Goal: Transaction & Acquisition: Book appointment/travel/reservation

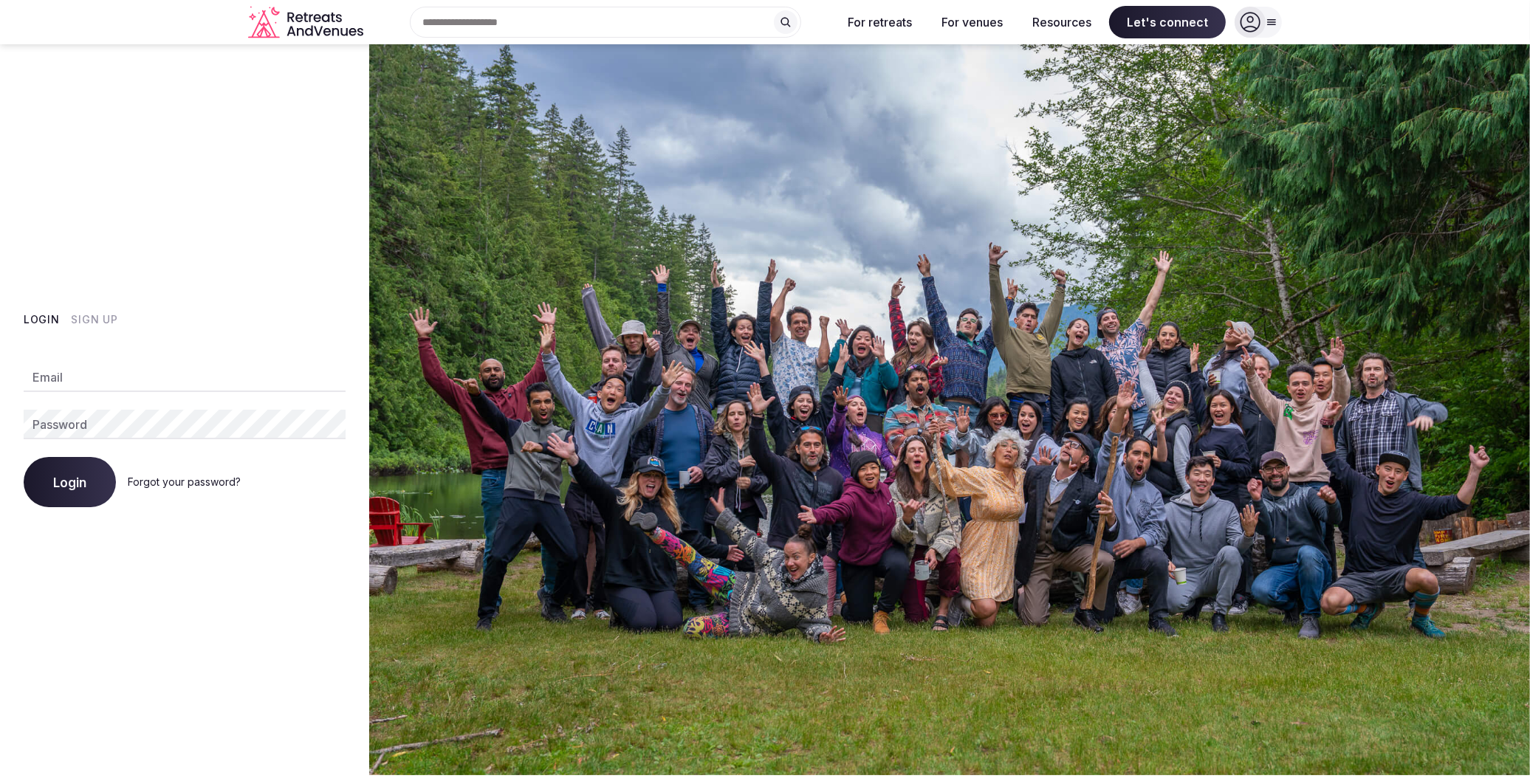
click at [98, 365] on input "Email" at bounding box center [185, 377] width 322 height 29
type input "**********"
click at [23, 457] on button "Login" at bounding box center [70, 482] width 92 height 50
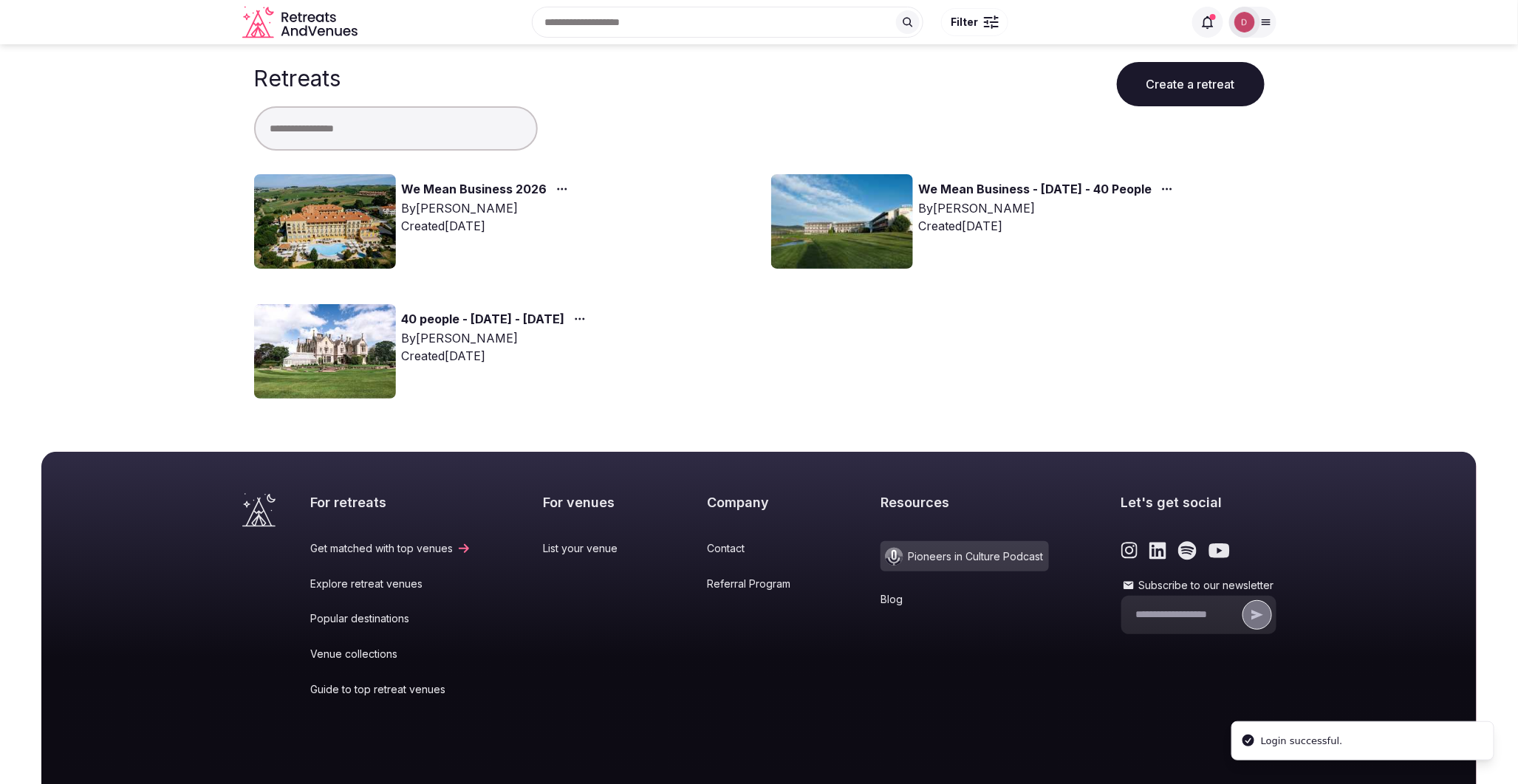
click at [461, 191] on link "We Mean Business 2026" at bounding box center [474, 189] width 145 height 19
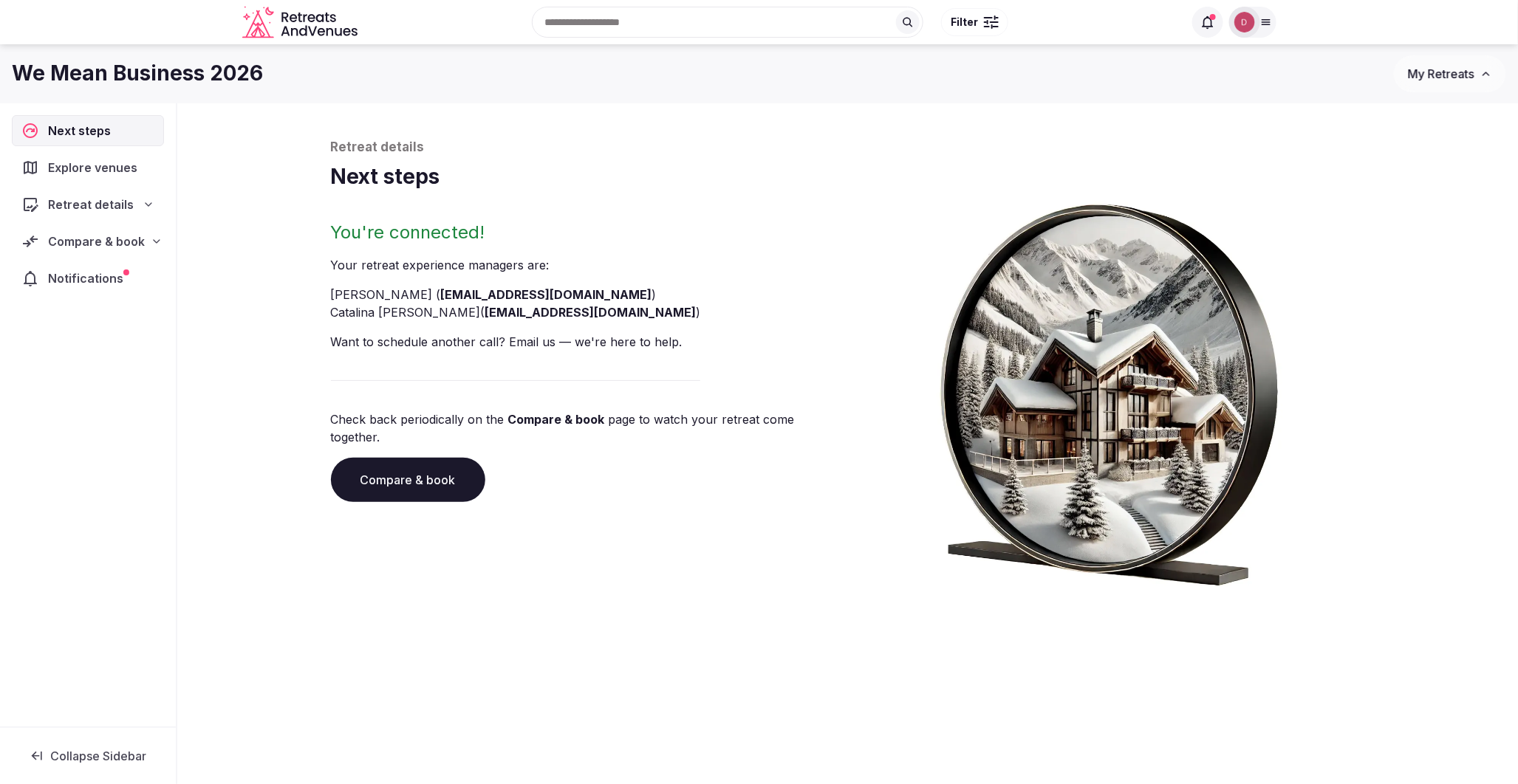
click at [116, 246] on span "Compare & book" at bounding box center [96, 241] width 97 height 17
click at [114, 265] on span "Shortlisted venues (30)" at bounding box center [96, 271] width 121 height 15
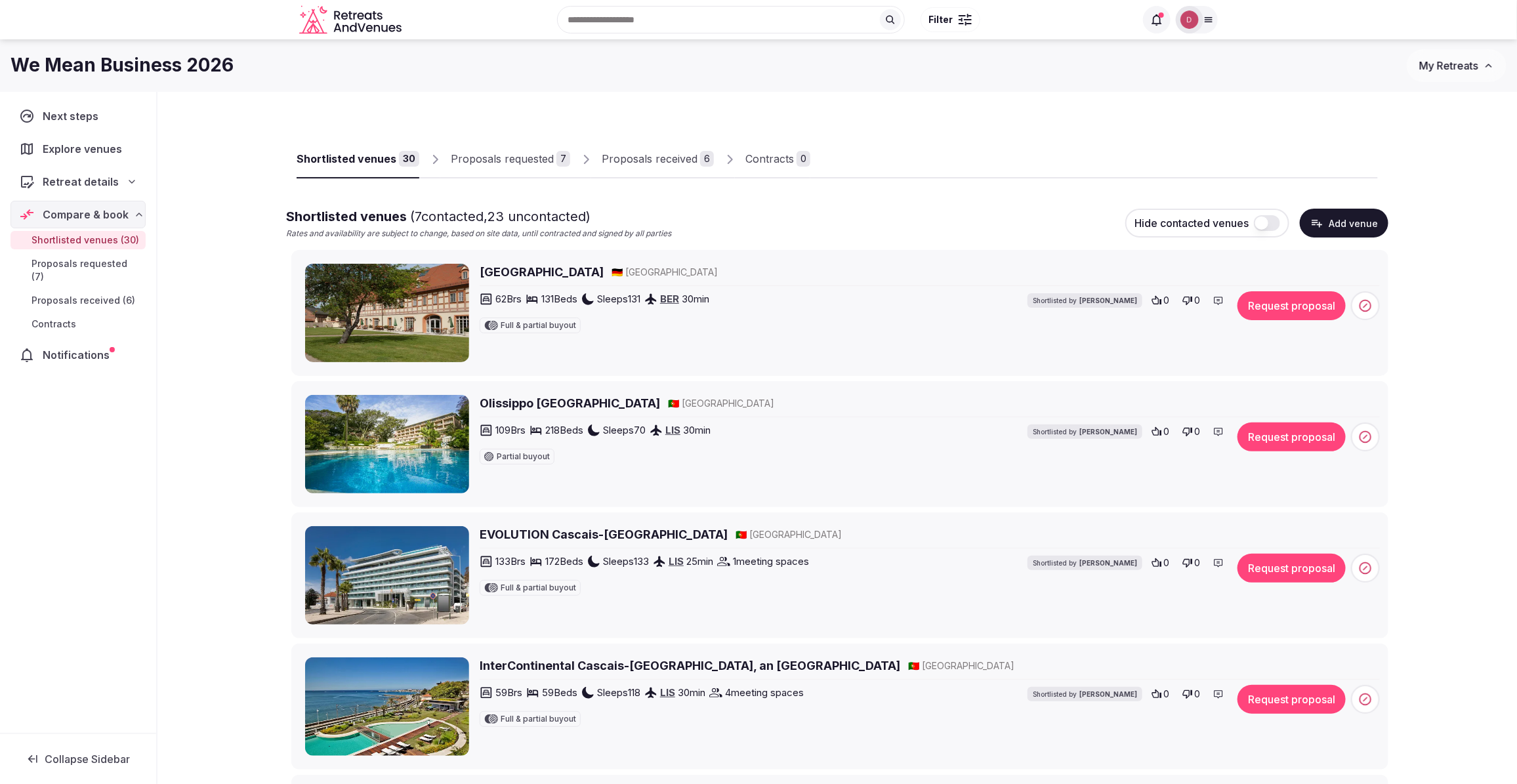
drag, startPoint x: 1340, startPoint y: 0, endPoint x: 1059, endPoint y: 193, distance: 340.9
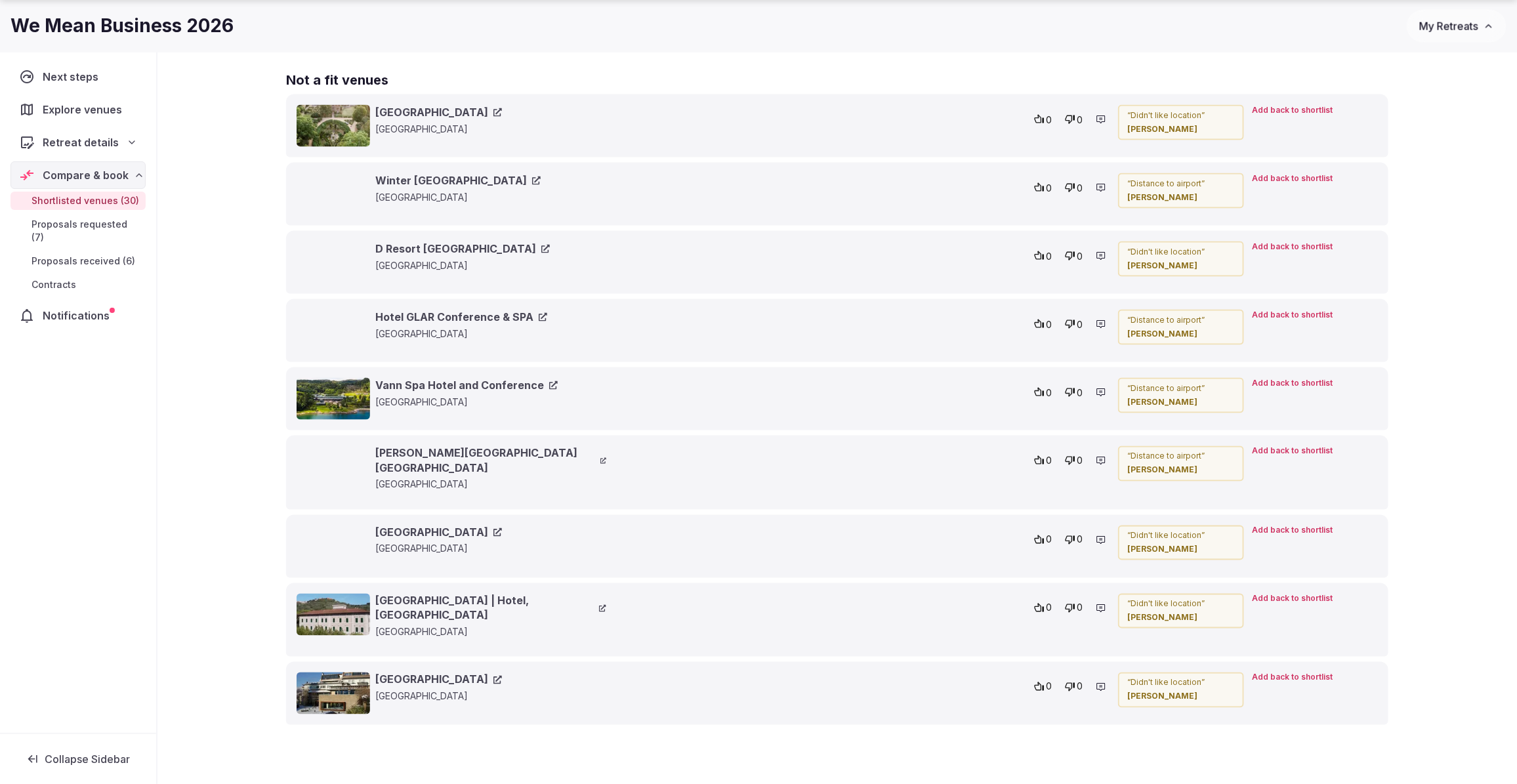
scroll to position [4133, 0]
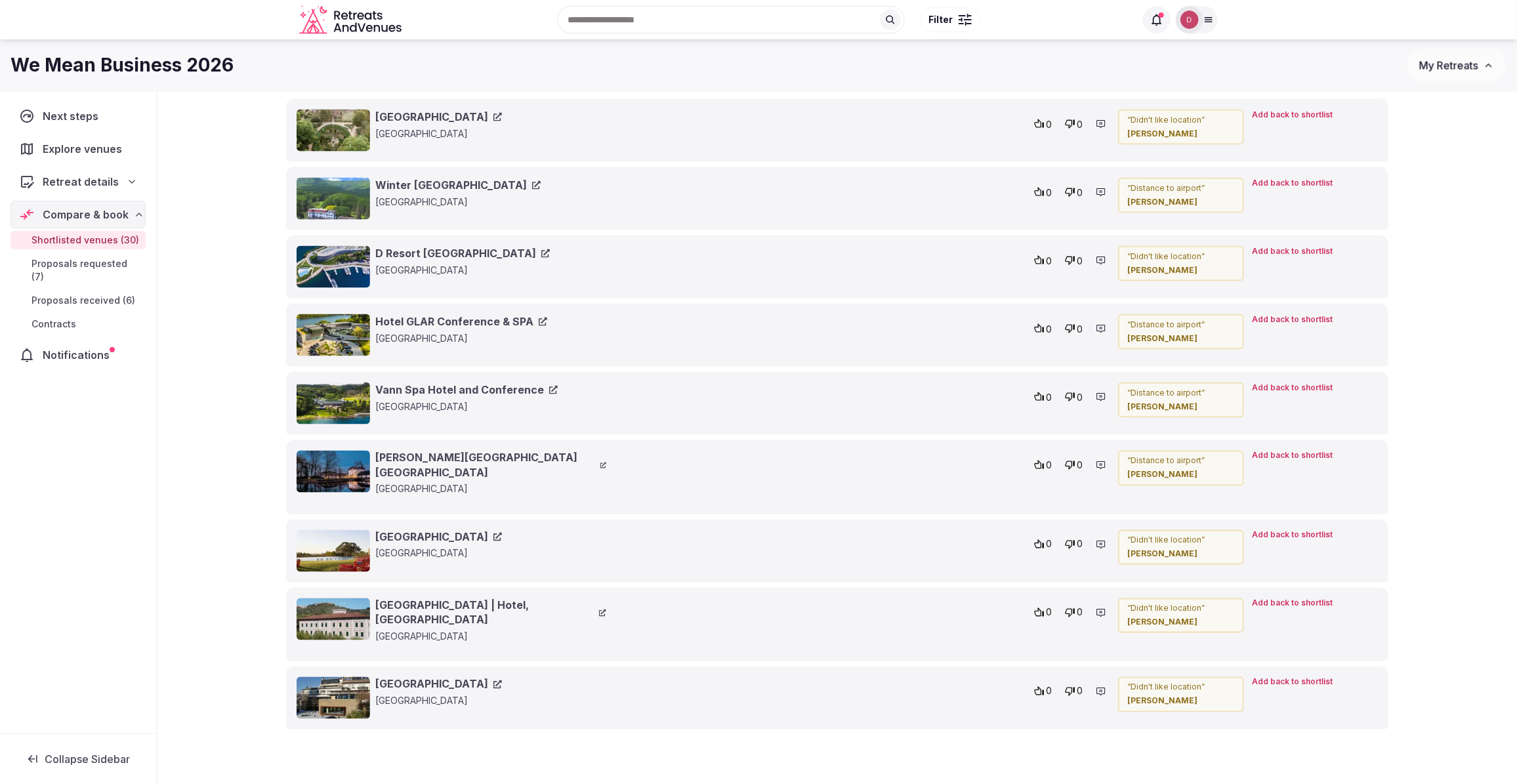
click at [458, 470] on link "Fletcher Hotel Château De Raay" at bounding box center [491, 466] width 231 height 30
click at [429, 397] on link "Vann Spa Hotel and Conference" at bounding box center [466, 389] width 182 height 14
click at [447, 329] on link "Hotel GLAR Conference & SPA" at bounding box center [462, 321] width 172 height 14
click at [454, 192] on link "Winter Clove Inn & Resort" at bounding box center [458, 185] width 165 height 14
click at [430, 466] on link "Fletcher Hotel Château De Raay" at bounding box center [491, 466] width 231 height 30
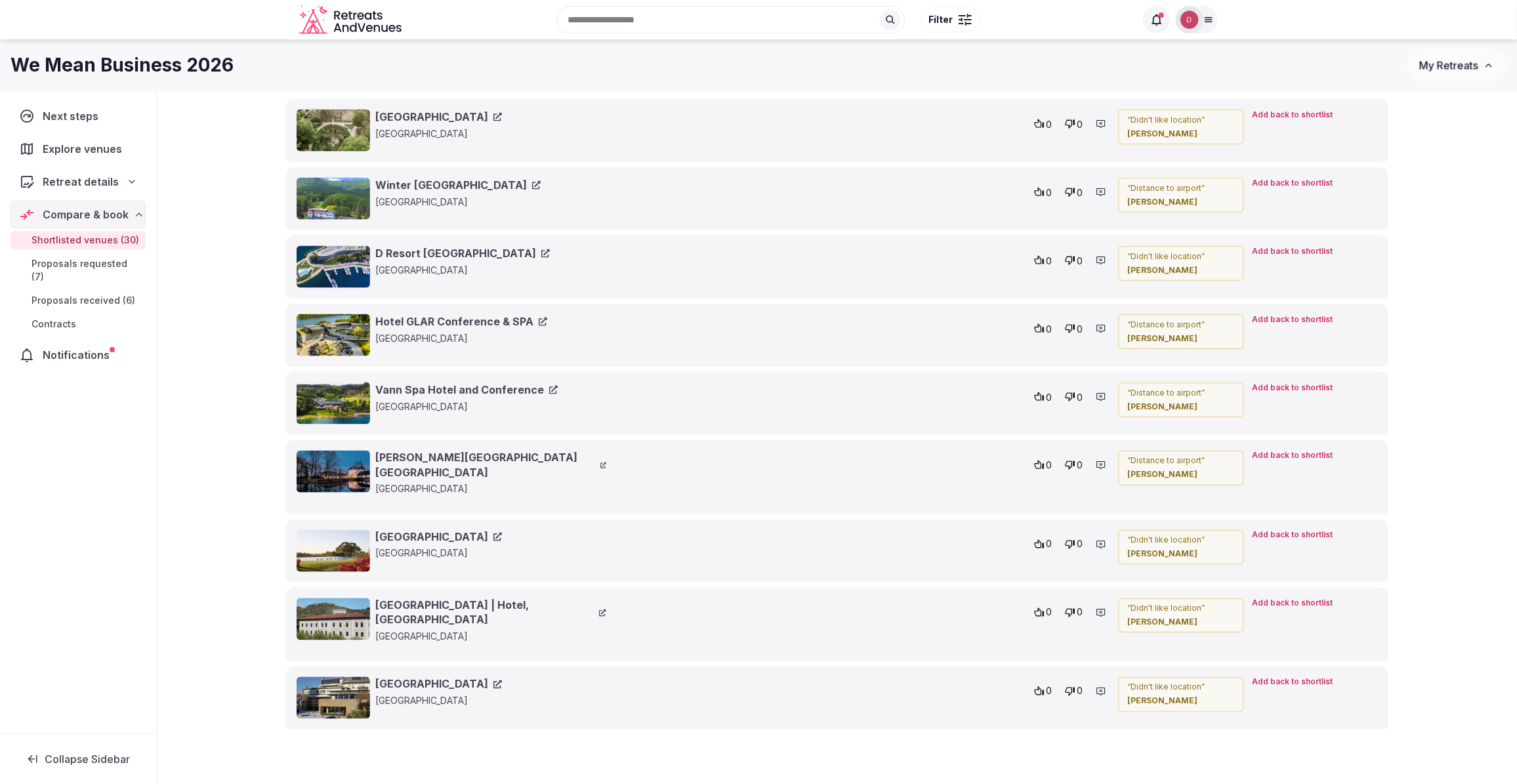
click at [458, 397] on link "Vann Spa Hotel and Conference" at bounding box center [466, 389] width 182 height 14
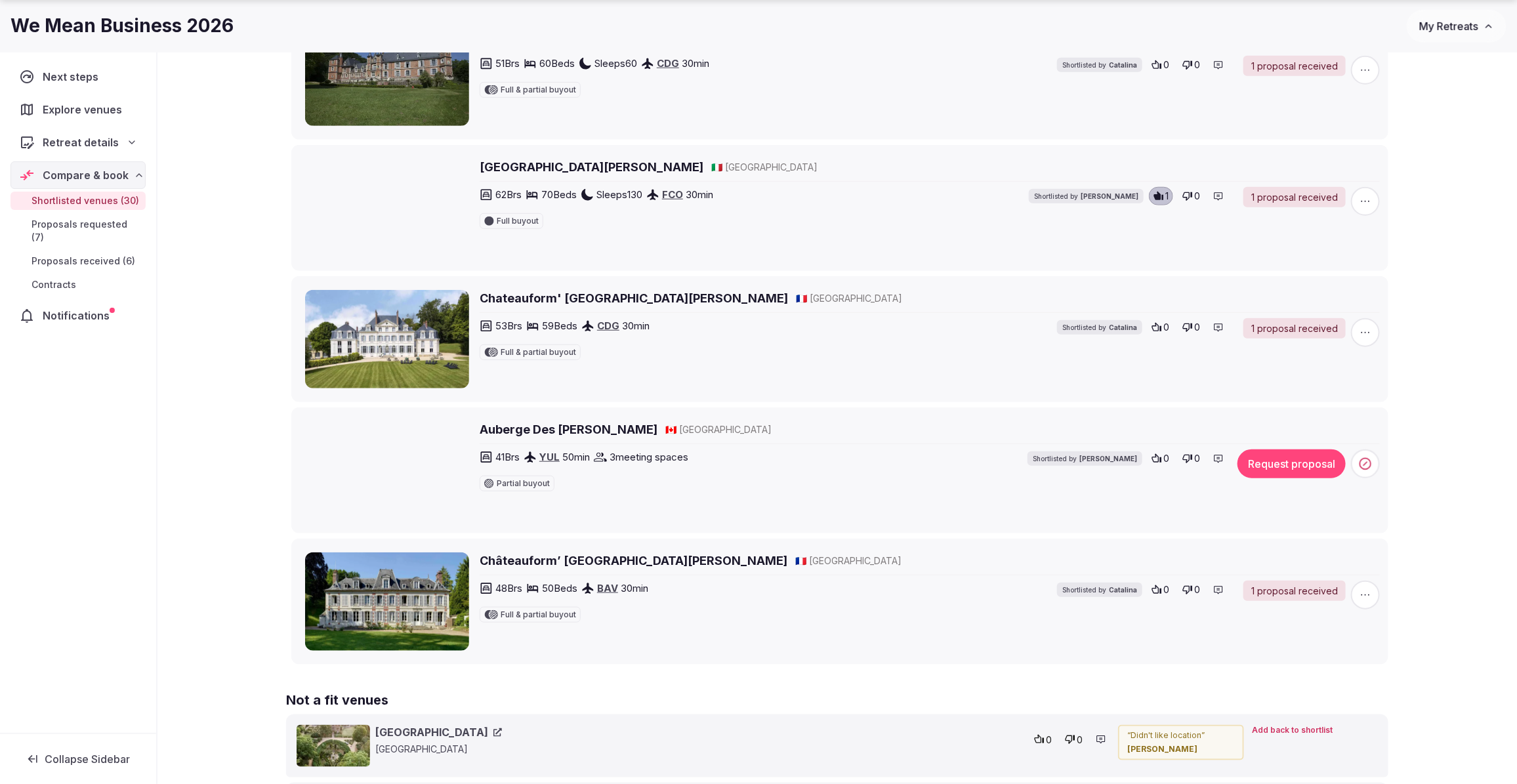
scroll to position [3526, 0]
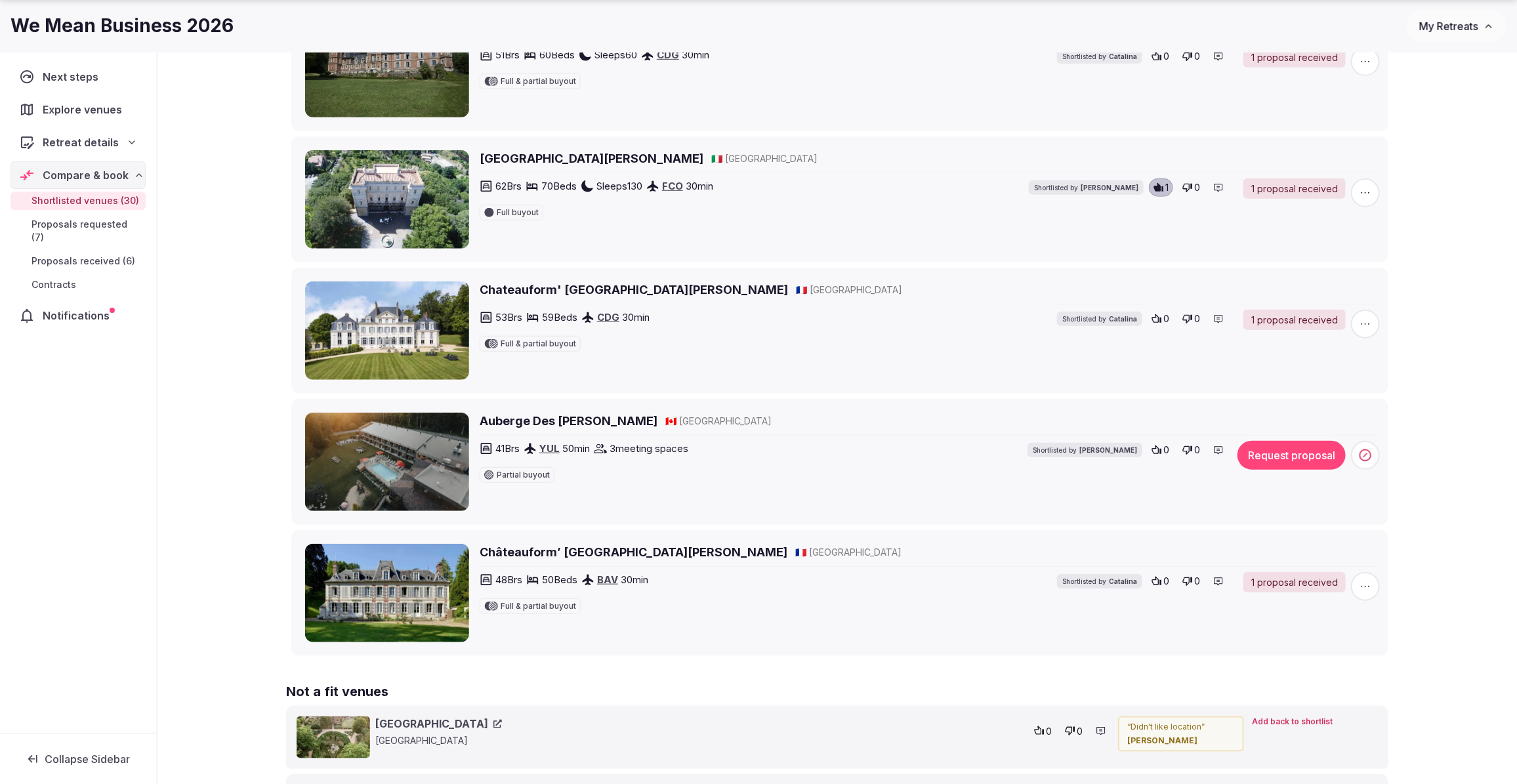
click at [89, 255] on span "Proposals received (6)" at bounding box center [83, 261] width 103 height 13
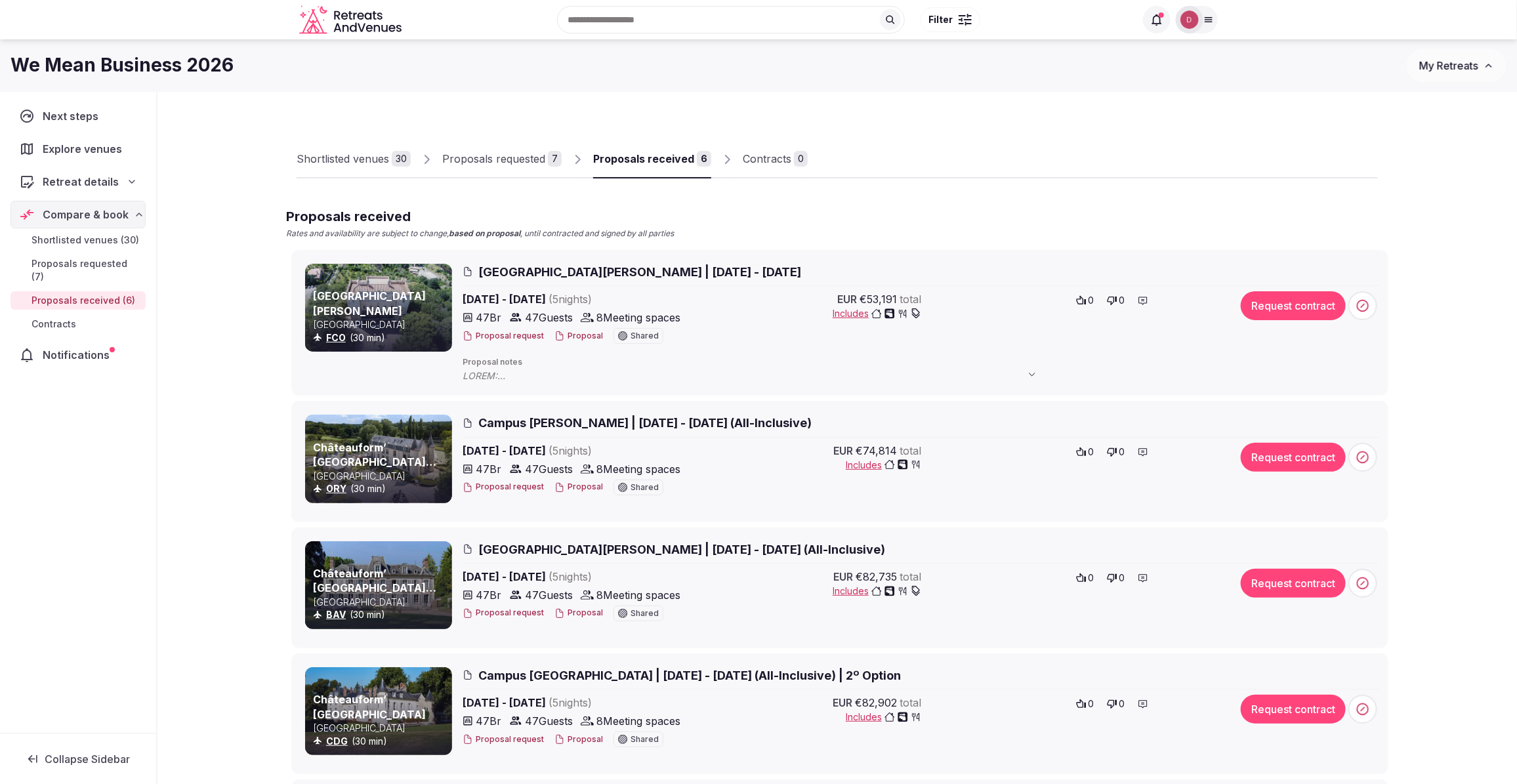
click at [369, 161] on div "Shortlisted venues" at bounding box center [343, 159] width 93 height 15
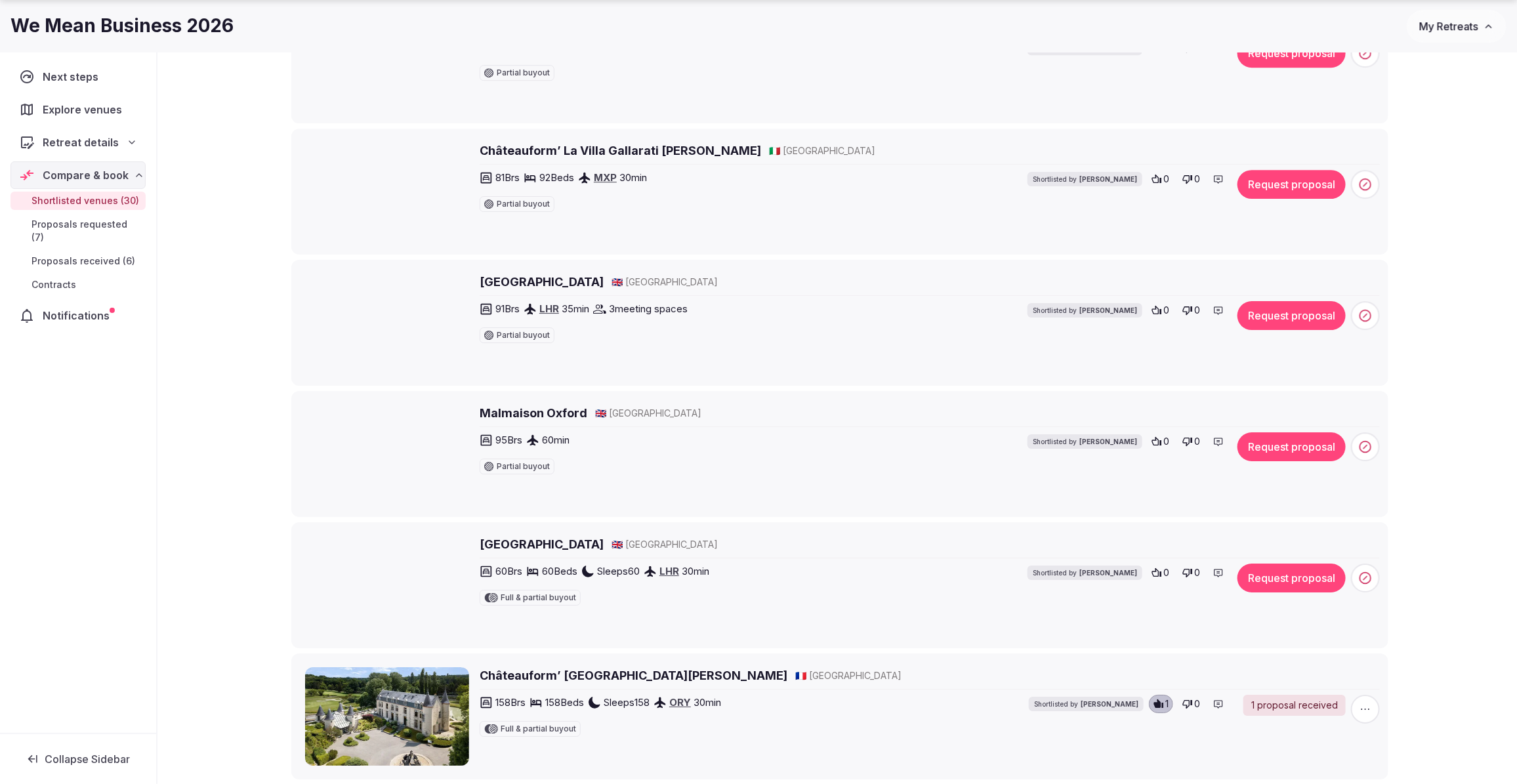
scroll to position [2624, 0]
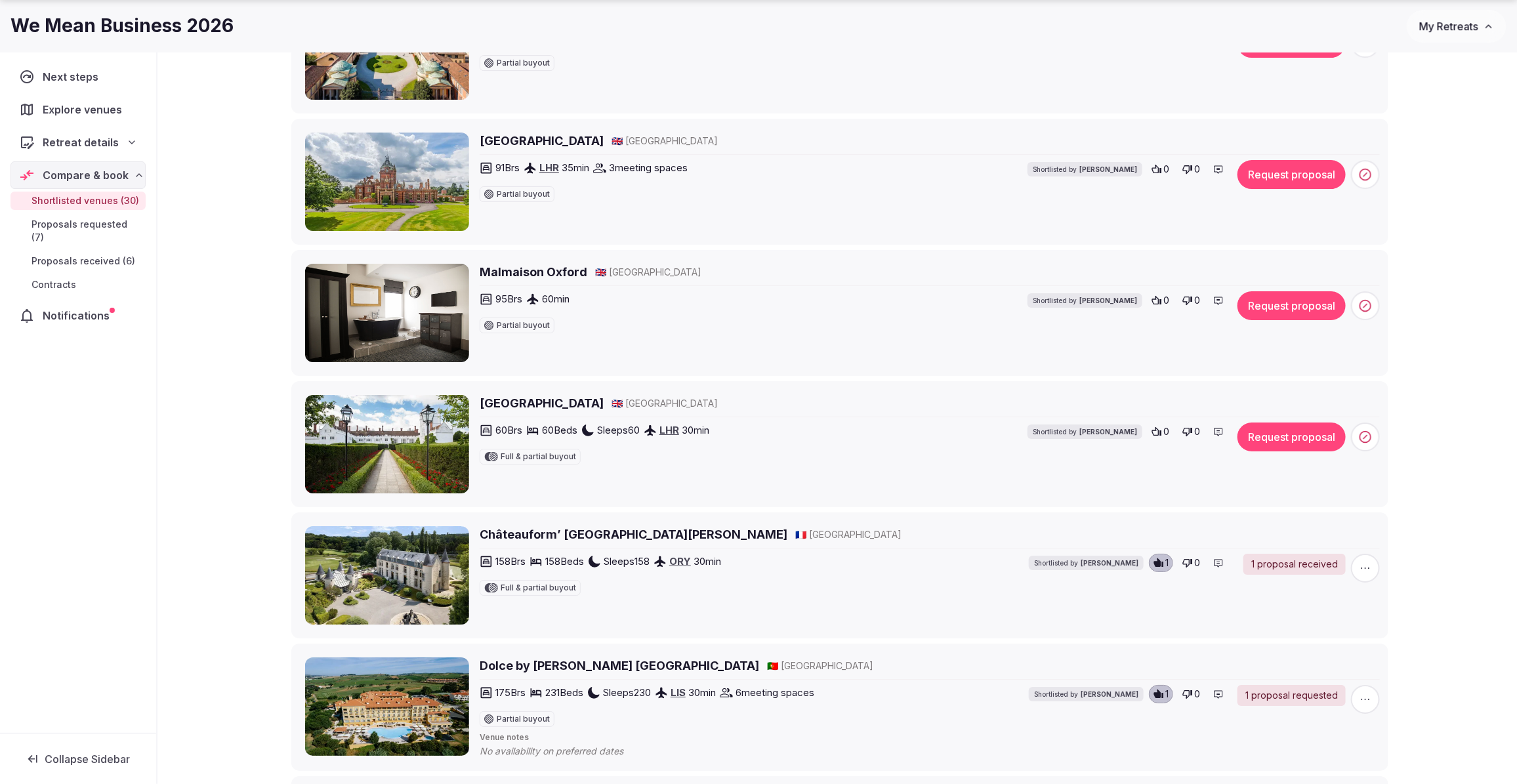
drag, startPoint x: 667, startPoint y: 412, endPoint x: 481, endPoint y: 405, distance: 186.1
click at [481, 405] on div "Danesfield House Hotel and Spa 🇬🇧 United Kingdom" at bounding box center [930, 403] width 900 height 16
copy h2 "Danesfield House Hotel and Spa"
click at [1307, 445] on button "Request proposal" at bounding box center [1291, 437] width 108 height 29
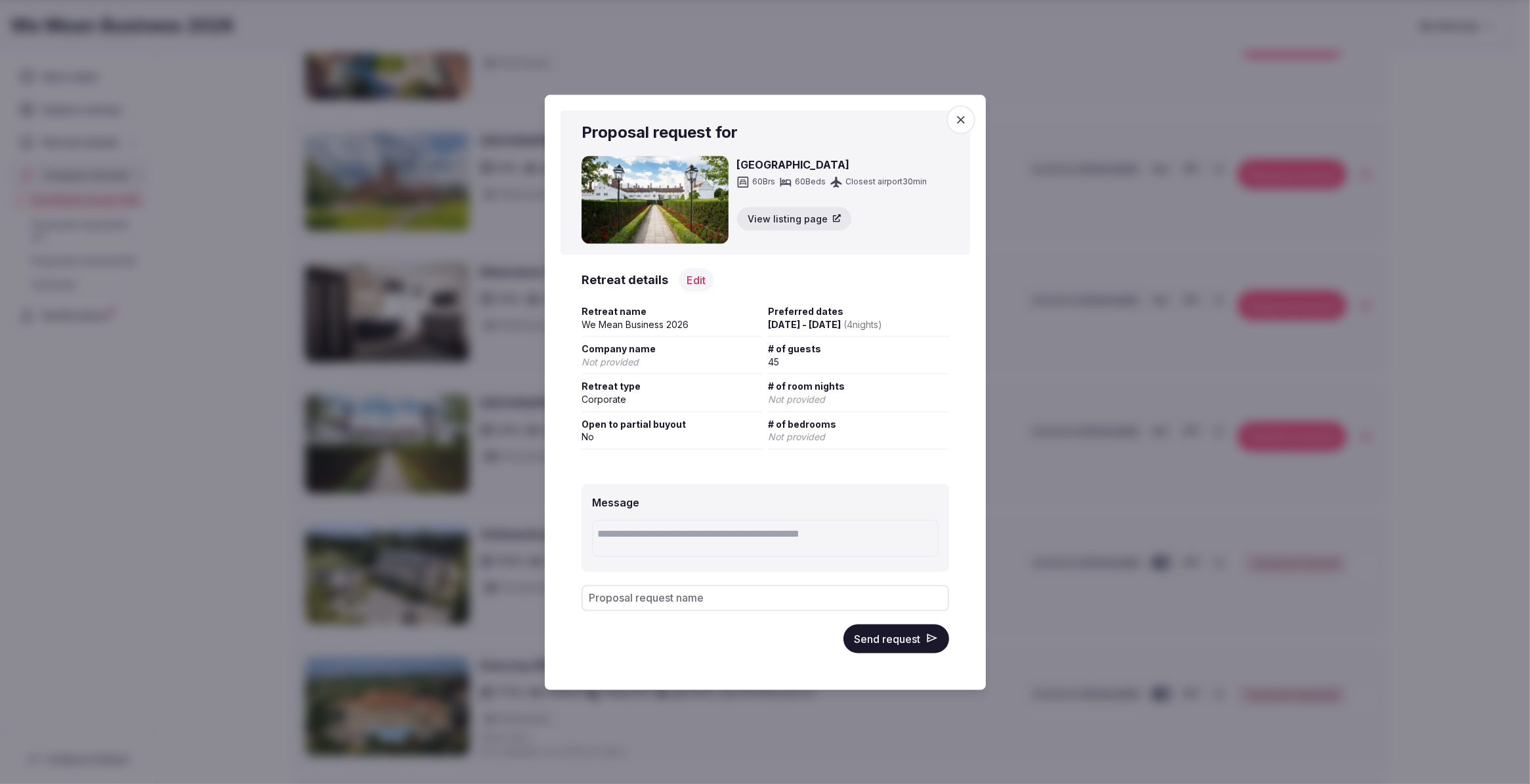
click at [752, 542] on textarea at bounding box center [766, 538] width 347 height 37
type textarea "**********"
click at [886, 640] on button "Send request" at bounding box center [896, 638] width 106 height 29
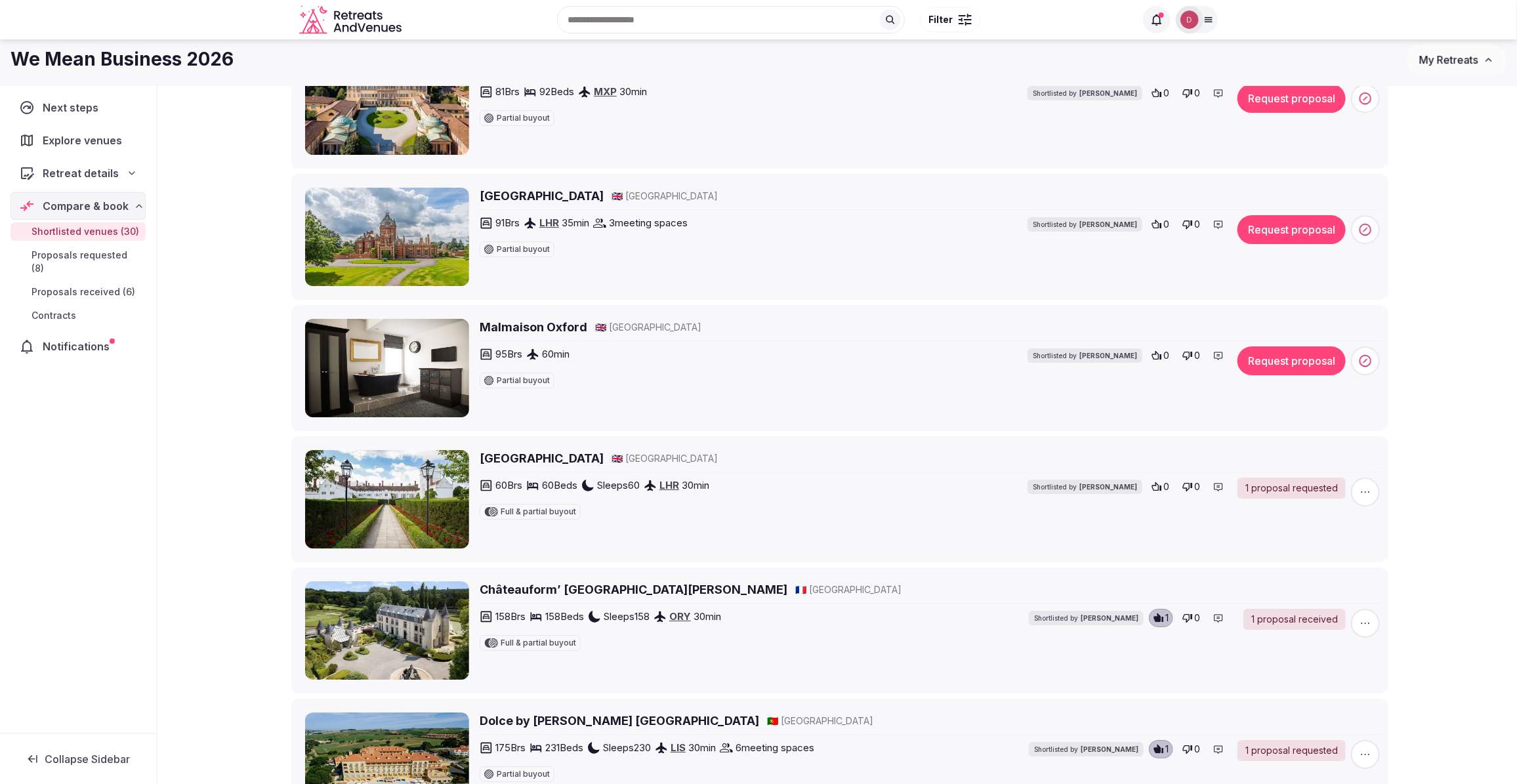
scroll to position [2542, 0]
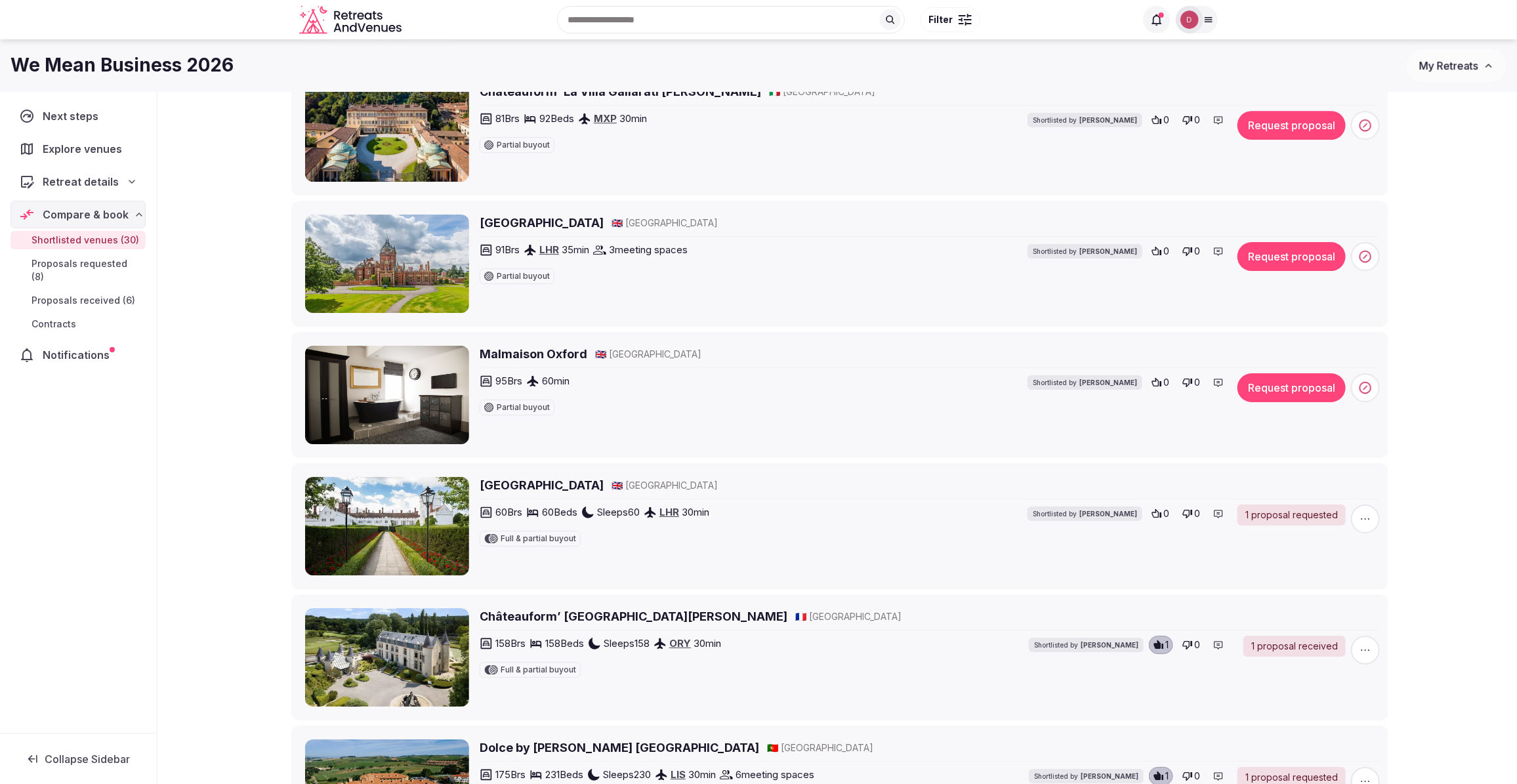
click at [394, 279] on img at bounding box center [387, 263] width 164 height 98
click at [511, 230] on h2 "The Elvetham - Country House Hotel" at bounding box center [541, 222] width 124 height 16
click at [1295, 260] on button "Request proposal" at bounding box center [1291, 256] width 108 height 29
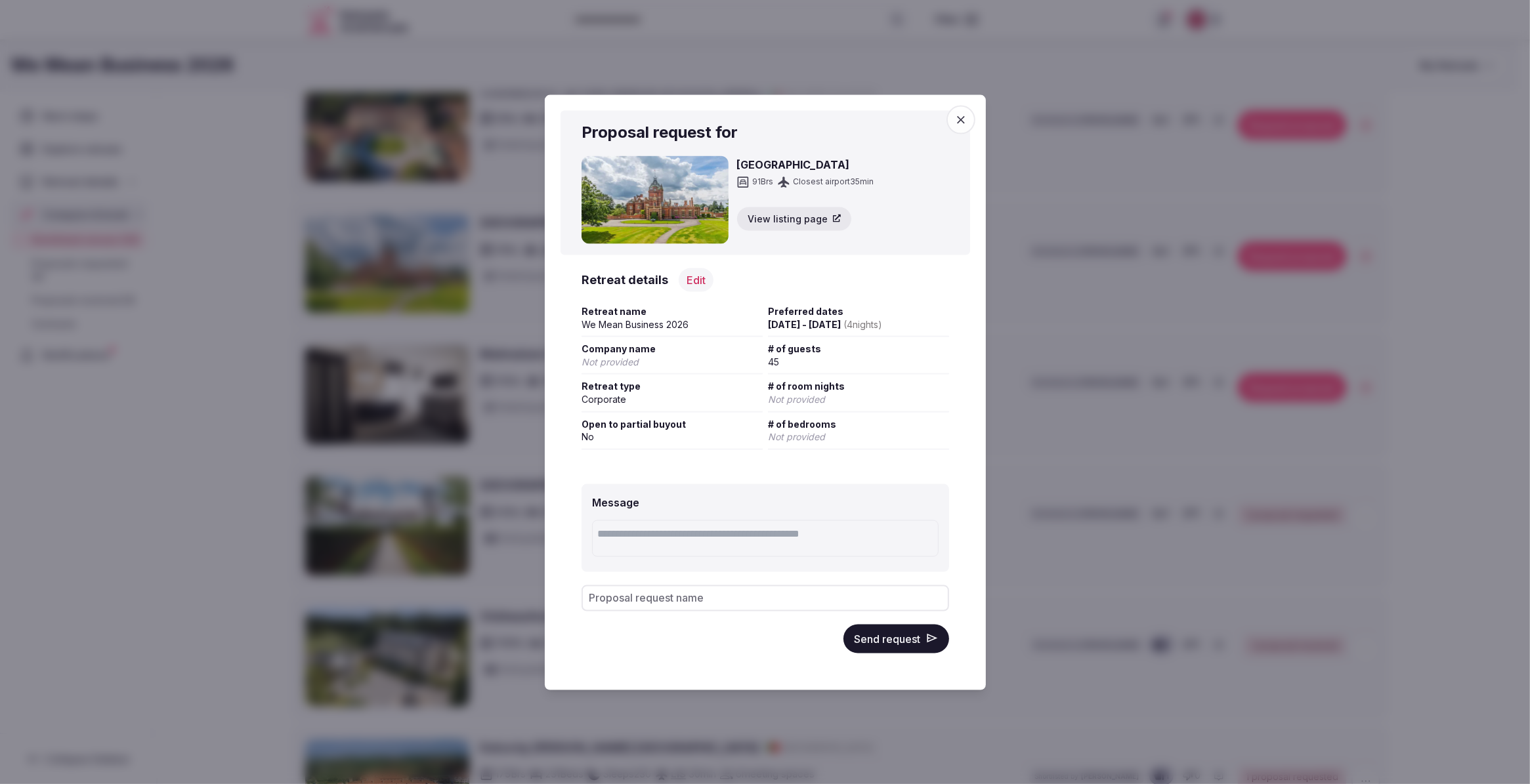
click at [707, 537] on textarea at bounding box center [766, 538] width 347 height 37
type textarea "**********"
click at [907, 631] on button "Send request" at bounding box center [896, 638] width 106 height 29
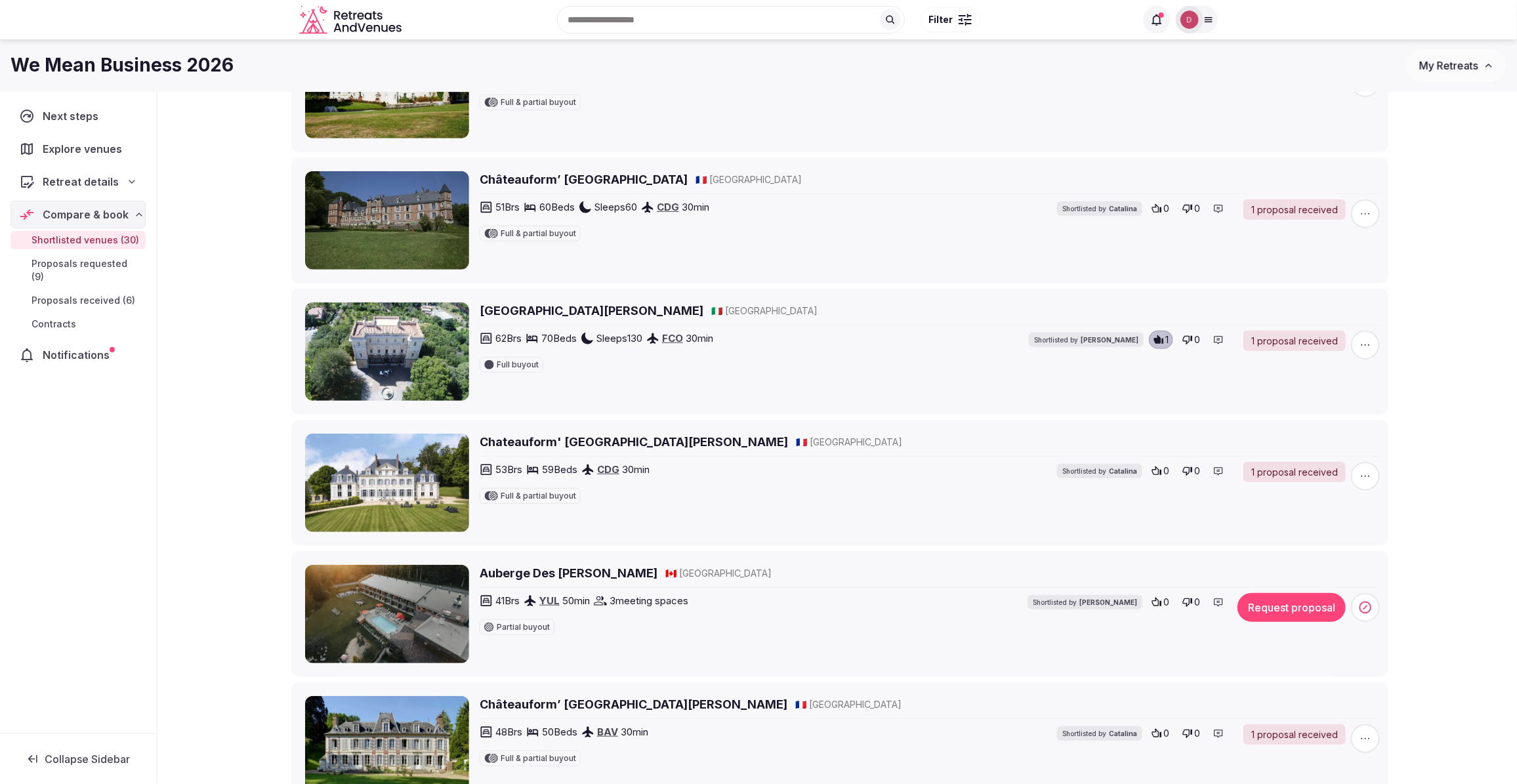
scroll to position [3362, 0]
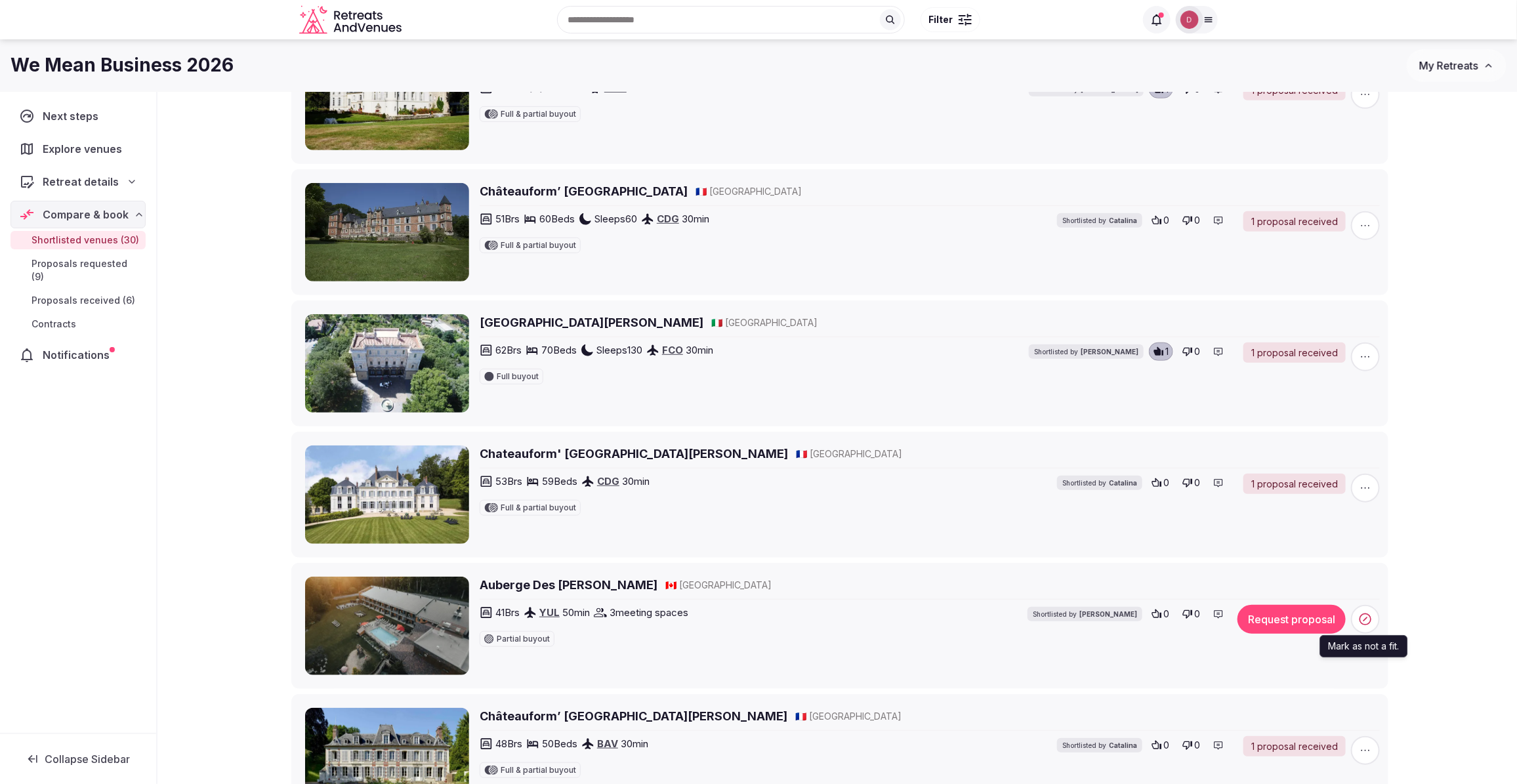
click at [1358, 634] on span at bounding box center [1365, 619] width 29 height 29
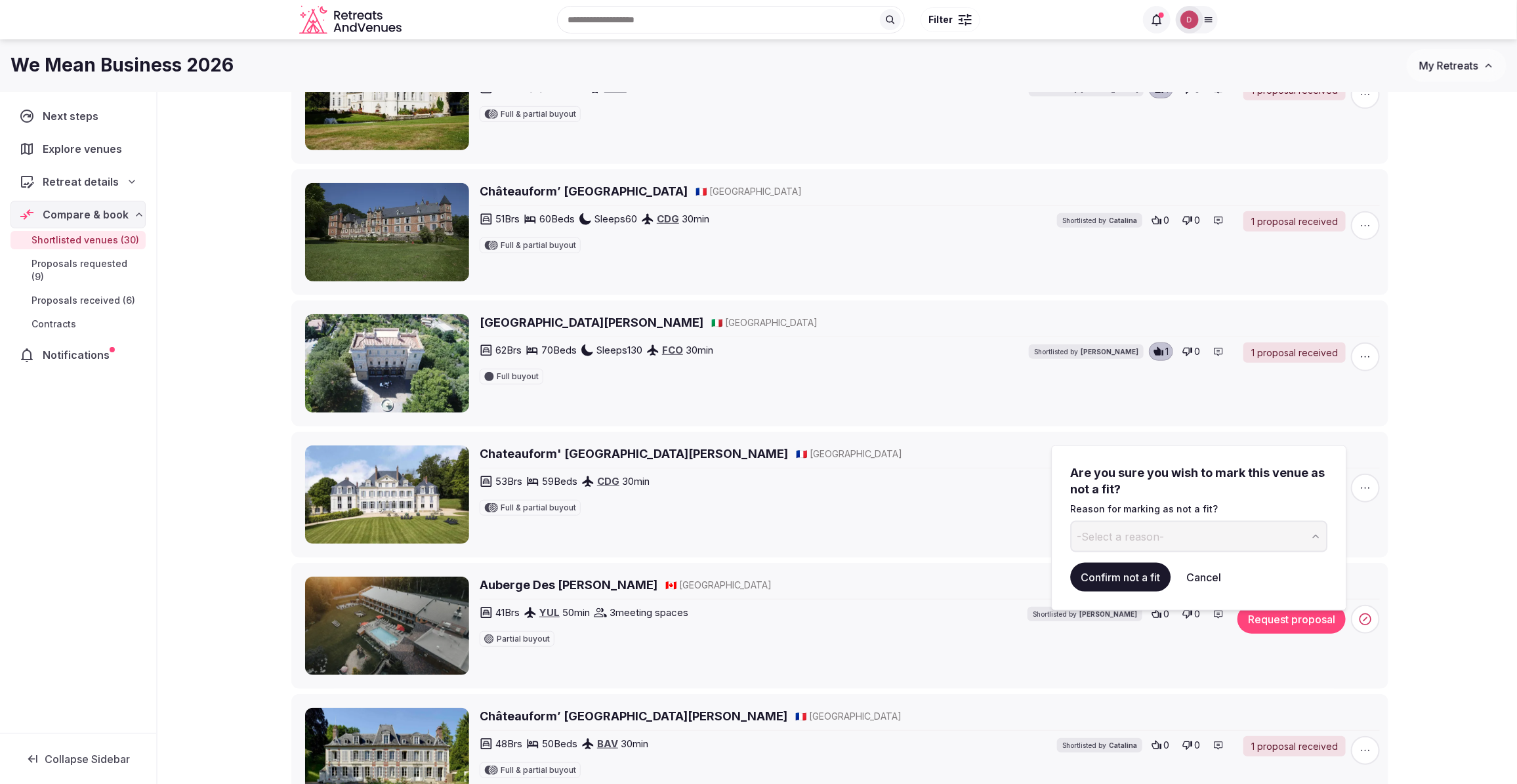
click at [1195, 539] on button "-Select a reason-" at bounding box center [1199, 536] width 257 height 32
click at [1146, 529] on input at bounding box center [1188, 536] width 236 height 32
type input "**********"
click at [1103, 580] on button "Confirm not a fit" at bounding box center [1121, 577] width 100 height 29
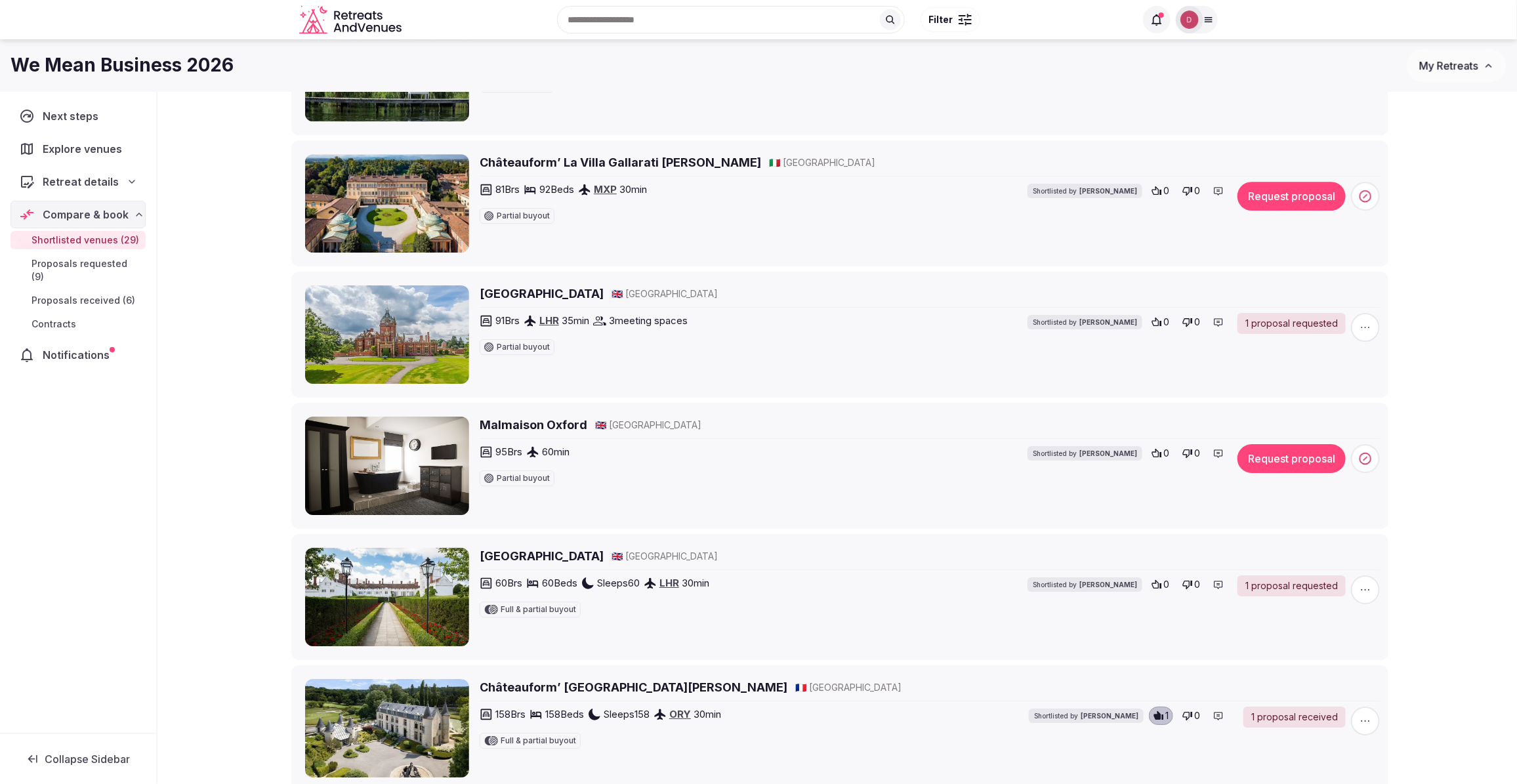
scroll to position [2460, 0]
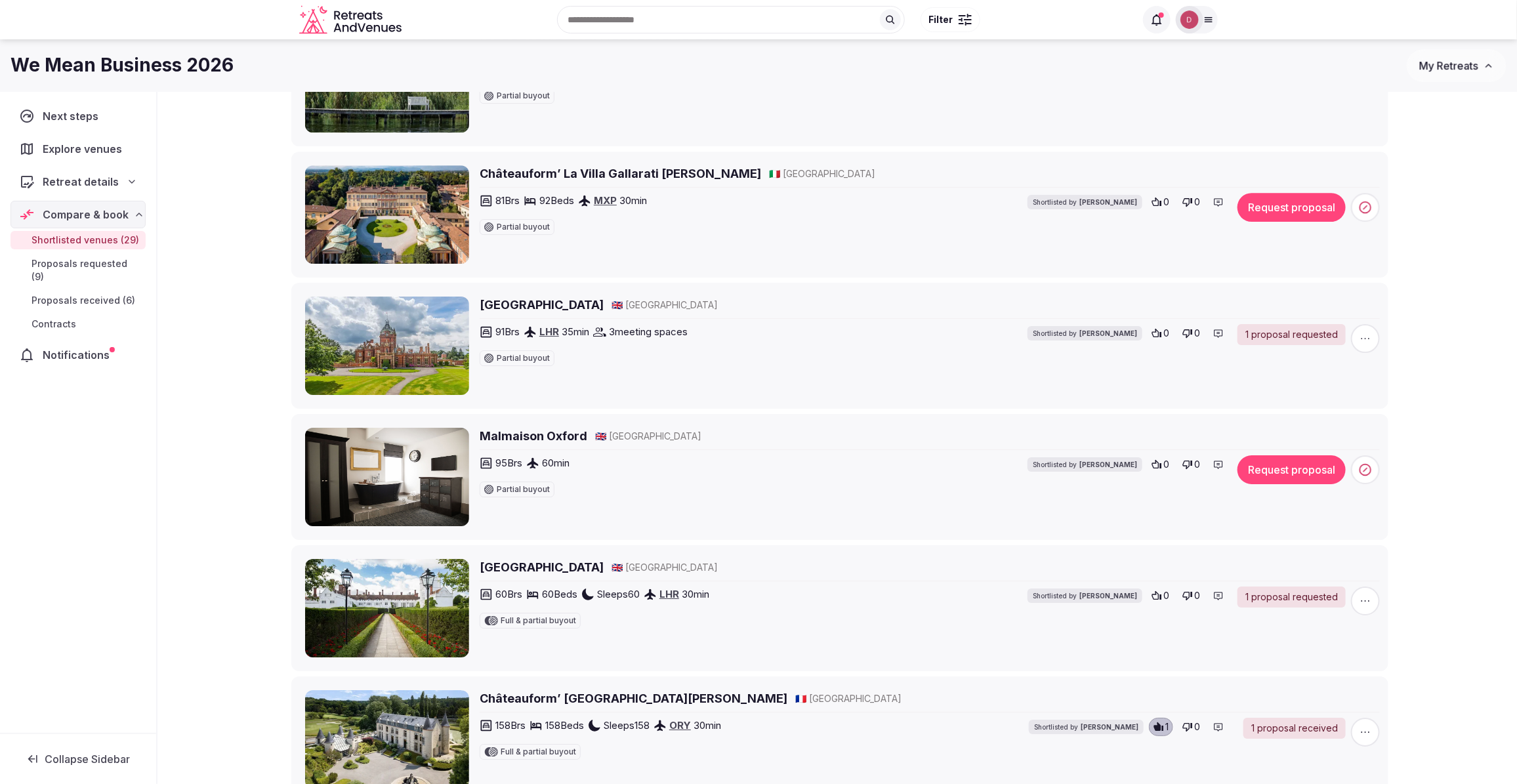
click at [574, 444] on h2 "Malmaison Oxford" at bounding box center [533, 436] width 107 height 16
click at [1358, 468] on icon at bounding box center [1365, 470] width 13 height 13
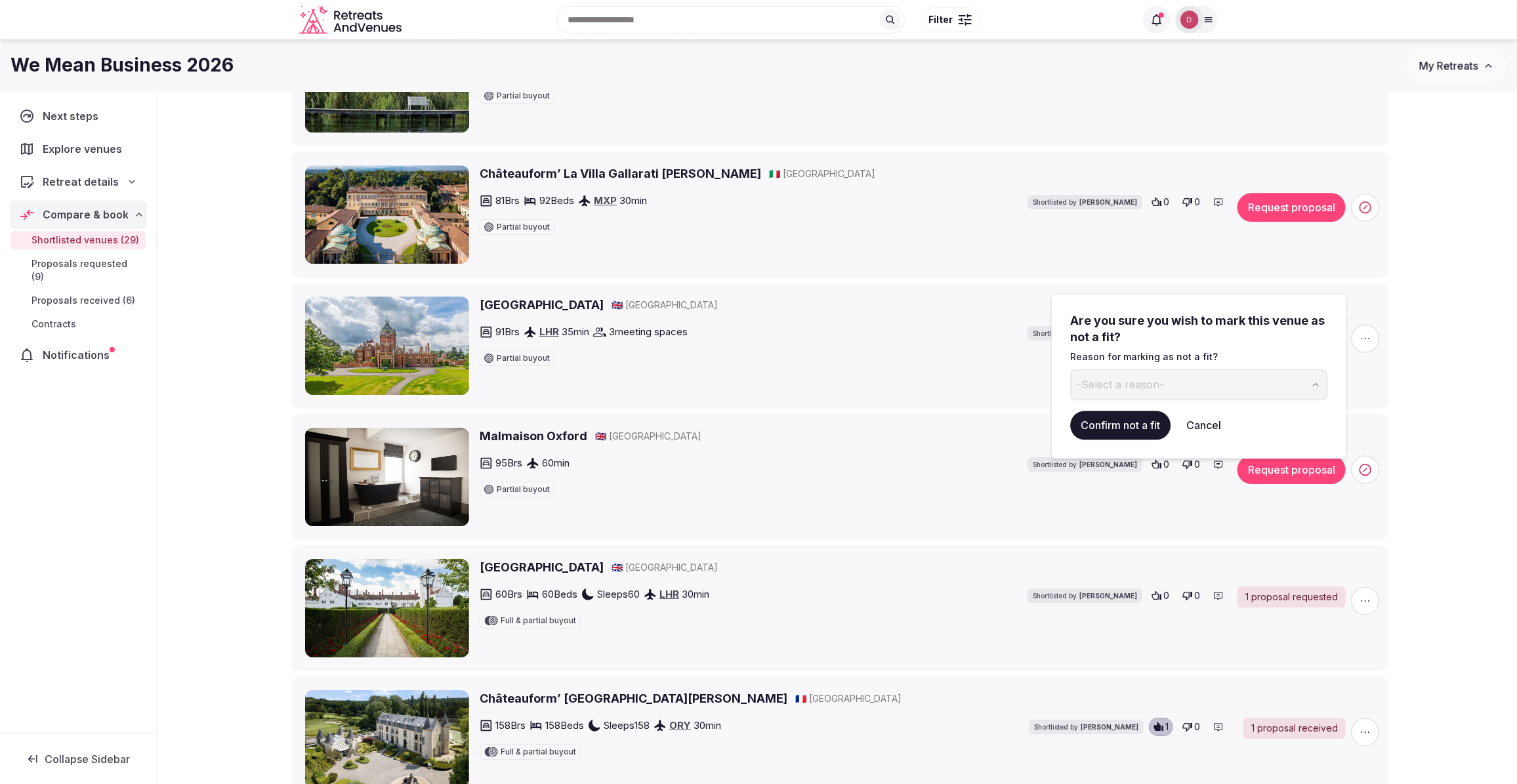
click at [1139, 390] on span "-Select a reason-" at bounding box center [1121, 384] width 87 height 14
click at [1116, 428] on button "Confirm not a fit" at bounding box center [1121, 425] width 100 height 29
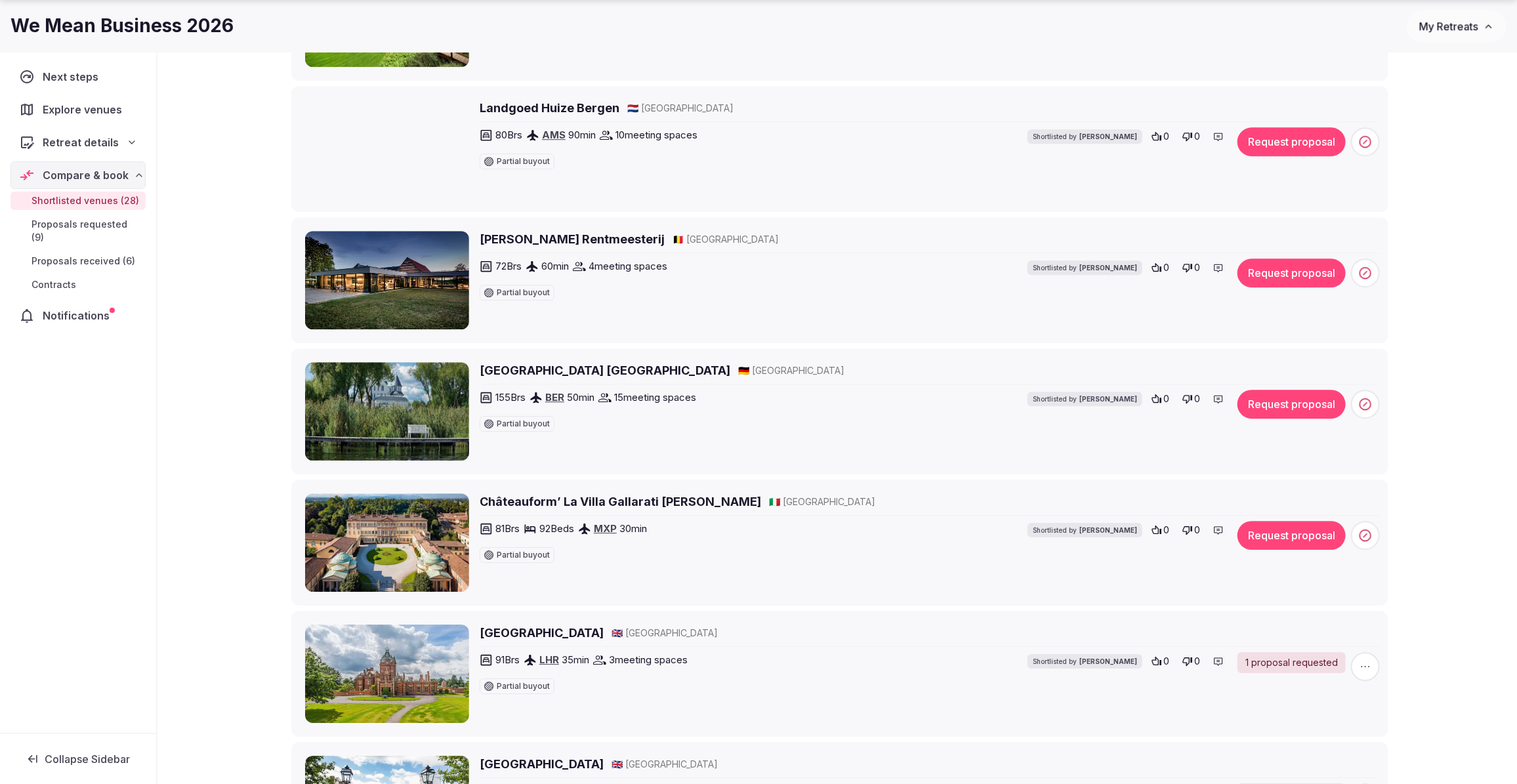
scroll to position [2214, 0]
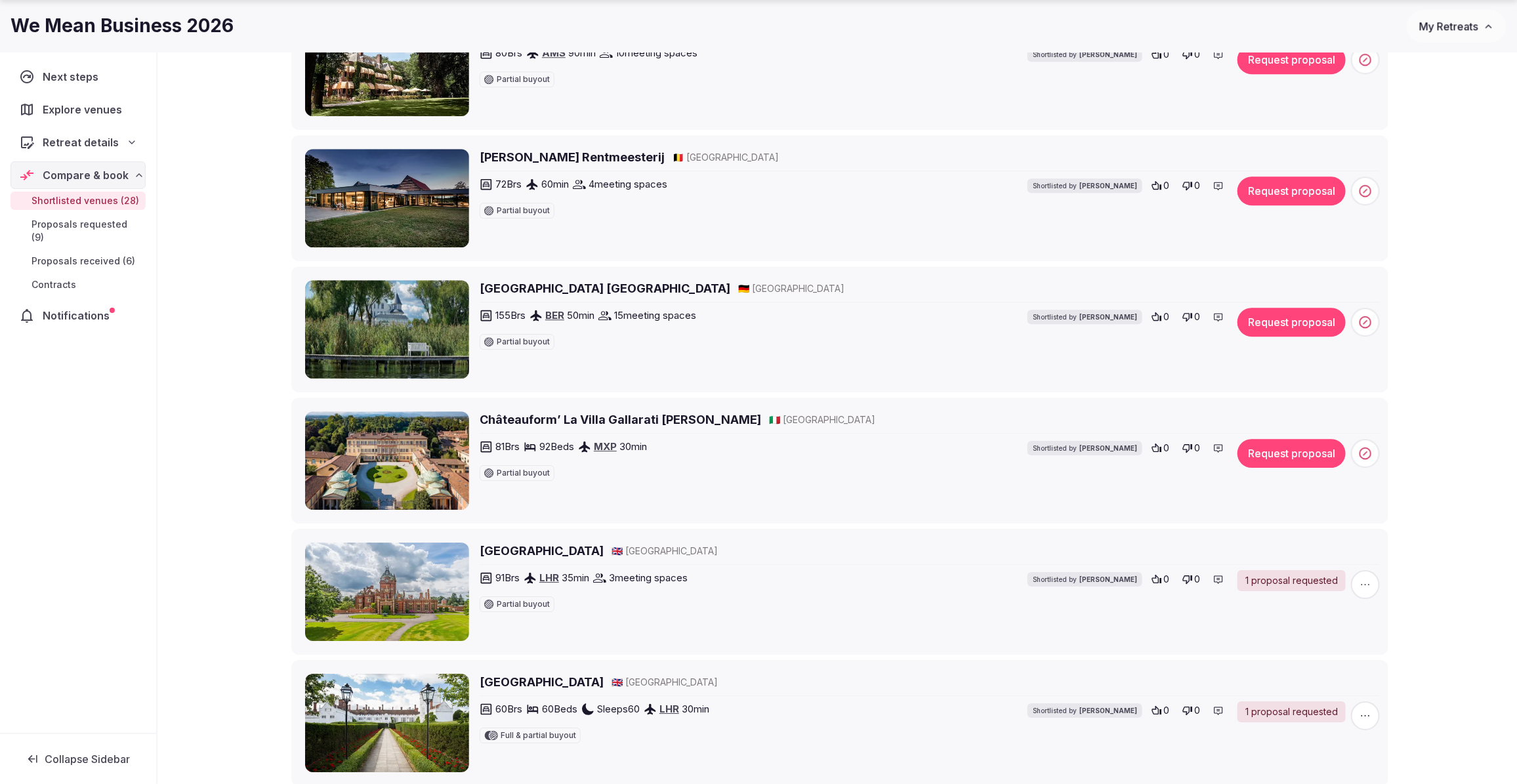
click at [598, 296] on h2 "Precise Resort Schwielowsee" at bounding box center [605, 288] width 251 height 16
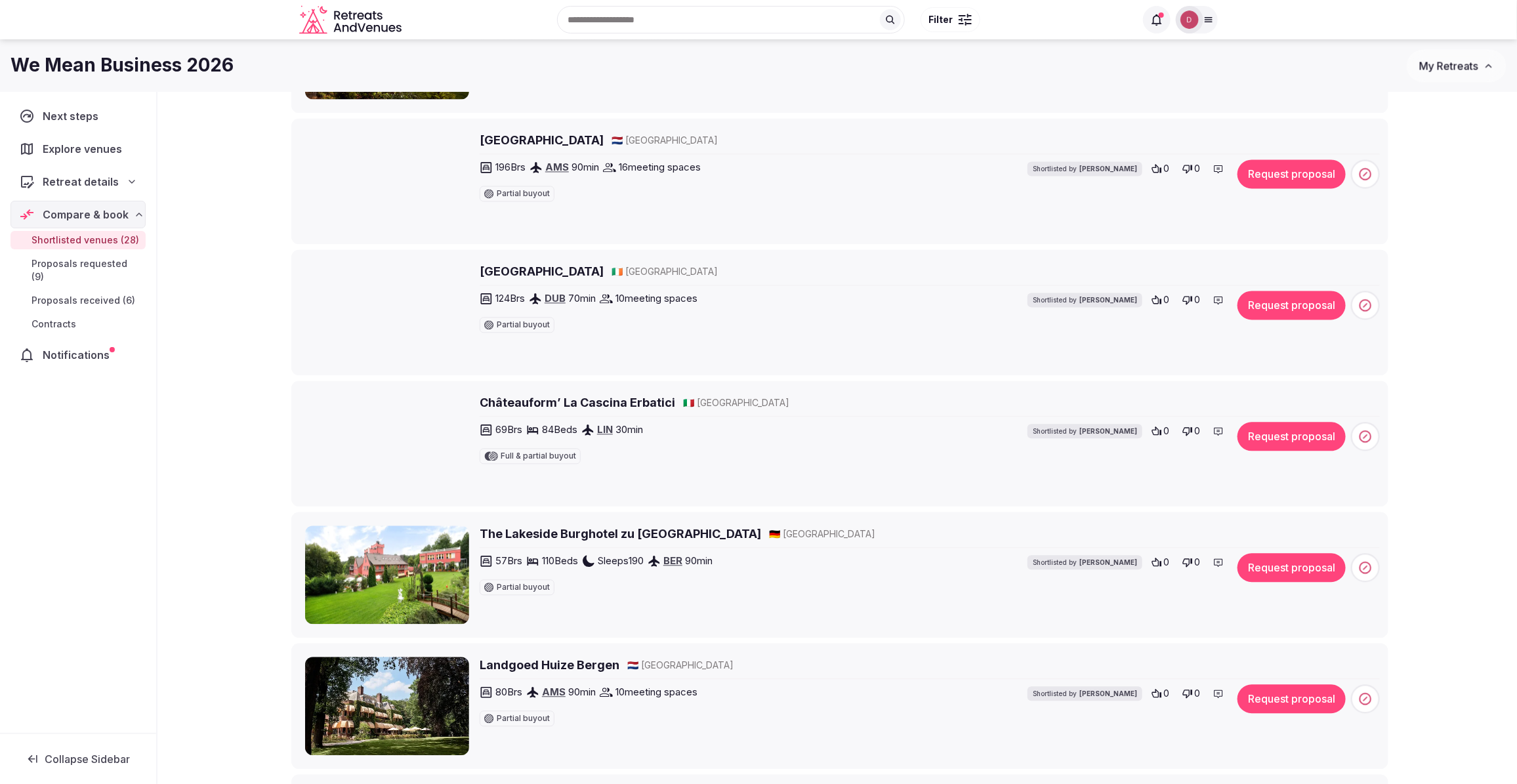
scroll to position [1558, 0]
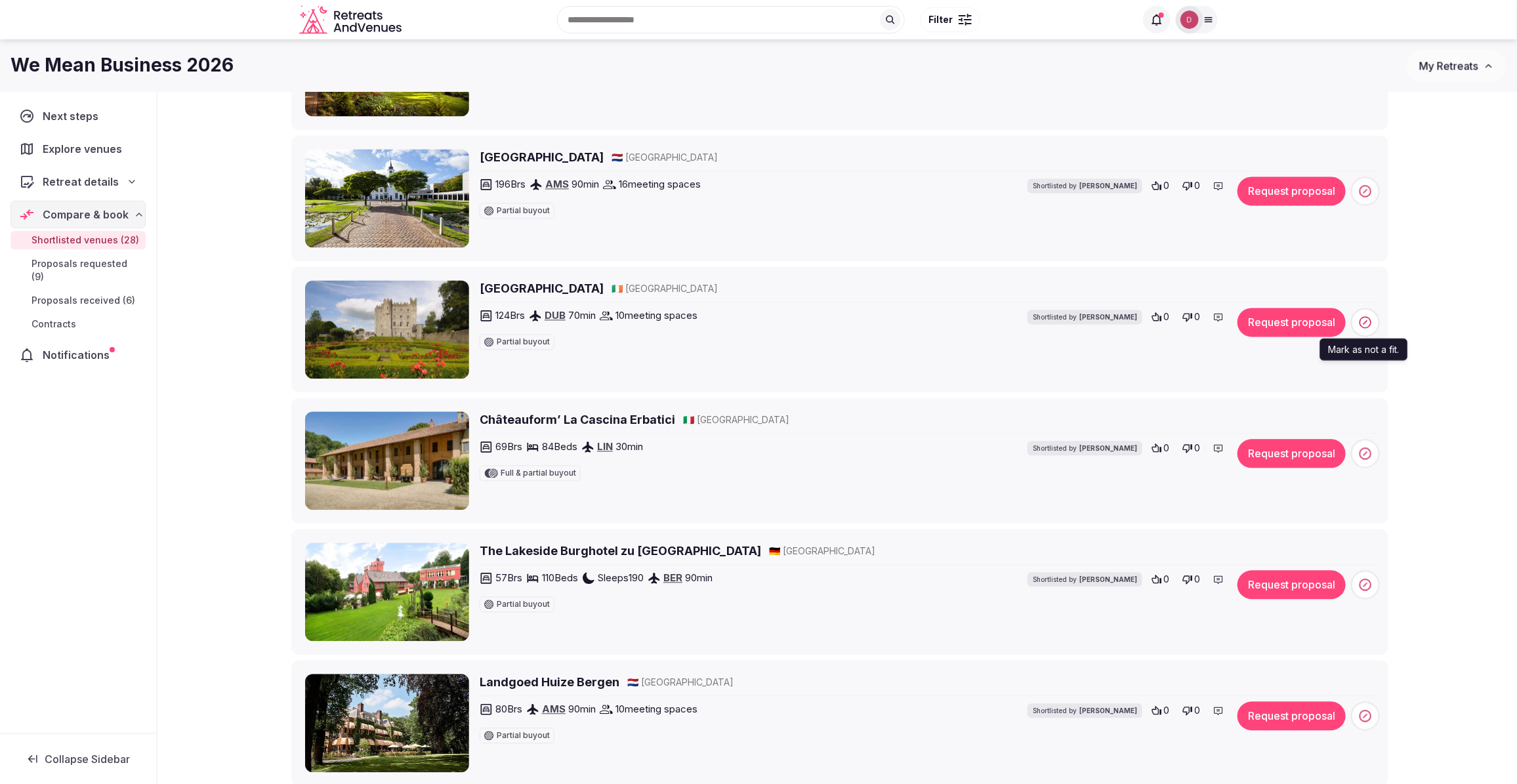
click at [1358, 326] on icon at bounding box center [1365, 322] width 13 height 13
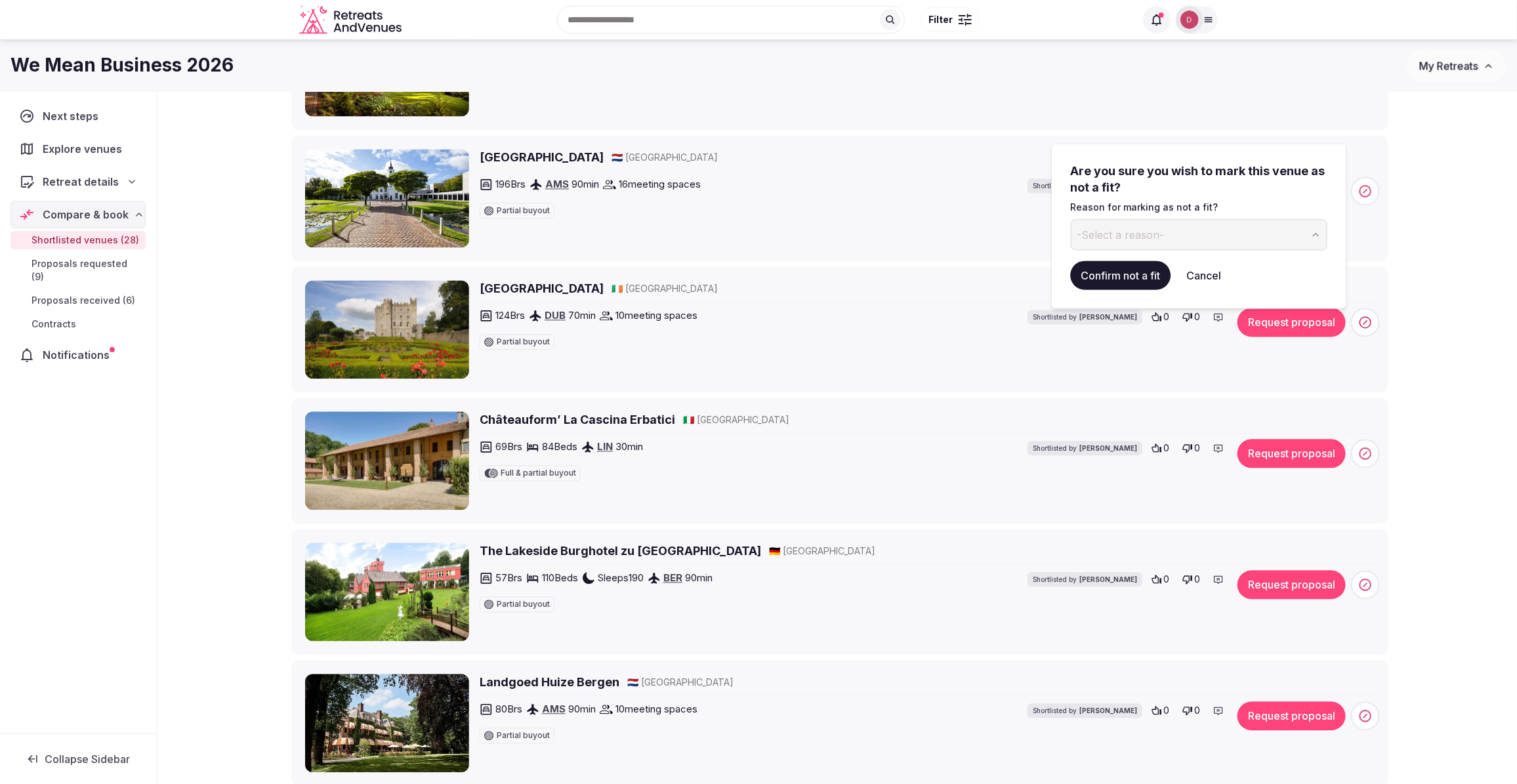
click at [1156, 230] on span "-Select a reason-" at bounding box center [1121, 234] width 87 height 14
click at [1104, 275] on button "Confirm not a fit" at bounding box center [1121, 275] width 100 height 29
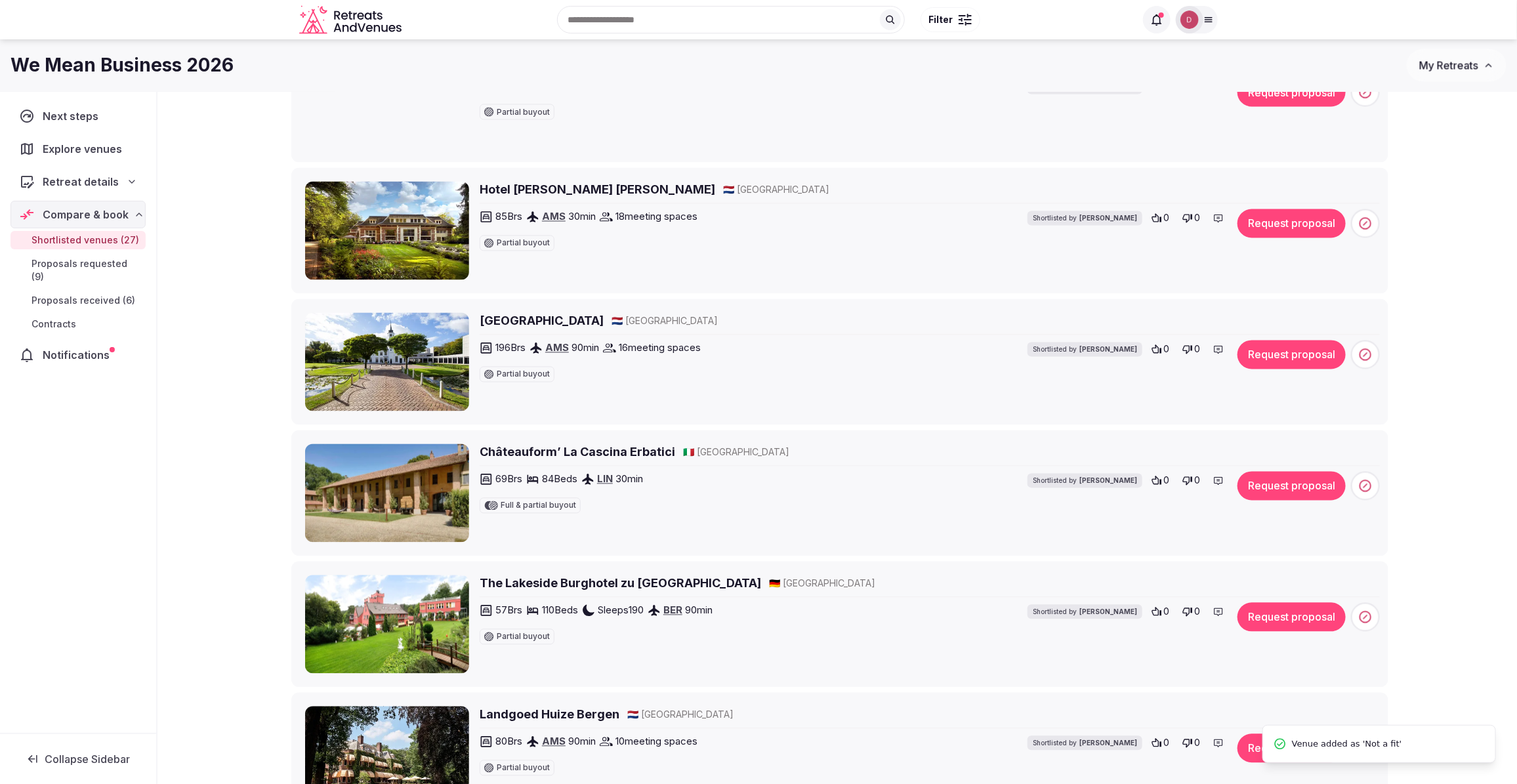
scroll to position [1312, 0]
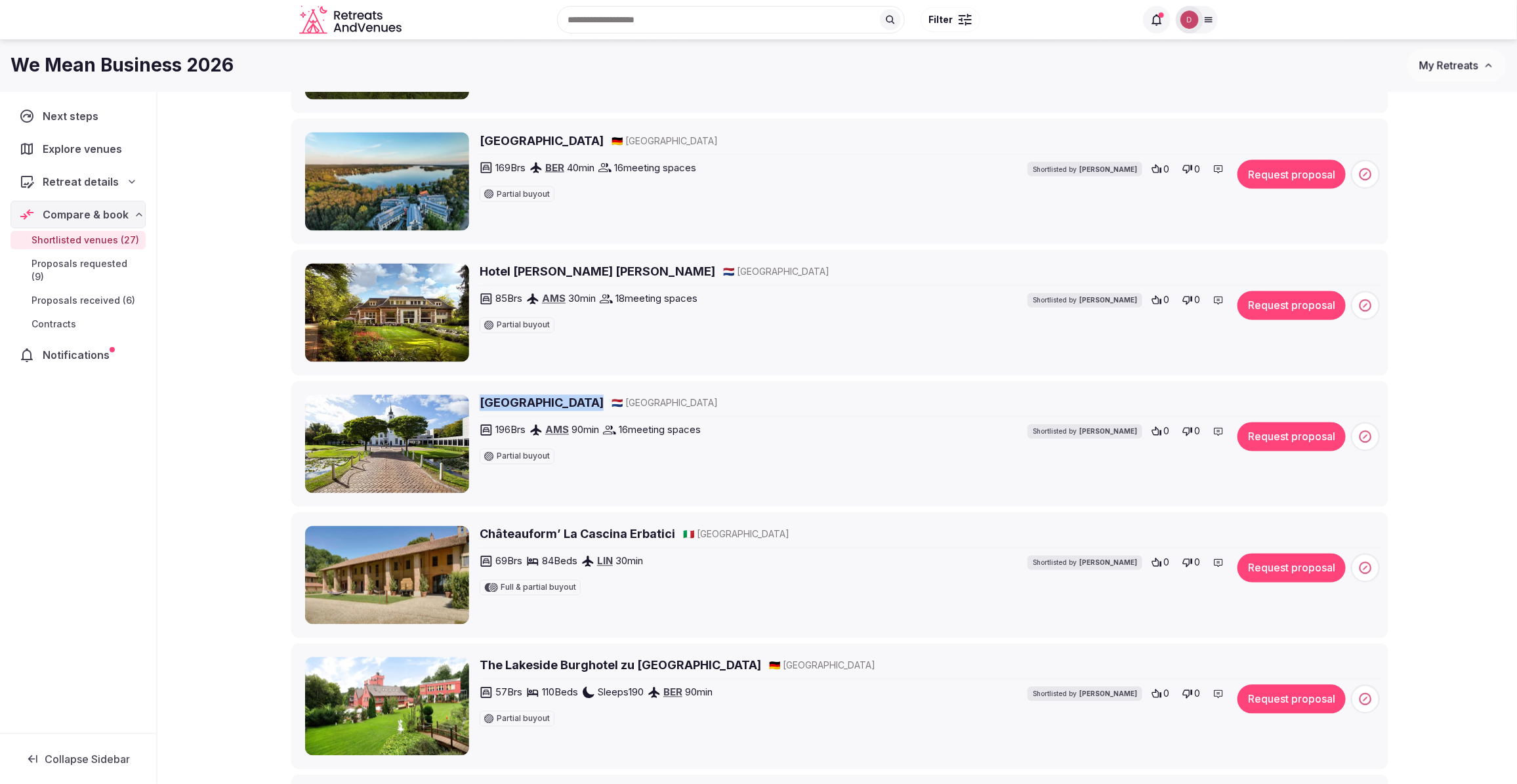
drag, startPoint x: 601, startPoint y: 408, endPoint x: 476, endPoint y: 406, distance: 125.0
click at [476, 406] on div "De Ruwenberg Hotel 🇳🇱 Netherlands 196 Brs AMS 90 min 16 meeting spaces Partial …" at bounding box center [842, 444] width 1075 height 98
copy h2 "De Ruwenberg Hotel"
click at [1358, 431] on span at bounding box center [1365, 437] width 29 height 29
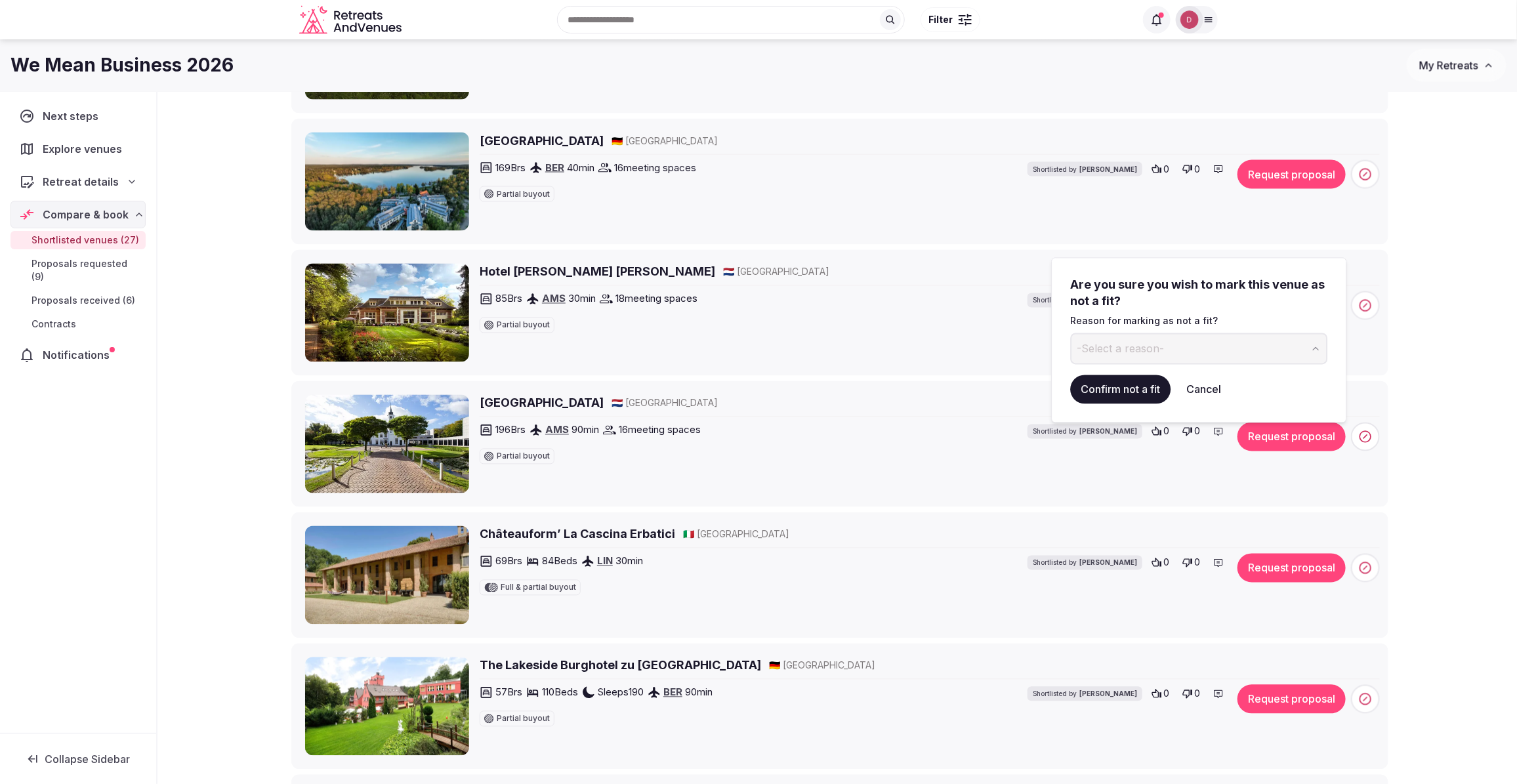
click at [1173, 355] on button "-Select a reason-" at bounding box center [1199, 348] width 257 height 32
click at [1116, 390] on button "Confirm not a fit" at bounding box center [1121, 389] width 100 height 29
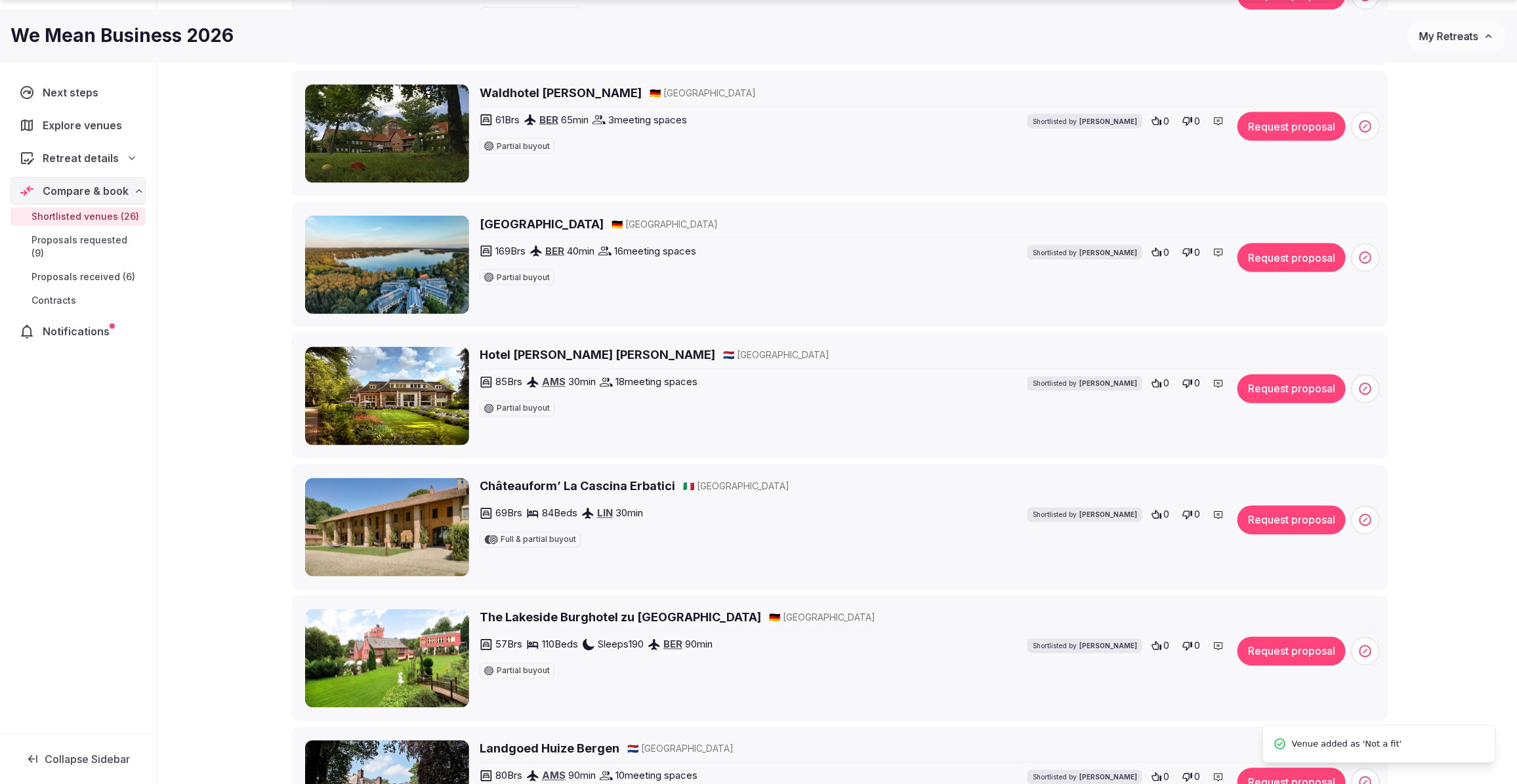
scroll to position [1230, 0]
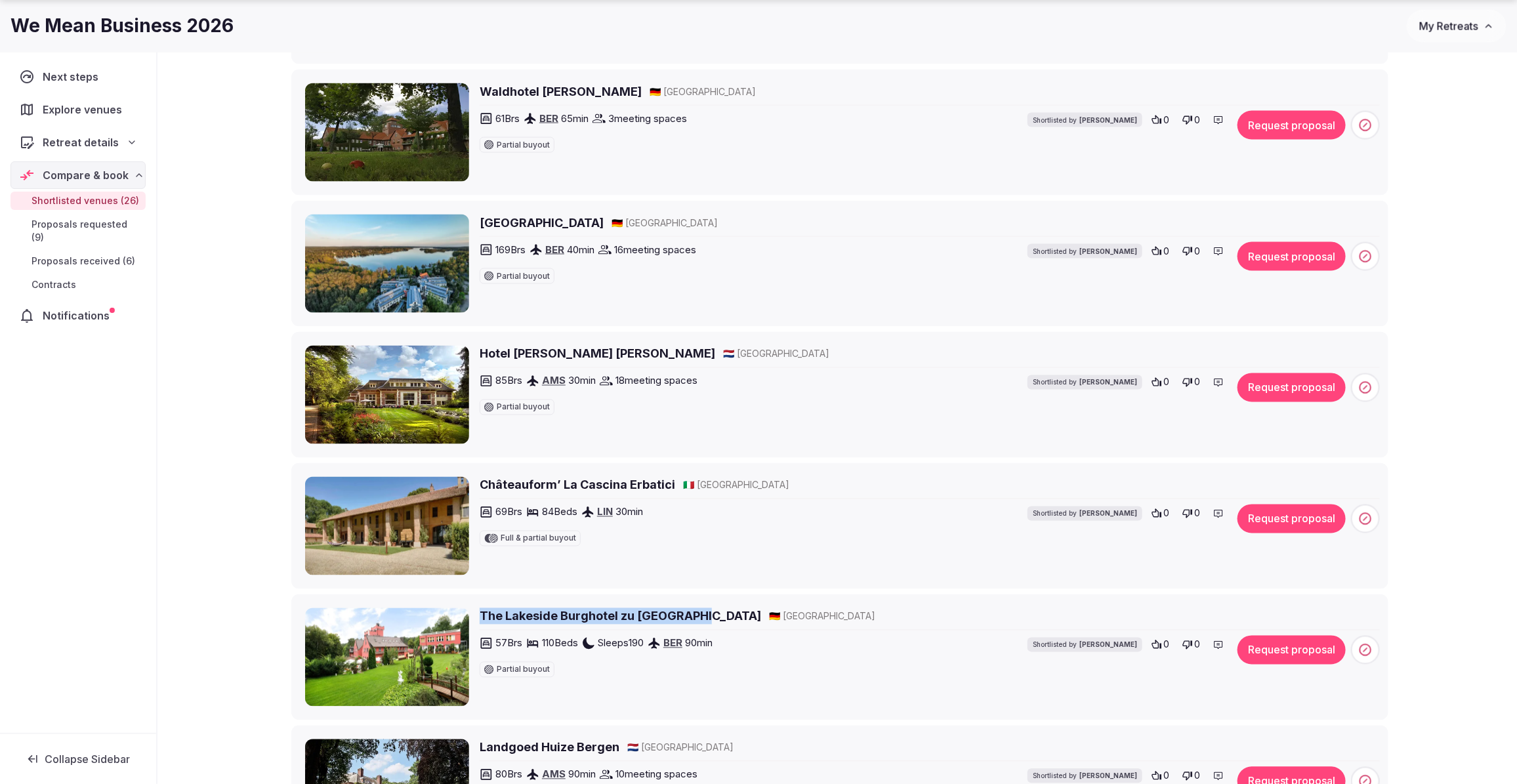
drag, startPoint x: 702, startPoint y: 620, endPoint x: 476, endPoint y: 608, distance: 226.3
click at [476, 608] on div "The Lakeside Burghotel zu Strausberg 🇩🇪 Germany 57 Brs 110 Beds Sleeps 190 BER …" at bounding box center [839, 657] width 1085 height 103
copy h2 "The Lakeside Burghotel zu Strausberg"
drag, startPoint x: 677, startPoint y: 487, endPoint x: 476, endPoint y: 484, distance: 201.0
click at [476, 484] on div "Châteauform’ La Cascina Erbatici 🇮🇹 Italy 69 Brs 84 Beds LIN 30 min Full & part…" at bounding box center [842, 526] width 1075 height 98
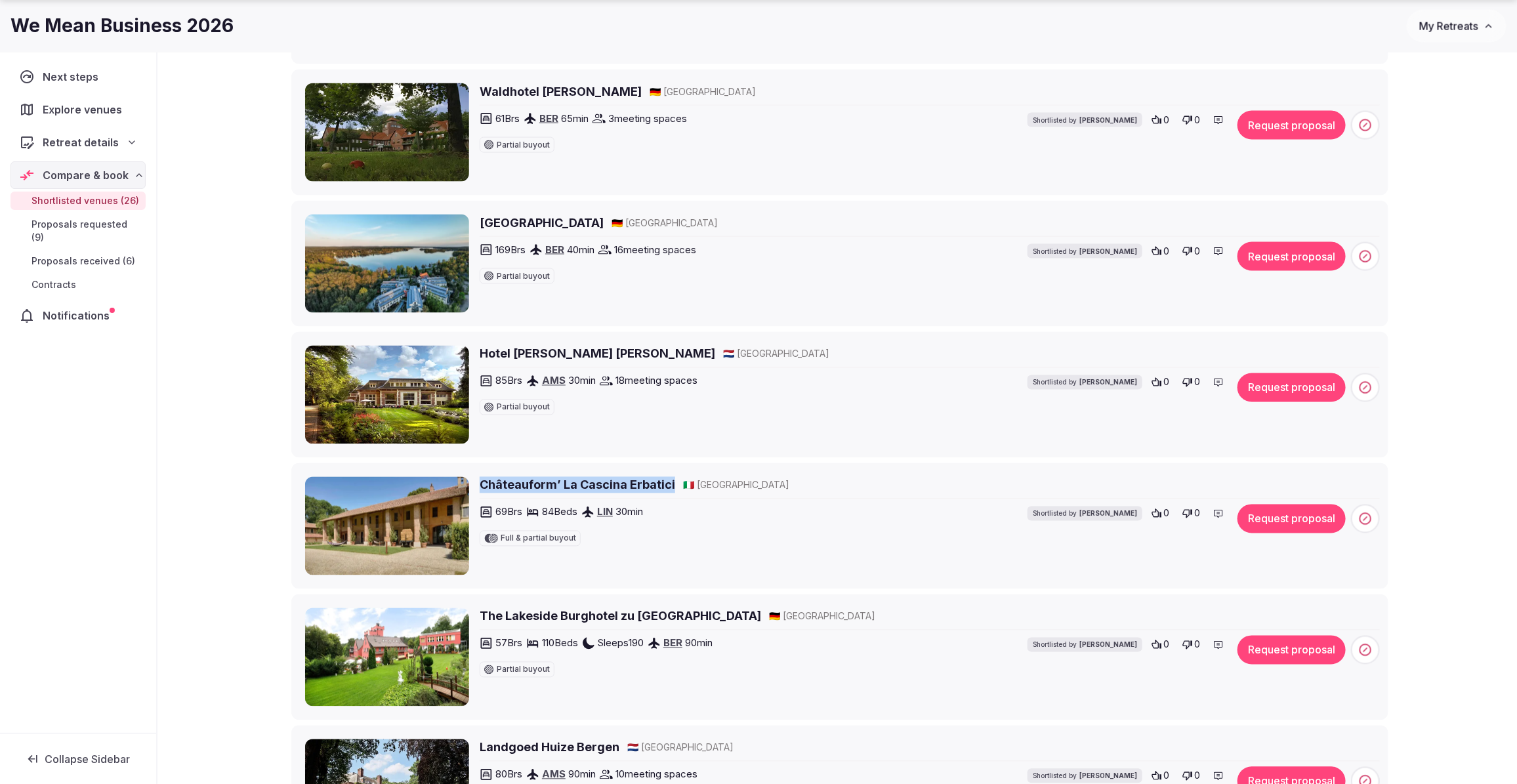
copy h2 "Châteauform’ La Cascina Erbatici"
click at [784, 535] on div "69 Brs 84 Beds LIN 30 min Full & partial buyout Shortlisted by Nathalia Bilotti" at bounding box center [811, 525] width 662 height 42
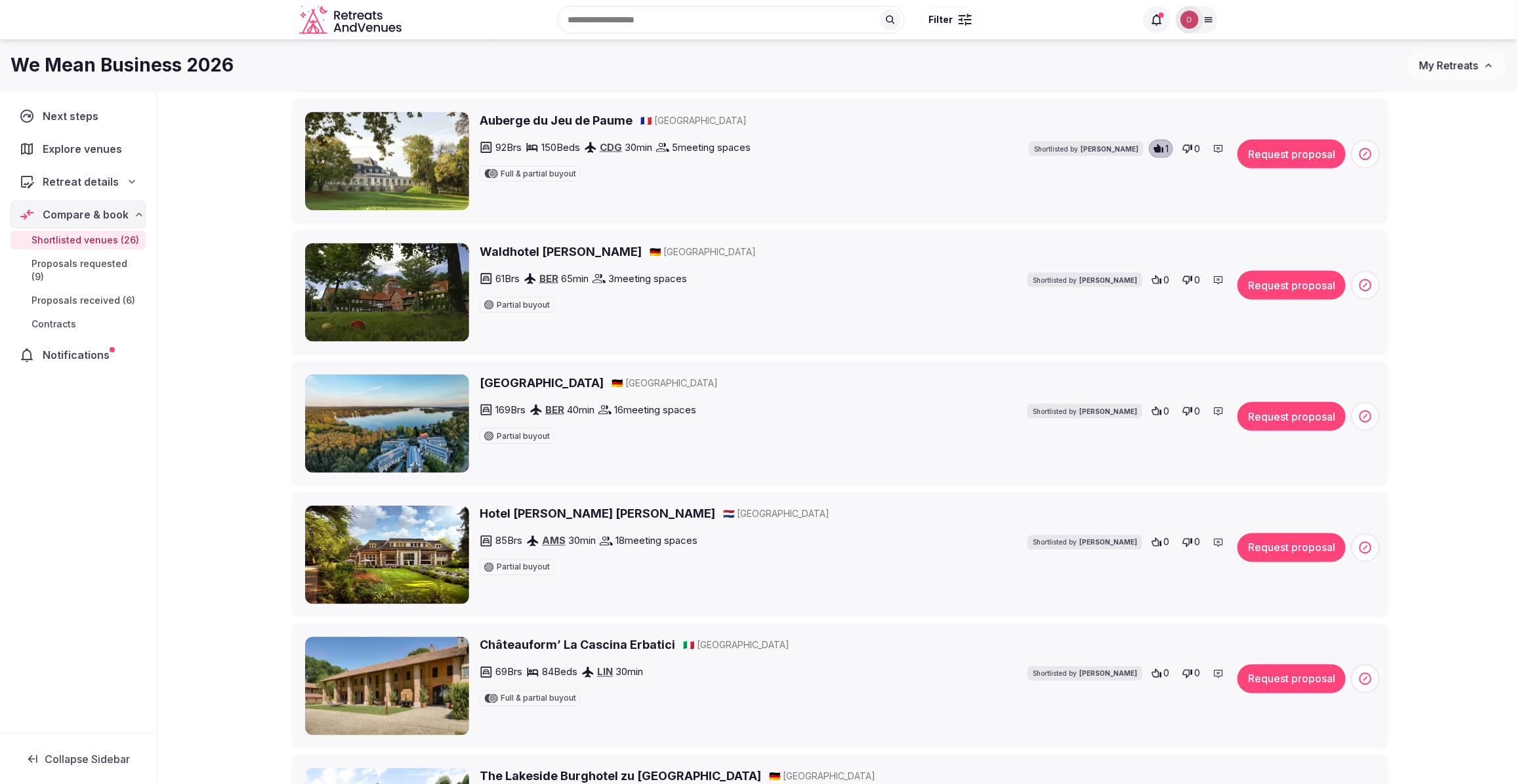
scroll to position [1066, 0]
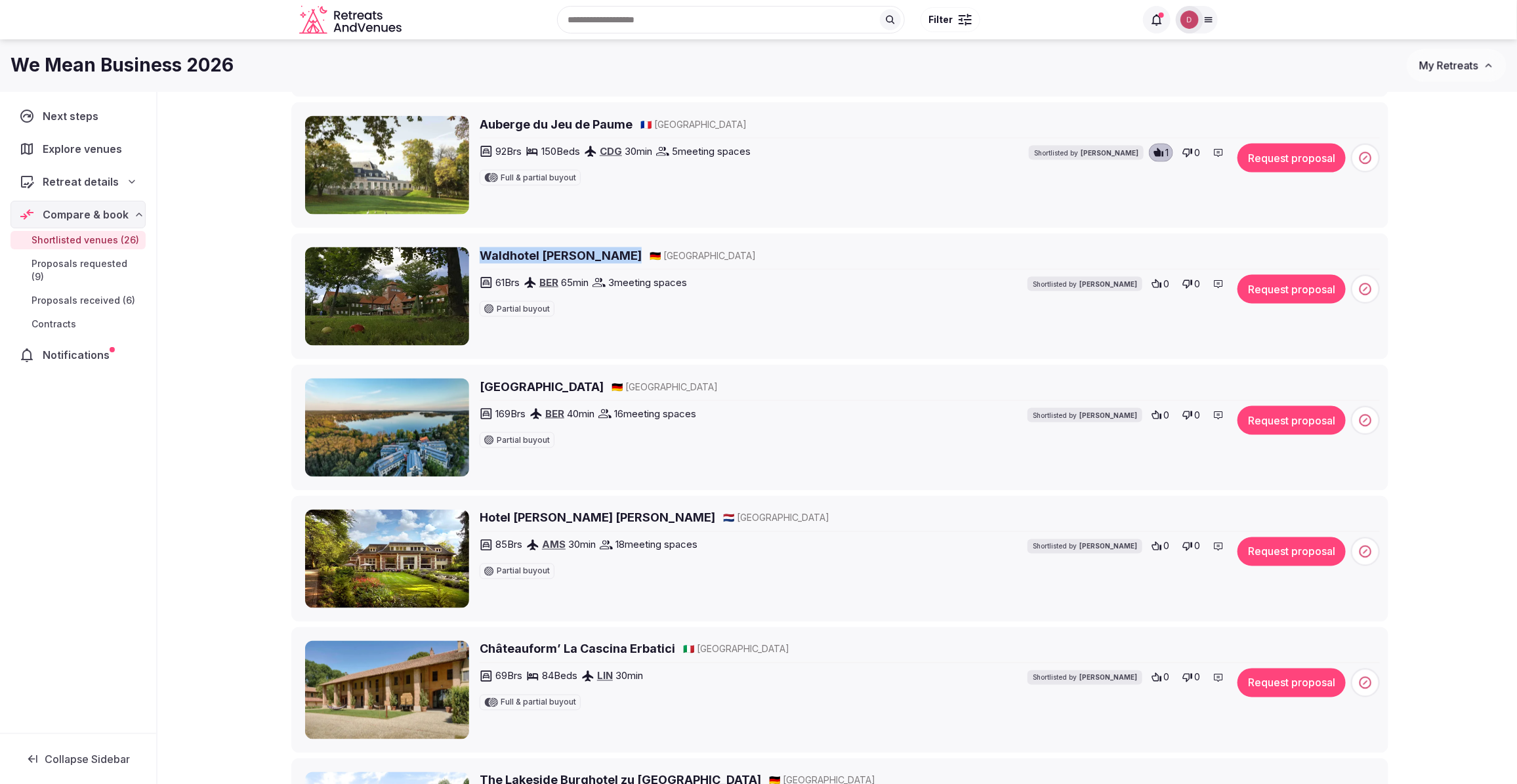
copy h2 "Waldhotel Eiche"
click at [1358, 295] on circle at bounding box center [1365, 290] width 11 height 11
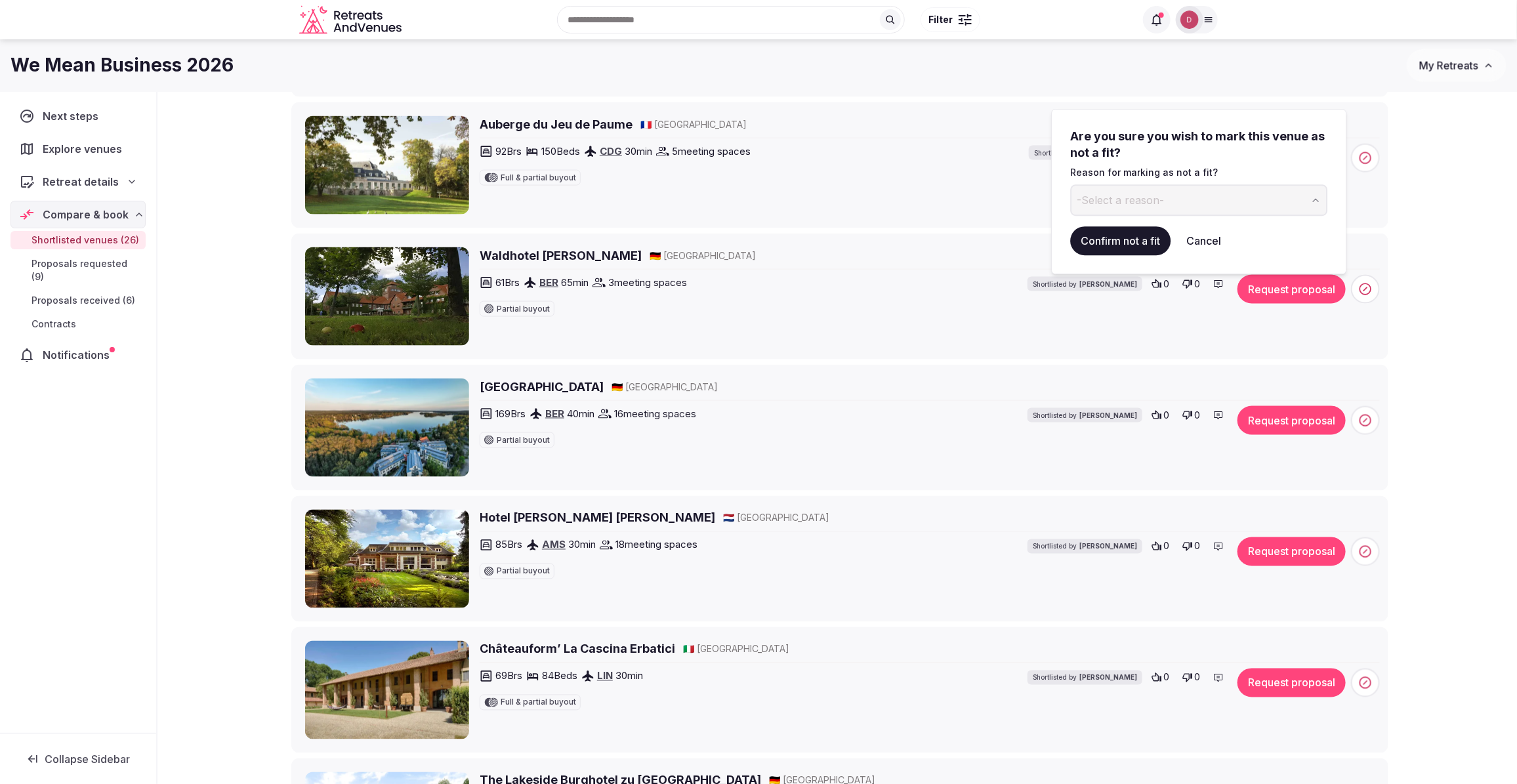
click at [1180, 207] on button "-Select a reason-" at bounding box center [1199, 200] width 257 height 32
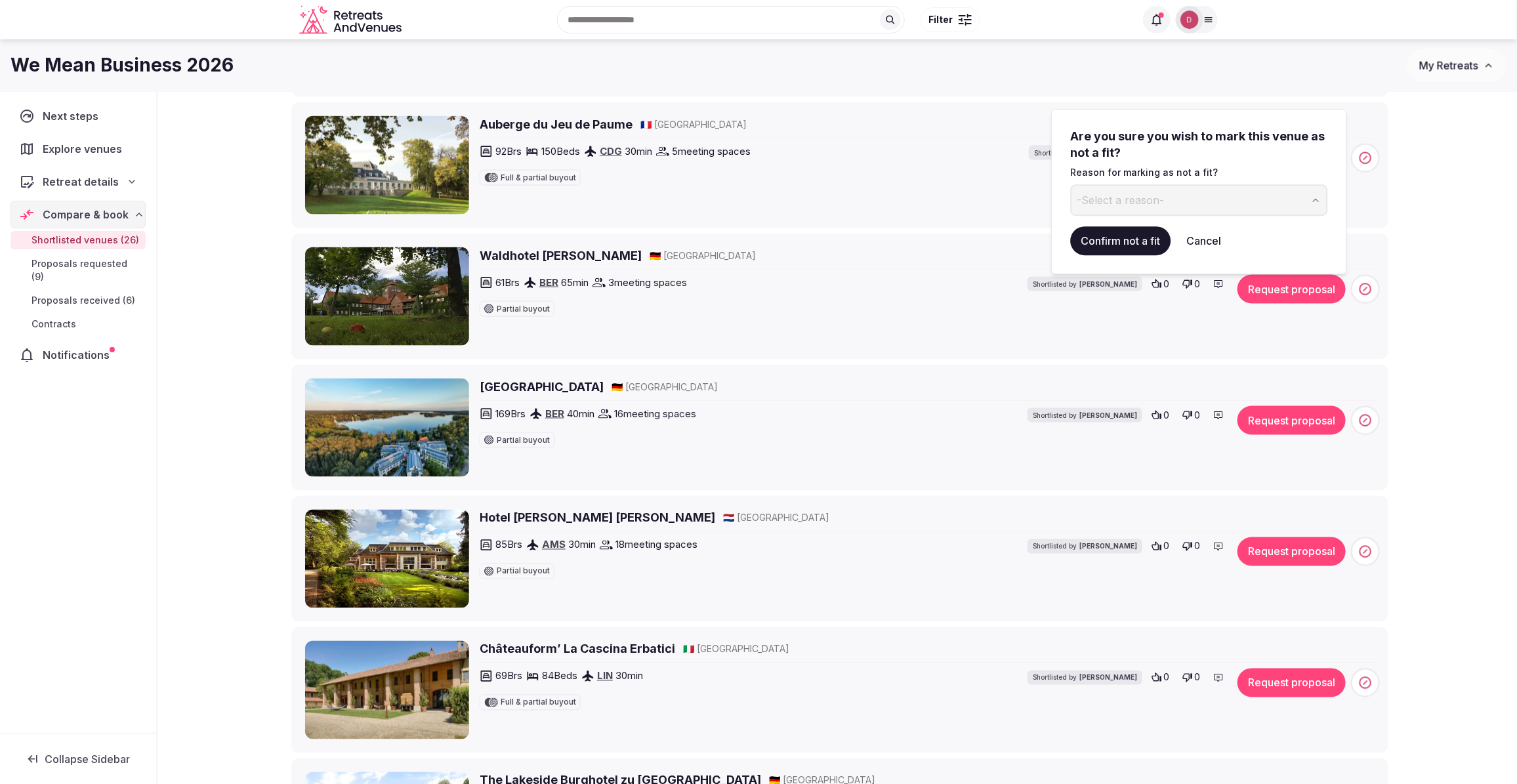
click at [518, 256] on h2 "Waldhotel Eiche" at bounding box center [560, 255] width 162 height 16
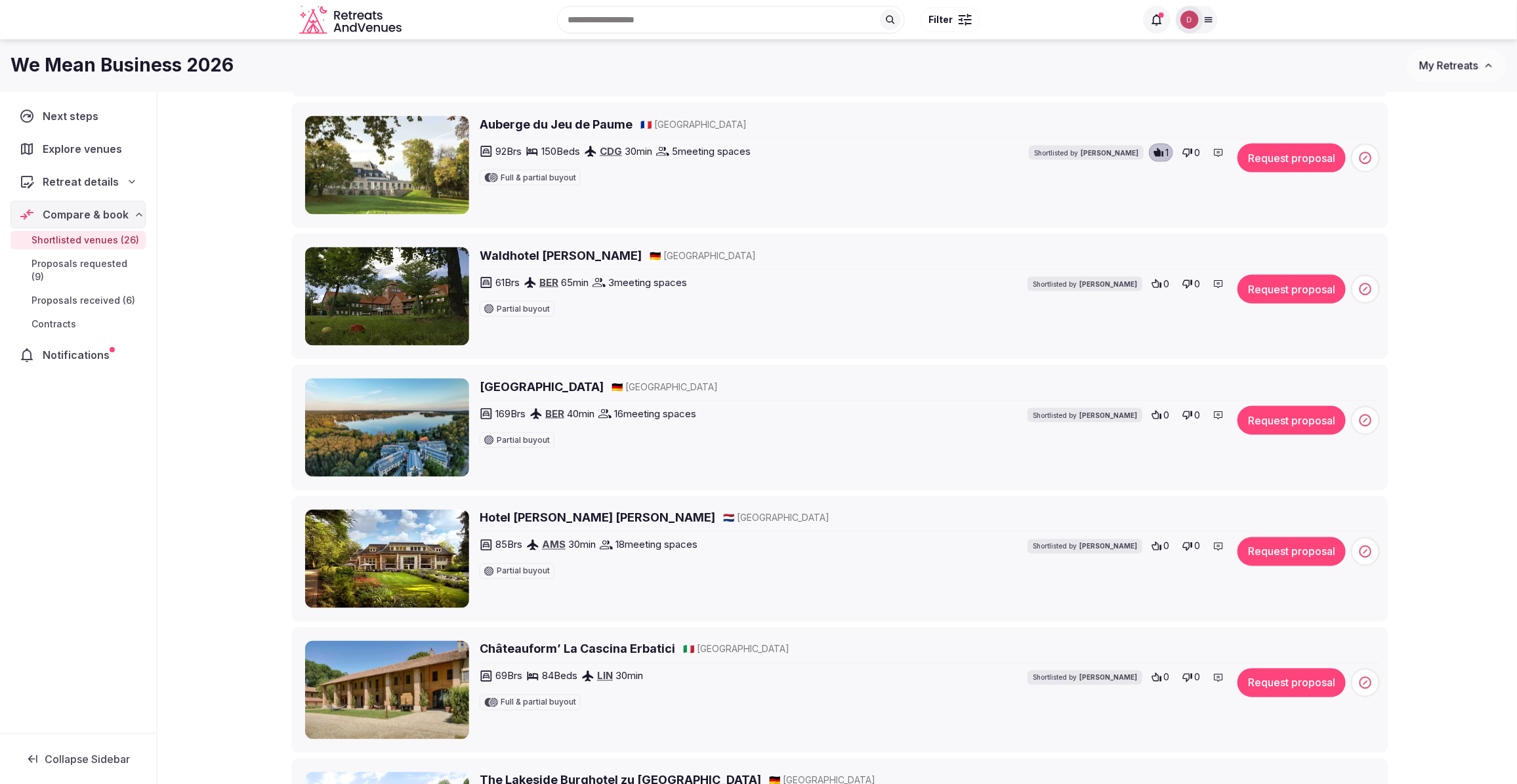
click at [1358, 298] on span at bounding box center [1365, 289] width 29 height 29
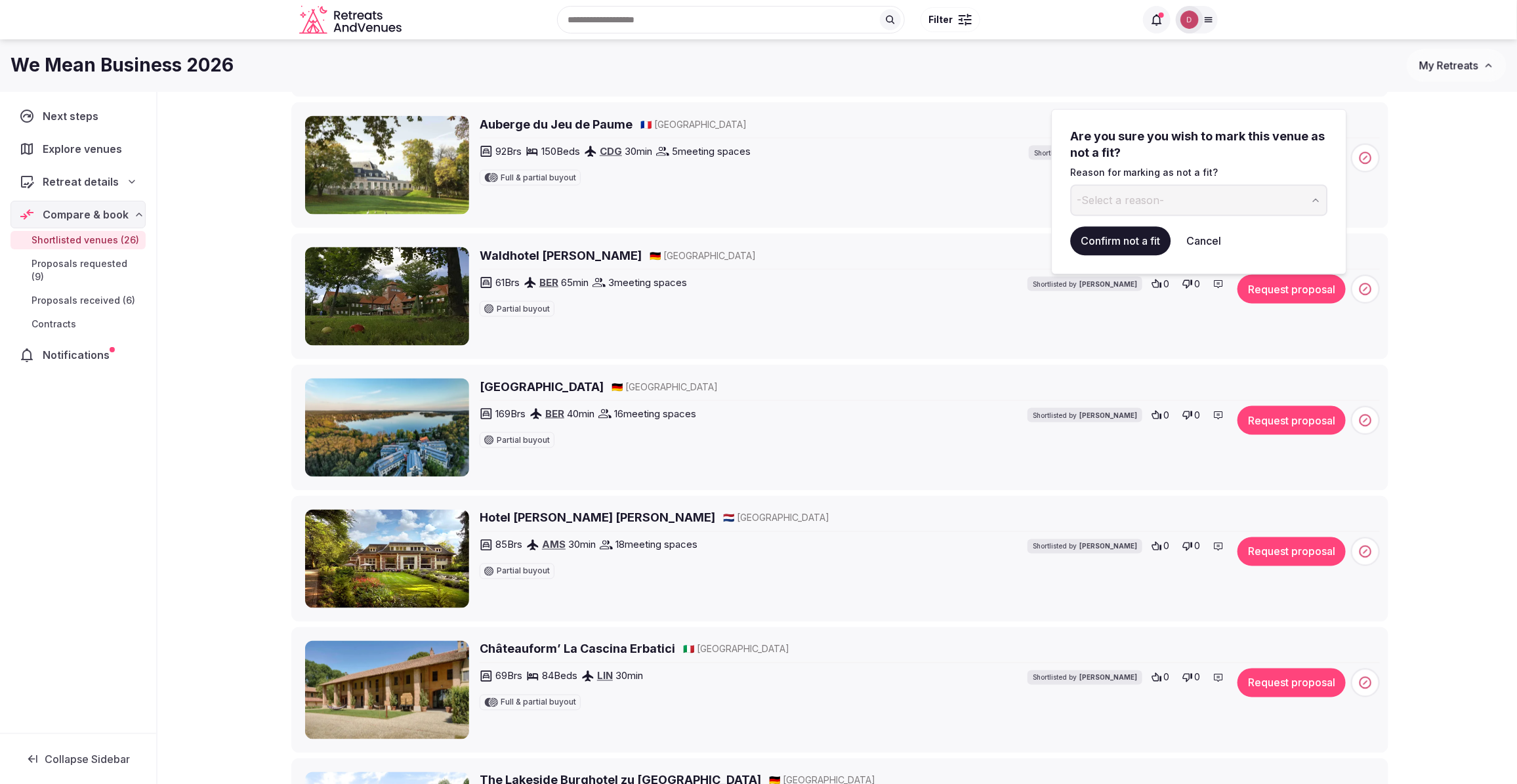
click at [1188, 202] on button "-Select a reason-" at bounding box center [1199, 200] width 257 height 32
click at [1152, 247] on button "Confirm not a fit" at bounding box center [1121, 241] width 100 height 29
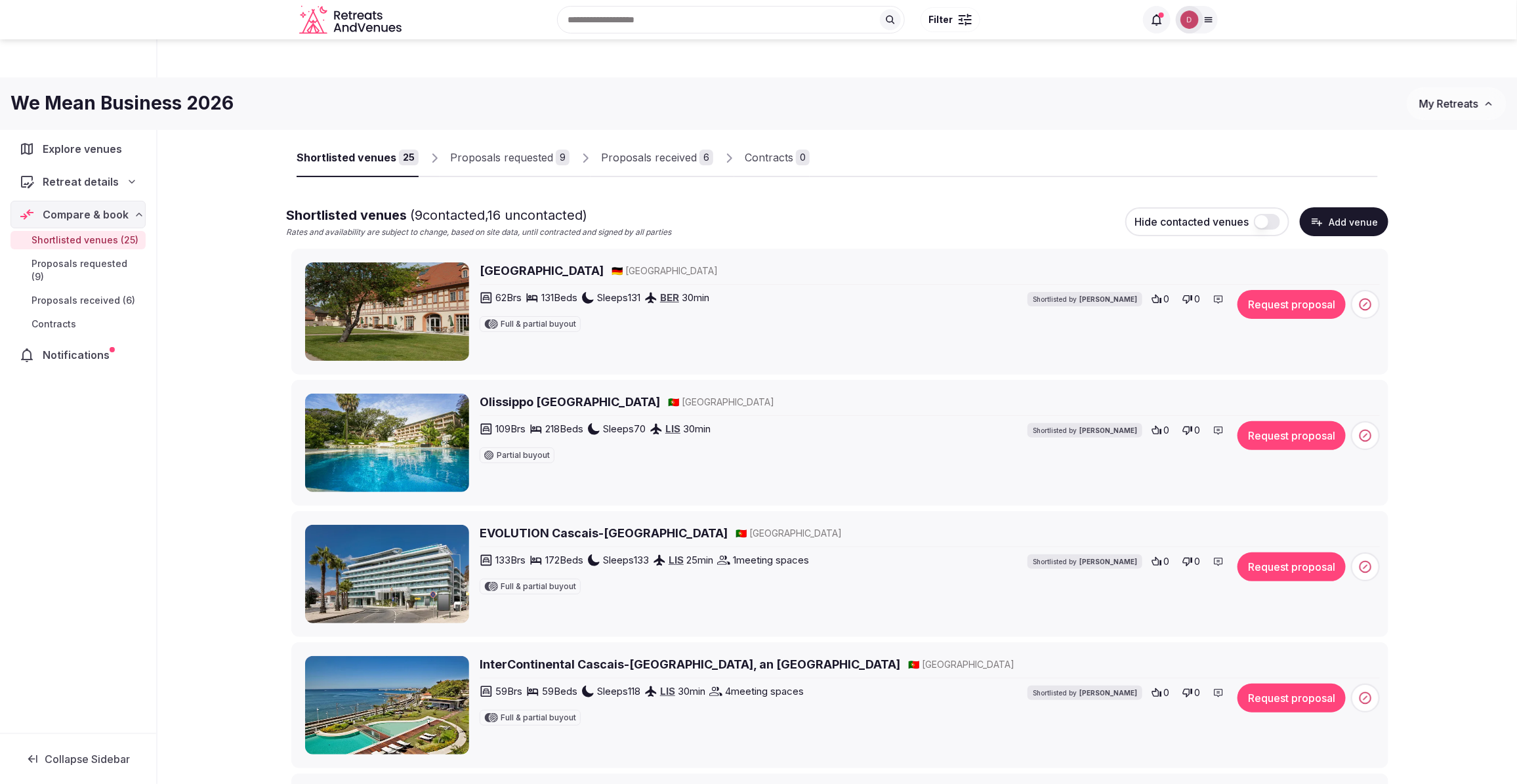
scroll to position [0, 0]
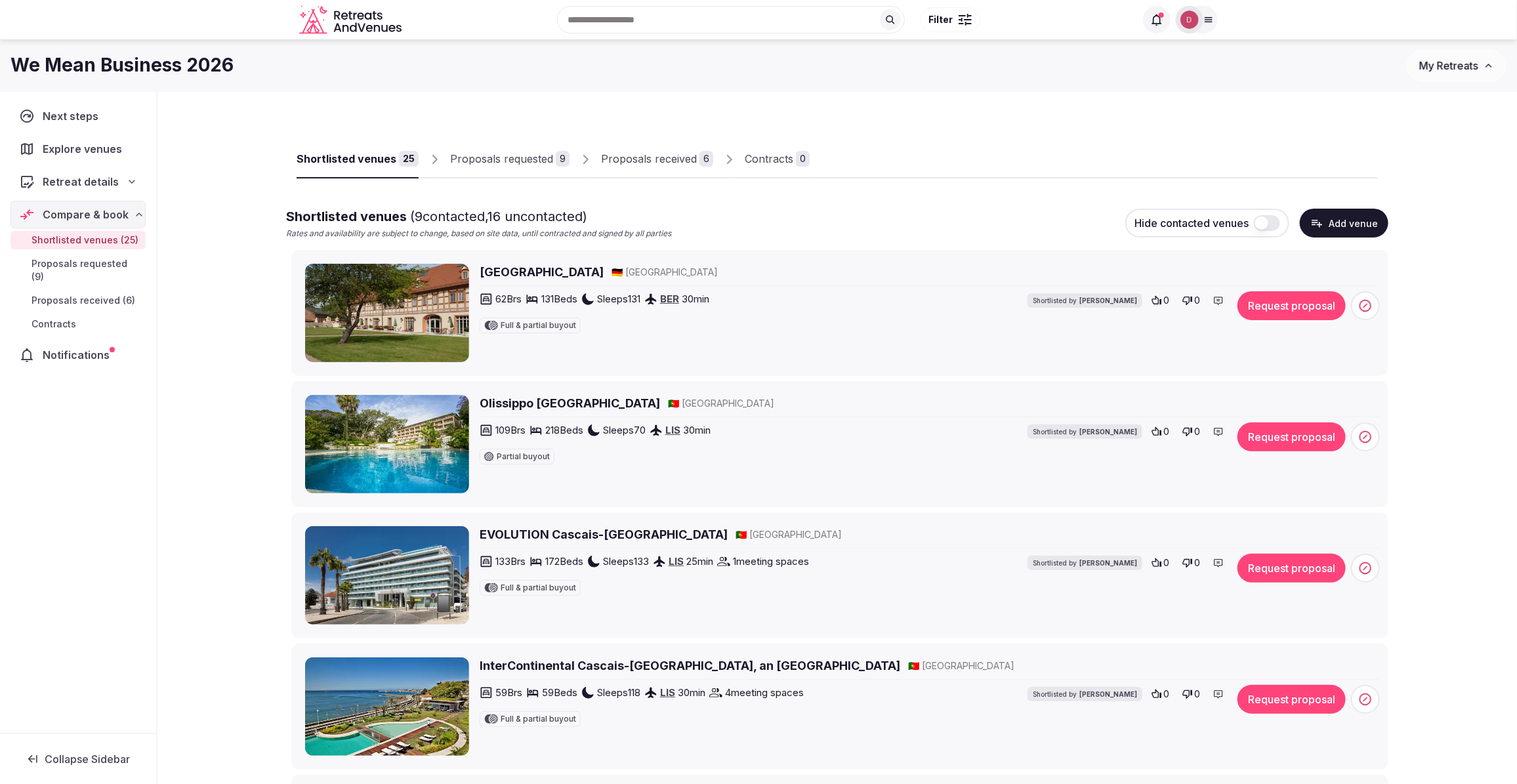
click at [605, 164] on div "Proposals received" at bounding box center [649, 159] width 96 height 15
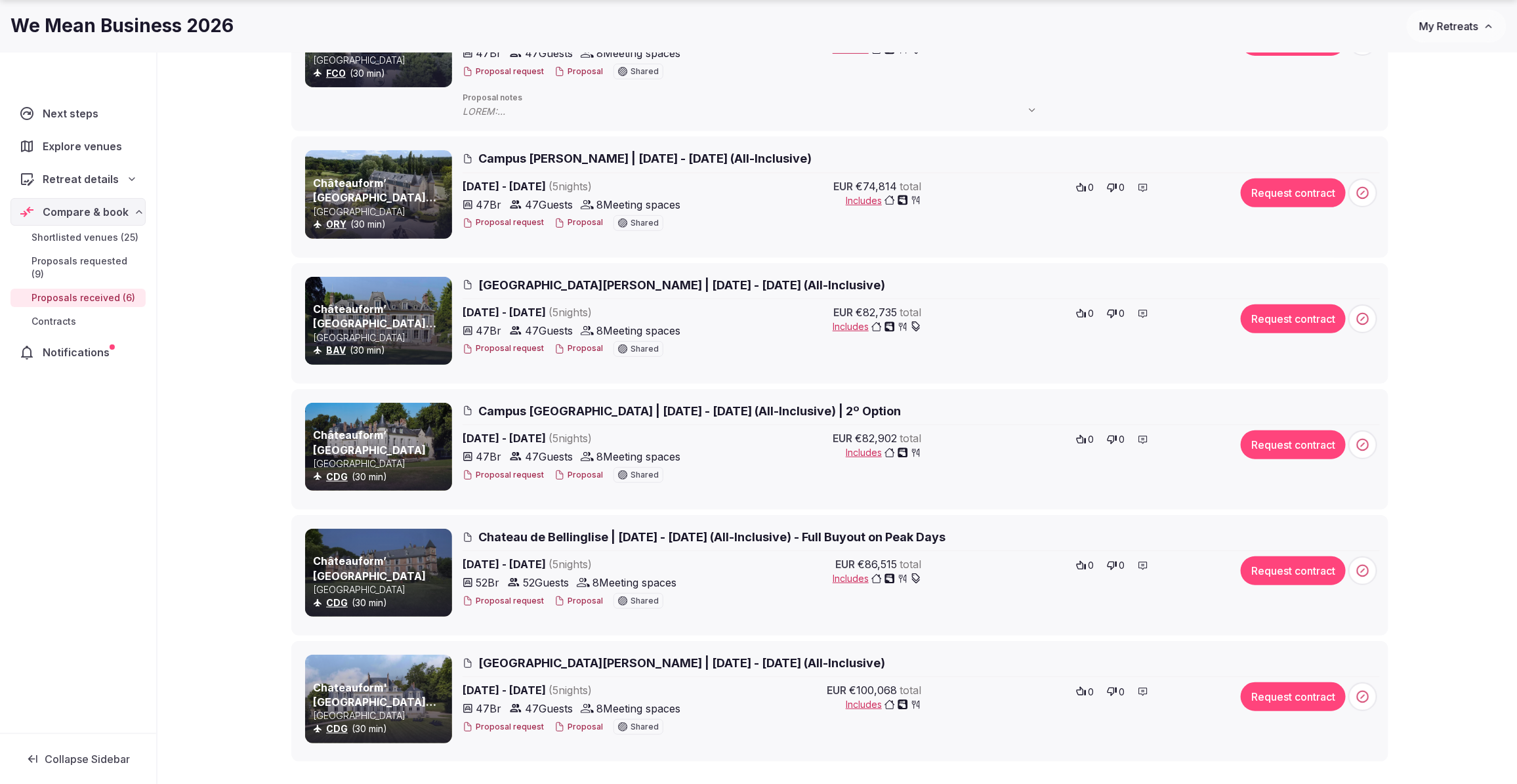
scroll to position [433, 0]
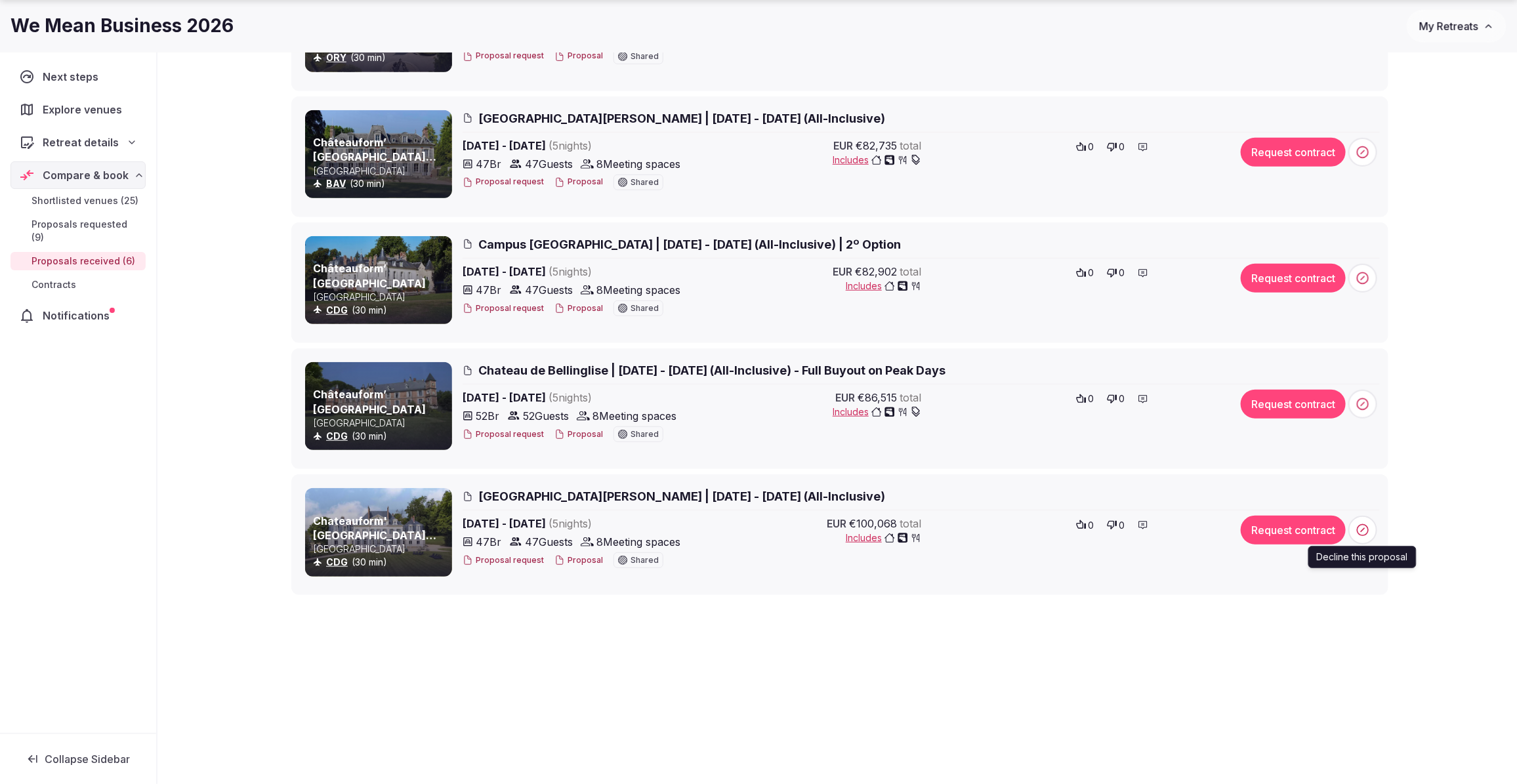
click at [1356, 535] on icon at bounding box center [1363, 530] width 13 height 13
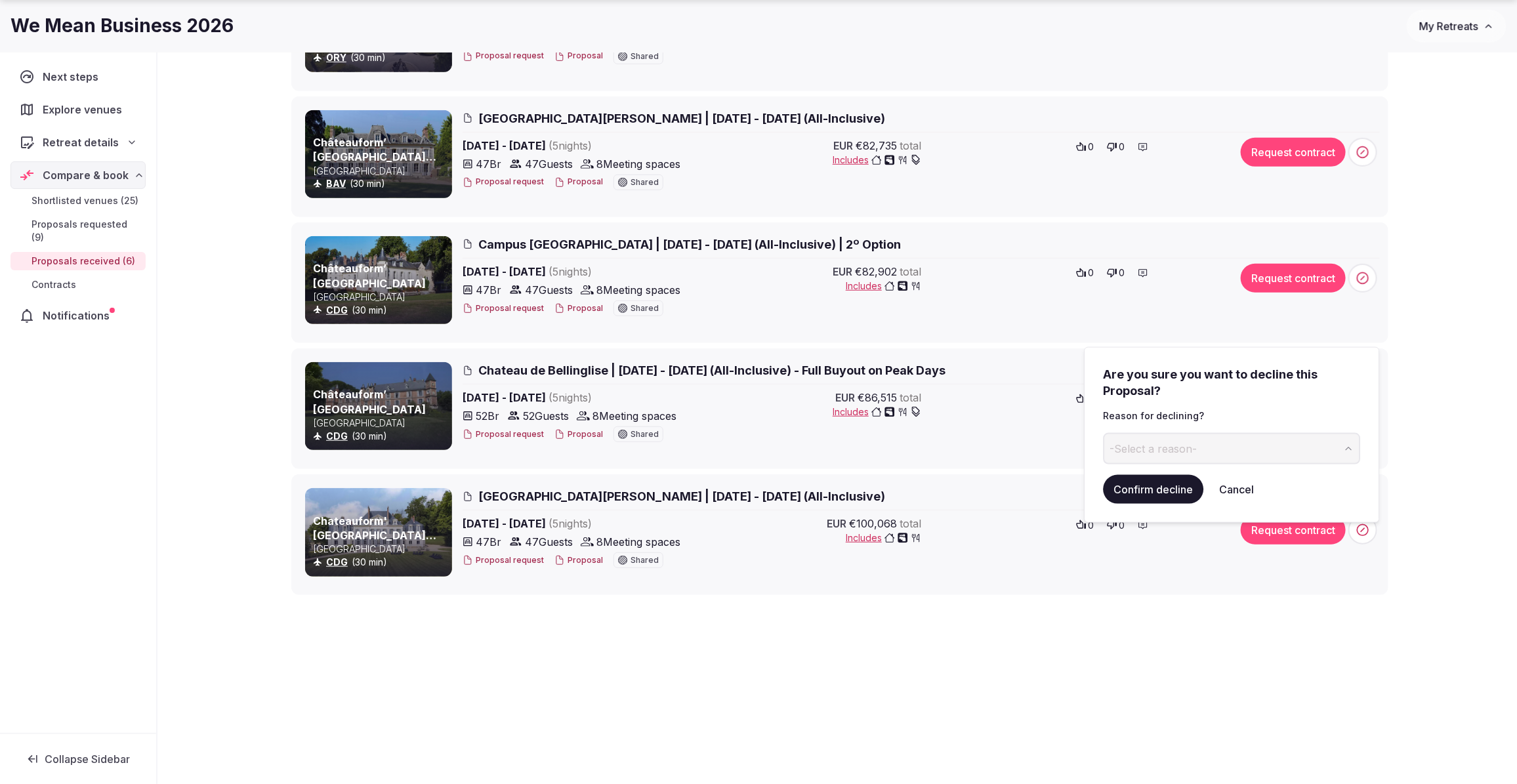
click at [1248, 451] on button "-Select a reason-" at bounding box center [1232, 449] width 257 height 32
click at [1149, 492] on button "Confirm decline" at bounding box center [1154, 489] width 100 height 29
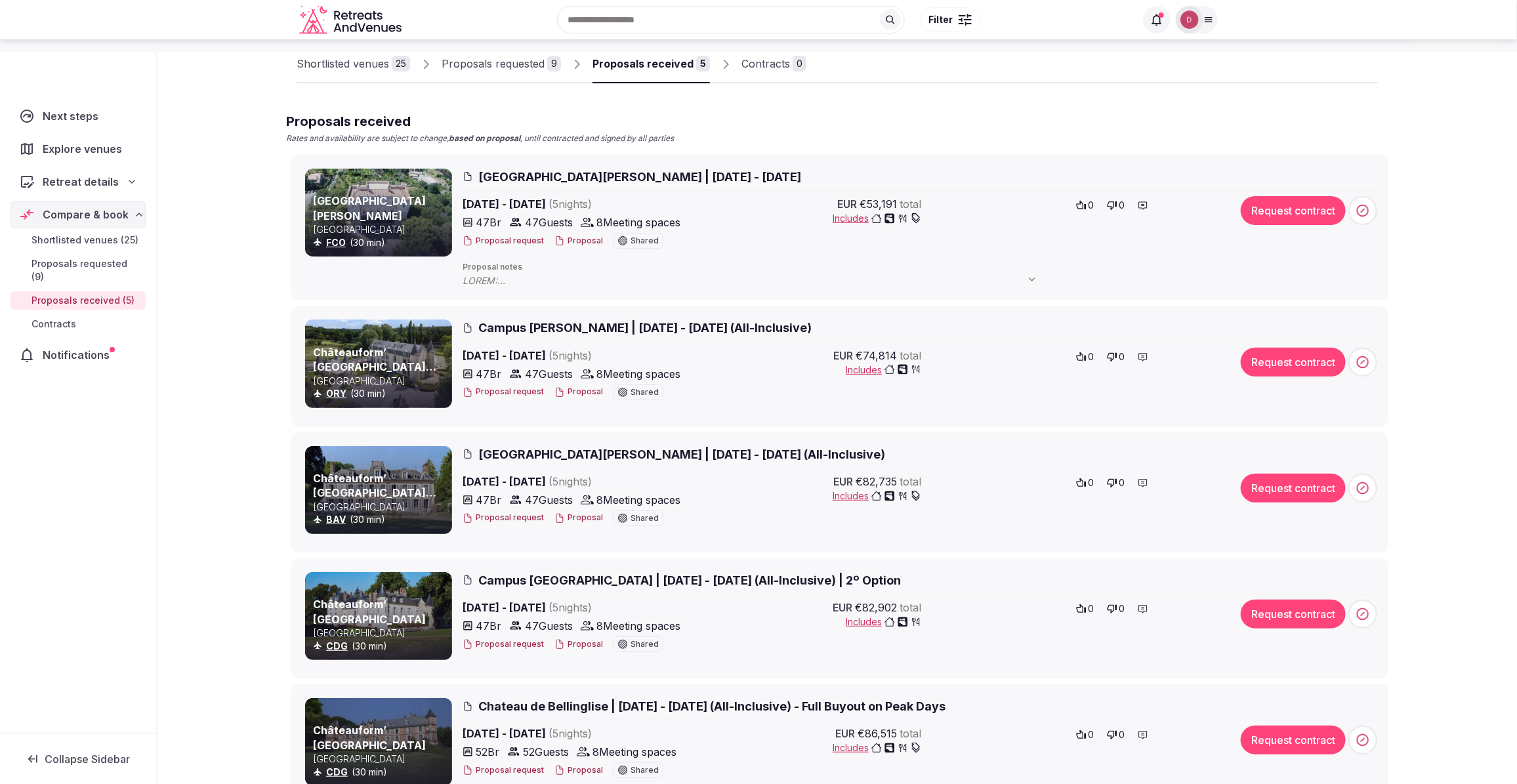
scroll to position [263, 0]
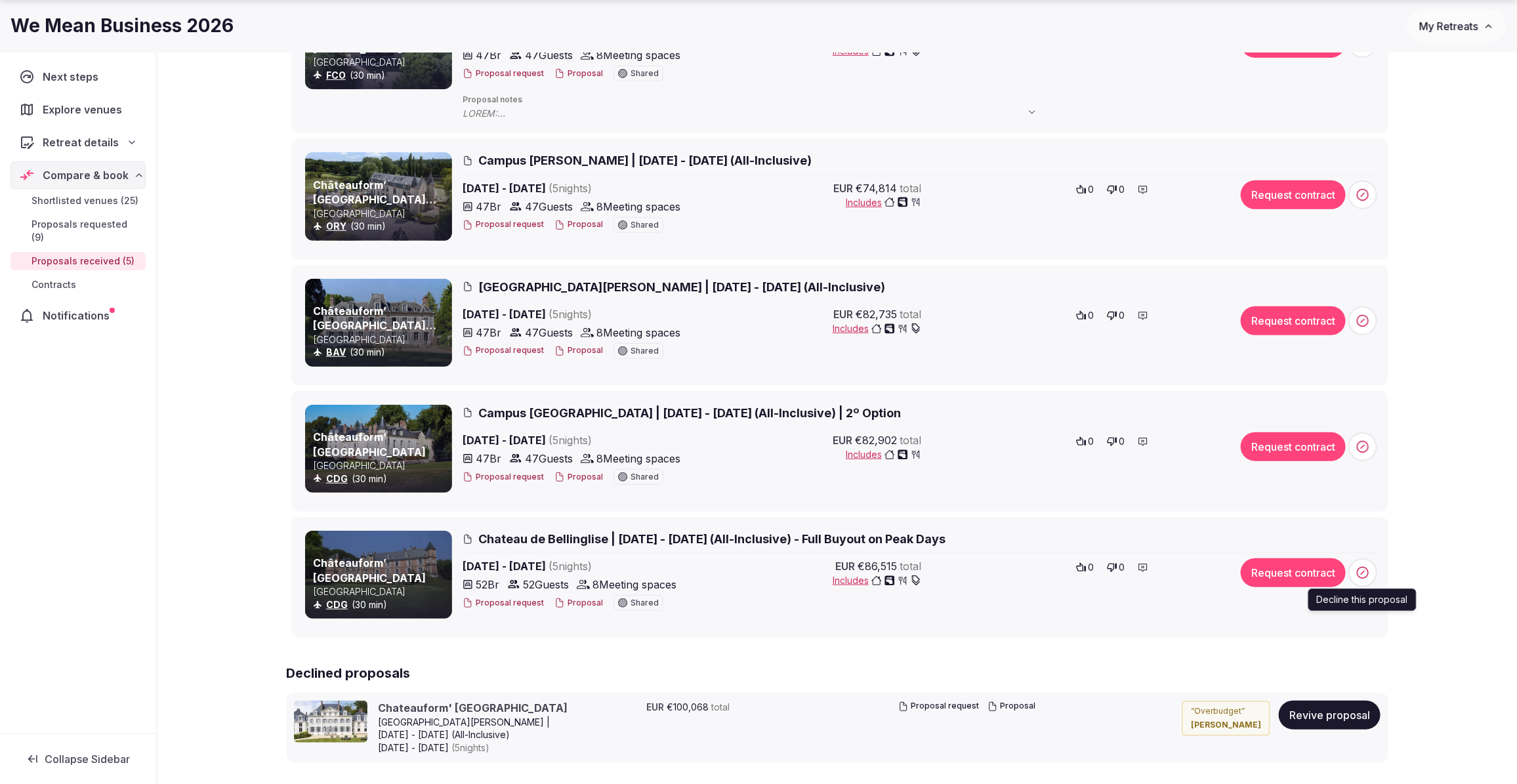
click at [1358, 578] on circle at bounding box center [1362, 573] width 11 height 11
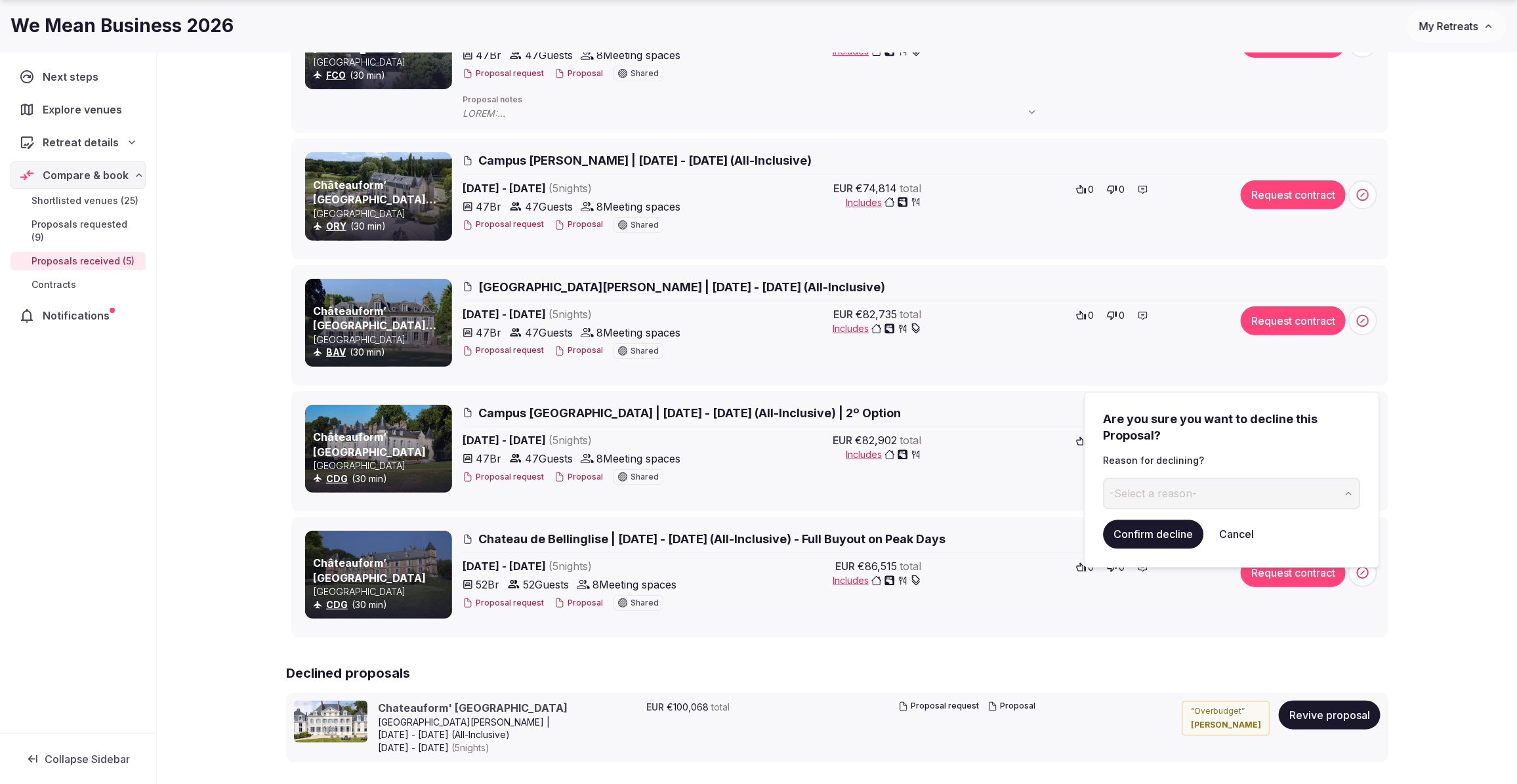
click at [1207, 487] on button "-Select a reason-" at bounding box center [1232, 493] width 257 height 32
click at [1143, 537] on button "Confirm decline" at bounding box center [1154, 533] width 100 height 29
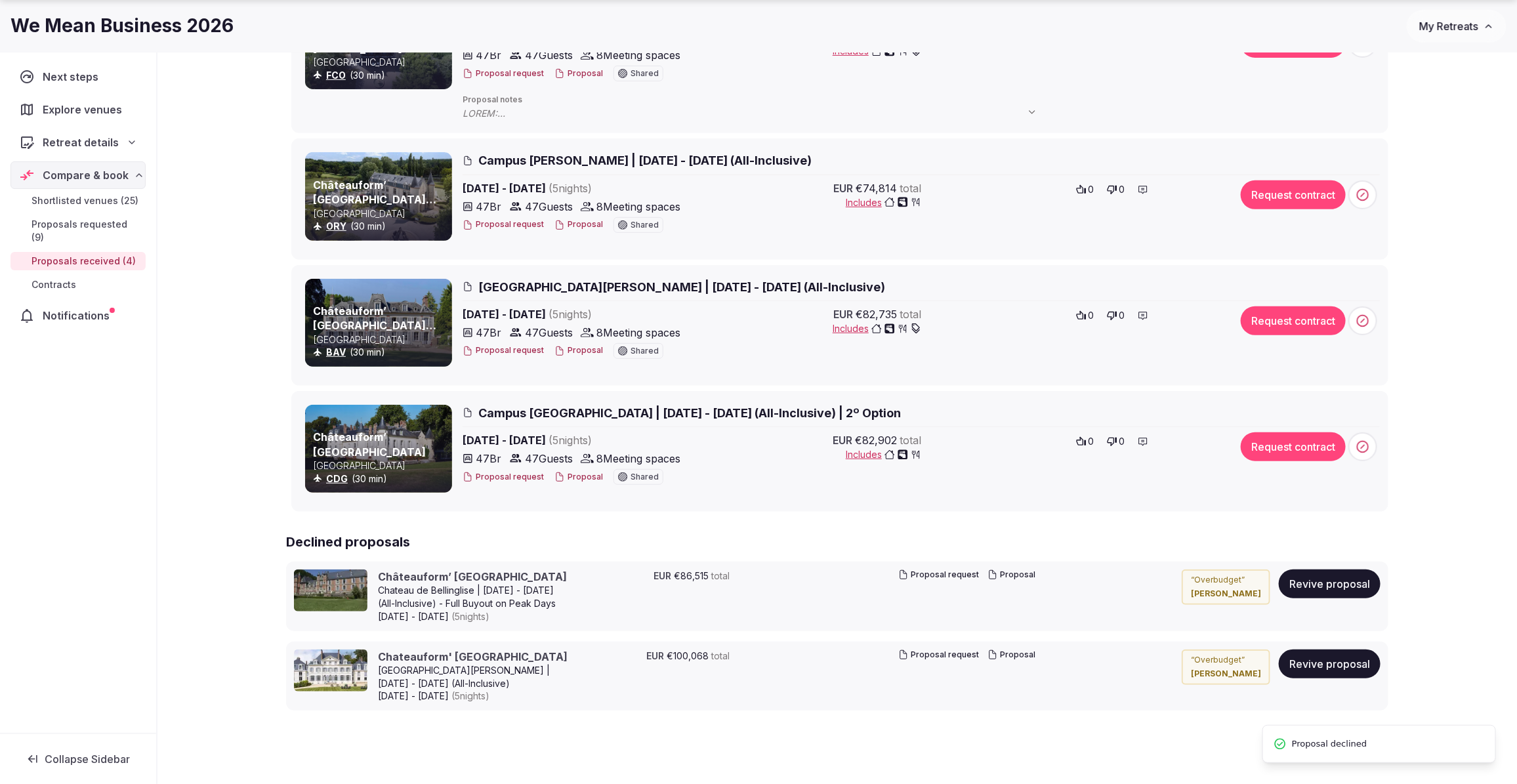
scroll to position [0, 0]
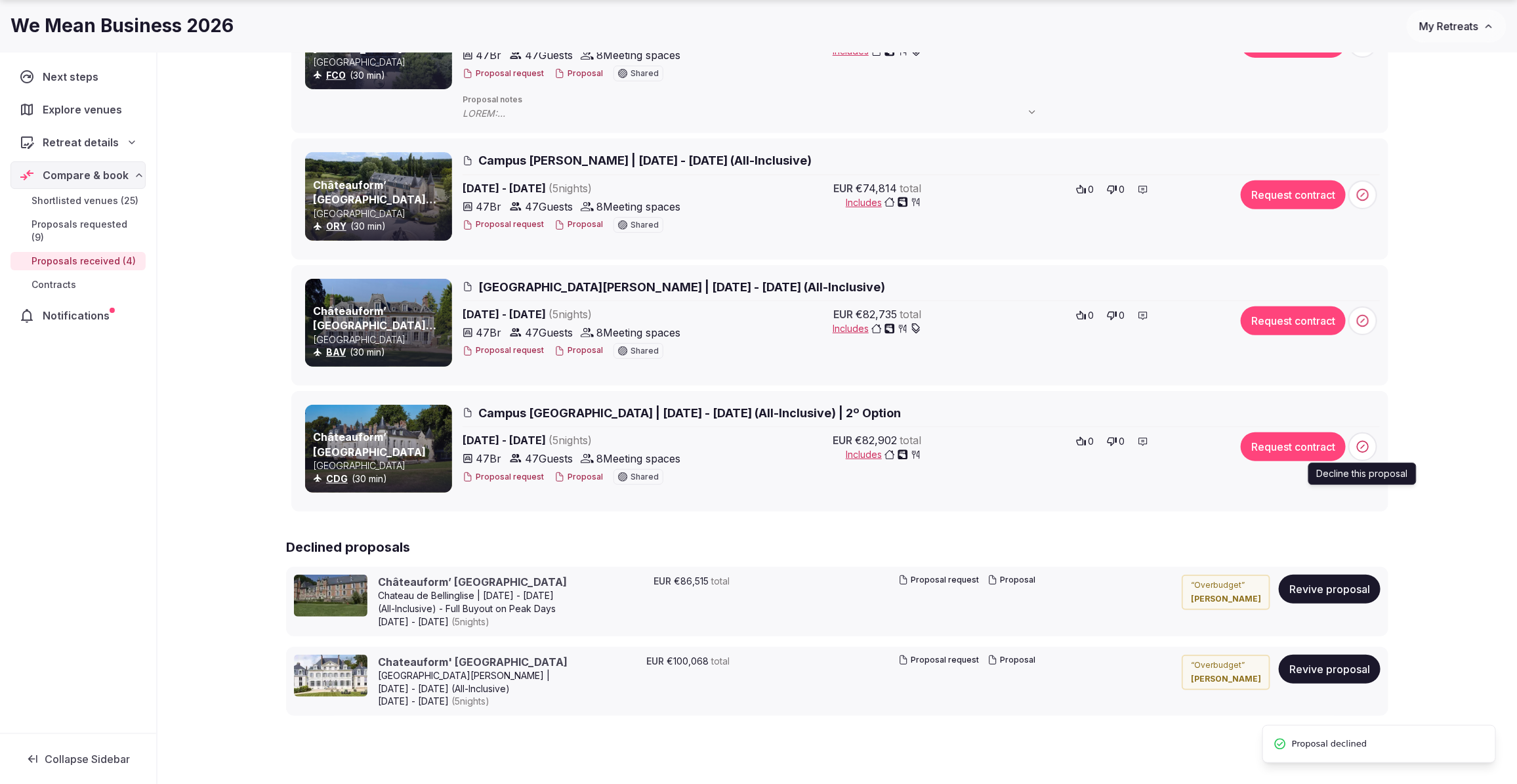
click at [1358, 453] on icon at bounding box center [1363, 447] width 13 height 13
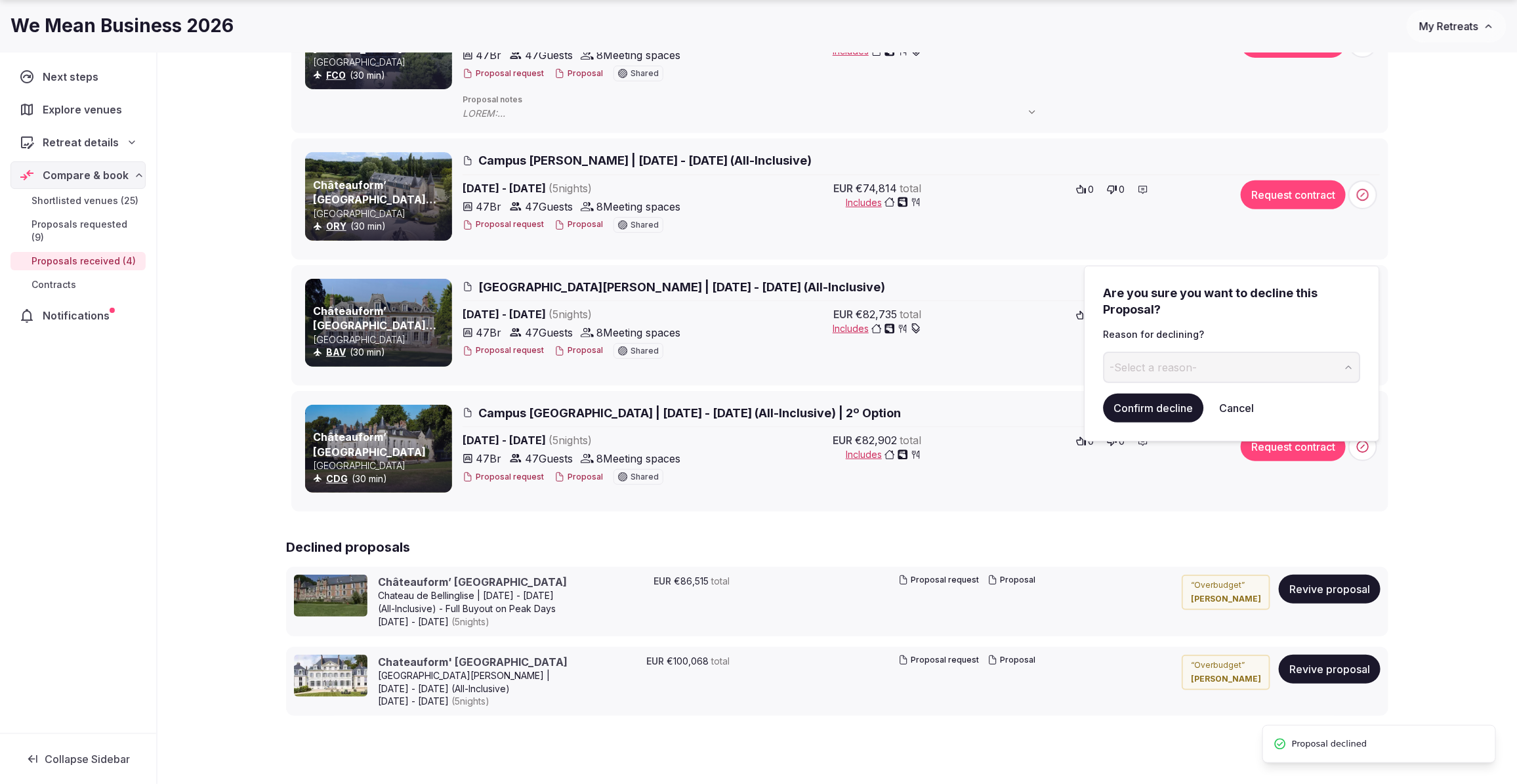
click at [1238, 372] on button "-Select a reason-" at bounding box center [1232, 367] width 257 height 32
click at [1149, 408] on button "Confirm decline" at bounding box center [1154, 408] width 100 height 29
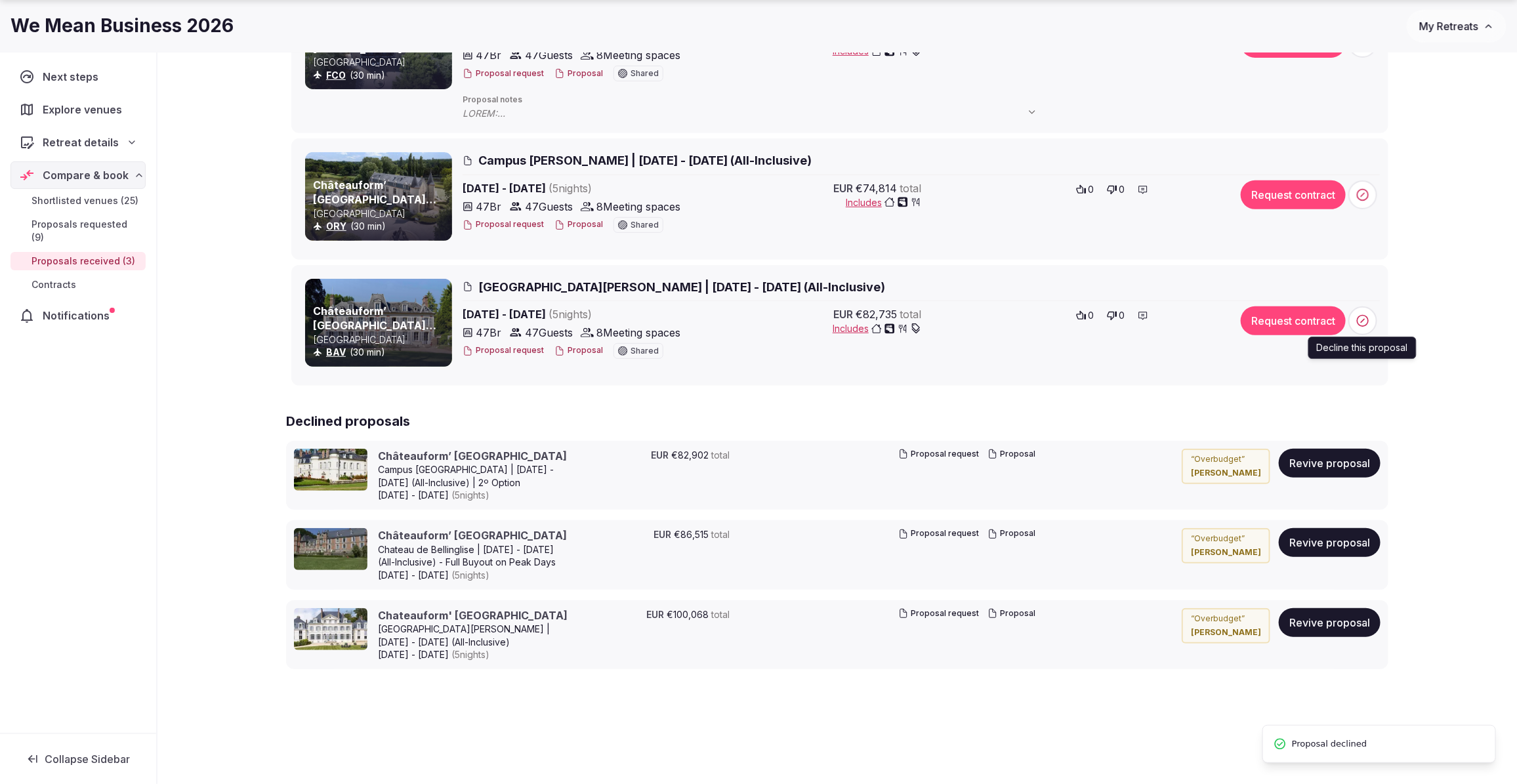
click at [1358, 320] on span at bounding box center [1362, 320] width 29 height 29
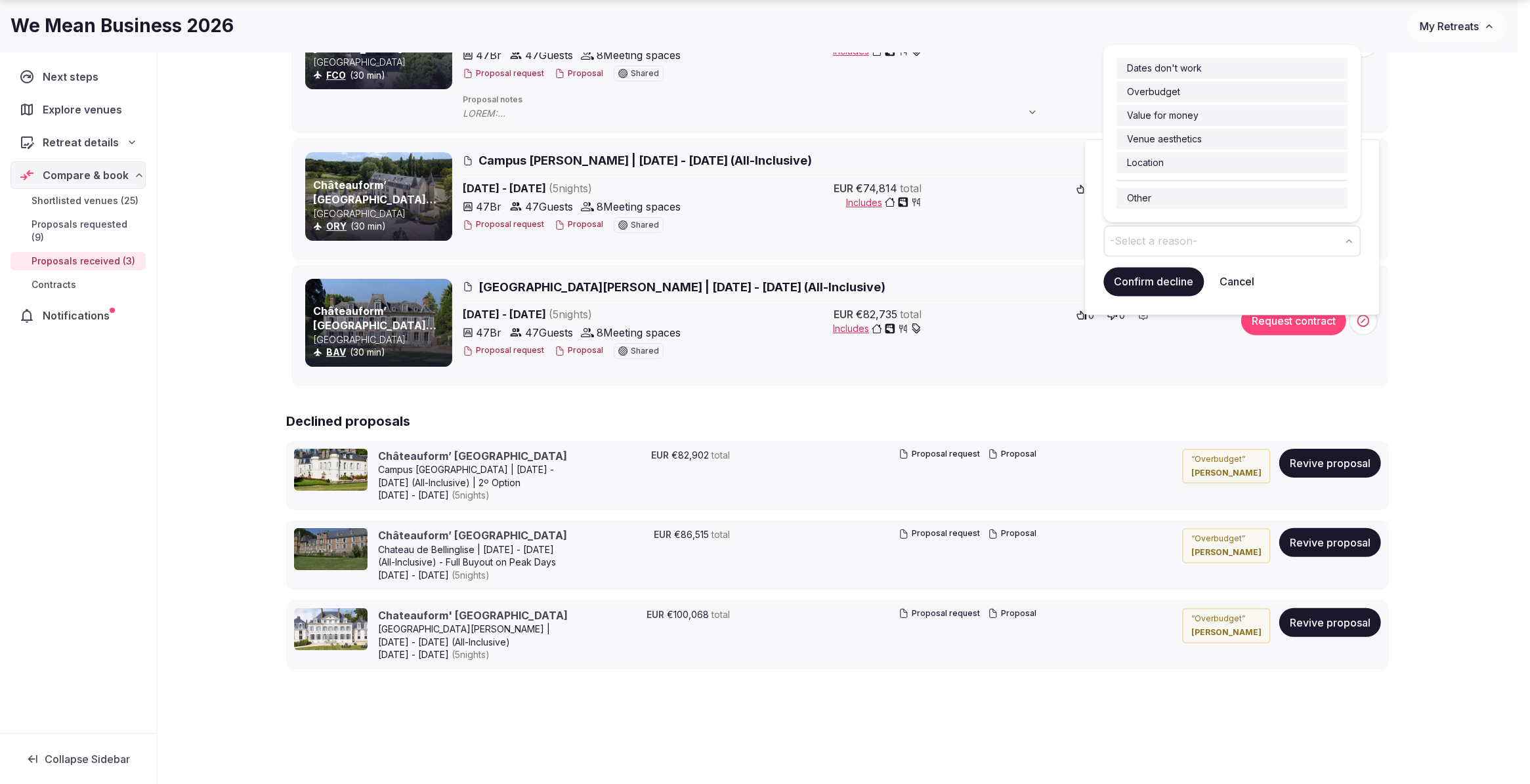
click at [1200, 249] on button "-Select a reason-" at bounding box center [1233, 241] width 257 height 32
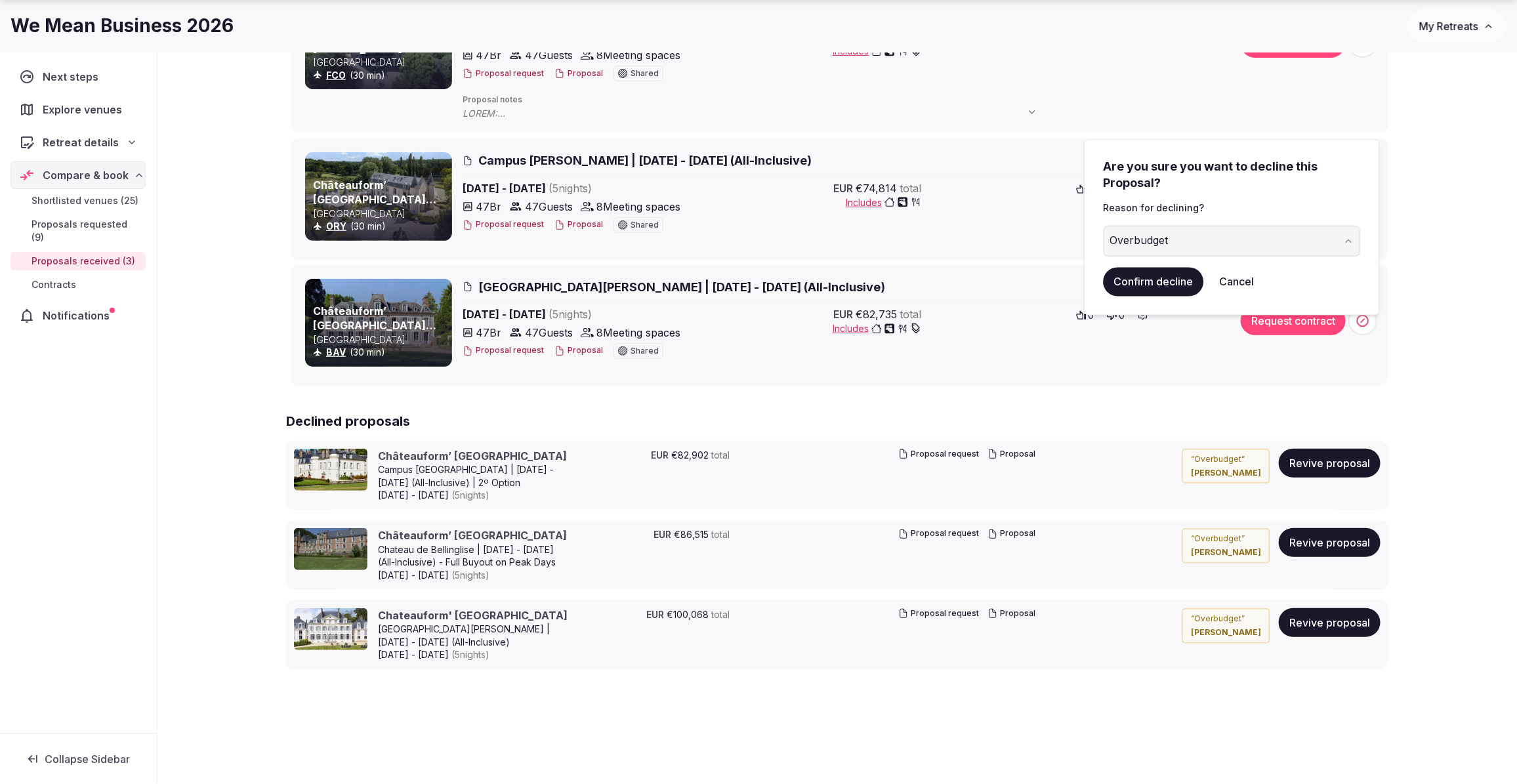
click at [1152, 282] on button "Confirm decline" at bounding box center [1154, 281] width 100 height 29
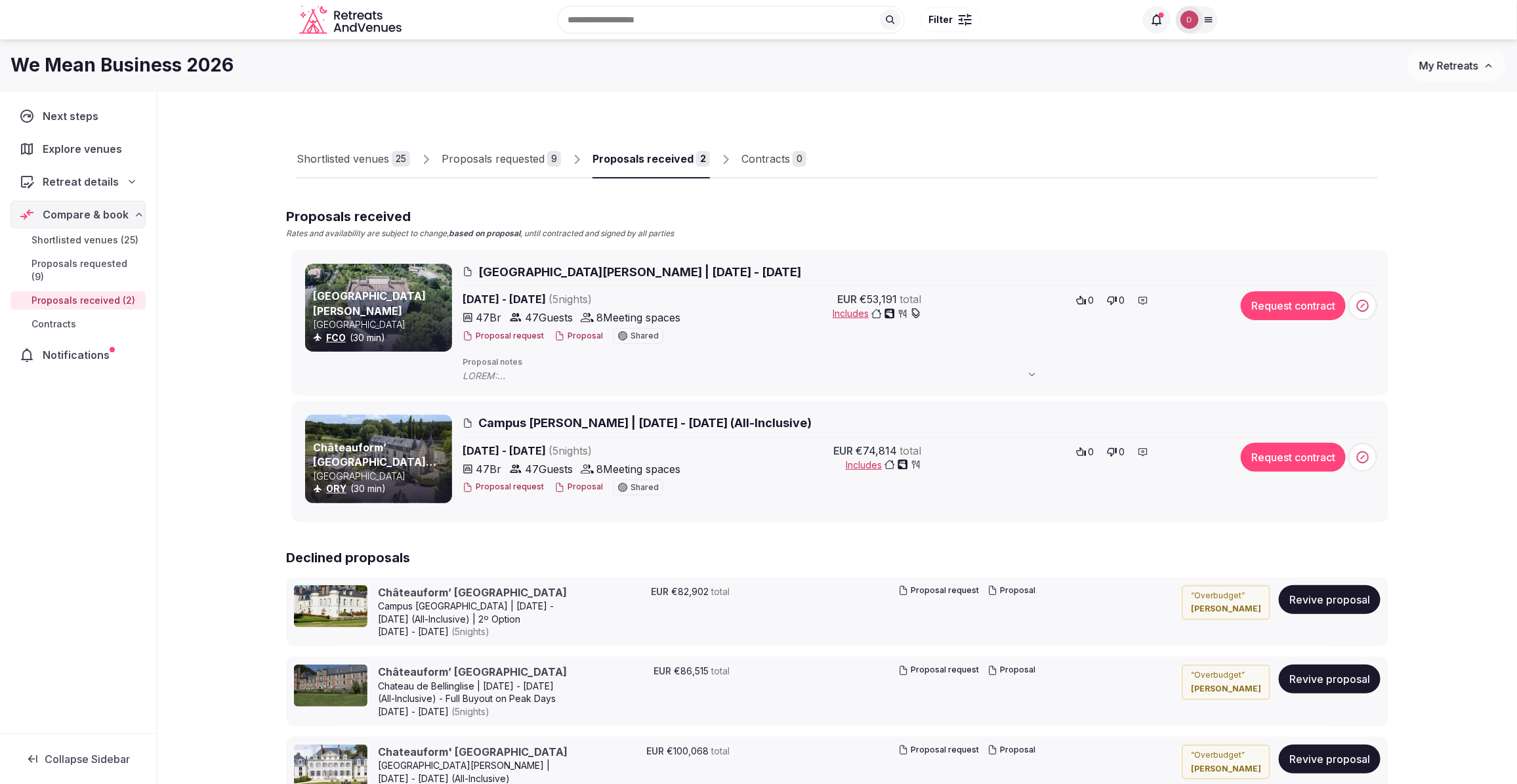
drag, startPoint x: 490, startPoint y: 155, endPoint x: 499, endPoint y: 154, distance: 9.1
click at [490, 155] on div "Proposals requested" at bounding box center [492, 159] width 103 height 15
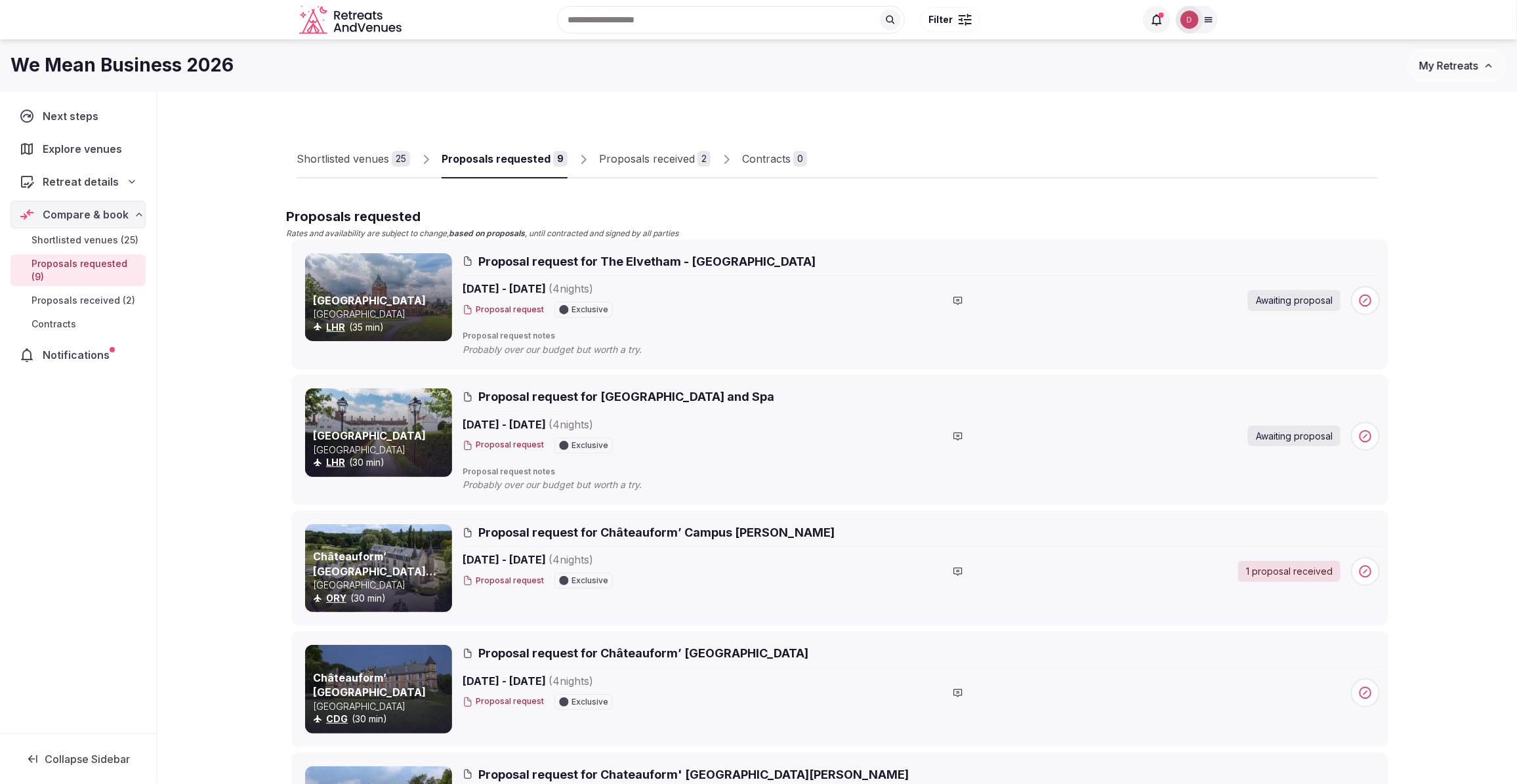
click at [361, 159] on div "Shortlisted venues" at bounding box center [343, 159] width 93 height 15
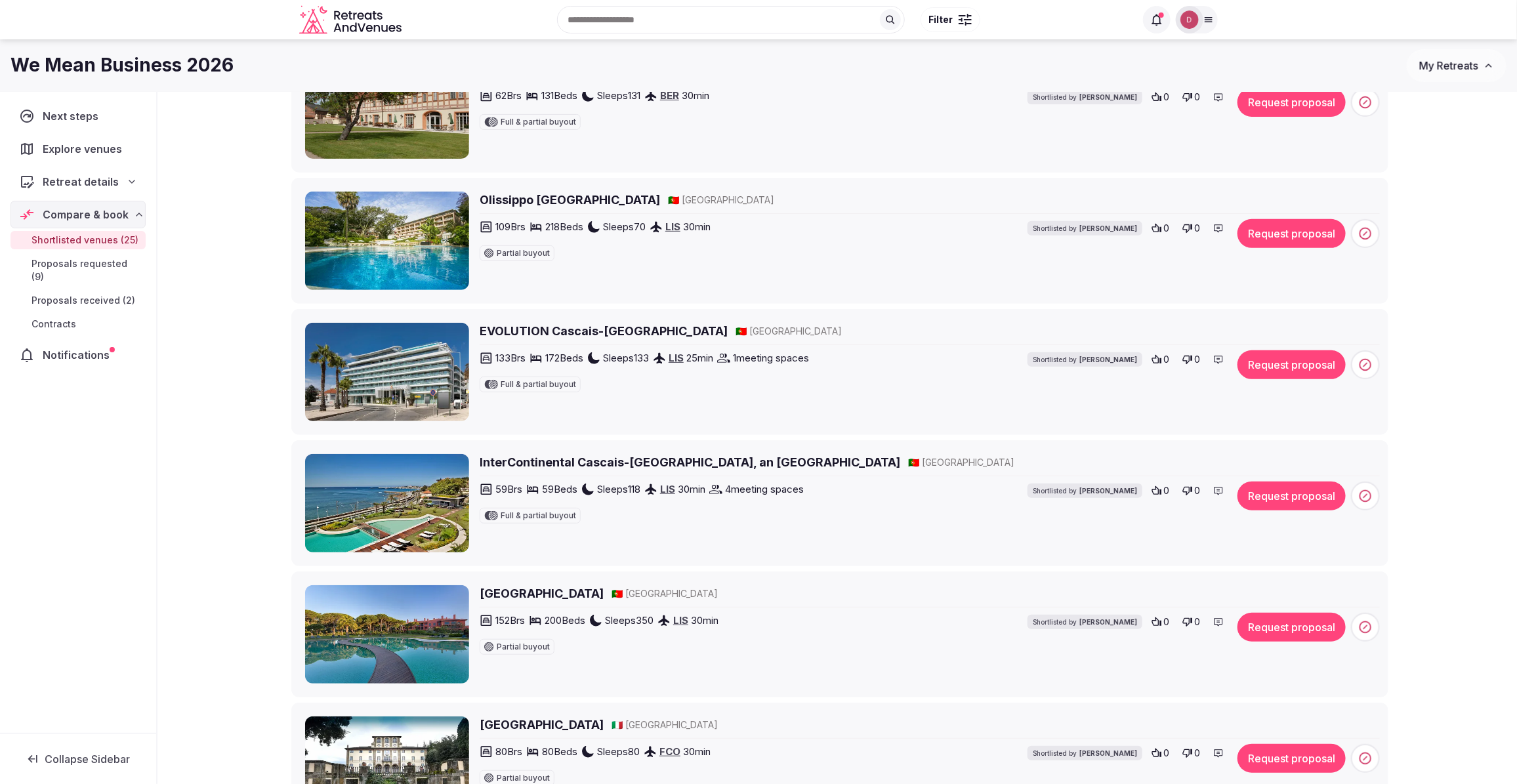
scroll to position [95, 0]
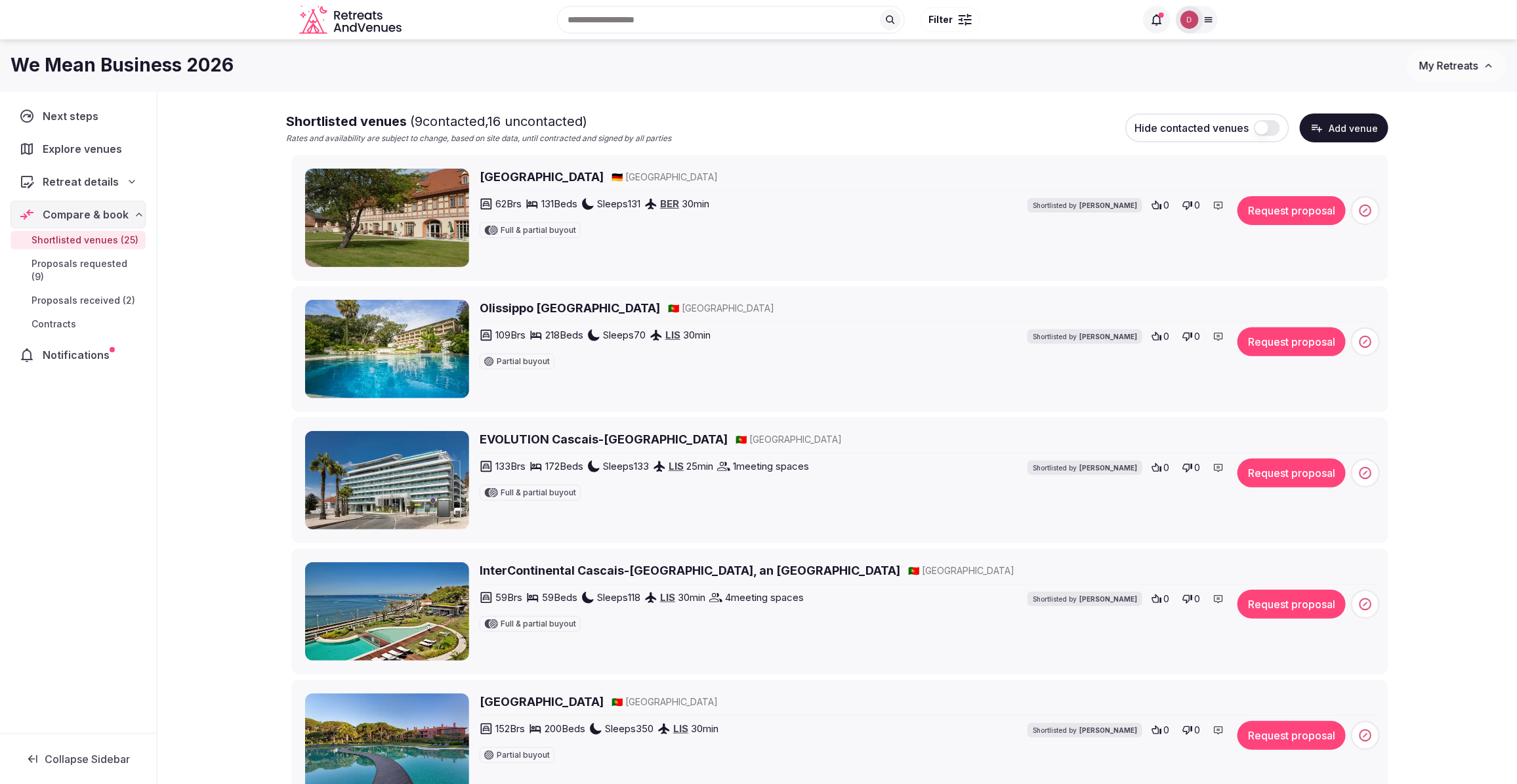
click at [587, 437] on h2 "EVOLUTION Cascais-Estoril" at bounding box center [603, 439] width 248 height 16
drag, startPoint x: 644, startPoint y: 437, endPoint x: 474, endPoint y: 435, distance: 170.0
click at [474, 435] on div "EVOLUTION Cascais-Estoril 🇵🇹 Portugal 133 Brs 172 Beds Sleeps 133 LIS 25 min 1 …" at bounding box center [842, 480] width 1075 height 98
copy h2 "EVOLUTION Cascais-Estoril"
click at [730, 518] on div "EVOLUTION Cascais-Estoril 🇵🇹 Portugal 133 Brs 172 Beds Sleeps 133 LIS 25 min 1 …" at bounding box center [930, 480] width 900 height 98
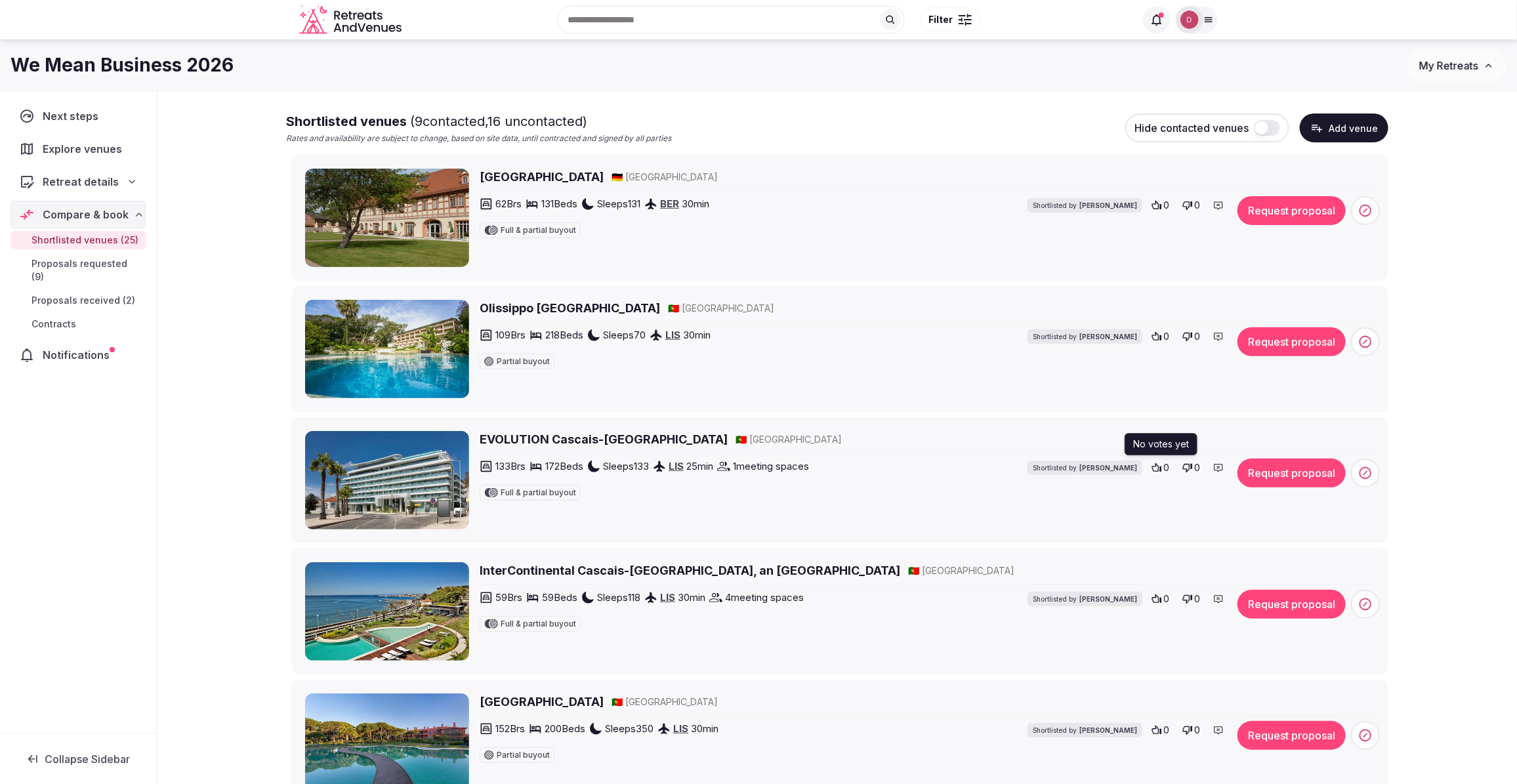
click at [1185, 468] on icon at bounding box center [1188, 468] width 11 height 11
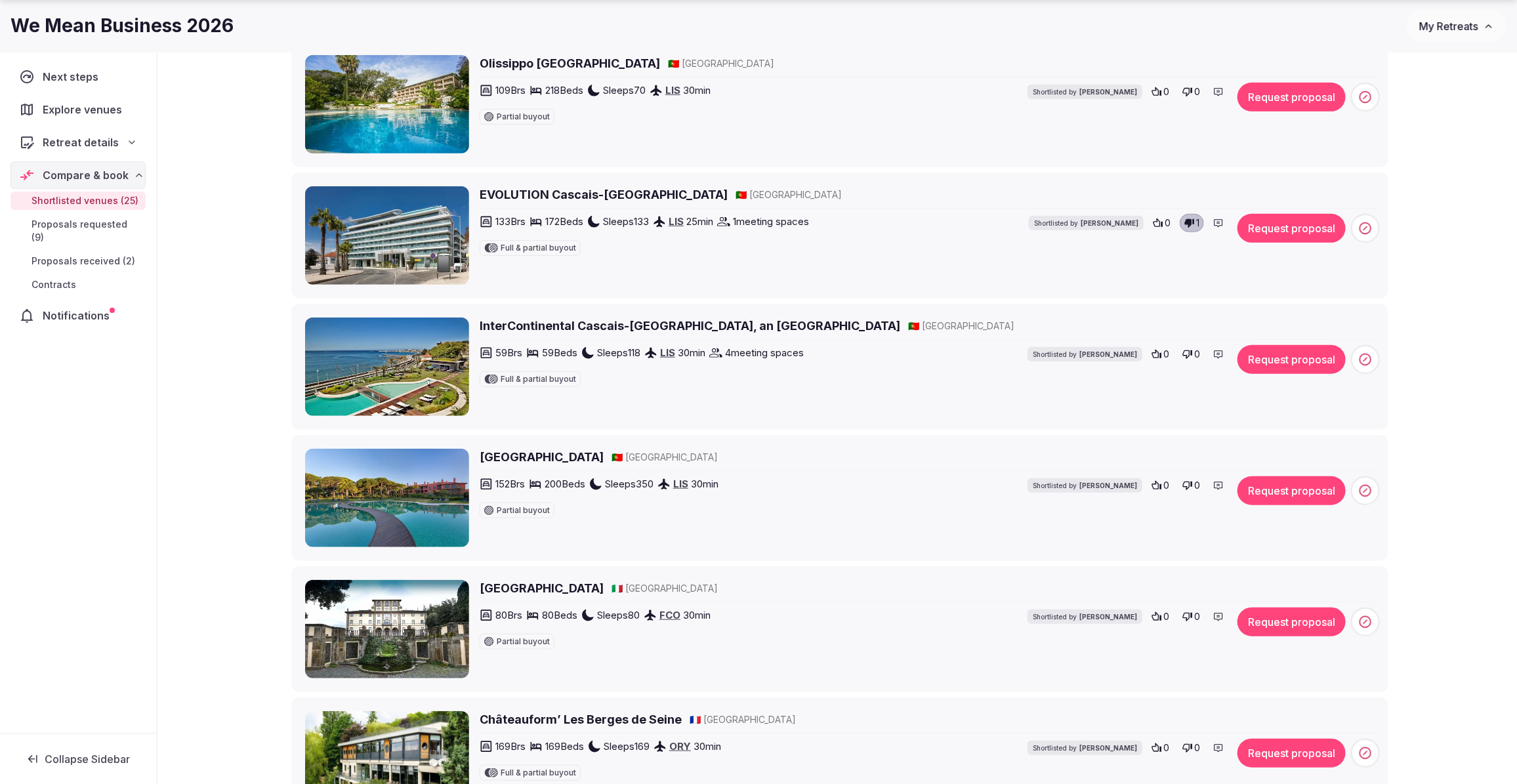
scroll to position [341, 0]
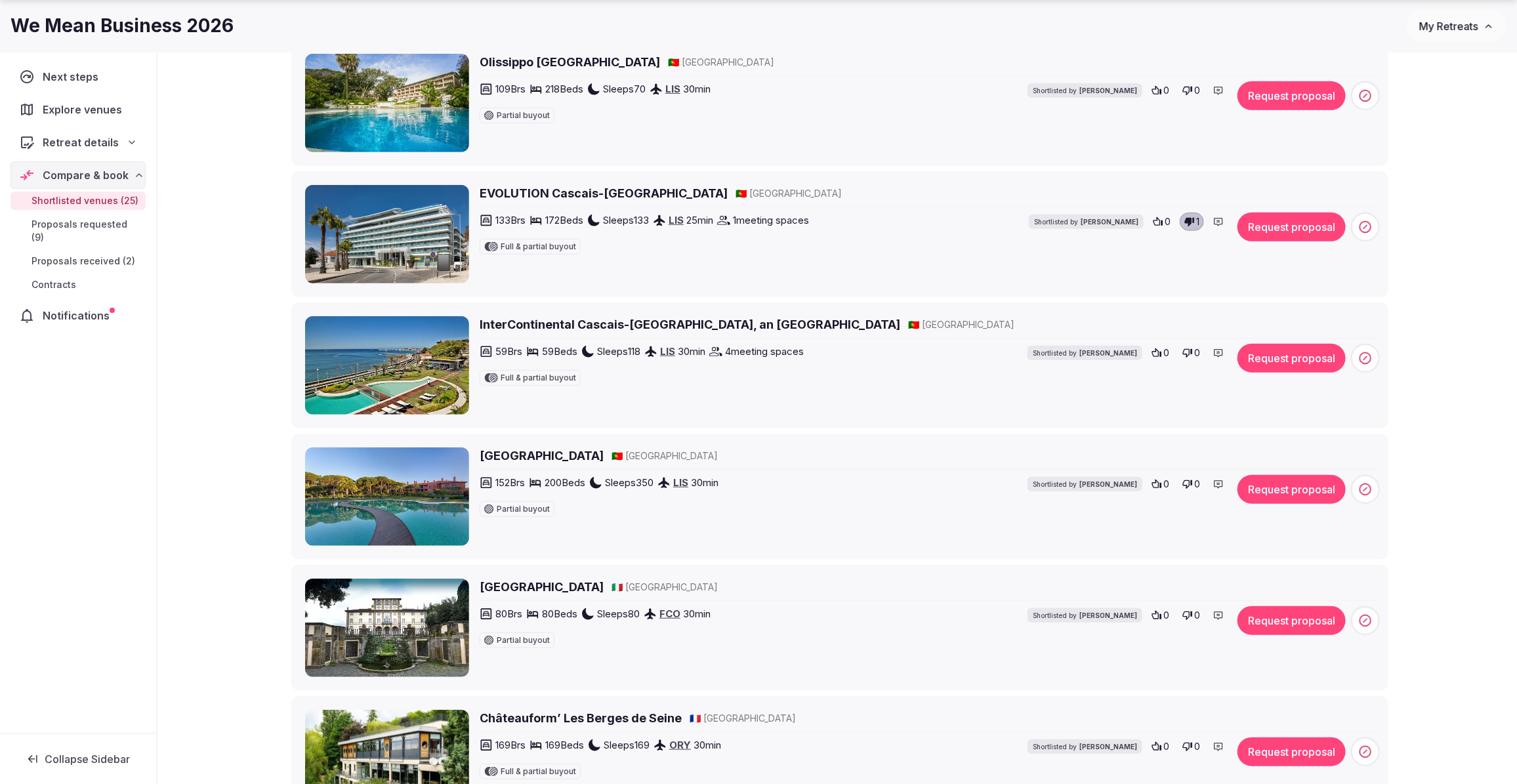
click at [553, 582] on h2 "Villa Tuscolana" at bounding box center [541, 586] width 124 height 16
click at [1320, 629] on button "Request proposal" at bounding box center [1291, 620] width 108 height 29
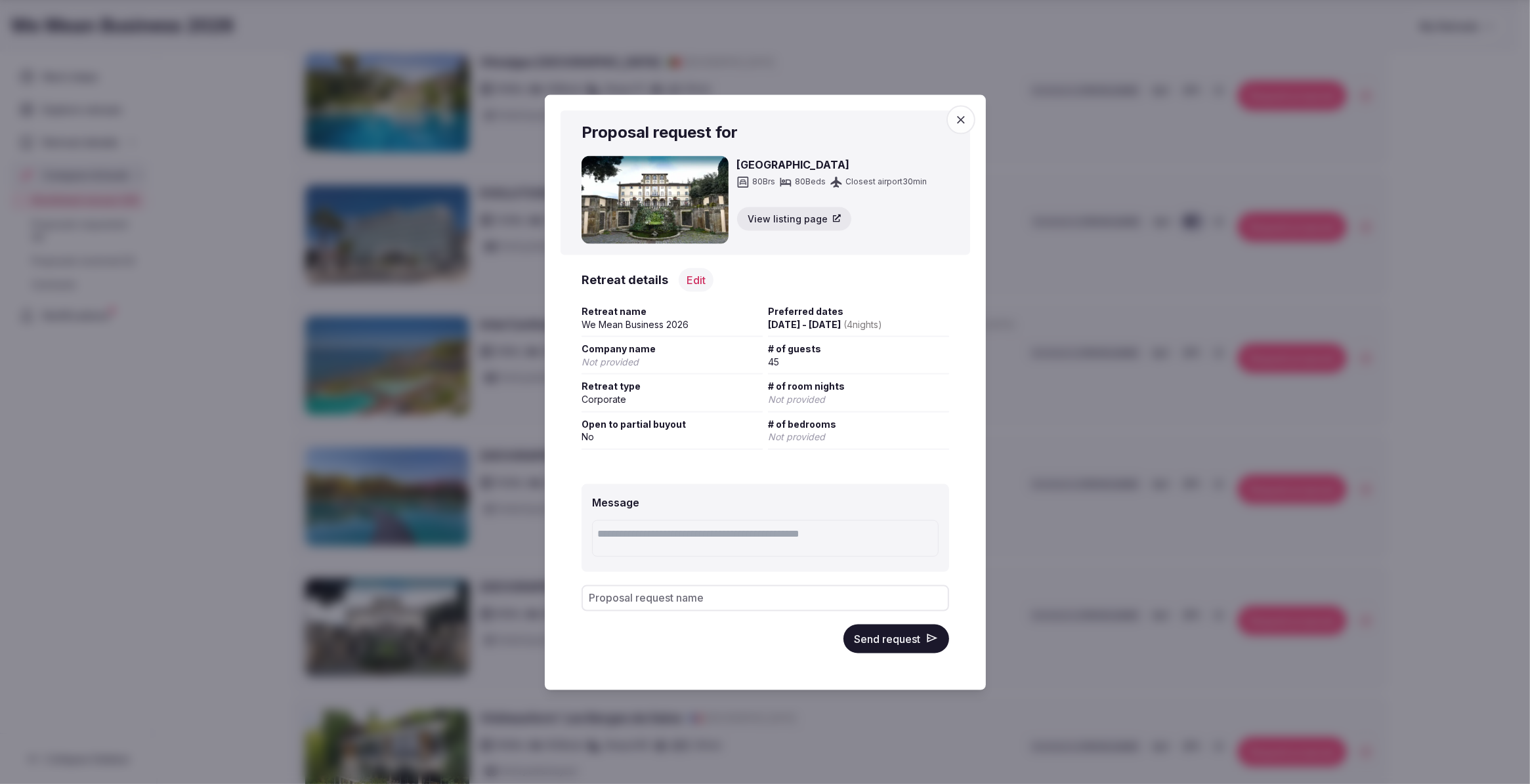
click at [612, 535] on textarea at bounding box center [766, 538] width 347 height 37
type textarea "**********"
click at [913, 634] on button "Send request" at bounding box center [896, 638] width 106 height 29
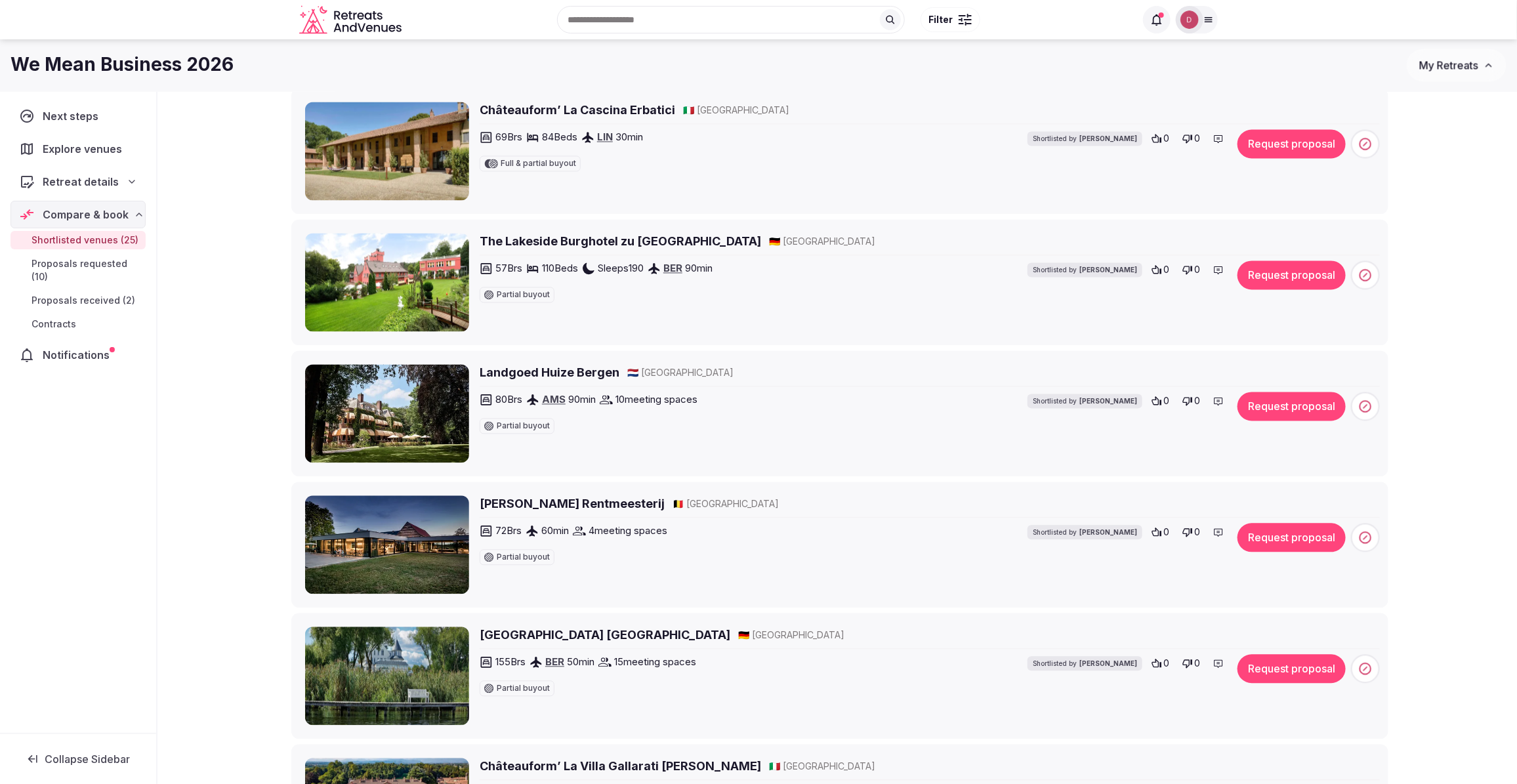
scroll to position [1407, 0]
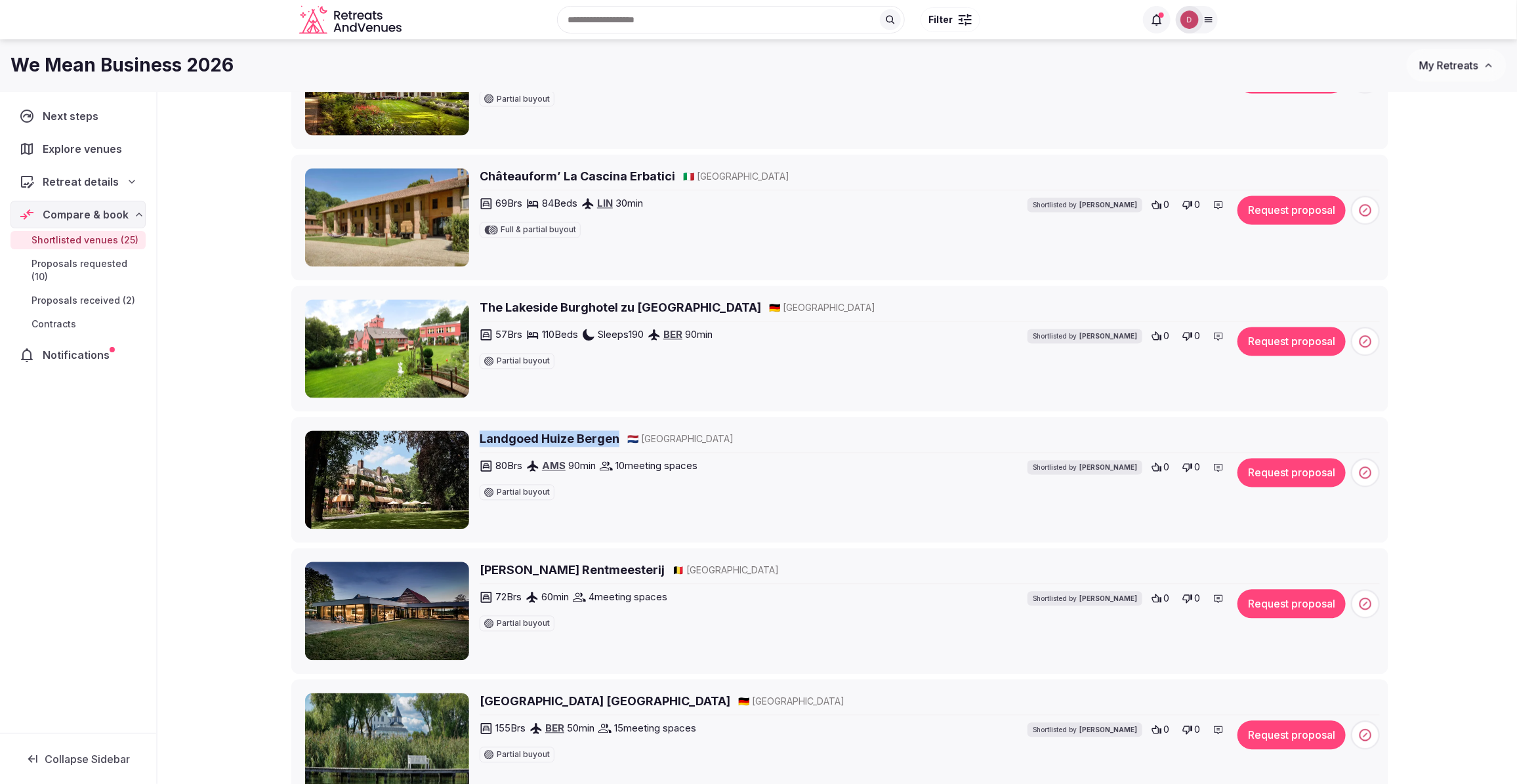
drag, startPoint x: 622, startPoint y: 441, endPoint x: 478, endPoint y: 435, distance: 144.1
click at [478, 435] on div "Landgoed Huize Bergen 🇳🇱 Netherlands 80 Brs AMS 90 min 10 meeting spaces Partia…" at bounding box center [842, 480] width 1075 height 98
copy h2 "Landgoed Huize Bergen"
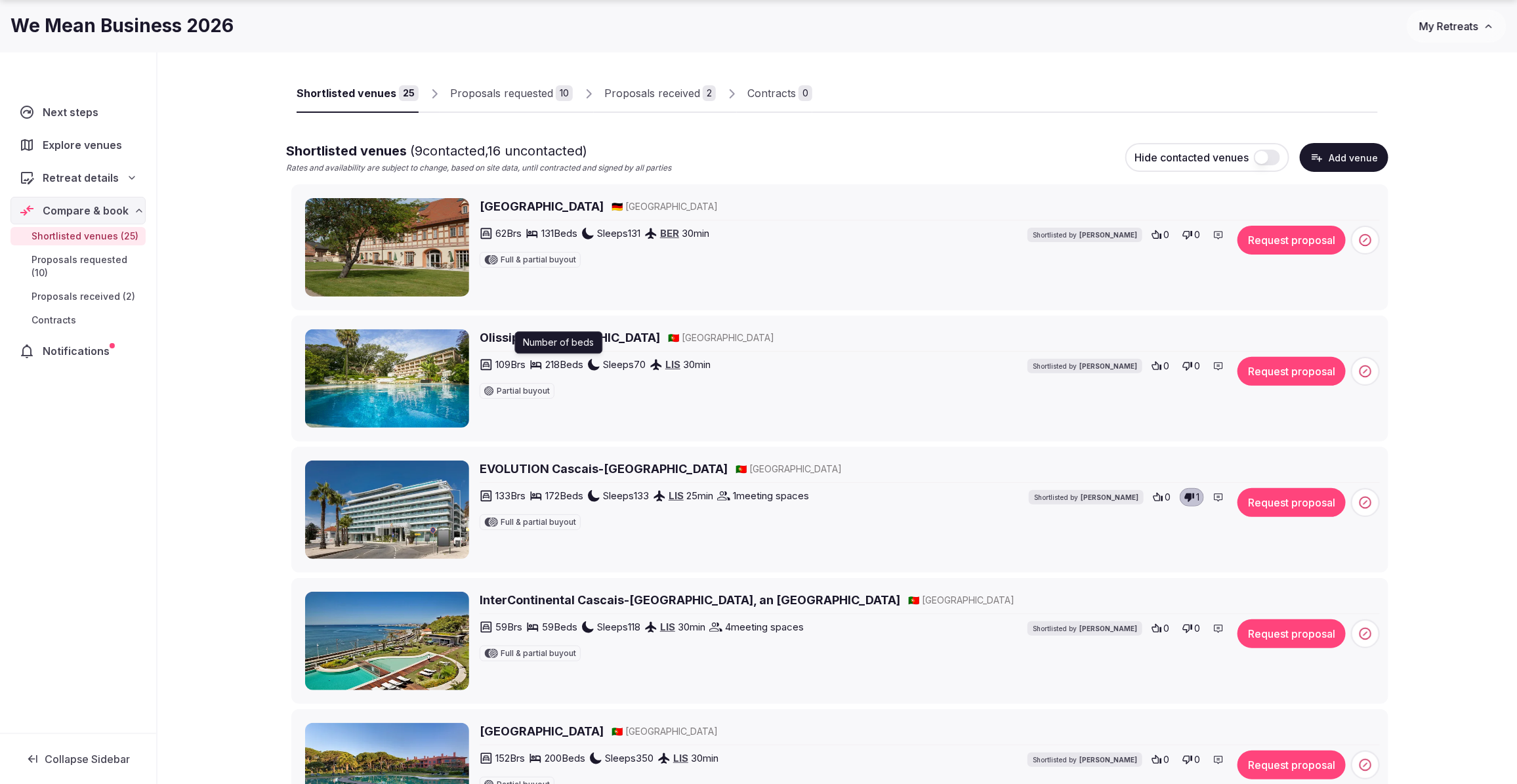
scroll to position [95, 0]
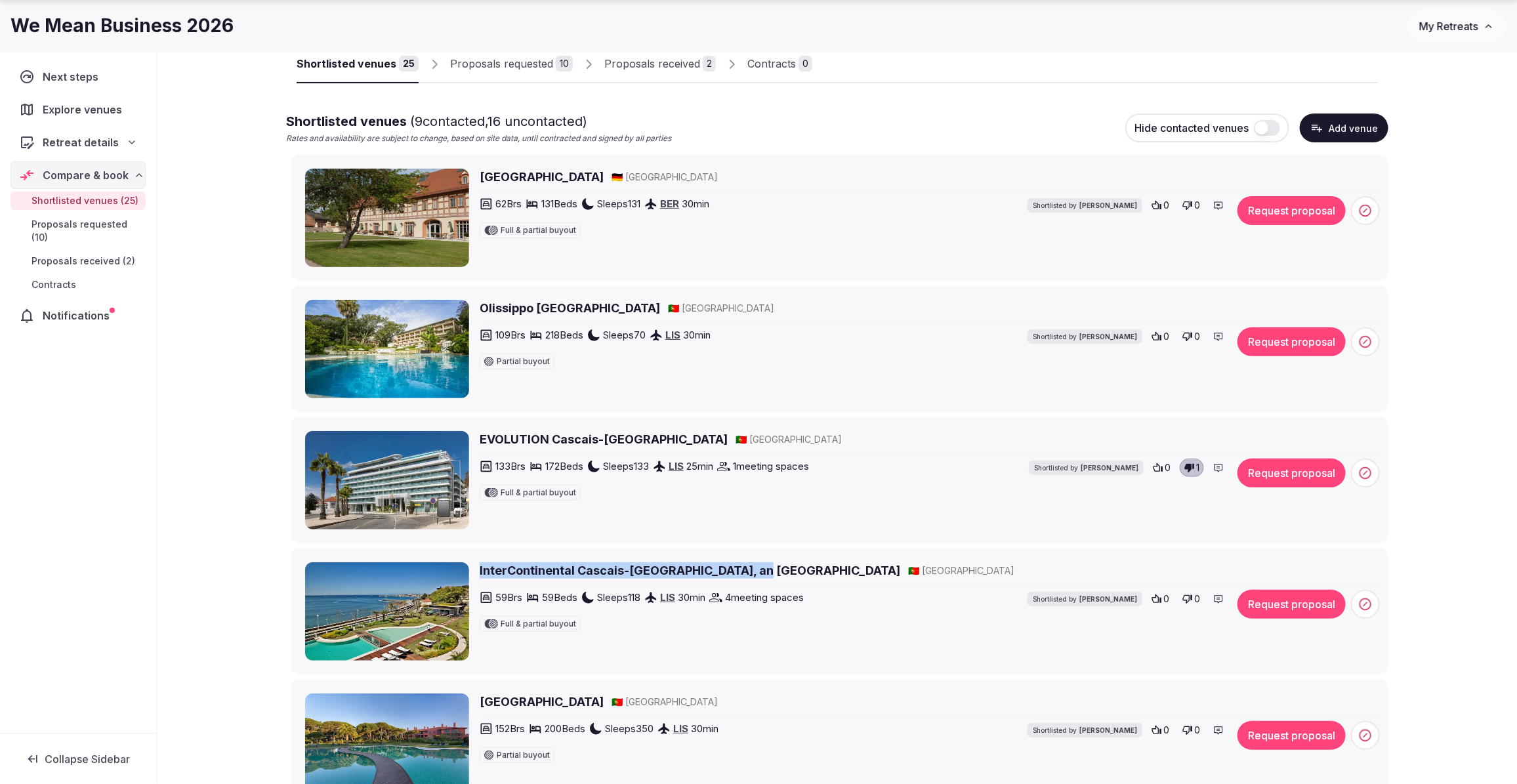
drag, startPoint x: 742, startPoint y: 568, endPoint x: 478, endPoint y: 573, distance: 264.0
click at [478, 573] on div "InterContinental Cascais-Estoril, an IHG Hotel 🇵🇹 Portugal 59 Brs 59 Beds Sleep…" at bounding box center [842, 611] width 1075 height 98
copy h2 "InterContinental Cascais-Estoril, an IHG Hotel"
click at [1191, 601] on icon at bounding box center [1188, 599] width 11 height 11
click at [716, 644] on div "InterContinental Cascais-Estoril, an IHG Hotel 🇵🇹 Portugal 59 Brs 59 Beds Sleep…" at bounding box center [930, 611] width 900 height 98
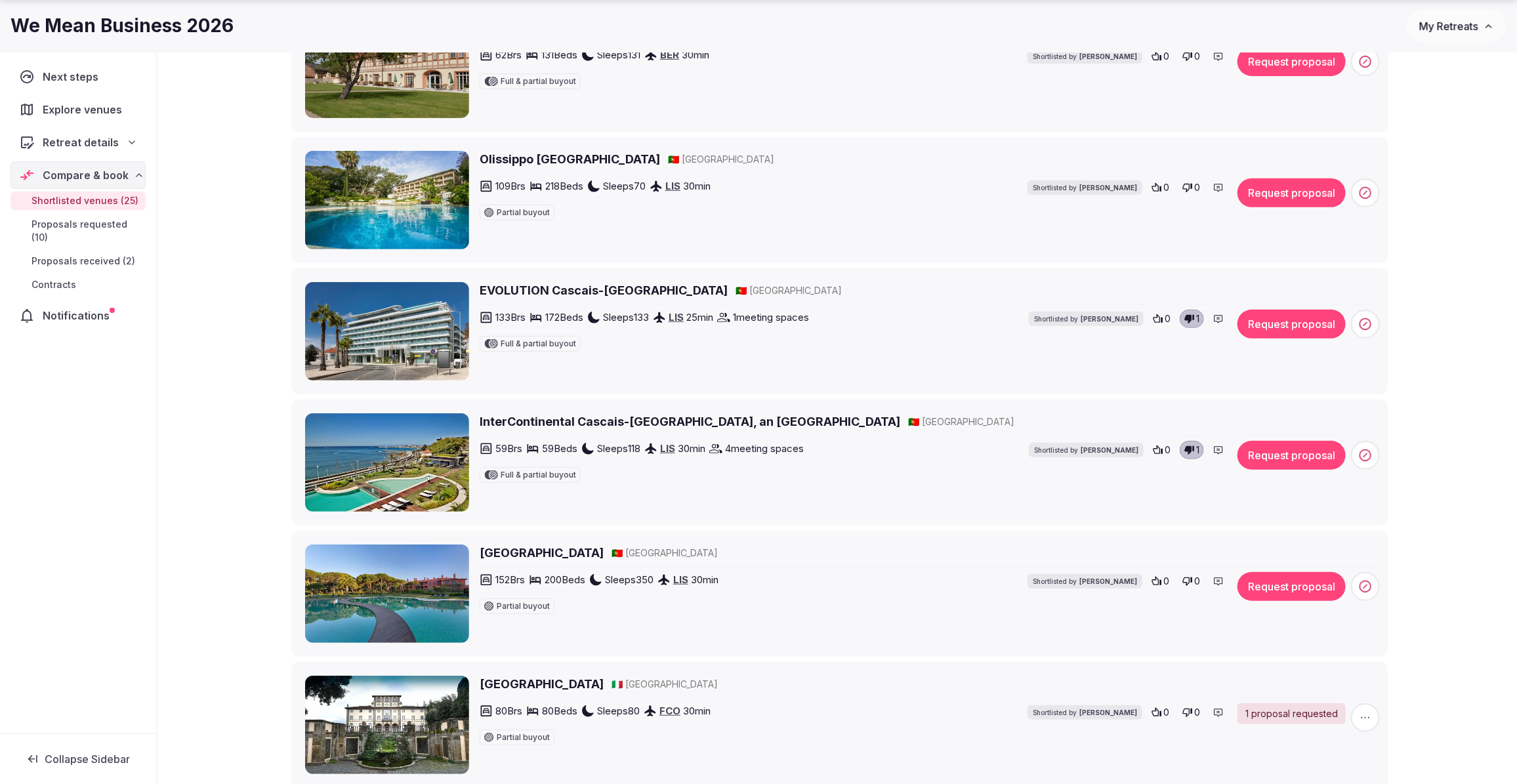
scroll to position [259, 0]
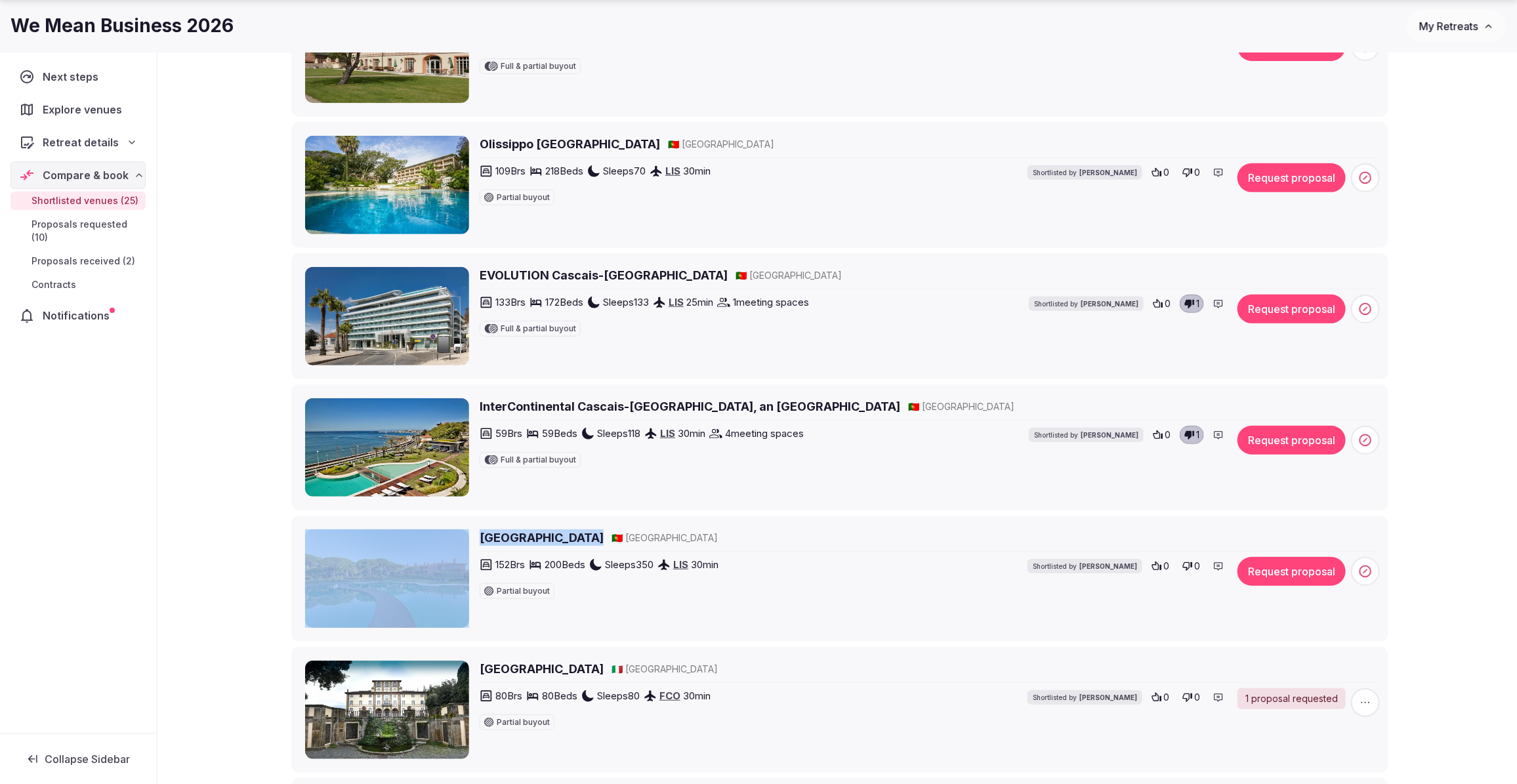
drag, startPoint x: 625, startPoint y: 540, endPoint x: 474, endPoint y: 539, distance: 151.0
click at [474, 539] on div "Sheraton Cascais Resort 🇵🇹 Portugal 152 Brs 200 Beds Sleeps 350 LIS 30 min Part…" at bounding box center [842, 578] width 1075 height 98
copy div "Sheraton Cascais Resort"
click at [516, 538] on h2 "Sheraton Cascais Resort" at bounding box center [541, 537] width 124 height 16
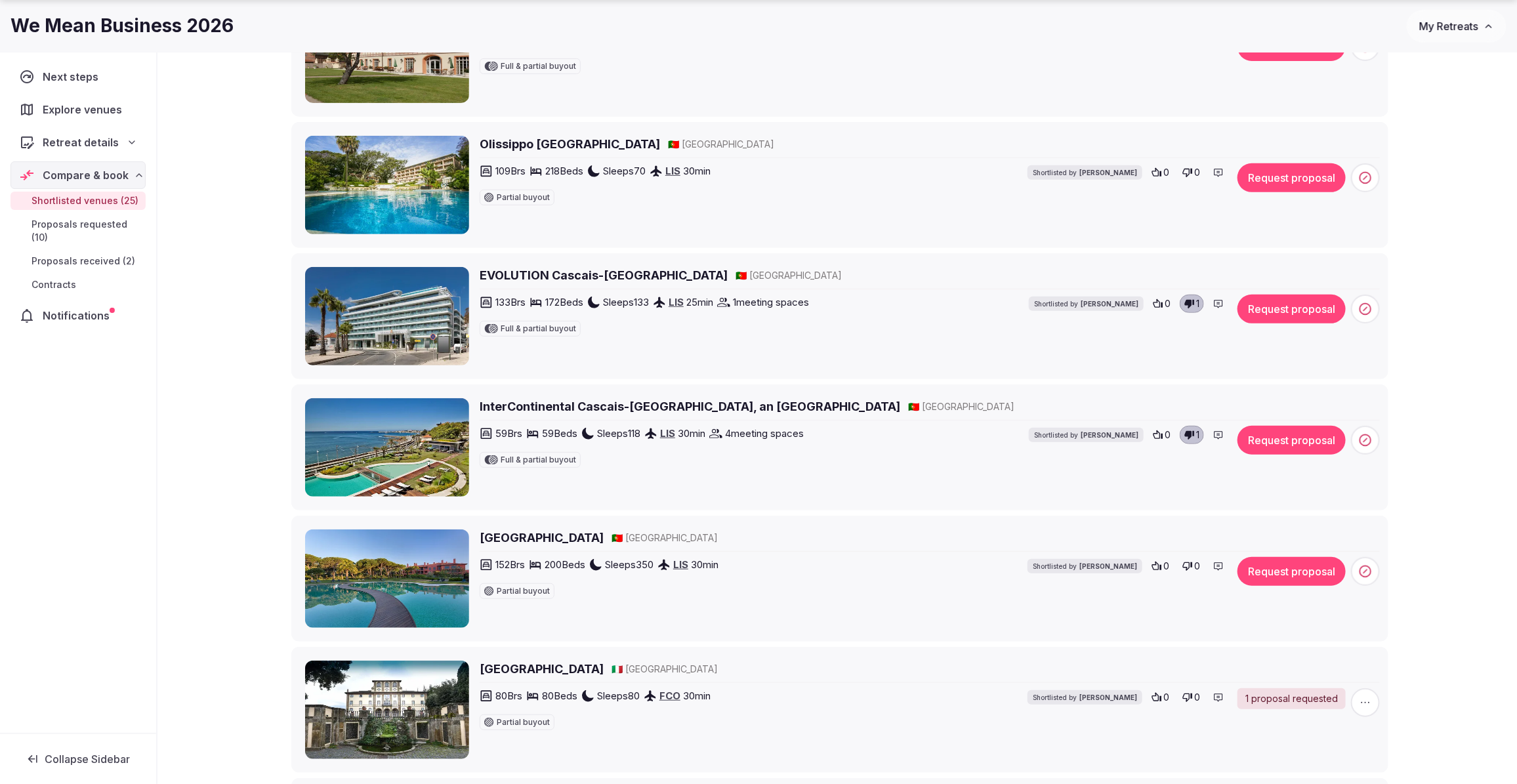
click at [861, 570] on div "152 Brs 200 Beds Sleeps 350 LIS 30 min Partial buyout Shortlisted by Nathalia B…" at bounding box center [811, 578] width 662 height 42
click at [1264, 577] on button "Request proposal" at bounding box center [1291, 571] width 108 height 29
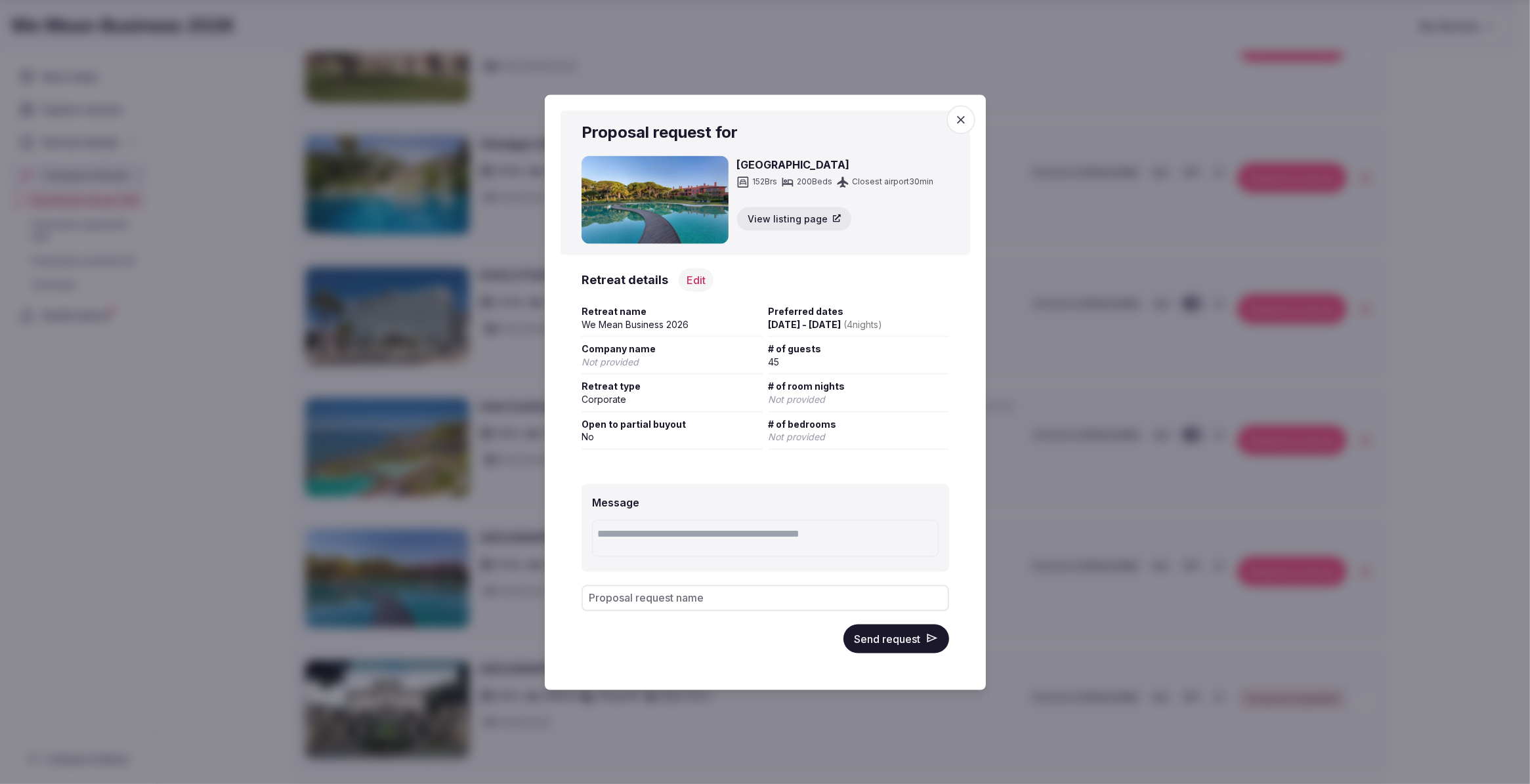
click at [901, 641] on button "Send request" at bounding box center [896, 638] width 106 height 29
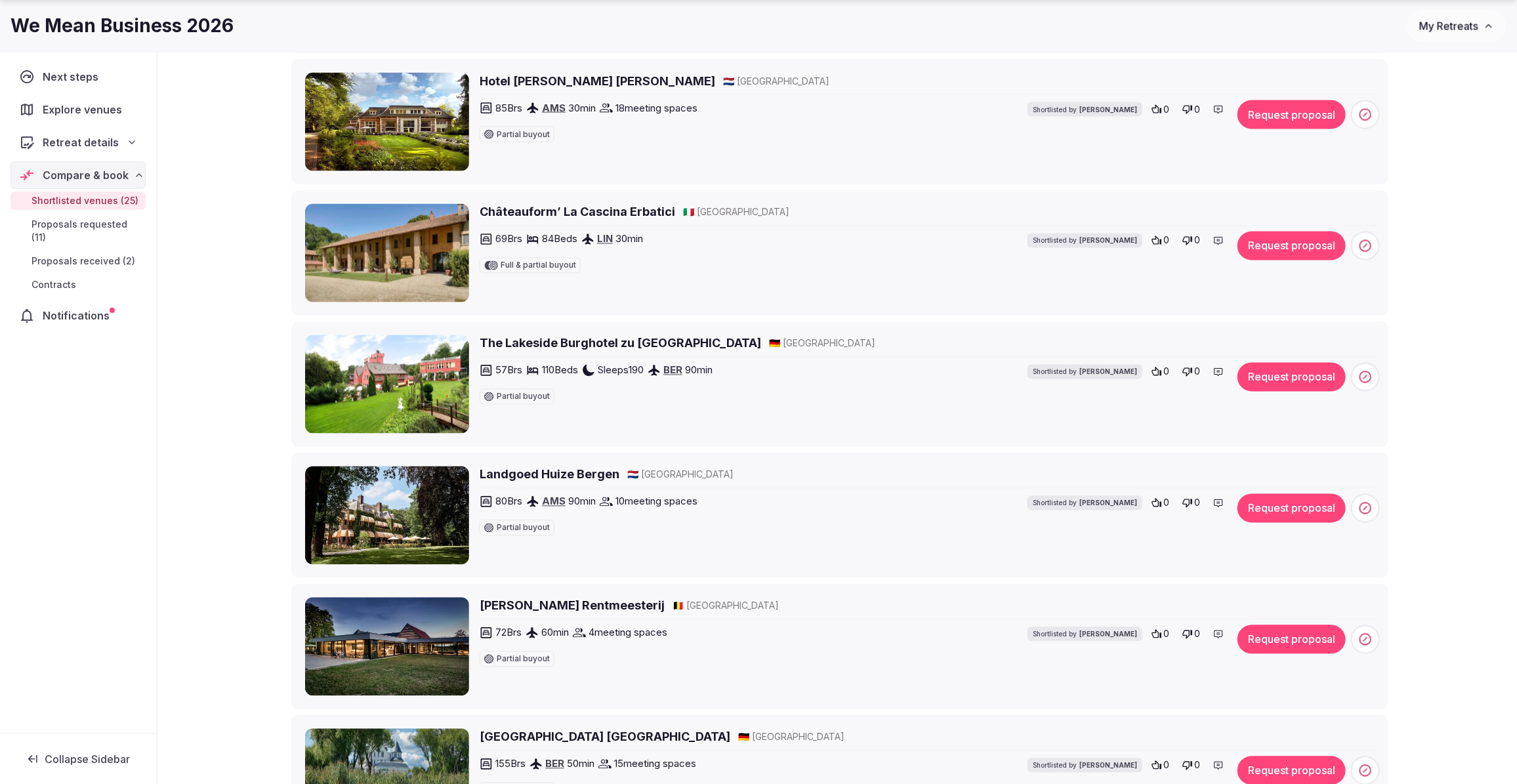
scroll to position [1394, 0]
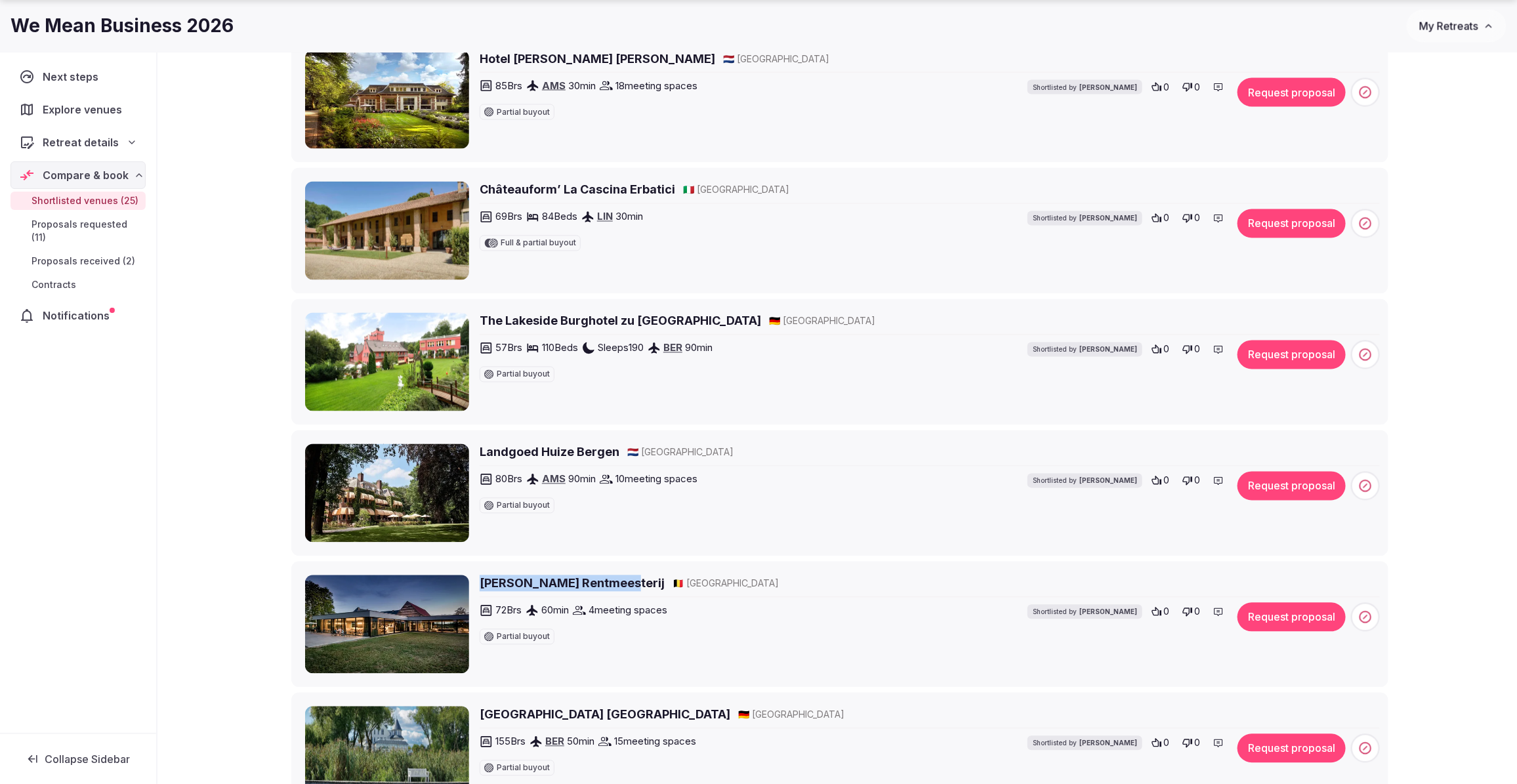
drag, startPoint x: 613, startPoint y: 586, endPoint x: 477, endPoint y: 588, distance: 136.0
click at [477, 588] on div "Martin's Rentmeesterij 🇧🇪 Belgium 72 Brs 60 min 4 meeting spaces Partial buyout…" at bounding box center [842, 624] width 1075 height 98
copy h2 "Martin's Rentmeesterij"
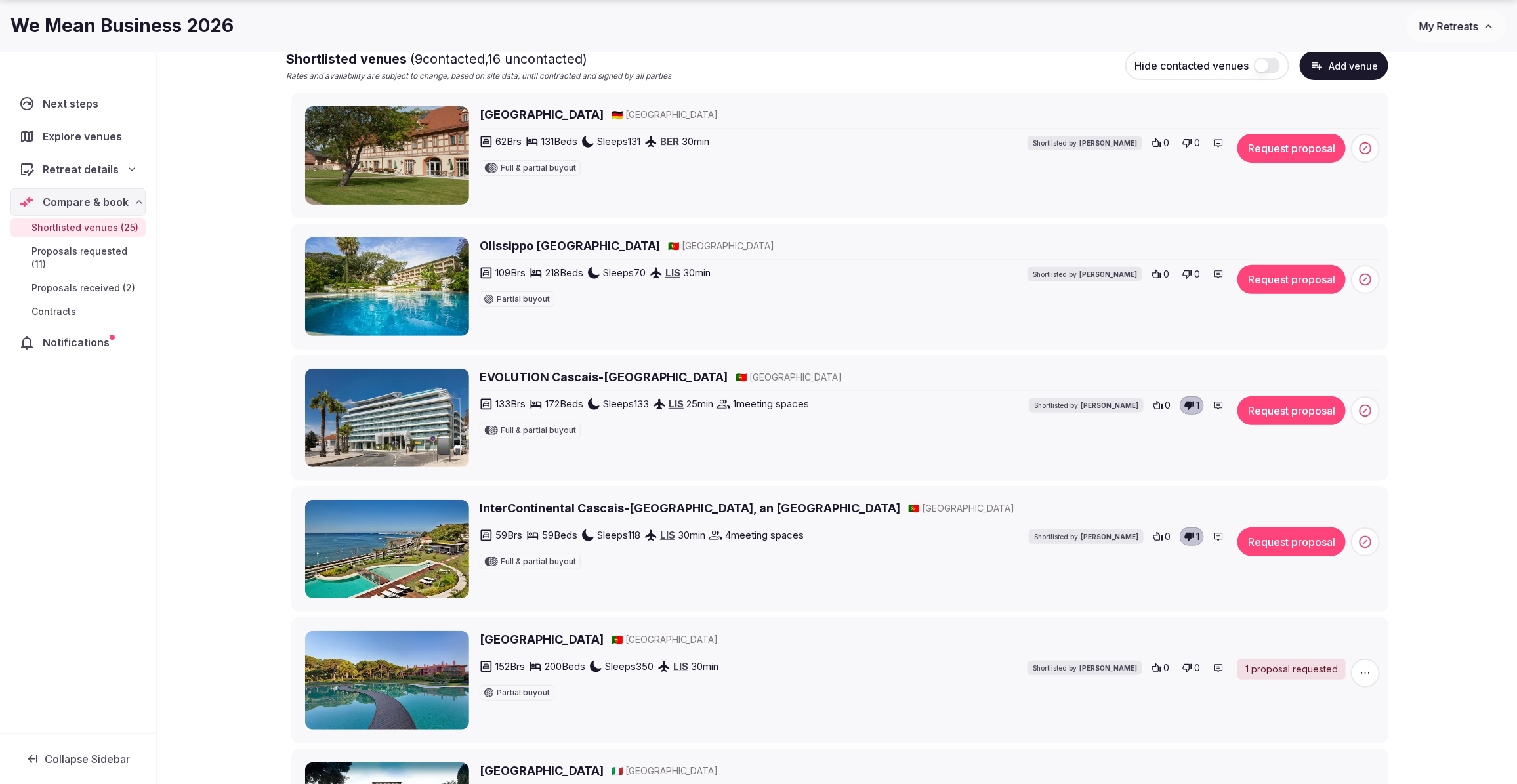
scroll to position [164, 0]
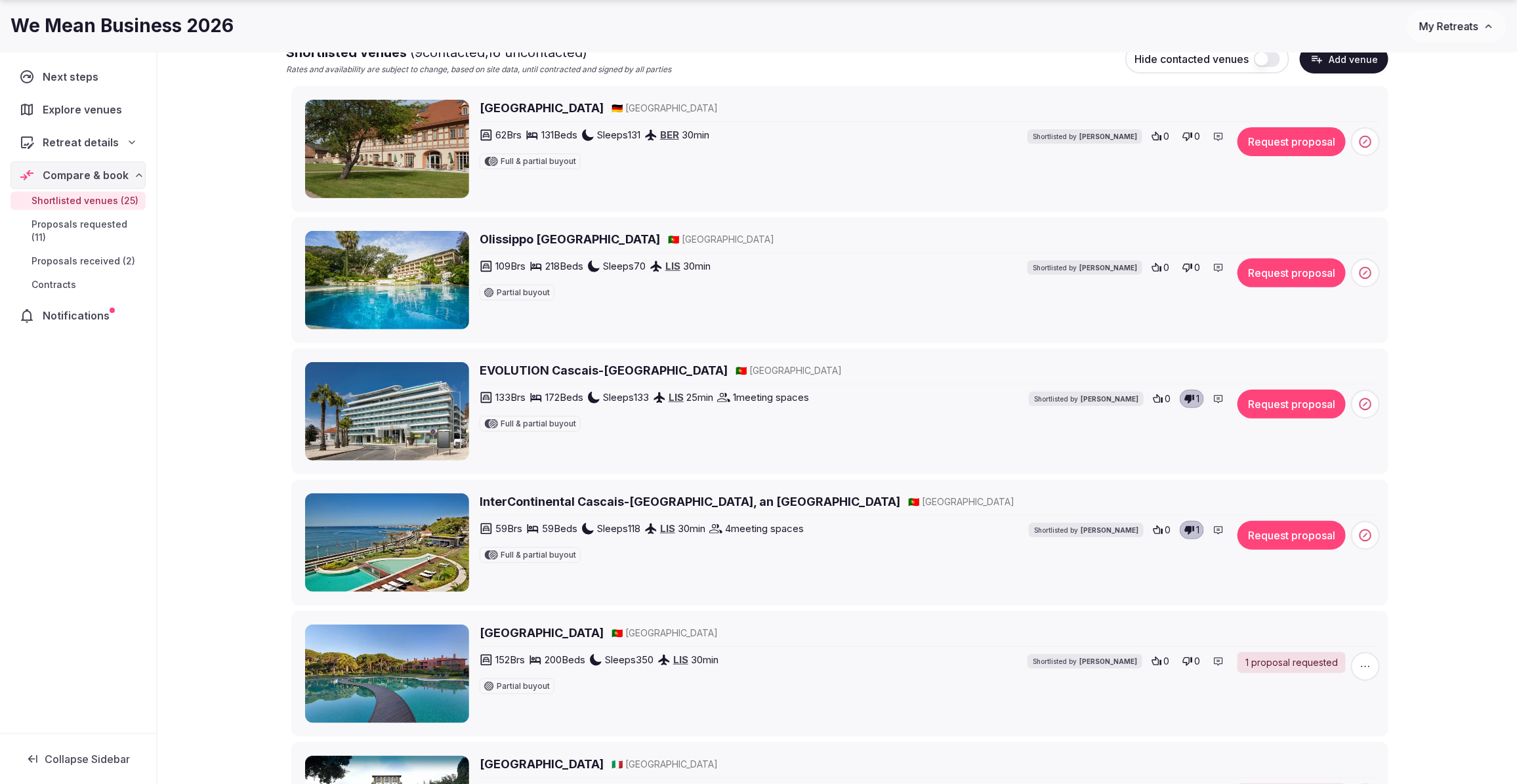
click at [548, 244] on h2 "Olissippo Lapa Palace" at bounding box center [570, 239] width 181 height 16
click at [1193, 269] on div "0" at bounding box center [1191, 267] width 26 height 18
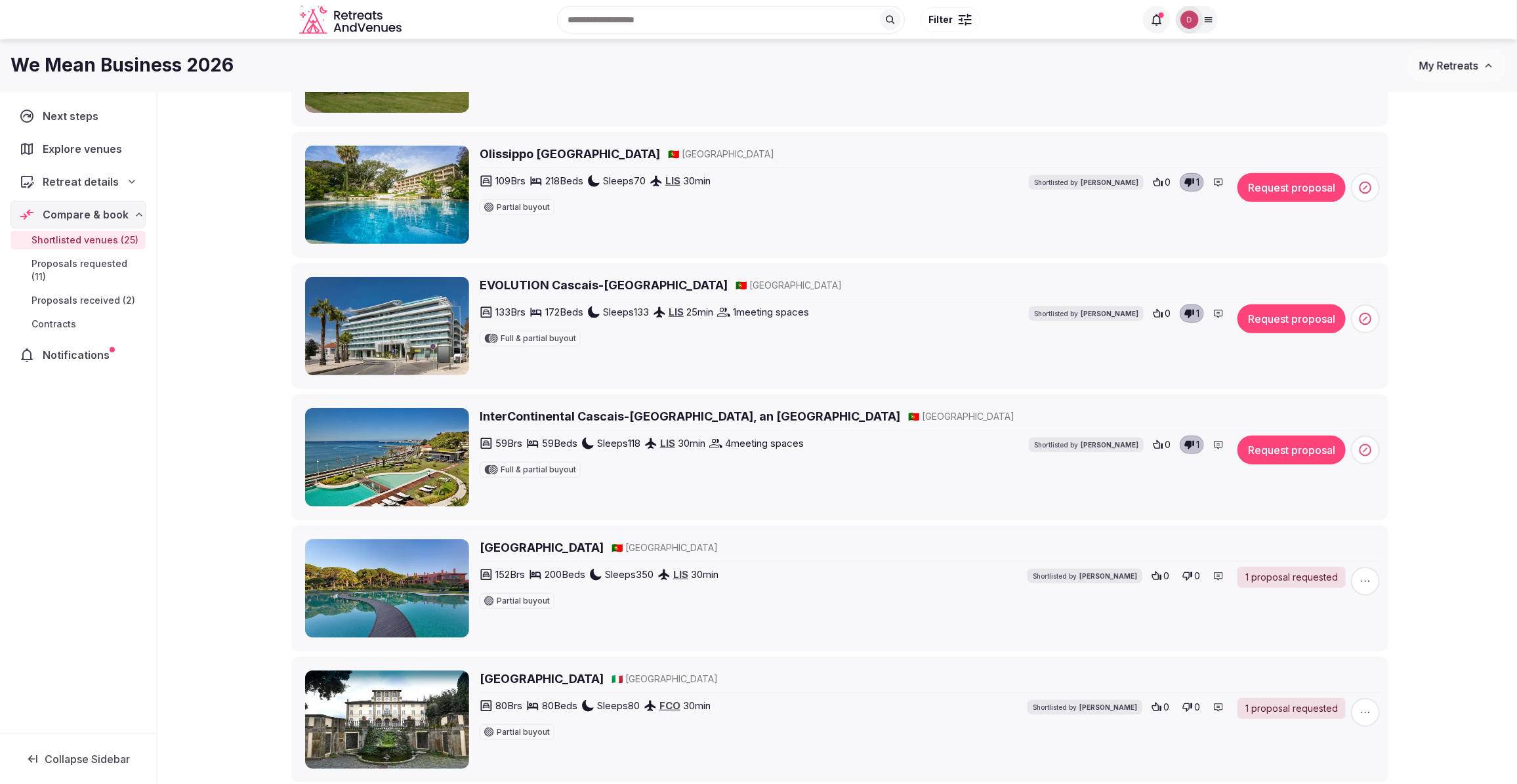
scroll to position [0, 0]
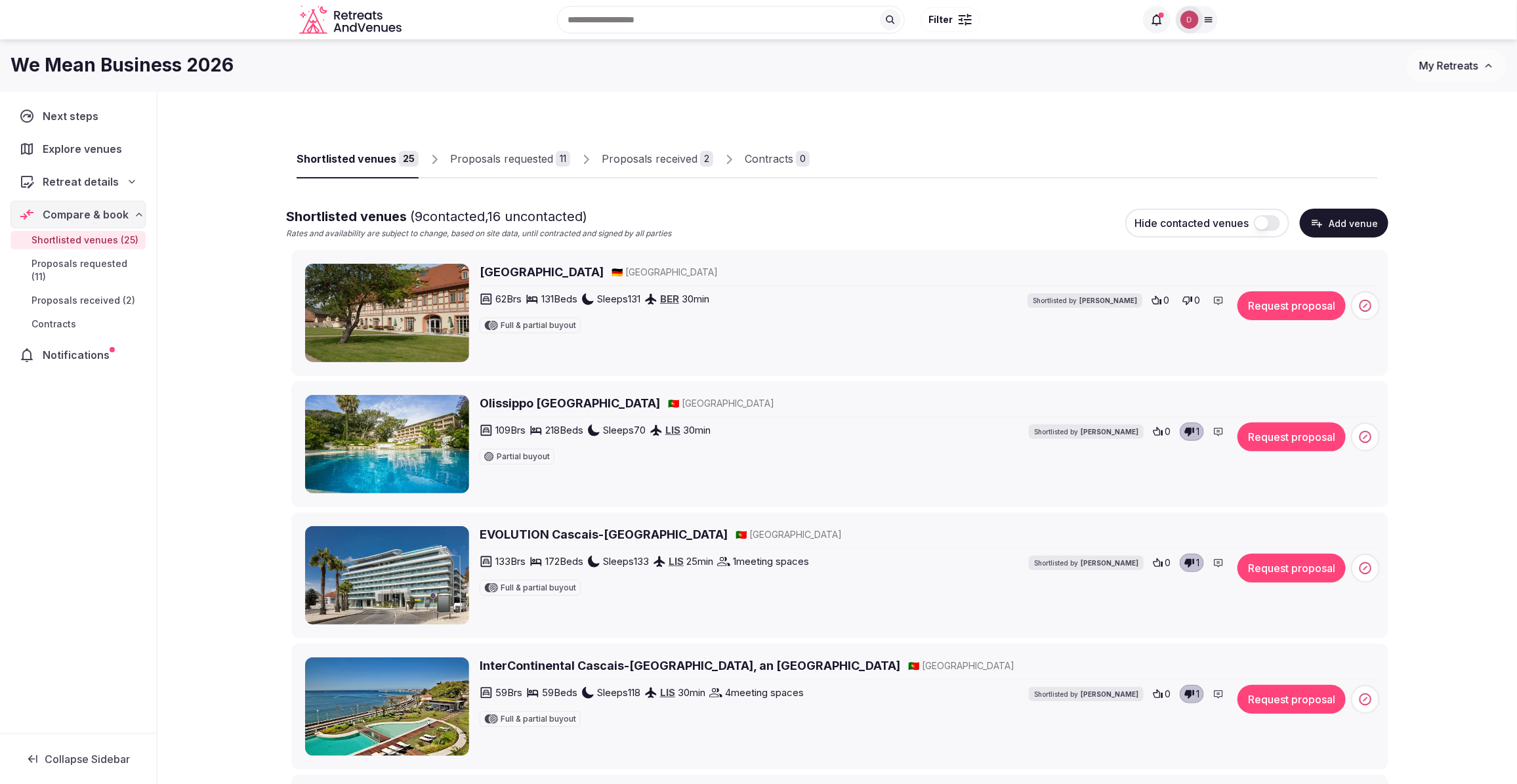
click at [613, 161] on div "Proposals received" at bounding box center [649, 159] width 96 height 15
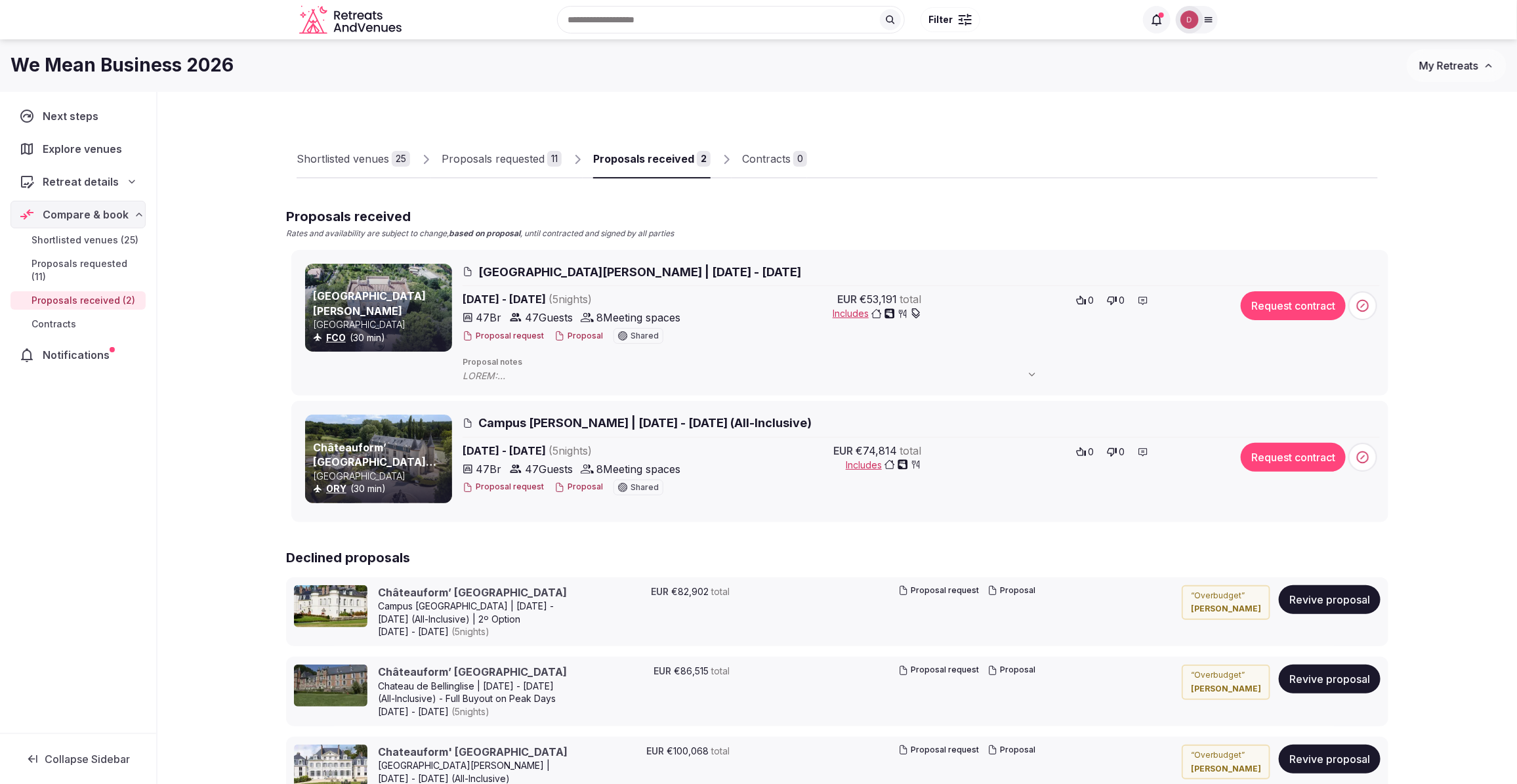
click at [490, 162] on div "Proposals requested" at bounding box center [492, 159] width 103 height 15
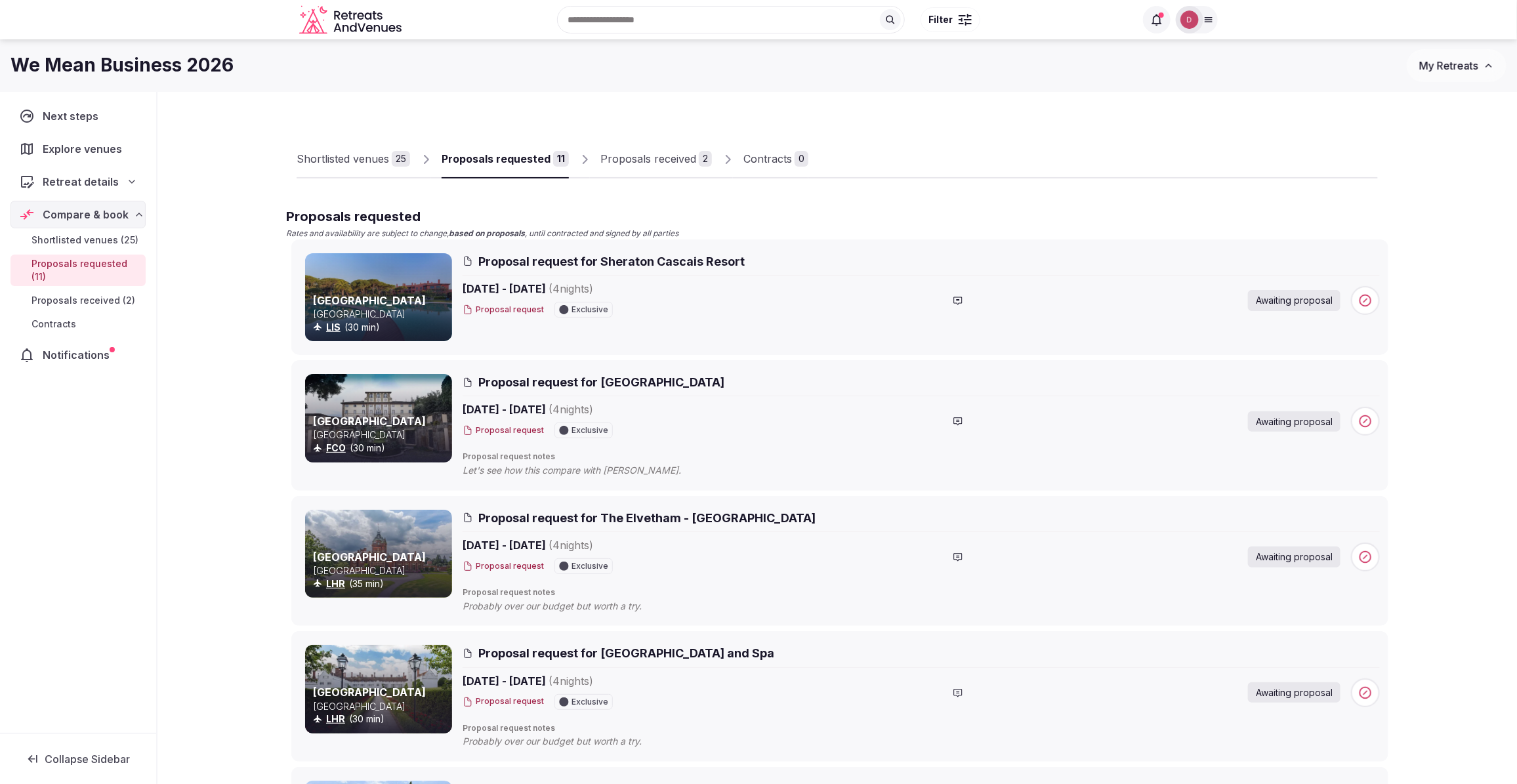
click at [365, 153] on div "Shortlisted venues" at bounding box center [343, 159] width 93 height 15
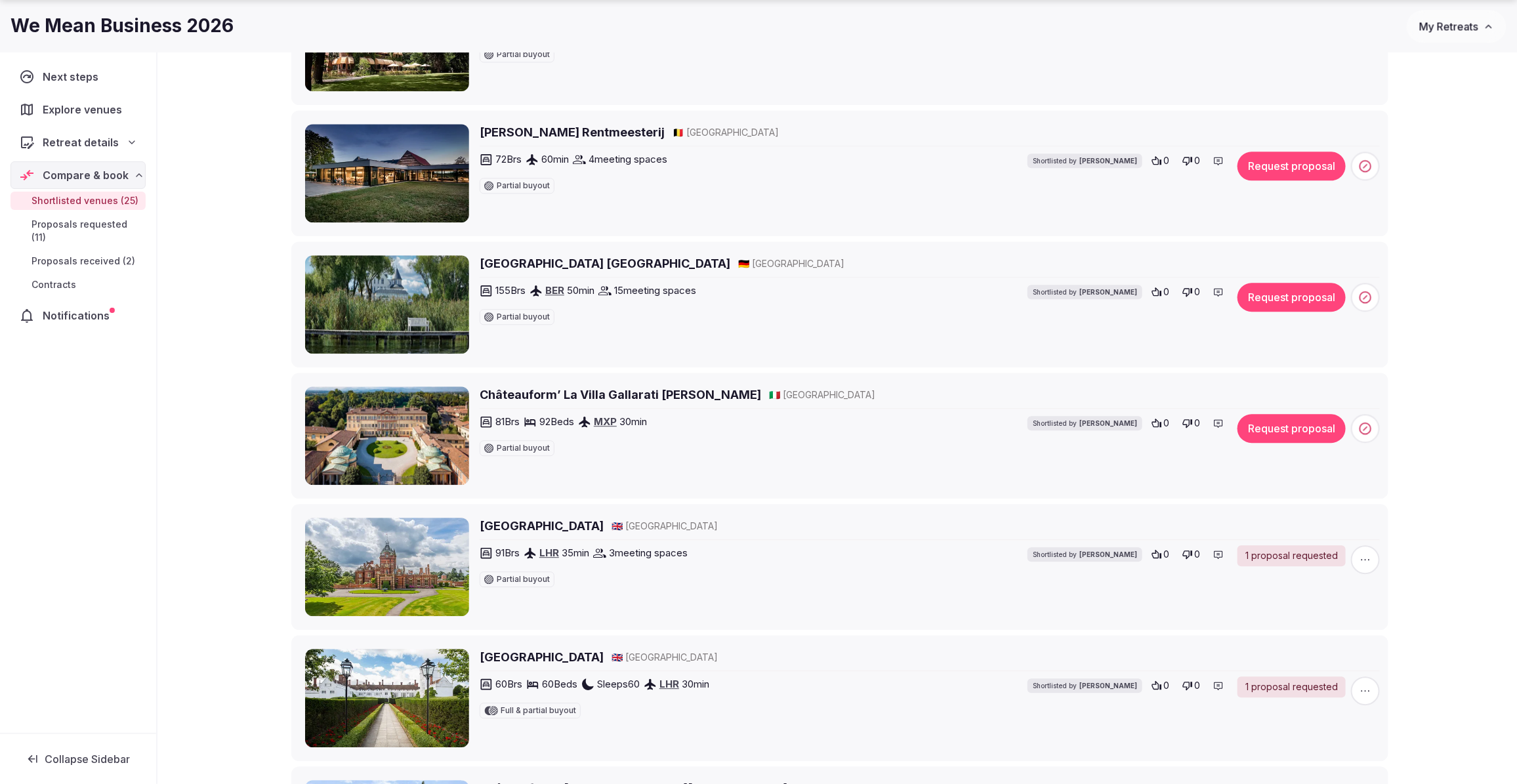
scroll to position [1886, 0]
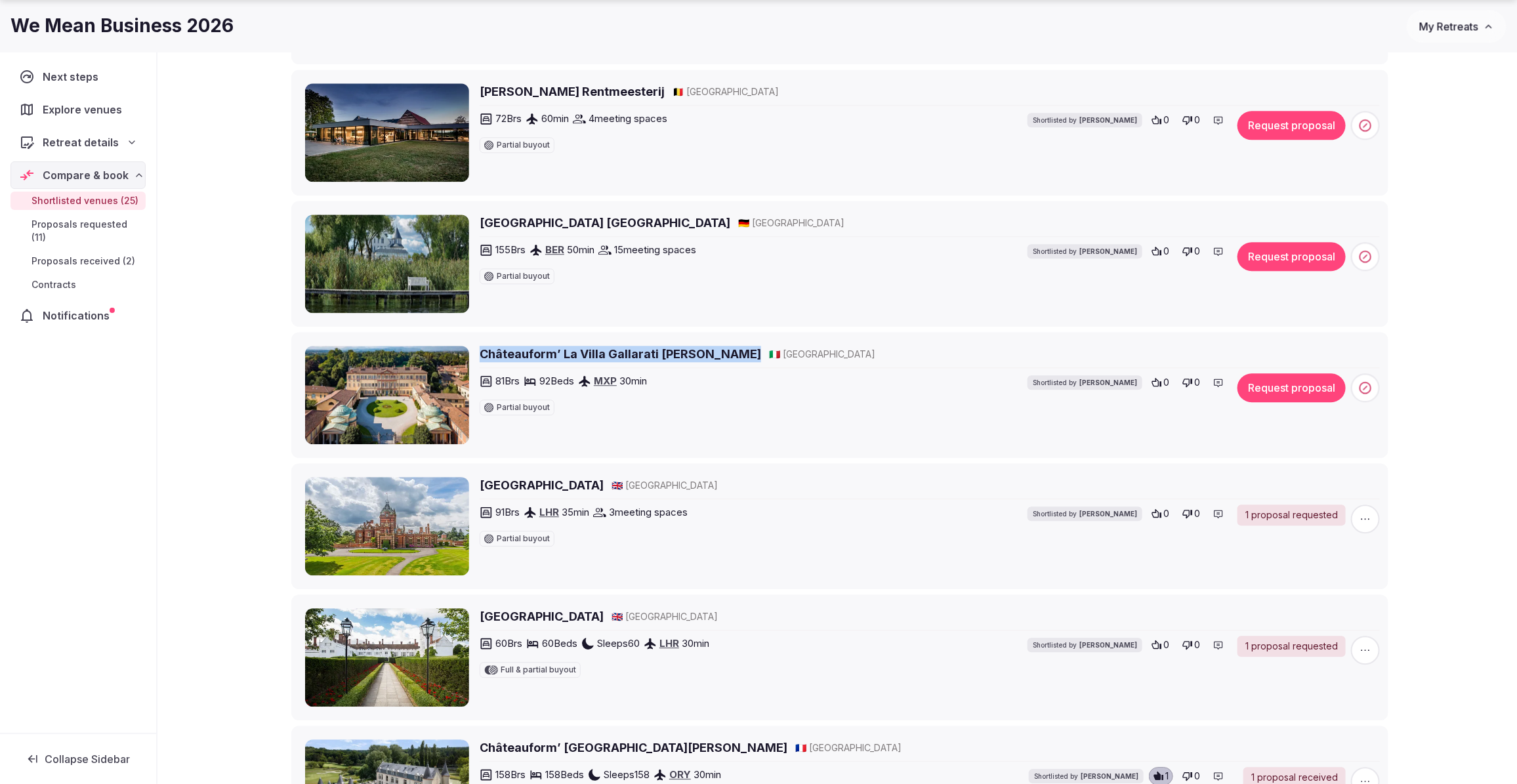
drag, startPoint x: 695, startPoint y: 357, endPoint x: 483, endPoint y: 355, distance: 212.0
click at [483, 355] on div "Châteauform’ La Villa Gallarati Scotti 🇮🇹 Italy" at bounding box center [930, 354] width 900 height 16
click at [512, 359] on p "Number of bedrooms" at bounding box center [502, 359] width 93 height 13
click at [591, 359] on h2 "Châteauform’ La Villa Gallarati Scotti" at bounding box center [620, 354] width 281 height 16
click at [1263, 397] on button "Request proposal" at bounding box center [1291, 388] width 108 height 29
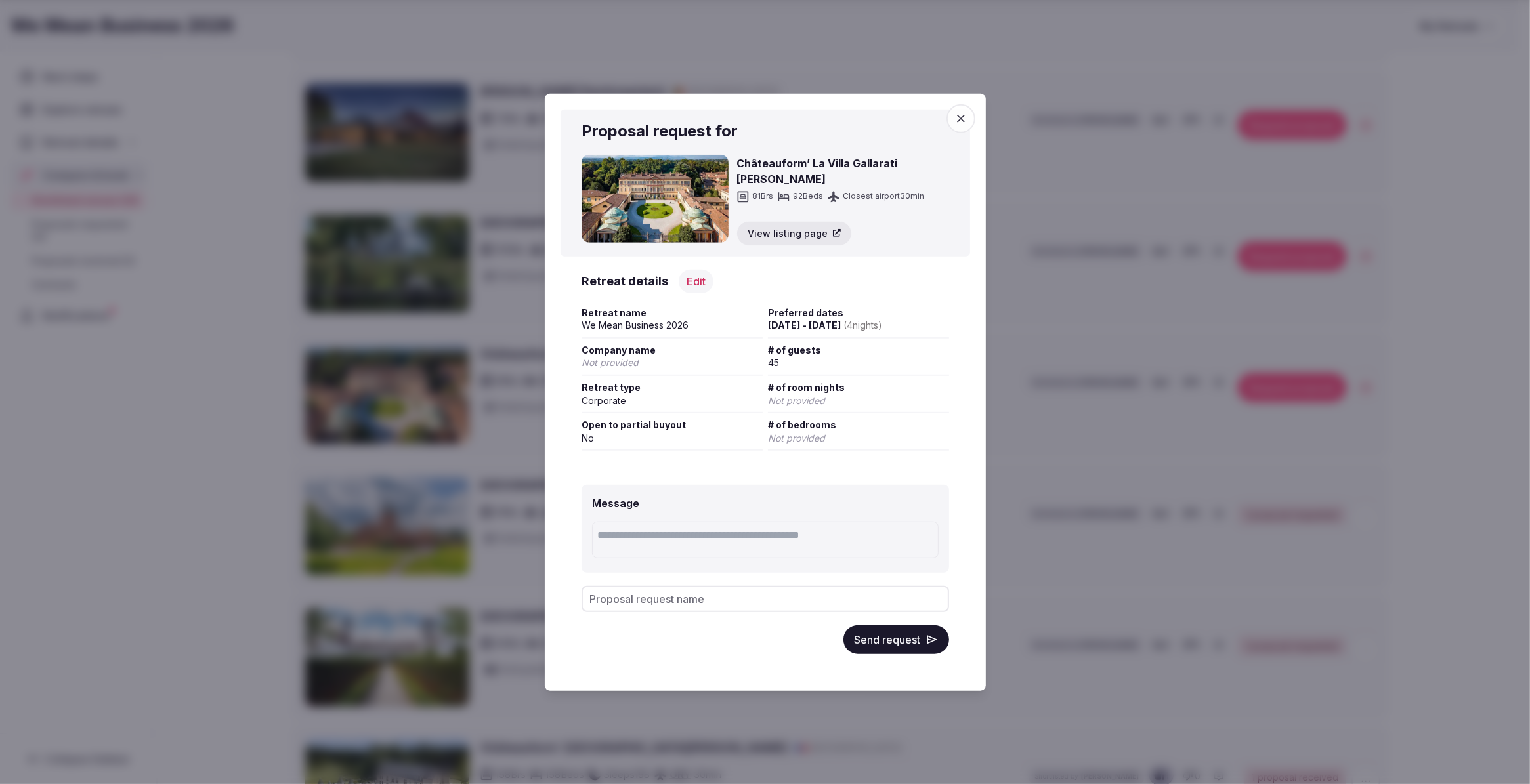
click at [867, 630] on button "Send request" at bounding box center [896, 640] width 106 height 29
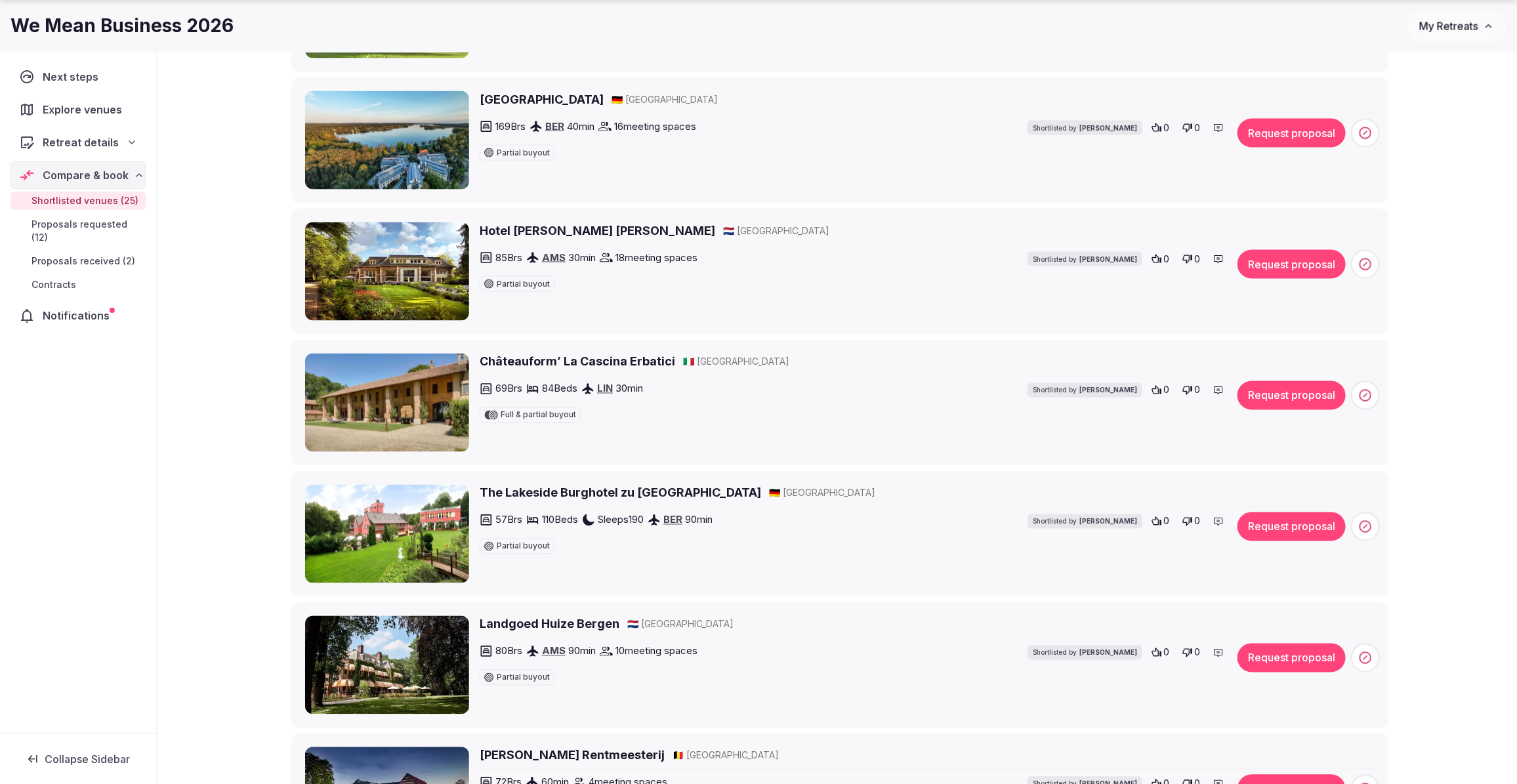
scroll to position [1230, 0]
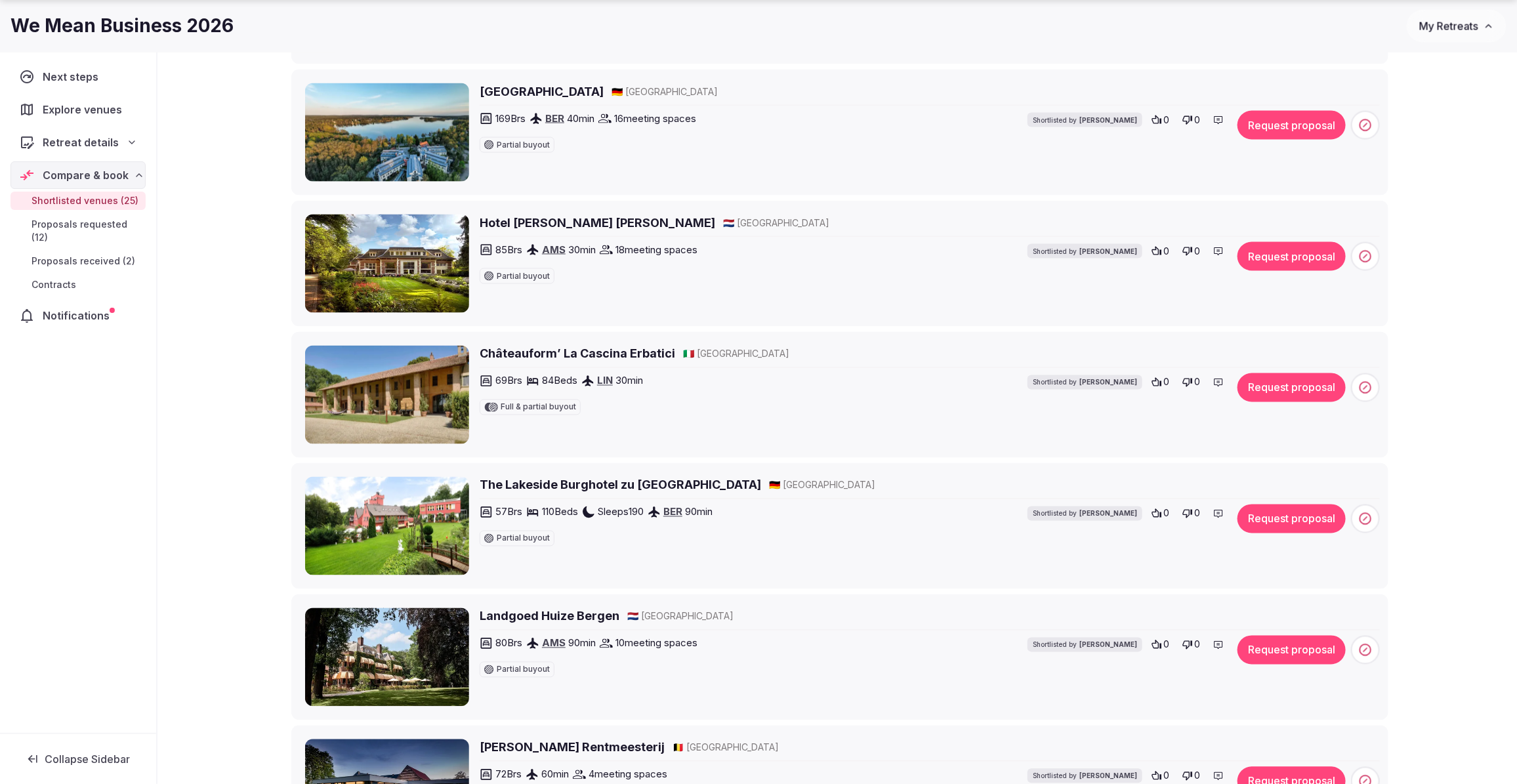
click at [586, 222] on h2 "Hotel Ernst Sillem Hoeve" at bounding box center [597, 222] width 236 height 16
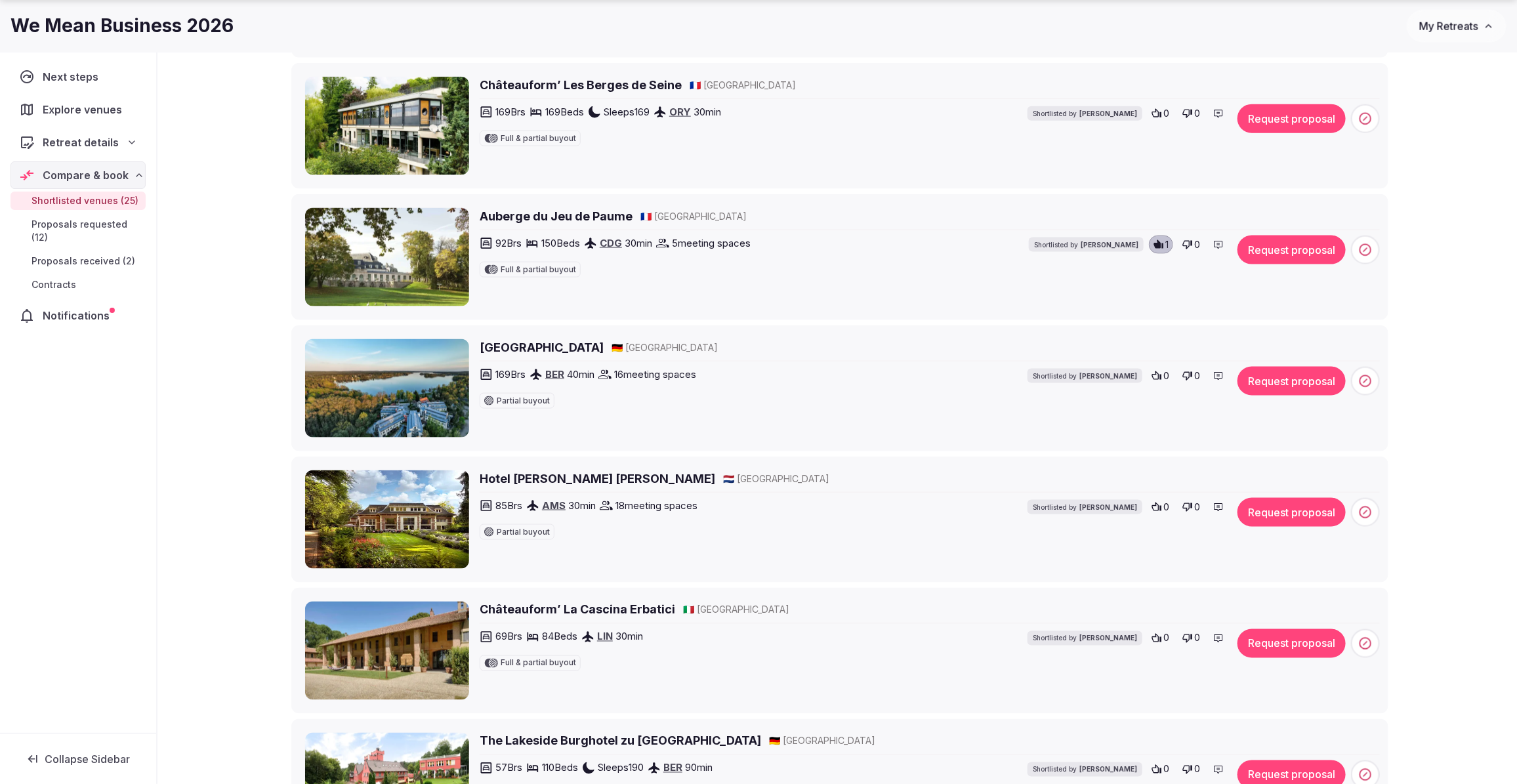
scroll to position [1066, 0]
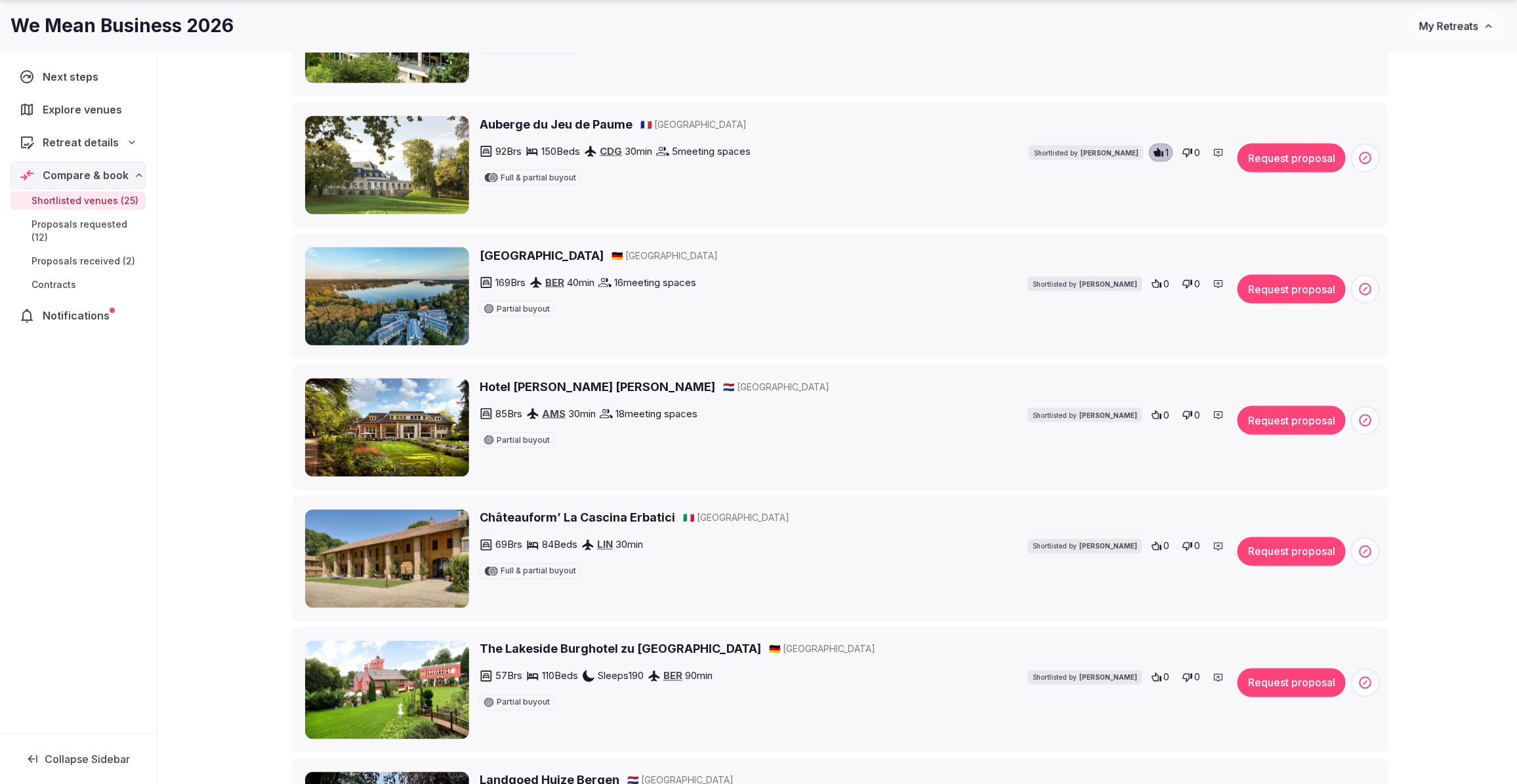
click at [1319, 430] on button "Request proposal" at bounding box center [1291, 420] width 108 height 29
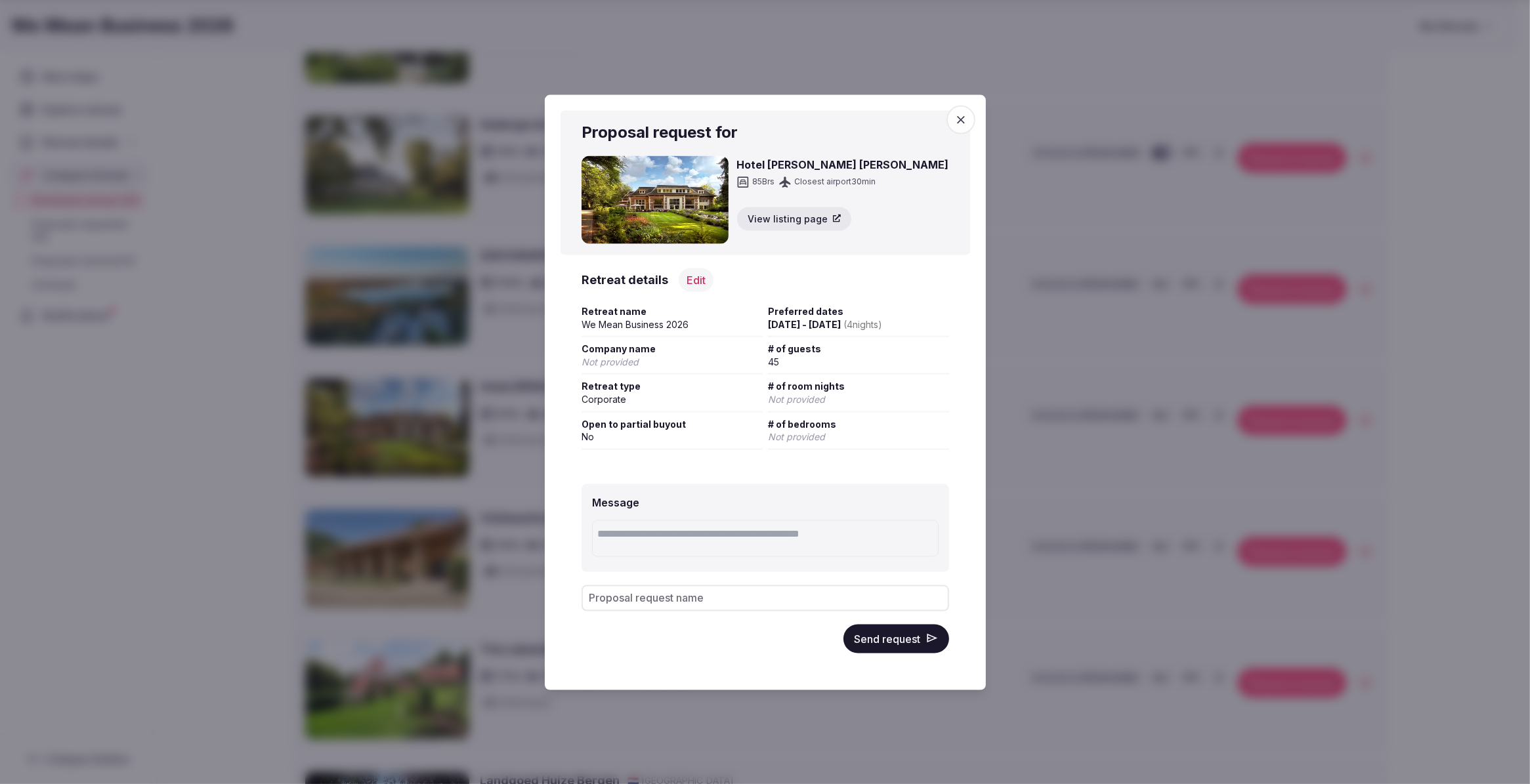
click at [871, 625] on button "Send request" at bounding box center [896, 638] width 106 height 29
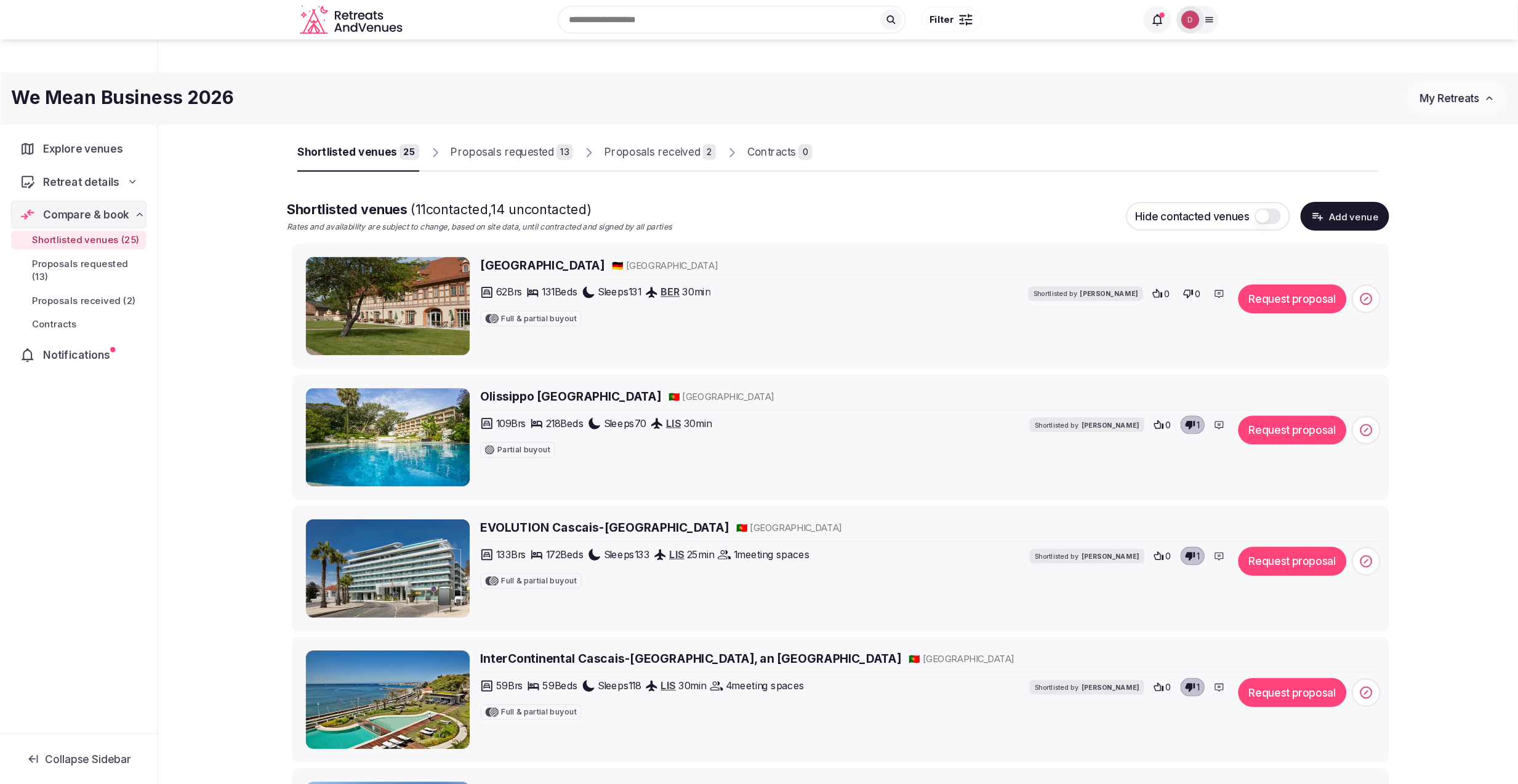
scroll to position [0, 0]
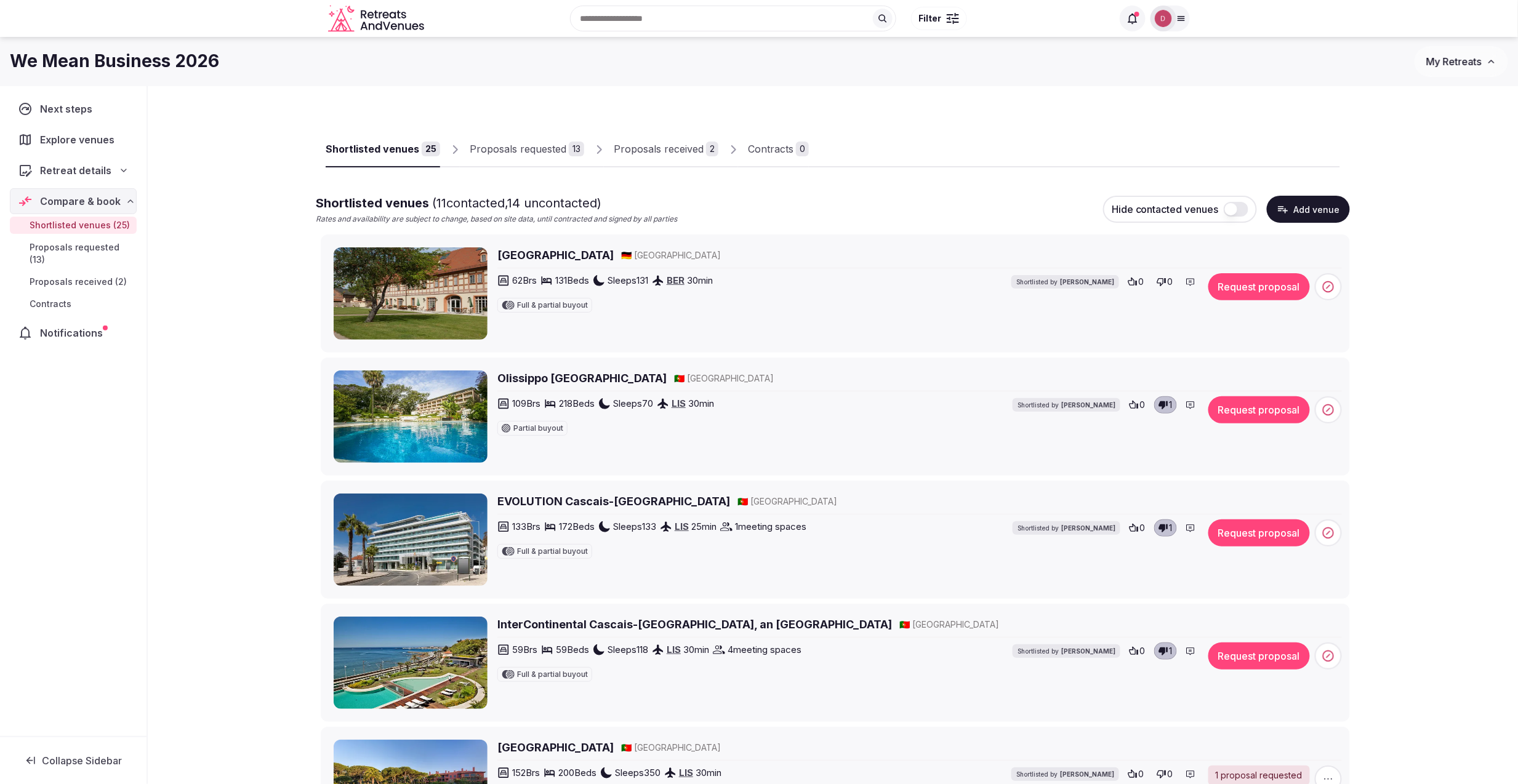
drag, startPoint x: 1385, startPoint y: 1, endPoint x: 265, endPoint y: 461, distance: 1210.8
click at [660, 159] on link "Proposals received 2" at bounding box center [666, 149] width 105 height 36
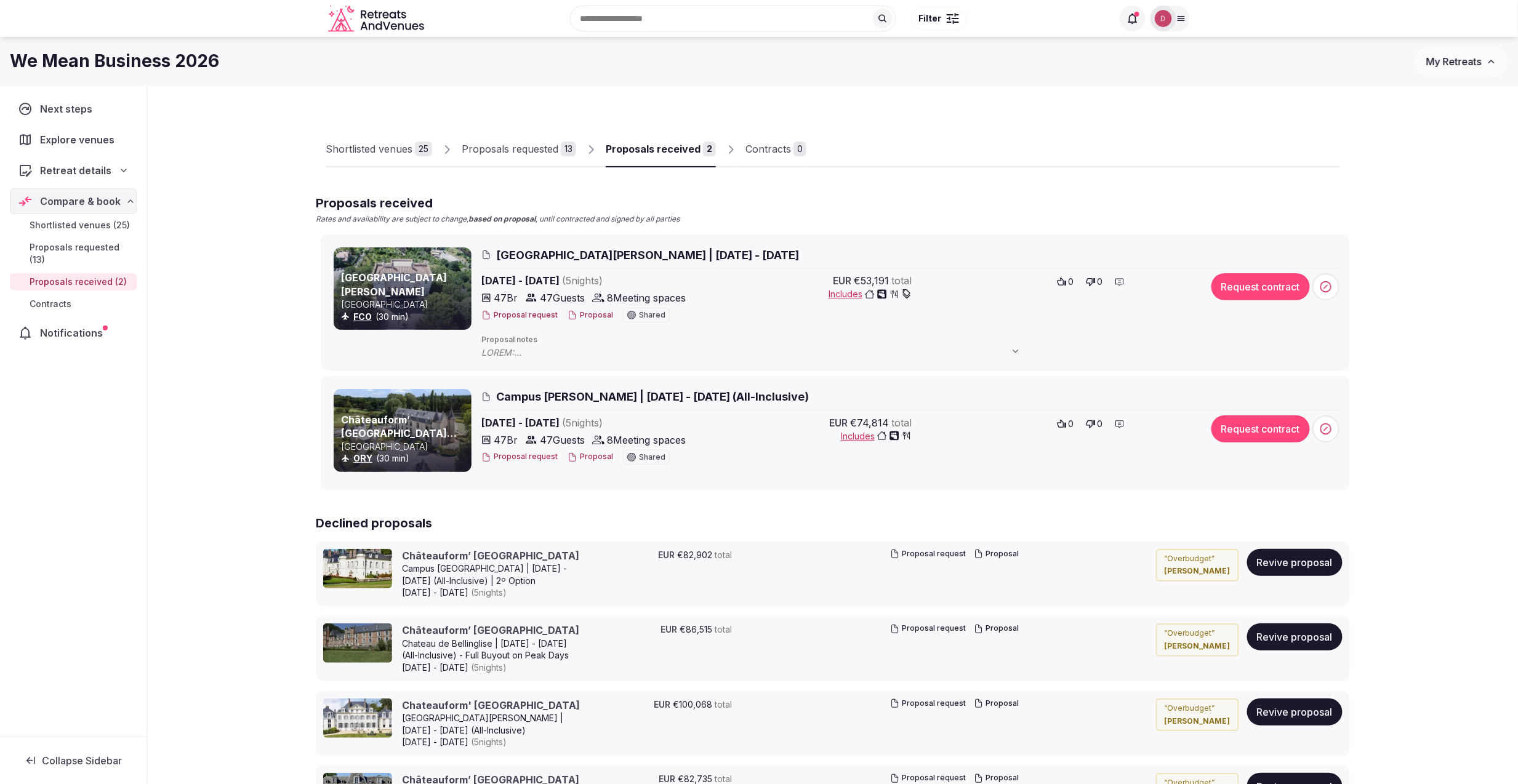
click at [905, 293] on icon "button" at bounding box center [907, 294] width 10 height 10
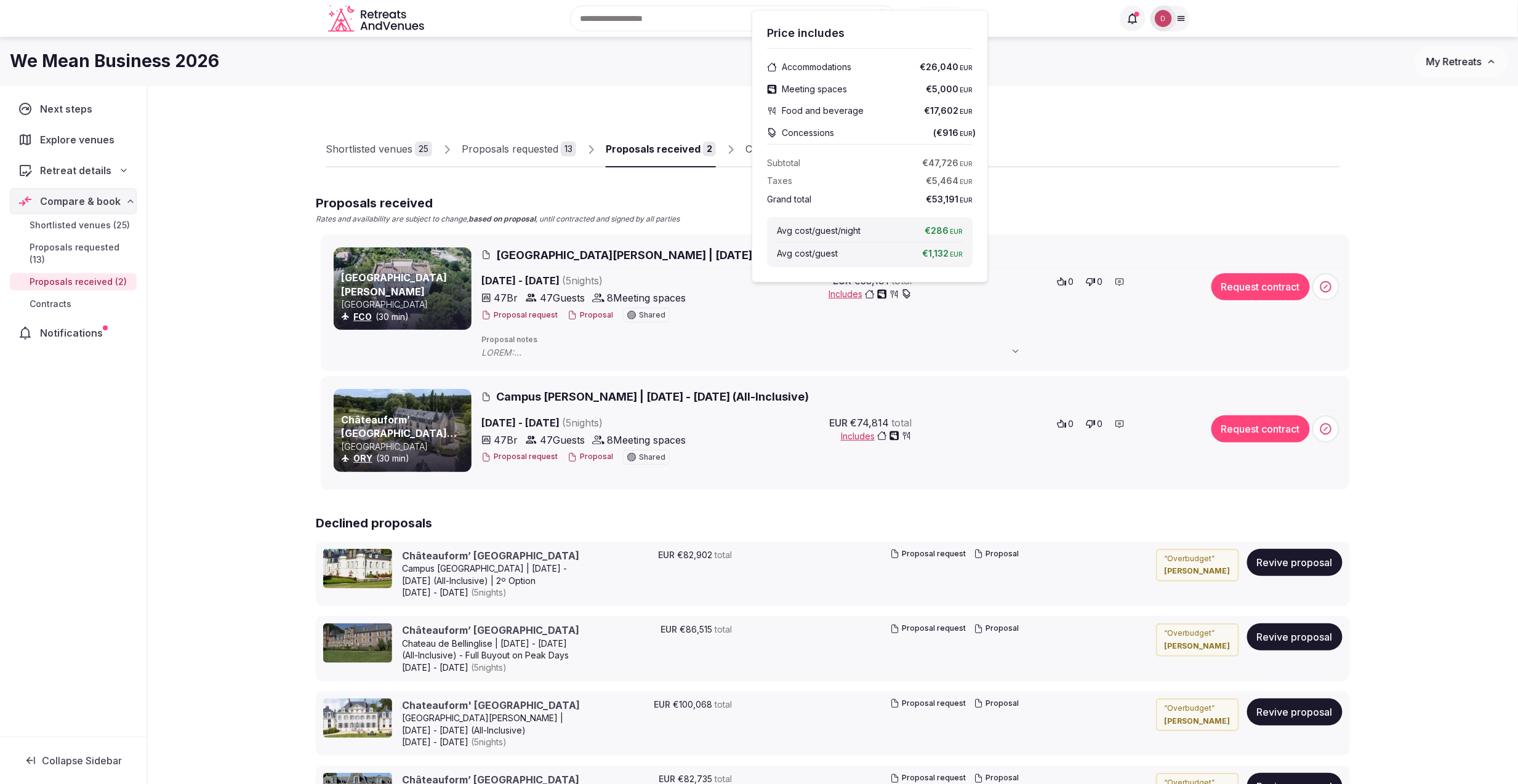
click at [912, 323] on div "EUR €53,191 total Includes 0 0" at bounding box center [951, 299] width 486 height 52
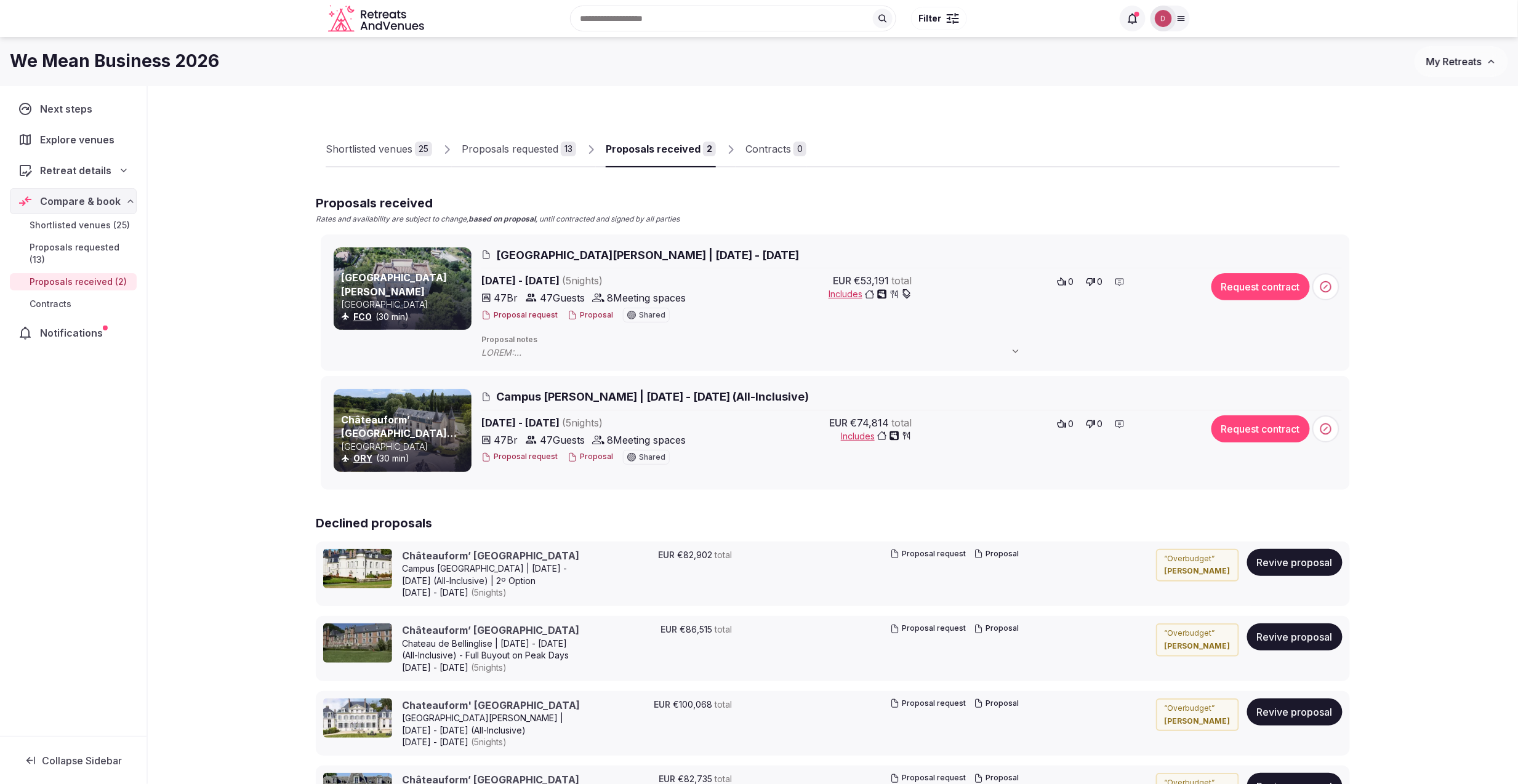
click at [513, 350] on span at bounding box center [757, 353] width 552 height 13
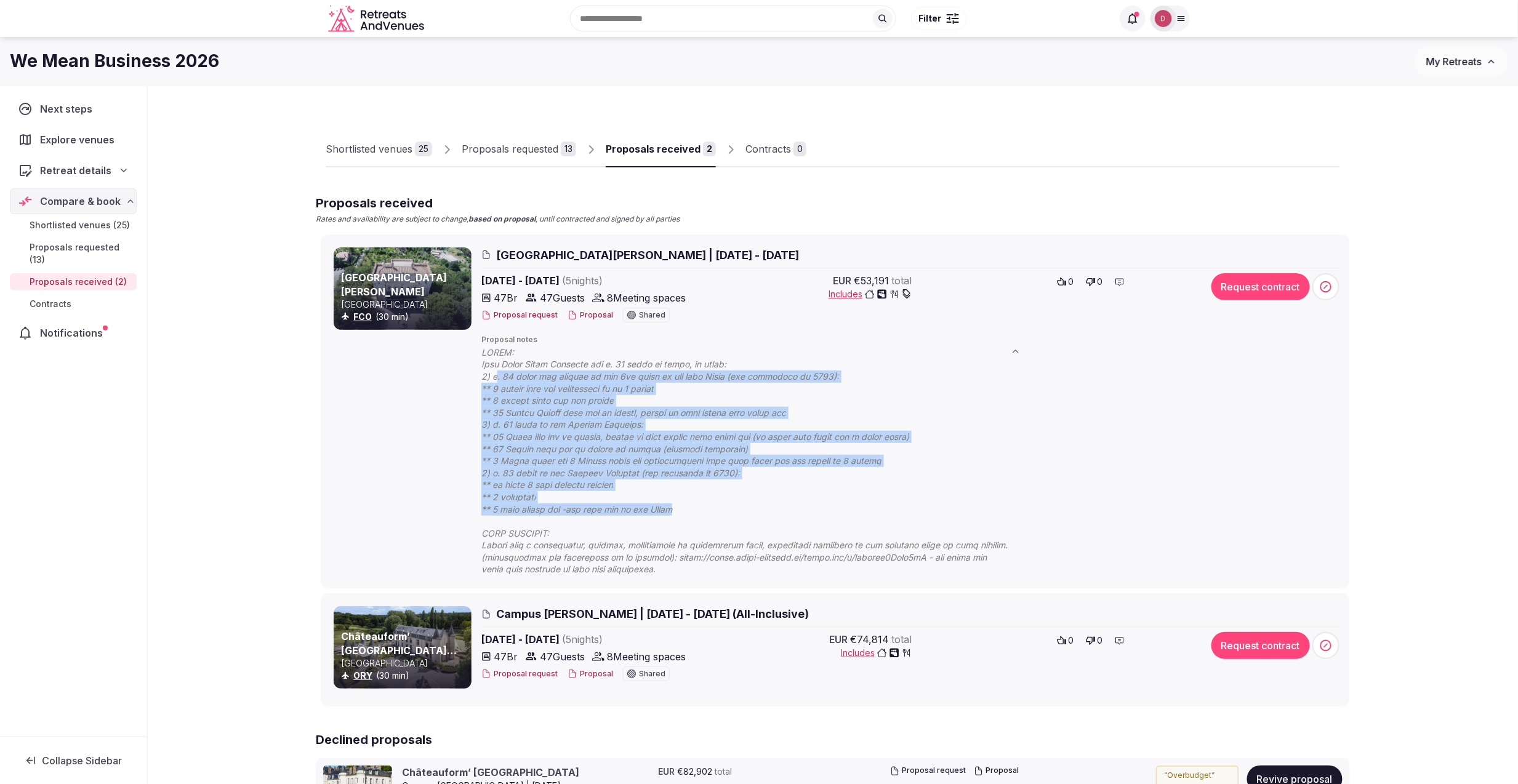
drag, startPoint x: 496, startPoint y: 374, endPoint x: 671, endPoint y: 509, distance: 221.0
click at [671, 509] on span at bounding box center [757, 461] width 552 height 229
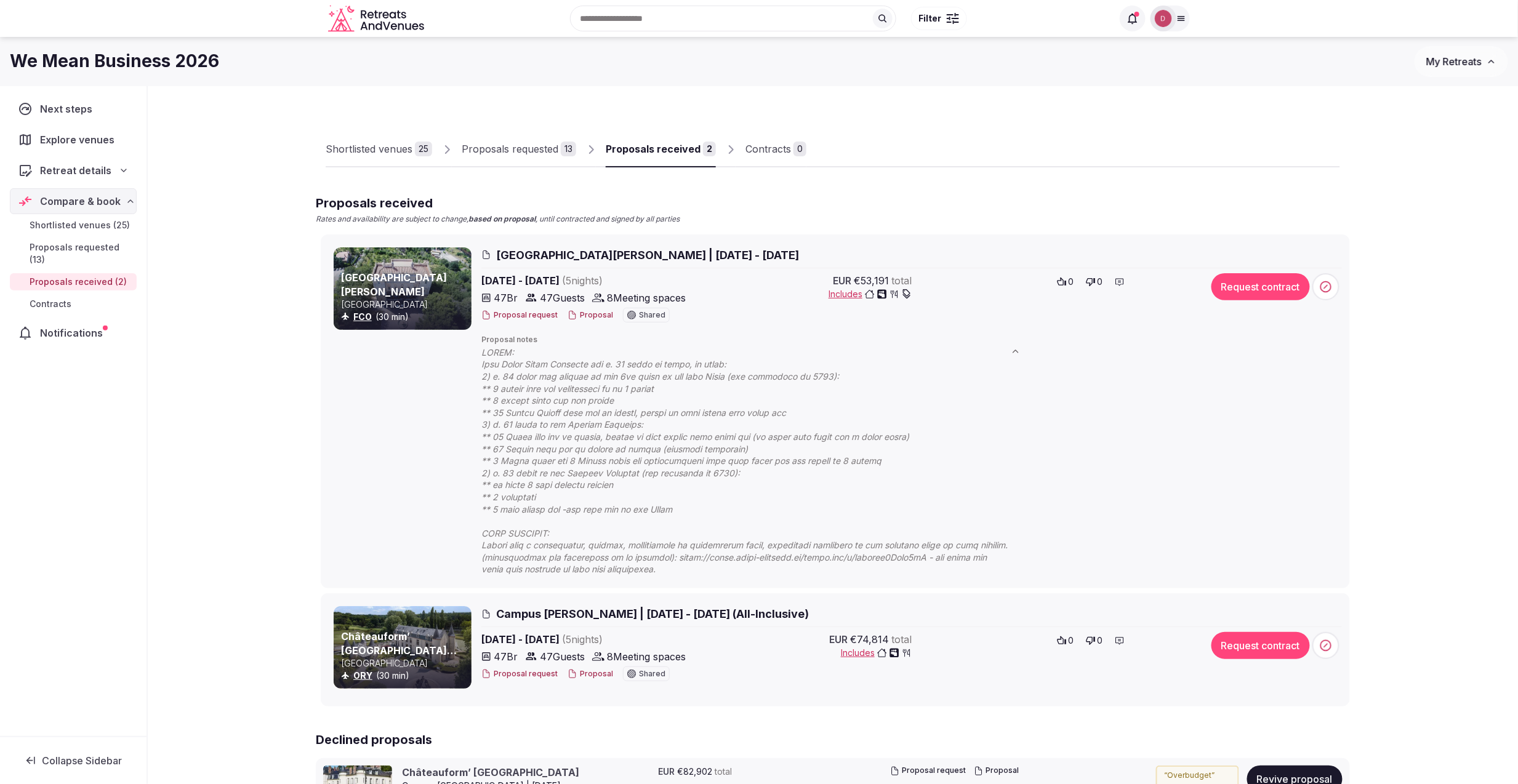
drag, startPoint x: 671, startPoint y: 509, endPoint x: 571, endPoint y: 526, distance: 101.4
click at [571, 526] on span at bounding box center [757, 461] width 552 height 229
click at [559, 255] on span "Park Hotel Villa Grazioli | May 31 - June 05, 2026" at bounding box center [647, 255] width 303 height 15
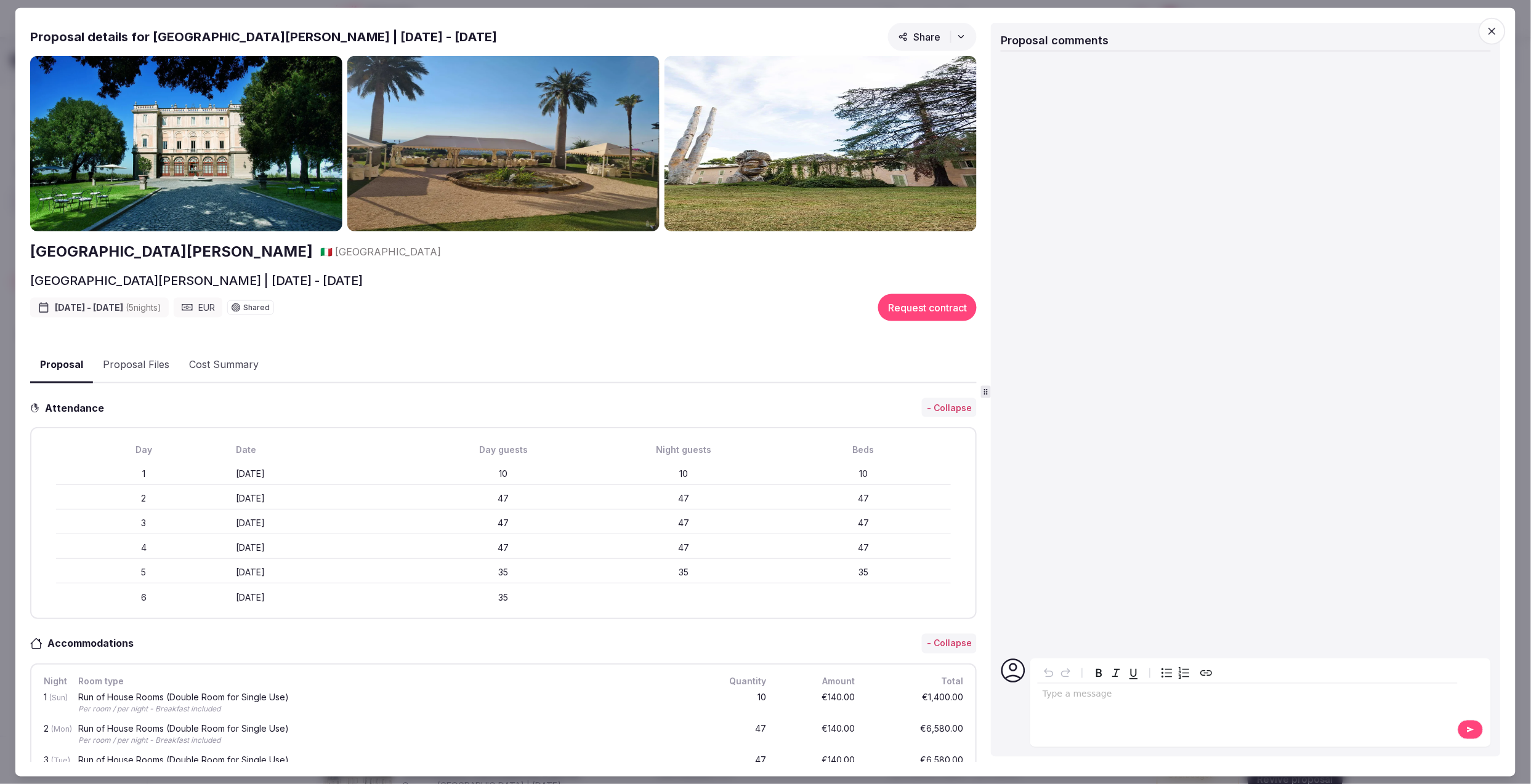
click at [1275, 32] on icon "button" at bounding box center [1492, 32] width 13 height 13
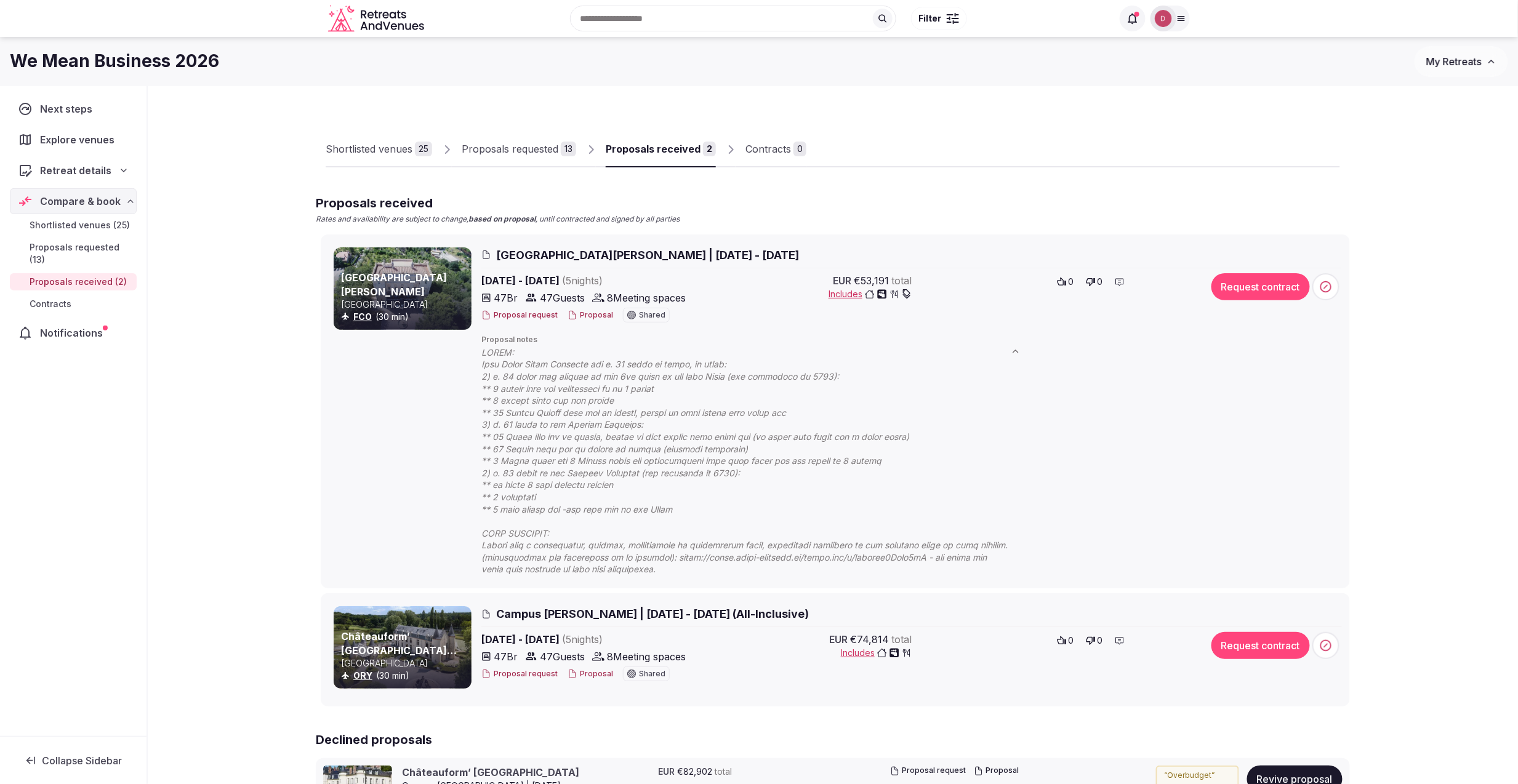
click at [366, 148] on div "Shortlisted venues" at bounding box center [369, 149] width 87 height 14
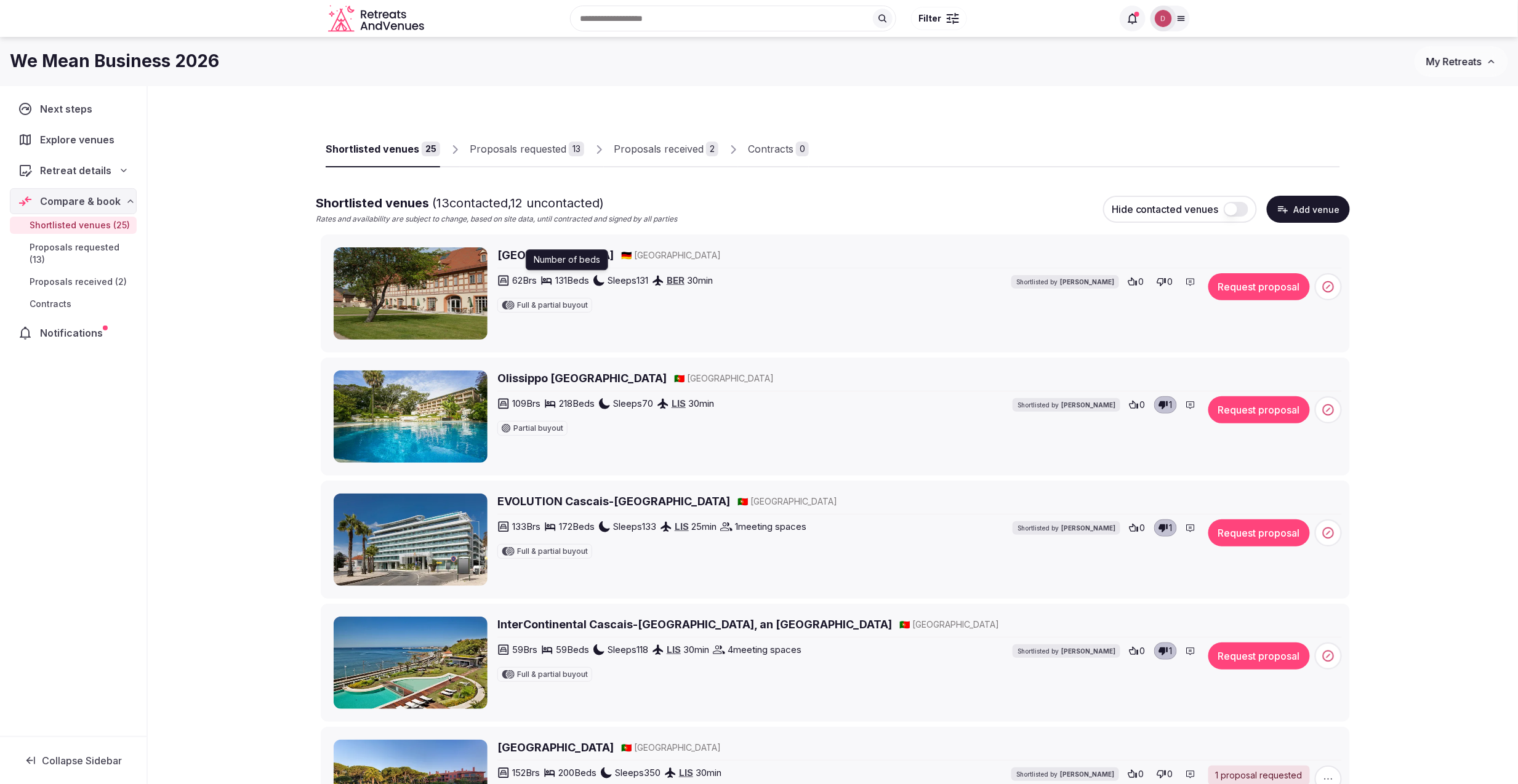
click at [563, 257] on p "Number of beds" at bounding box center [567, 260] width 66 height 13
click at [523, 252] on h2 "[GEOGRAPHIC_DATA]" at bounding box center [555, 255] width 117 height 15
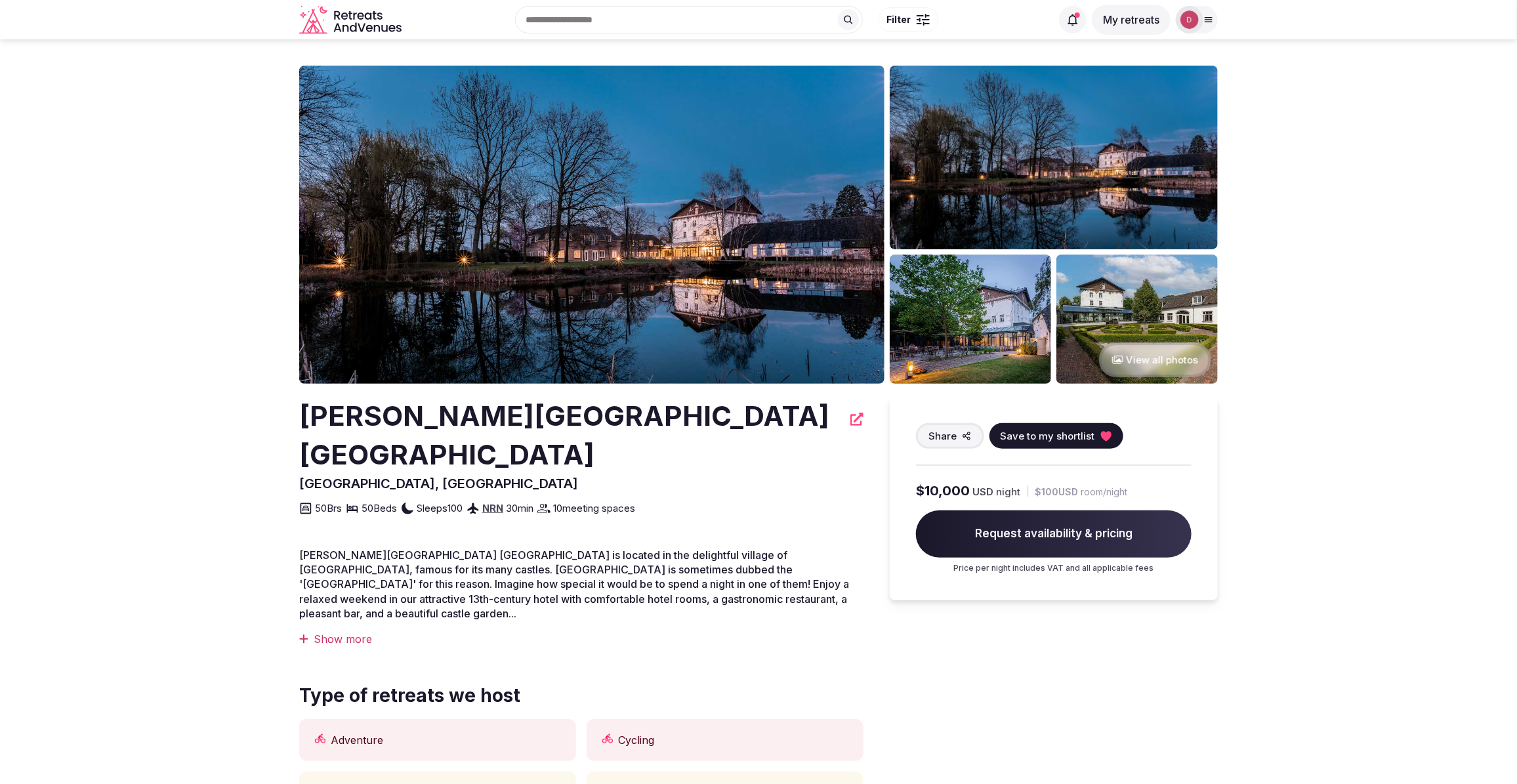
click at [1163, 357] on button "View all photos" at bounding box center [1155, 360] width 112 height 35
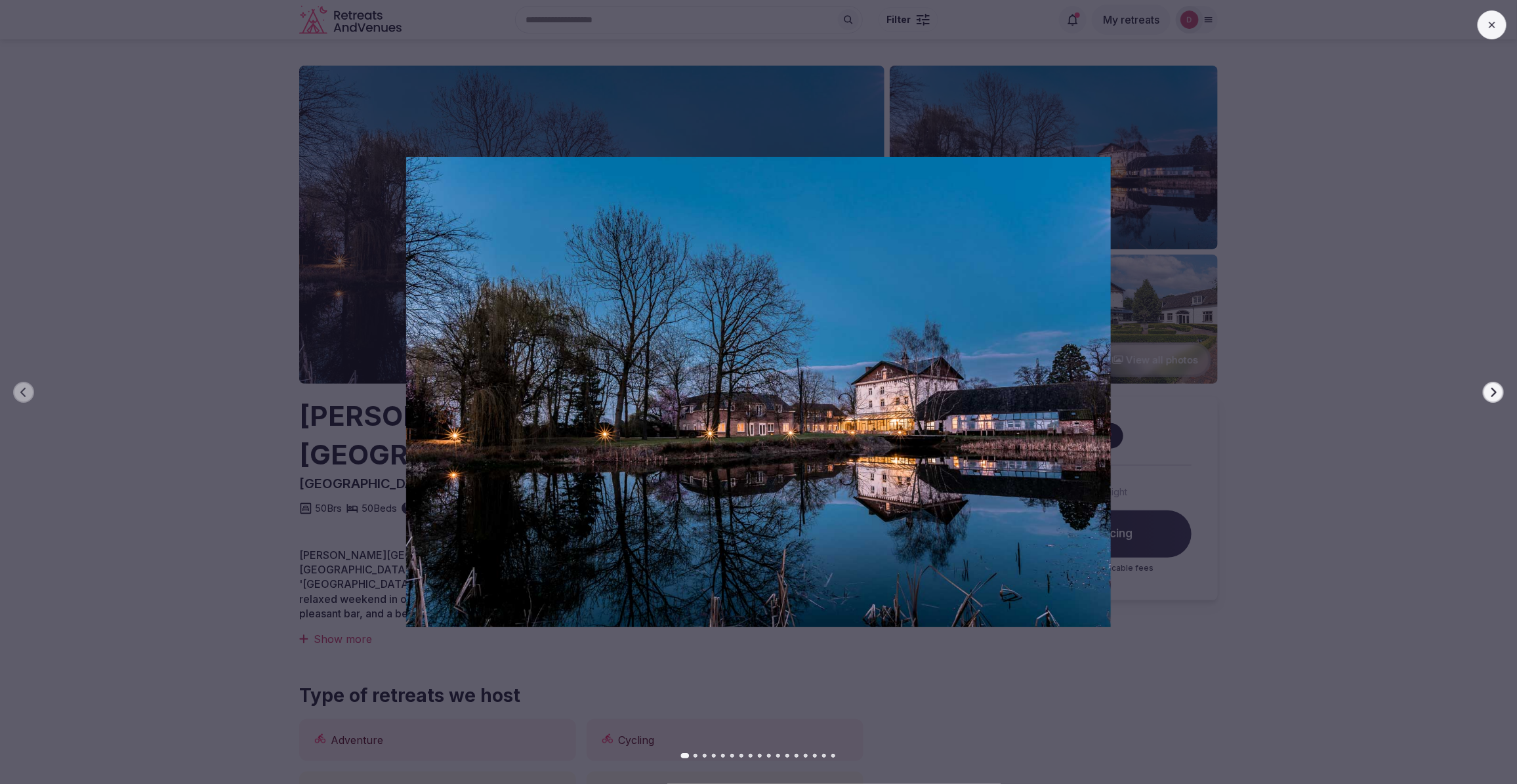
click at [1497, 397] on icon "button" at bounding box center [1493, 392] width 11 height 11
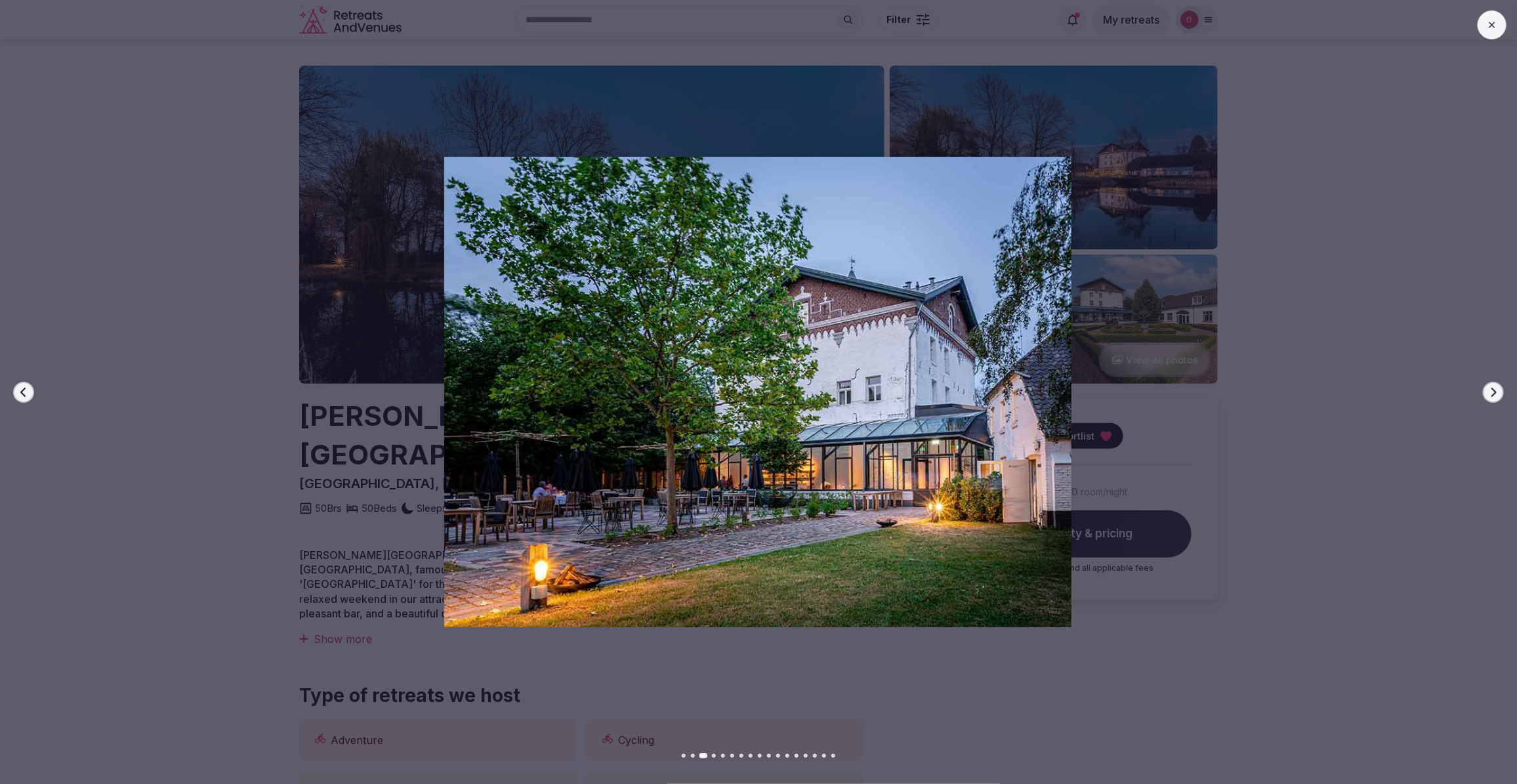
click at [1497, 397] on icon "button" at bounding box center [1493, 392] width 11 height 11
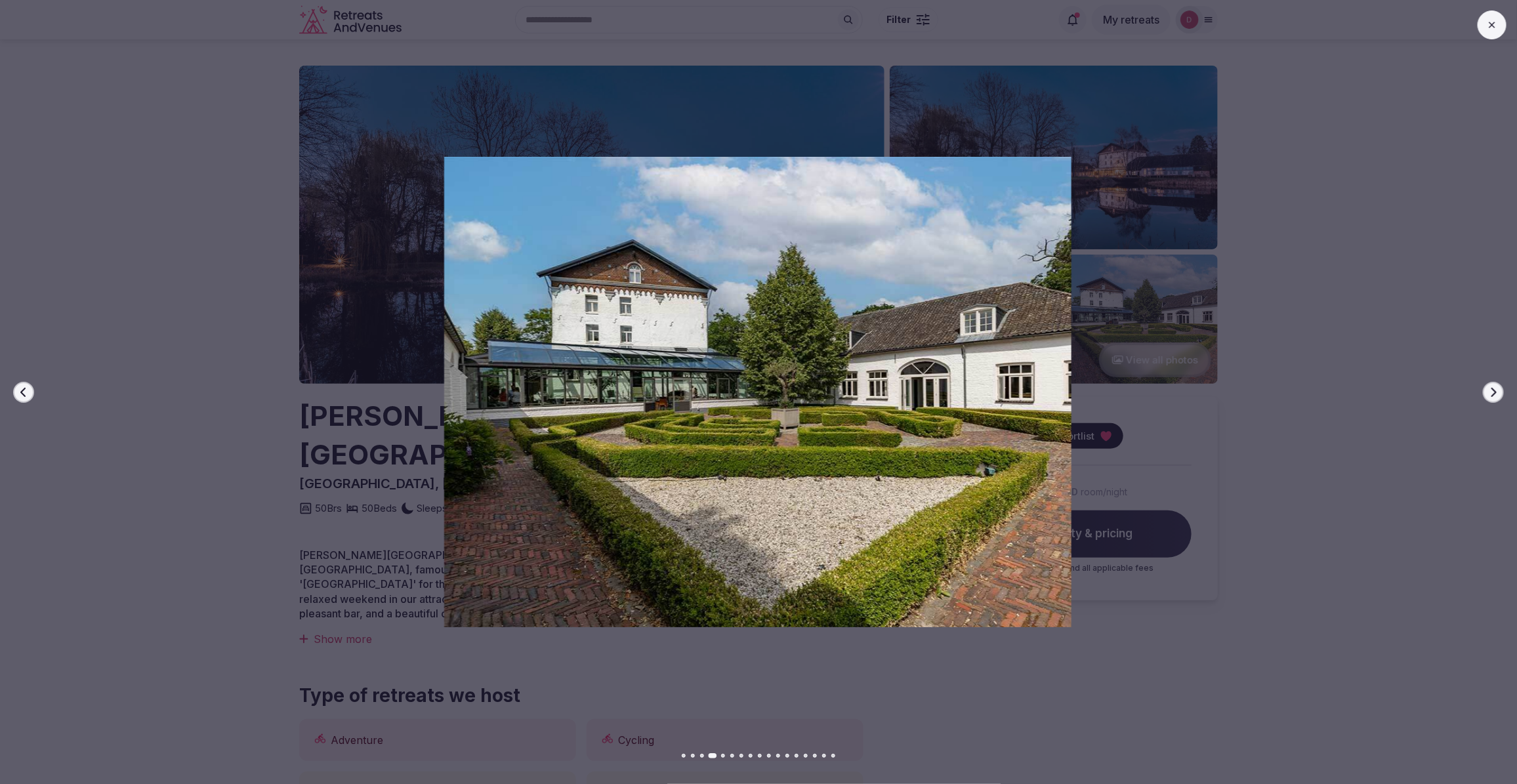
click at [1497, 397] on icon "button" at bounding box center [1493, 392] width 11 height 11
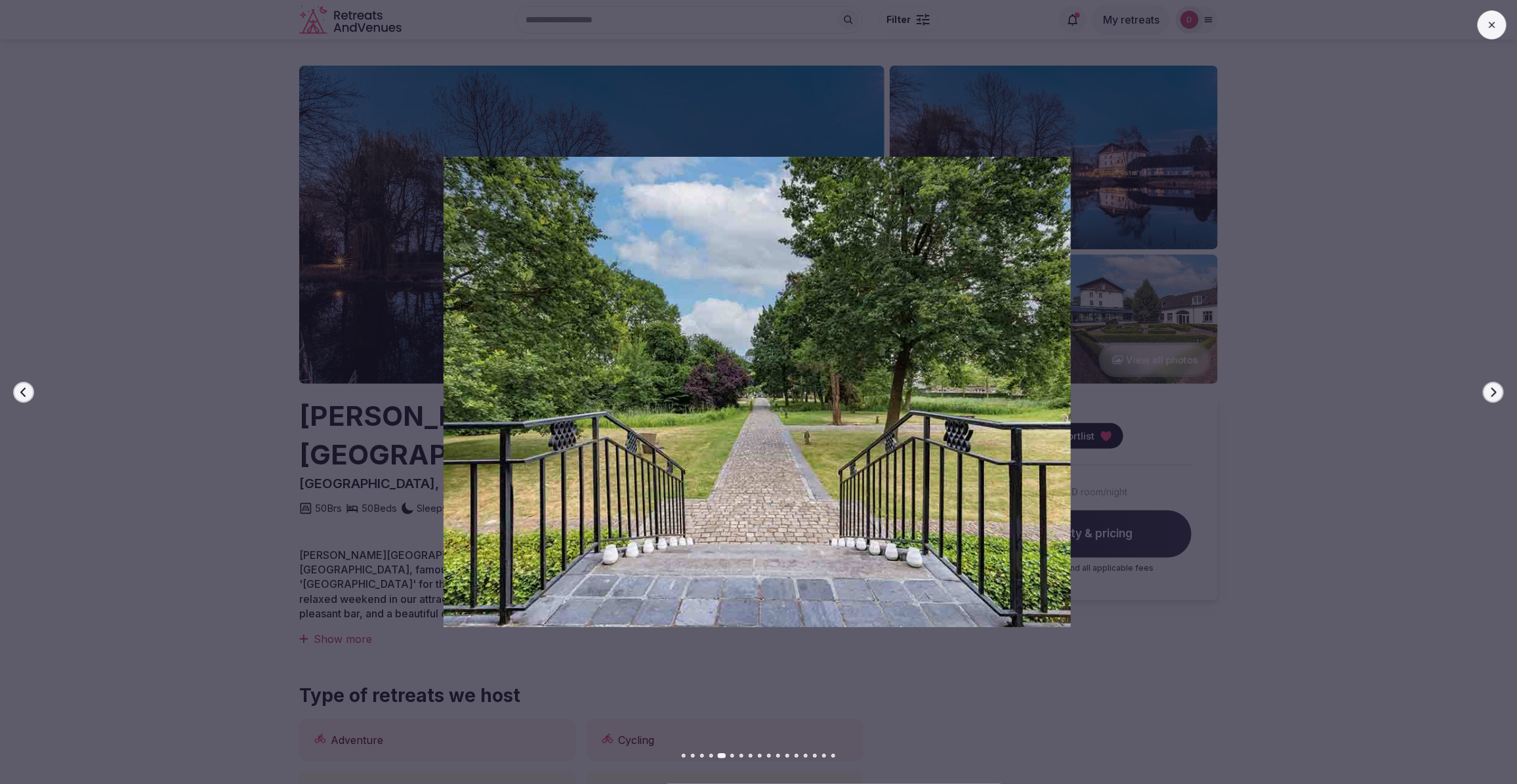
click at [1497, 397] on icon "button" at bounding box center [1493, 392] width 11 height 11
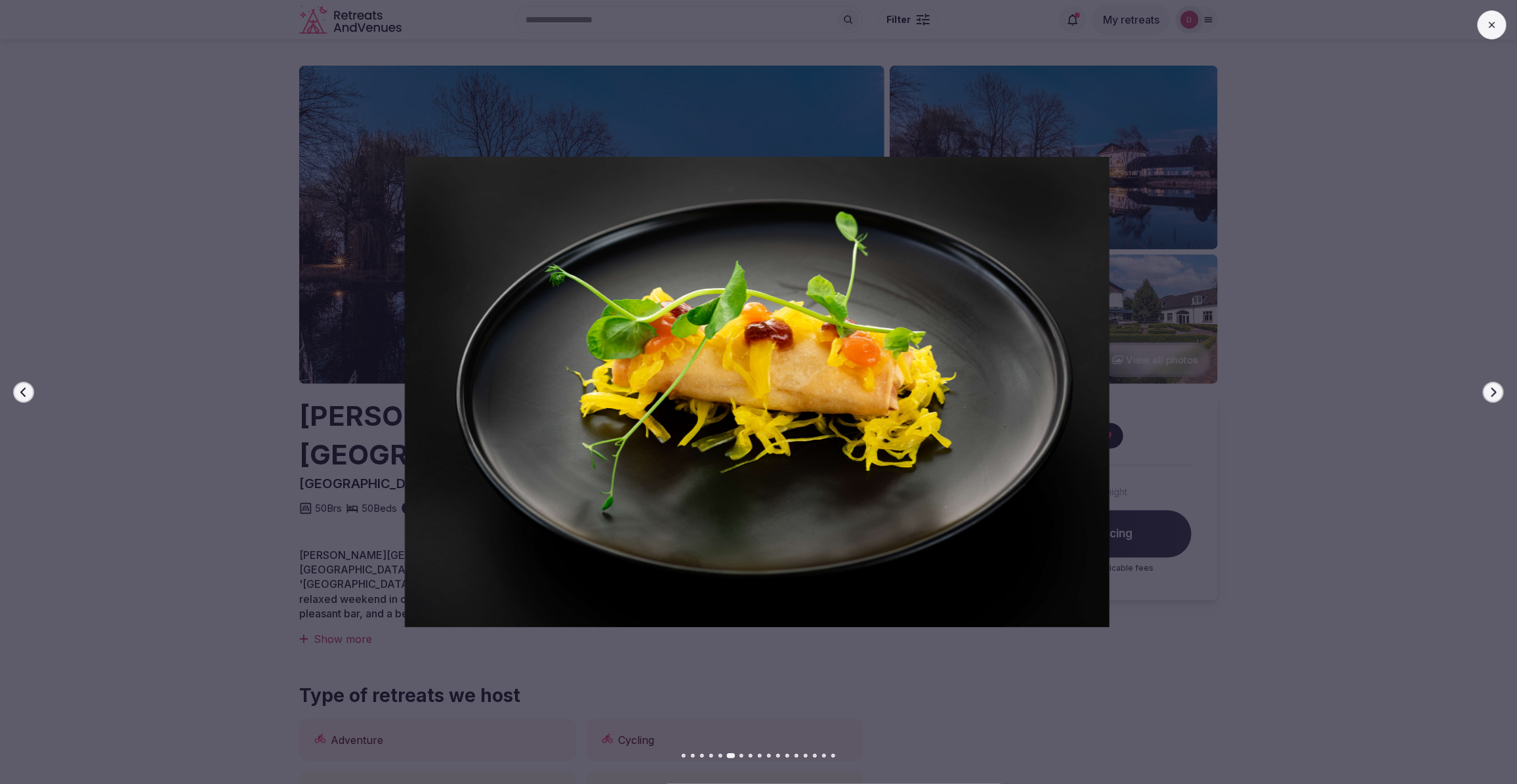
click at [1364, 408] on div at bounding box center [751, 392] width 1527 height 470
click at [1491, 30] on icon at bounding box center [1492, 25] width 11 height 11
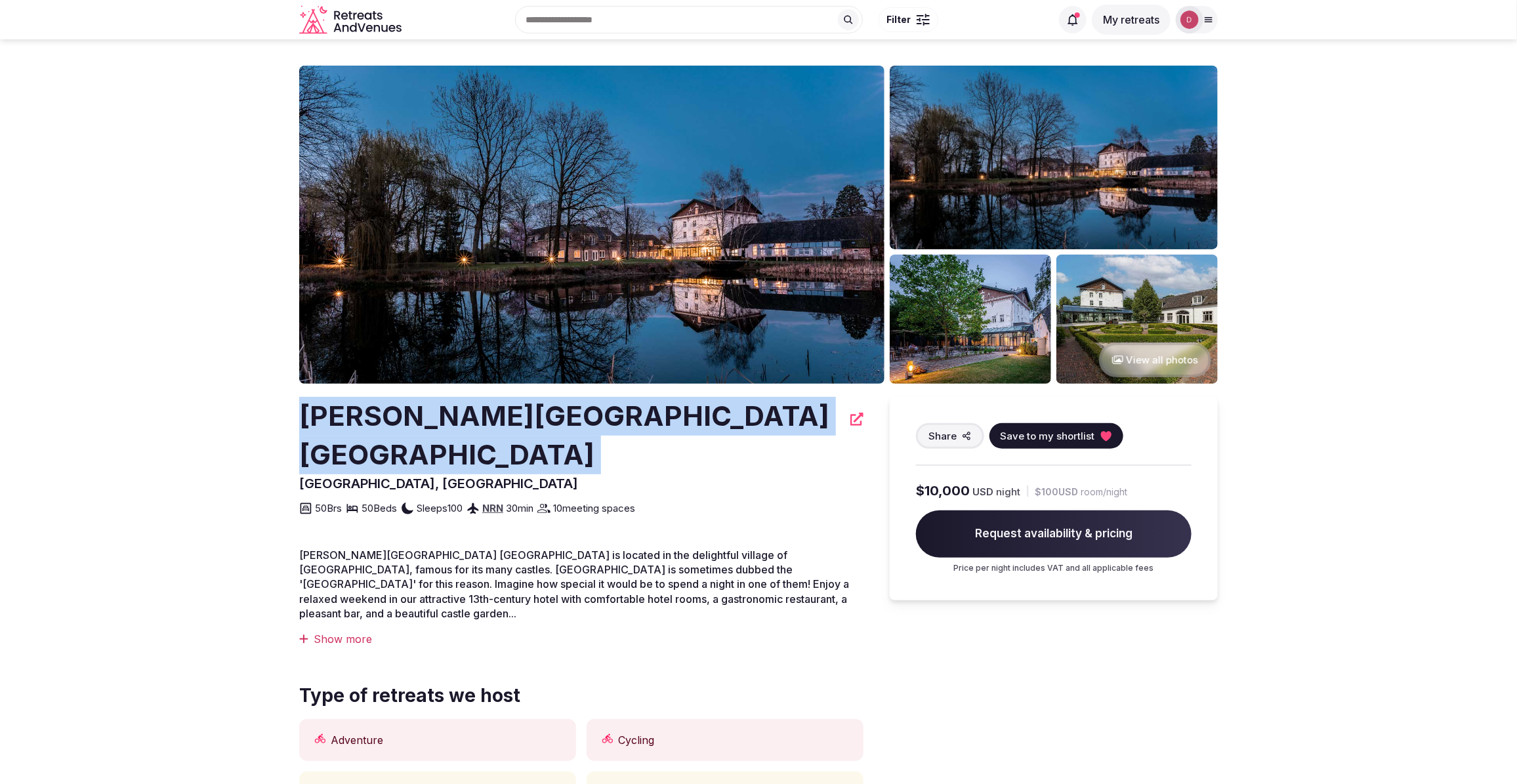
drag, startPoint x: 304, startPoint y: 427, endPoint x: 727, endPoint y: 419, distance: 423.1
click at [727, 419] on div "Fletcher Hotel Château De Raay" at bounding box center [581, 435] width 564 height 77
drag, startPoint x: 727, startPoint y: 419, endPoint x: 656, endPoint y: 413, distance: 71.3
copy div "Fletcher Hotel Château De Raay"
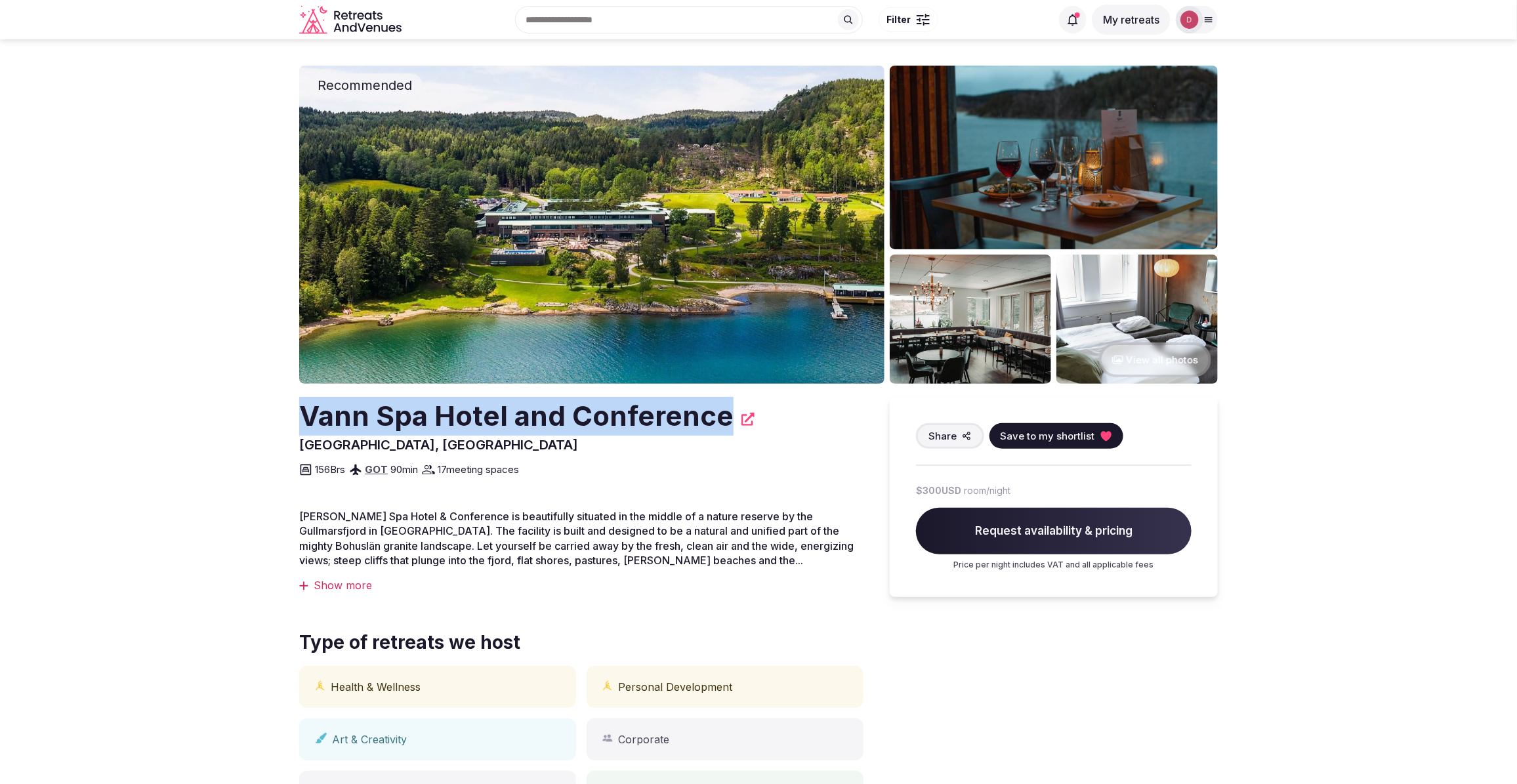
drag, startPoint x: 300, startPoint y: 420, endPoint x: 722, endPoint y: 421, distance: 422.0
click at [722, 421] on h2 "Vann Spa Hotel and Conference" at bounding box center [516, 417] width 434 height 39
copy h2 "Vann Spa Hotel and Conference"
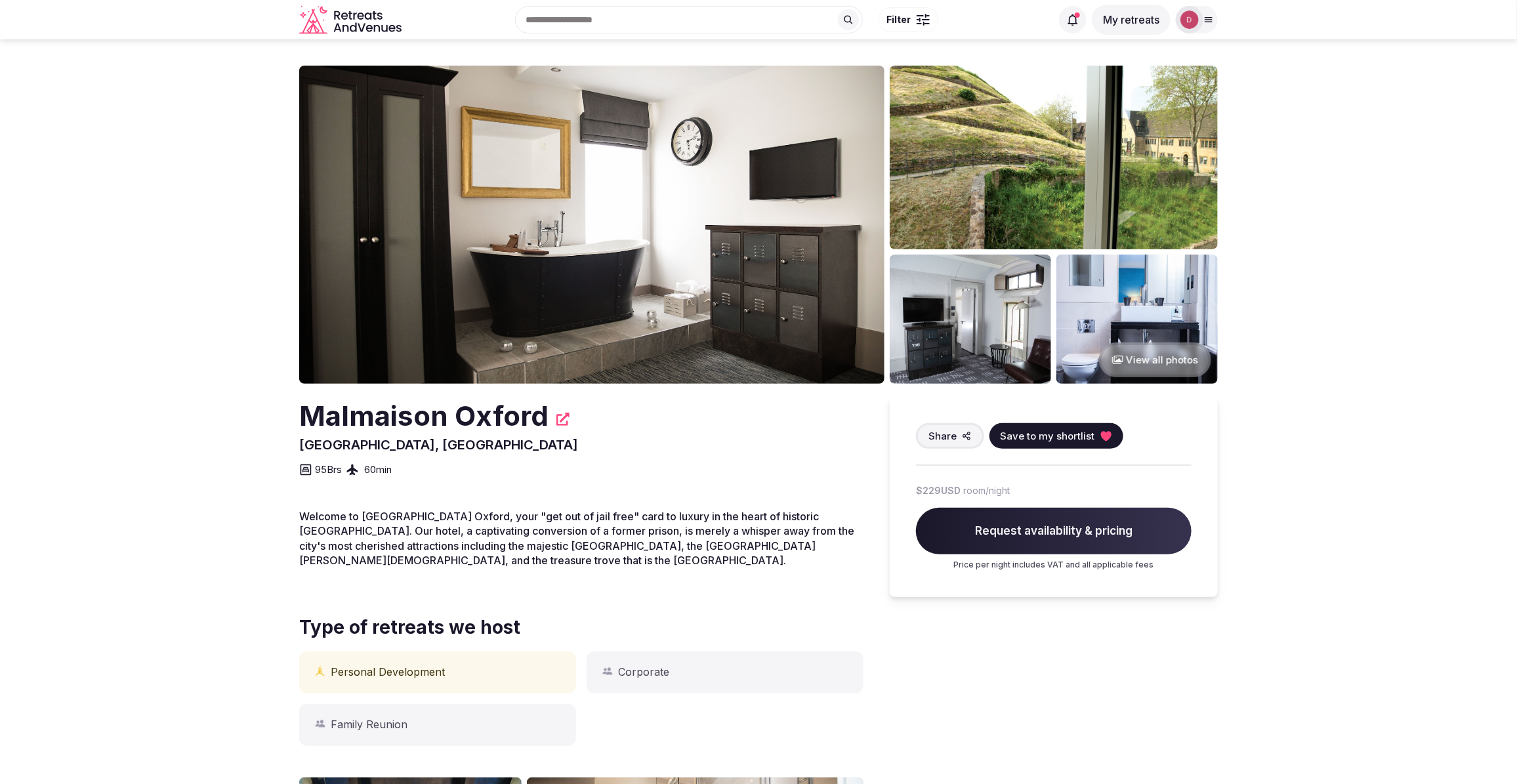
click at [1166, 366] on button "View all photos" at bounding box center [1155, 360] width 112 height 35
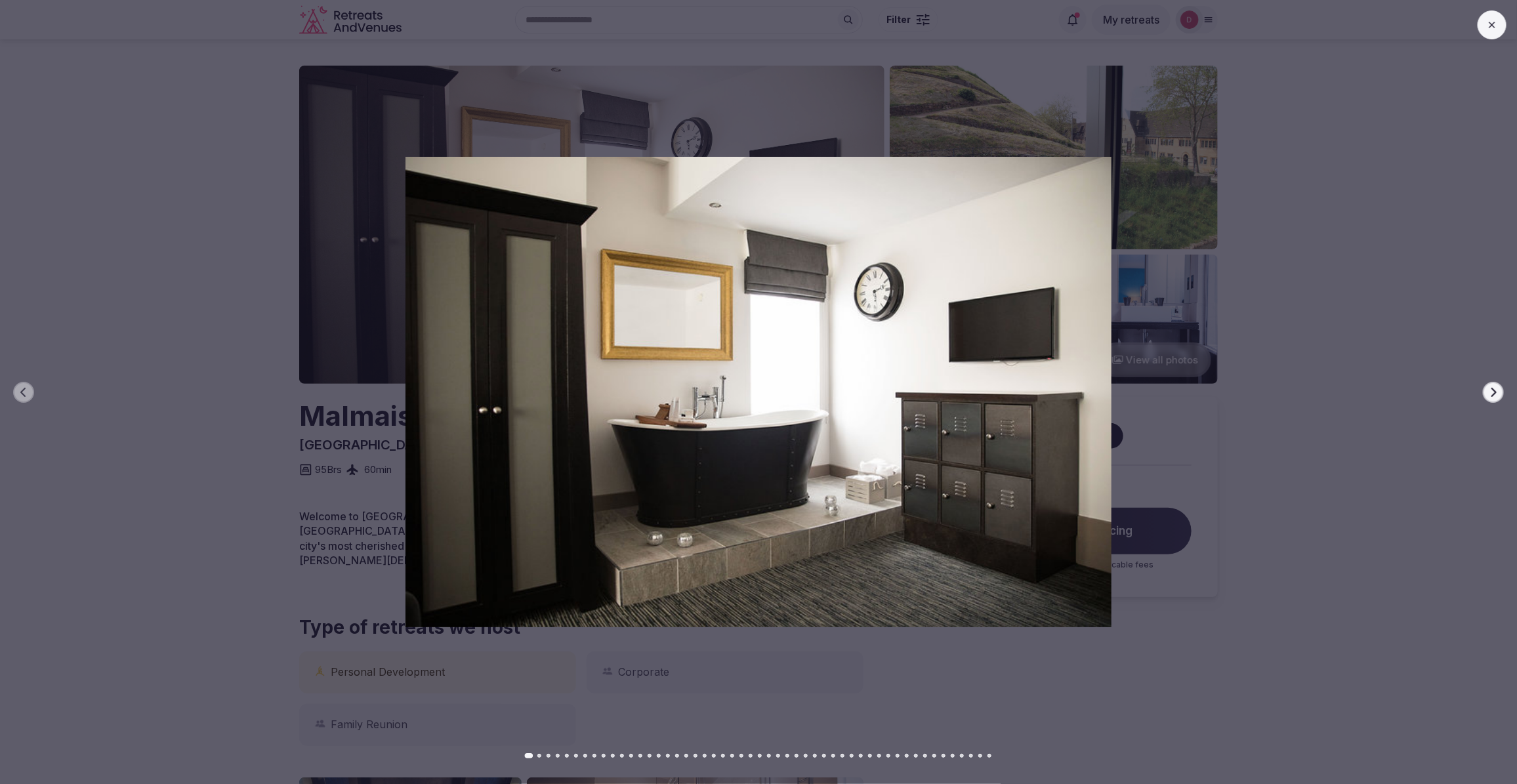
click at [1485, 391] on button "Next slide" at bounding box center [1493, 392] width 21 height 21
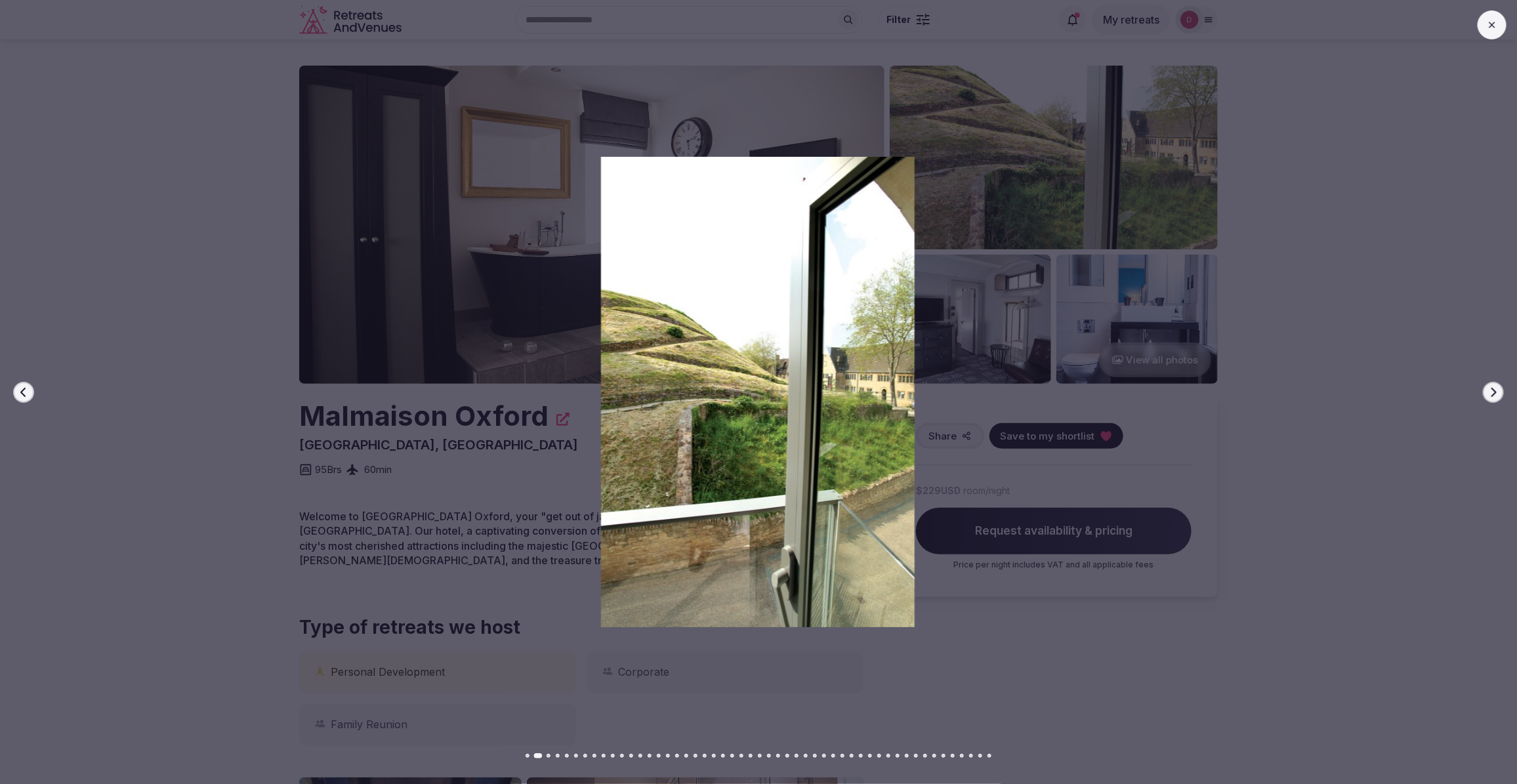
click at [1485, 391] on button "Next slide" at bounding box center [1493, 392] width 21 height 21
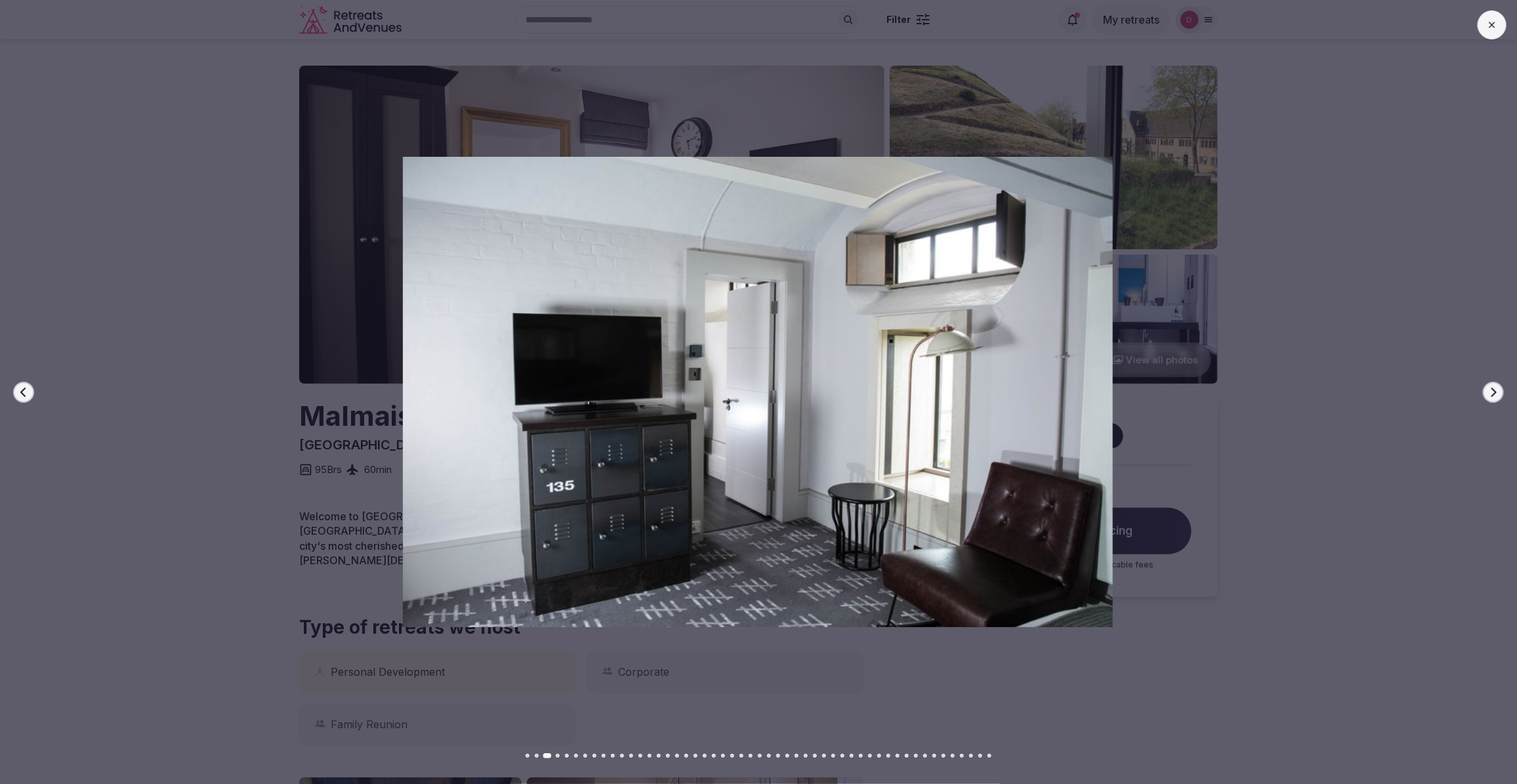
click at [1485, 391] on button "Next slide" at bounding box center [1493, 392] width 21 height 21
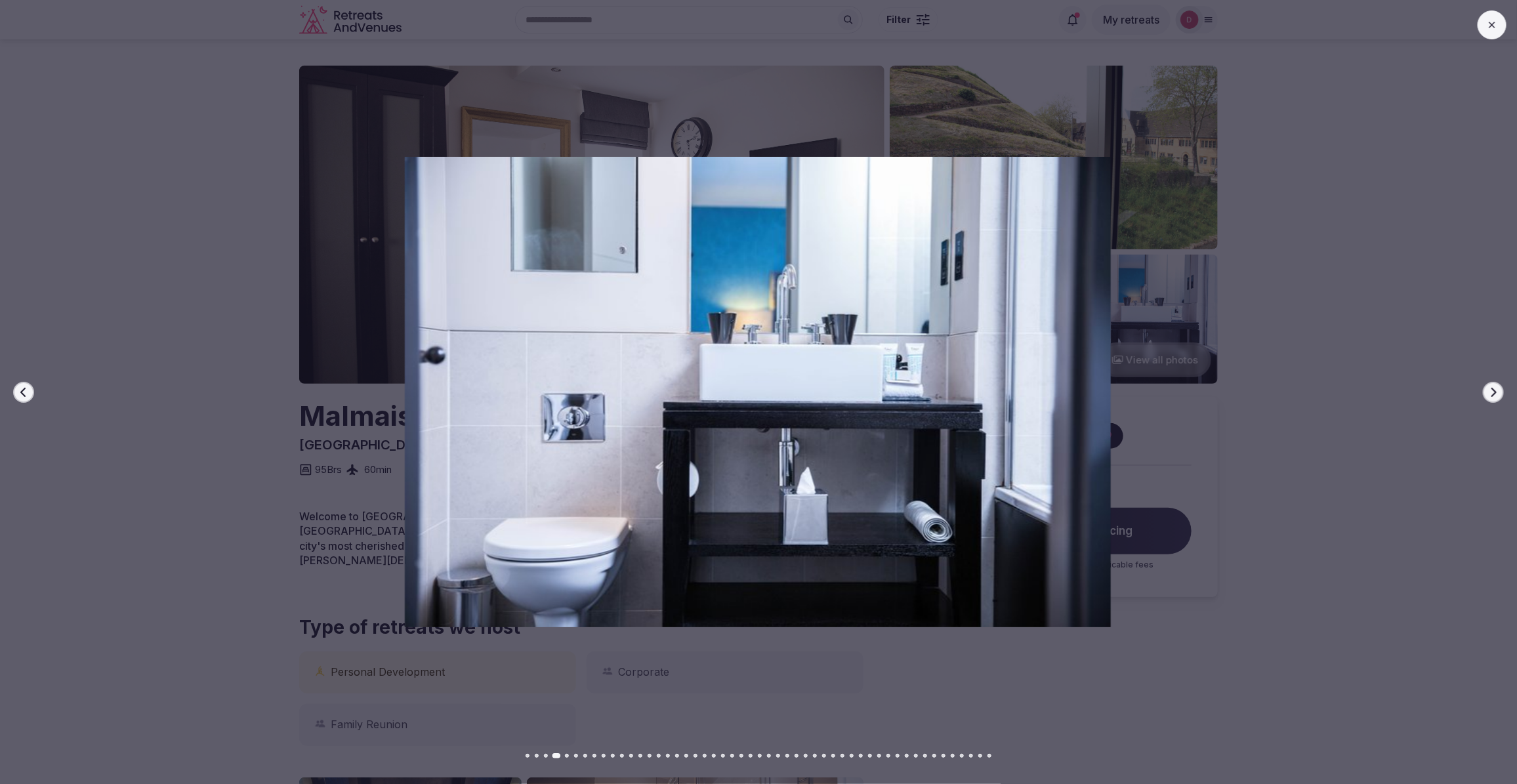
click at [1485, 391] on button "Next slide" at bounding box center [1493, 392] width 21 height 21
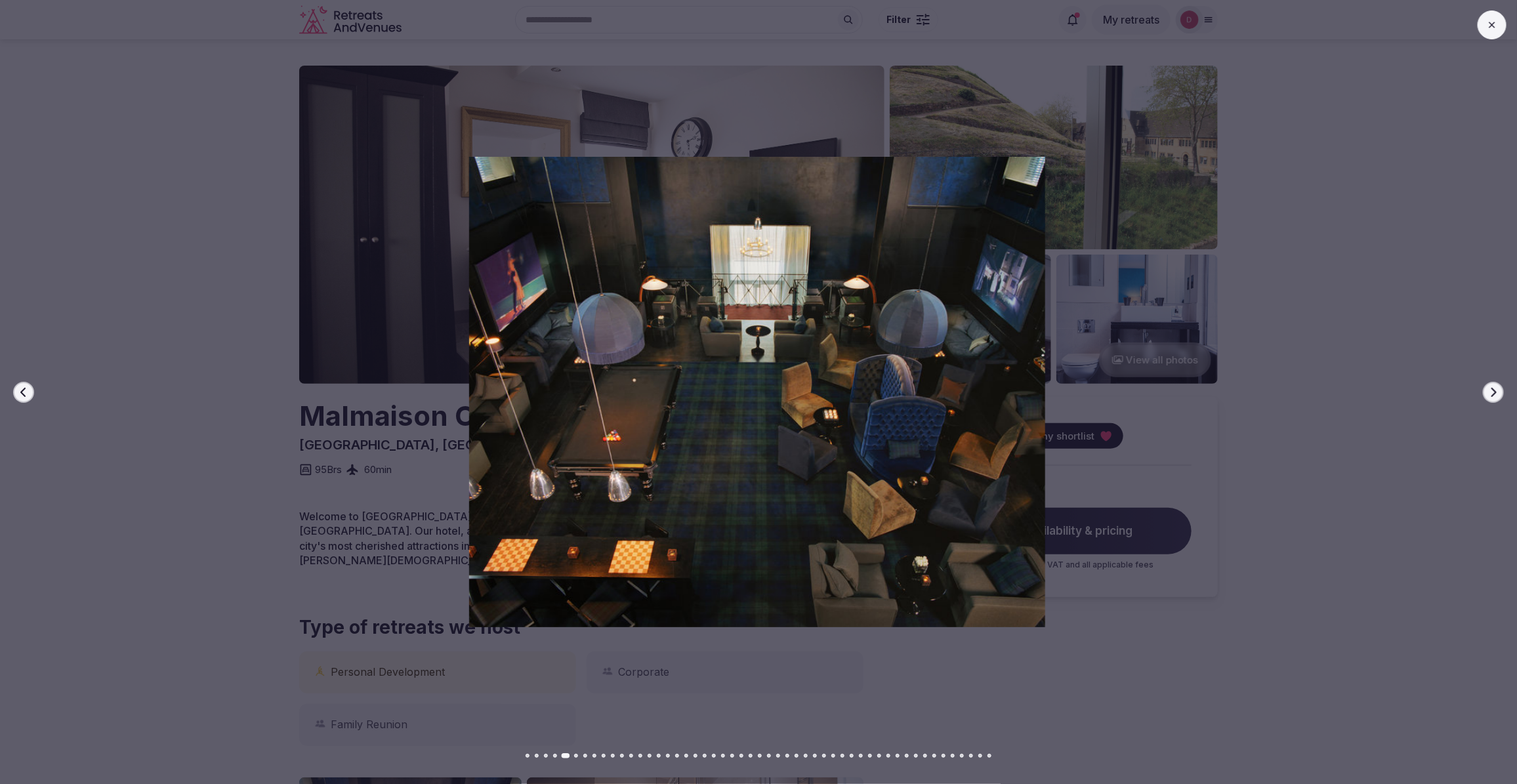
click at [1485, 391] on button "Next slide" at bounding box center [1493, 392] width 21 height 21
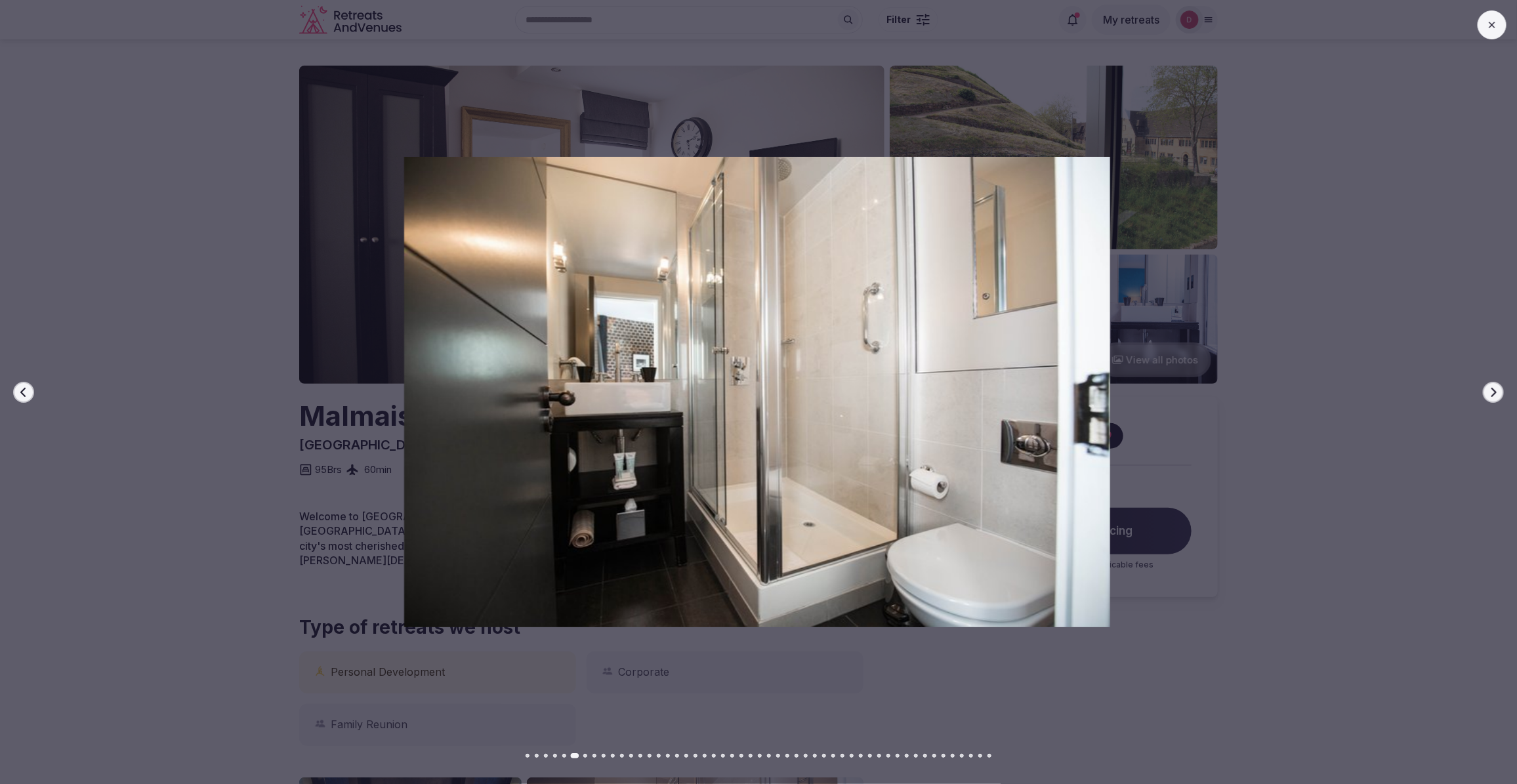
click at [1485, 391] on button "Next slide" at bounding box center [1493, 392] width 21 height 21
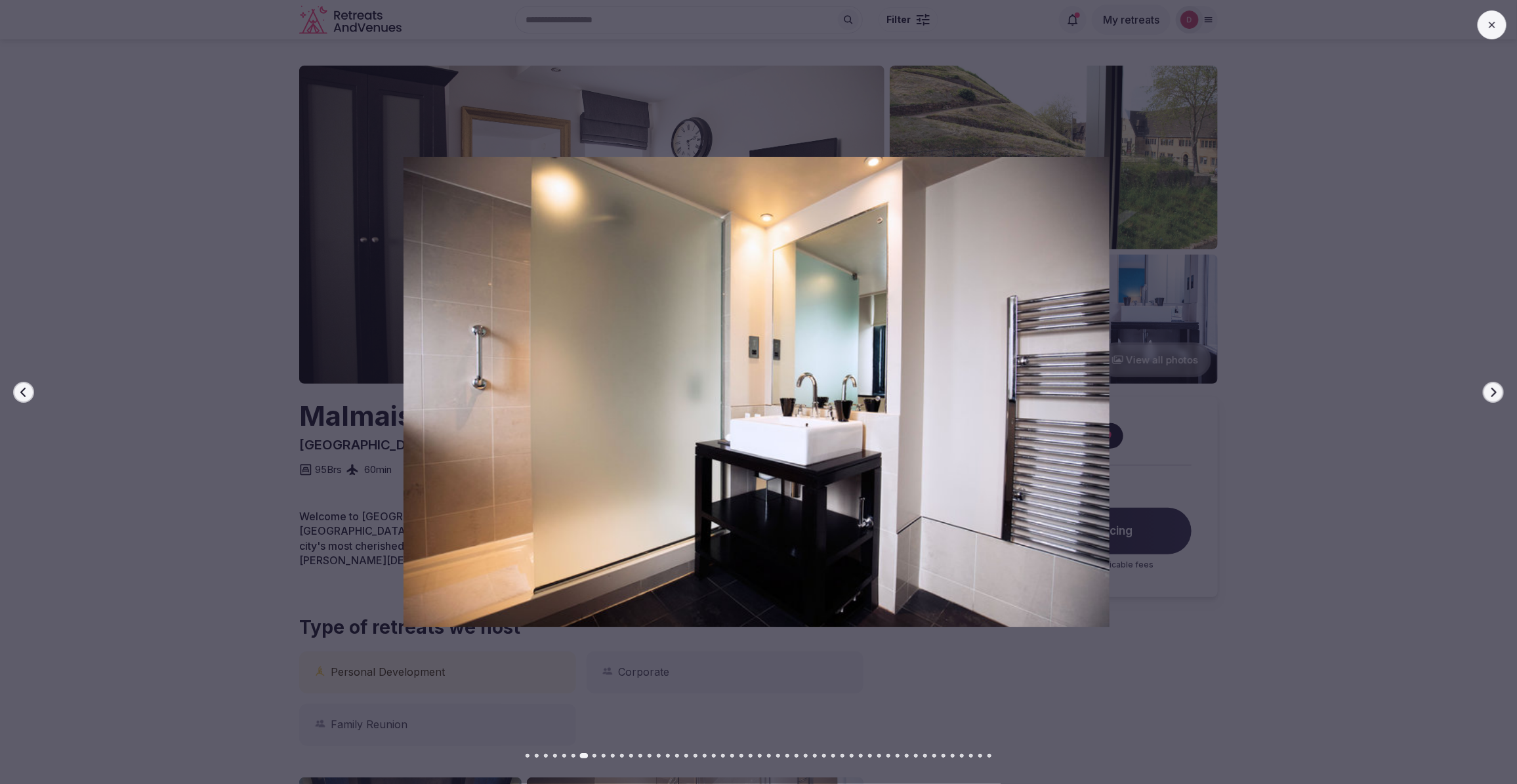
click at [1485, 391] on button "Next slide" at bounding box center [1493, 392] width 21 height 21
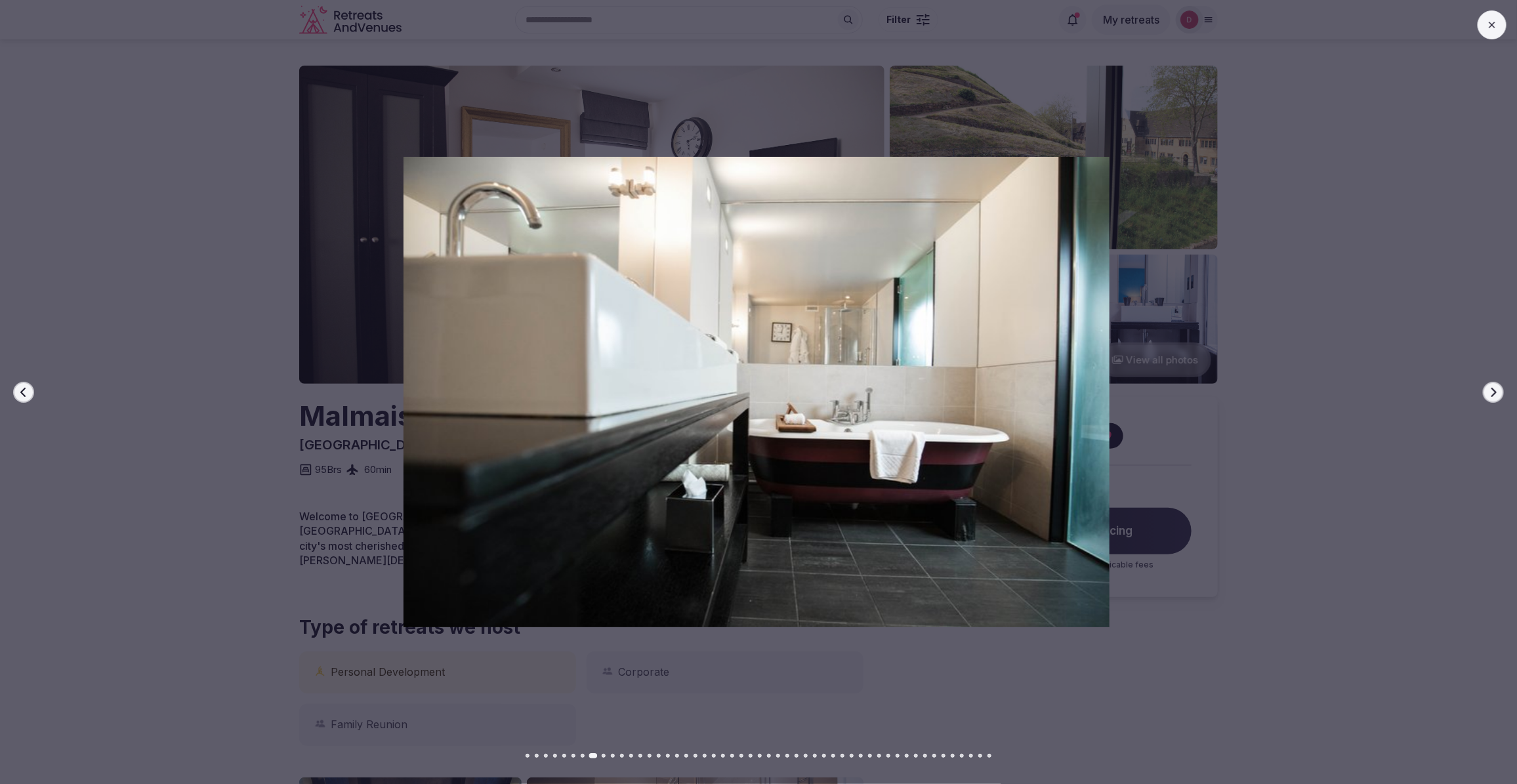
click at [1485, 391] on button "Next slide" at bounding box center [1493, 392] width 21 height 21
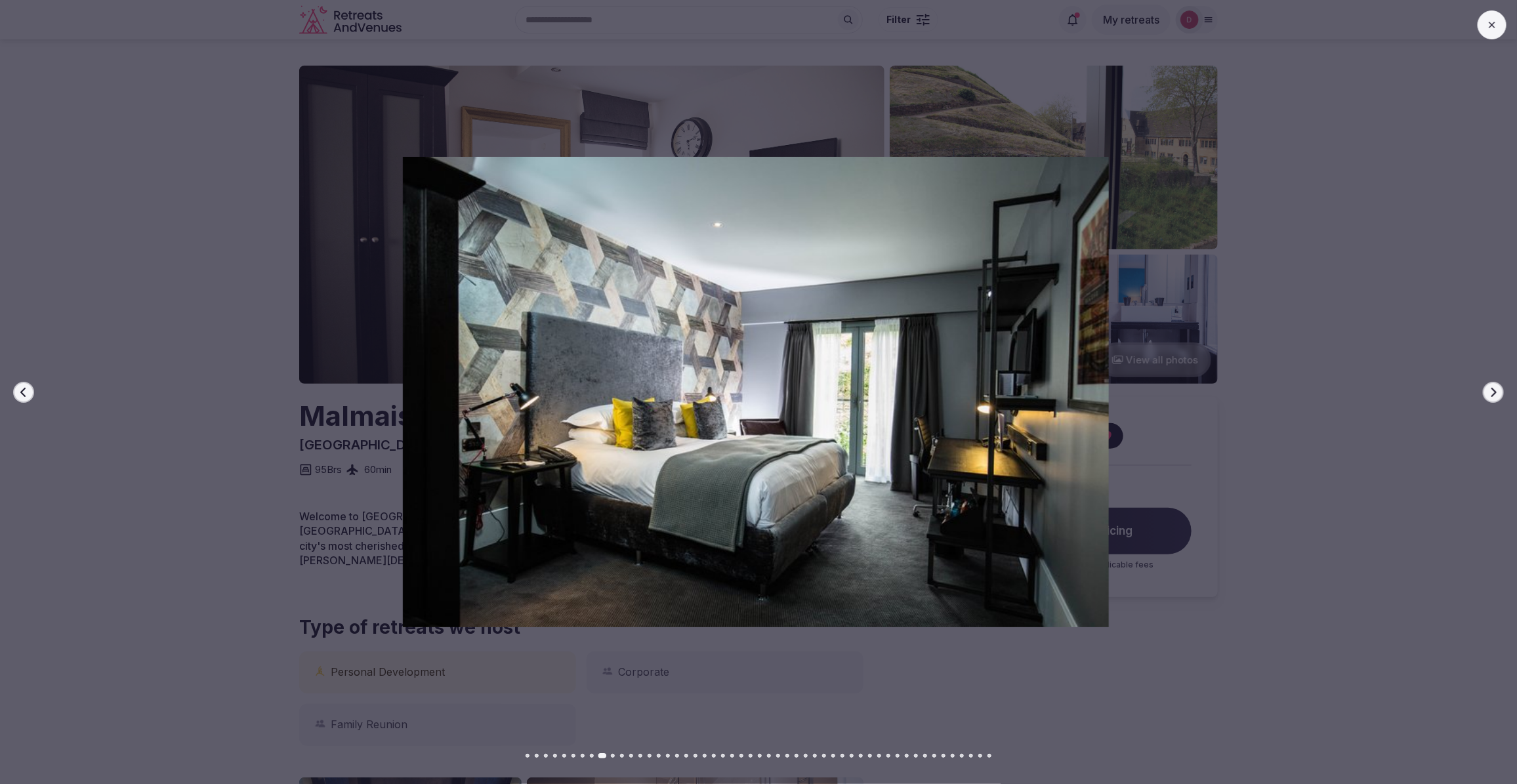
click at [1485, 391] on button "Next slide" at bounding box center [1493, 392] width 21 height 21
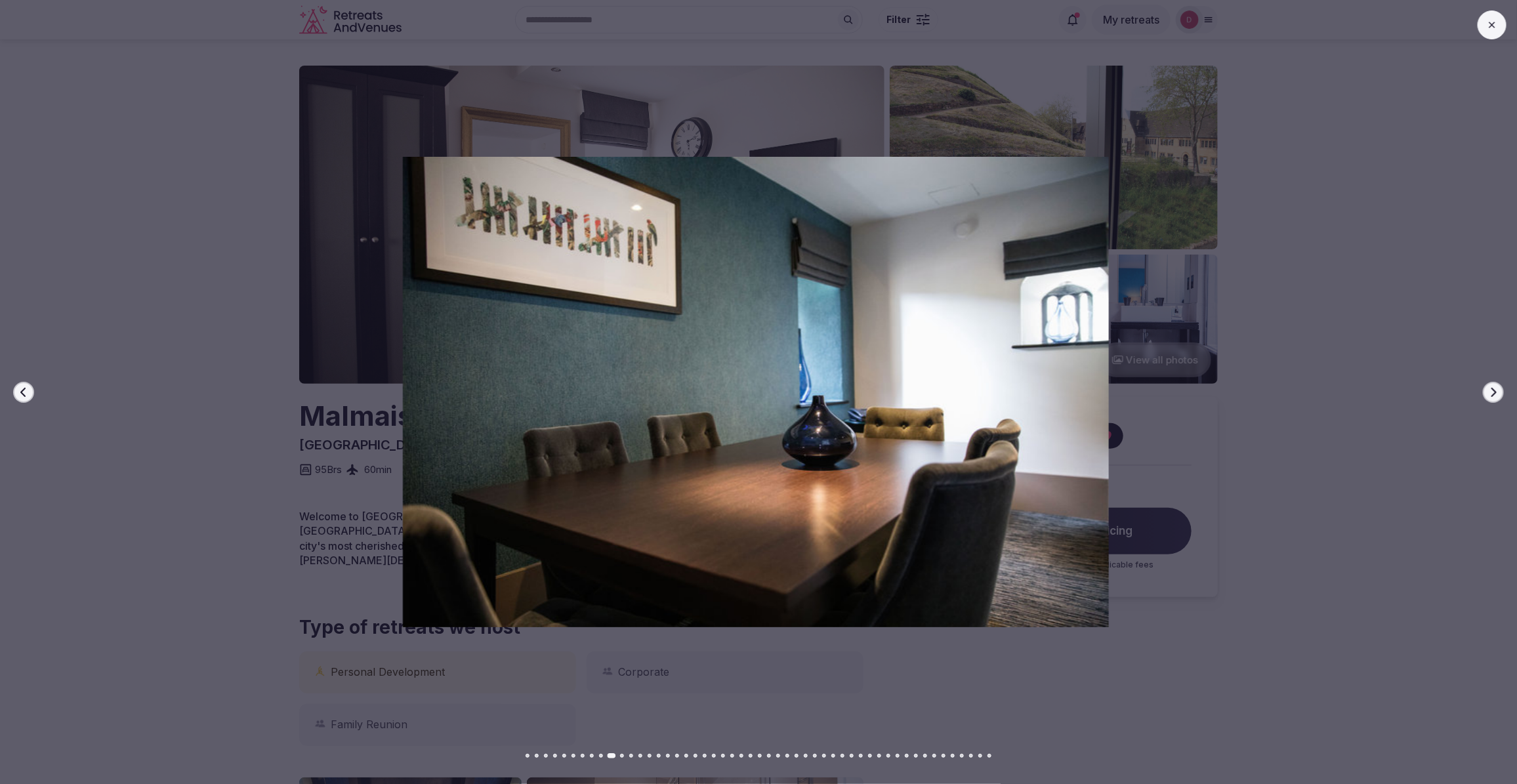
click at [1485, 391] on button "Next slide" at bounding box center [1493, 392] width 21 height 21
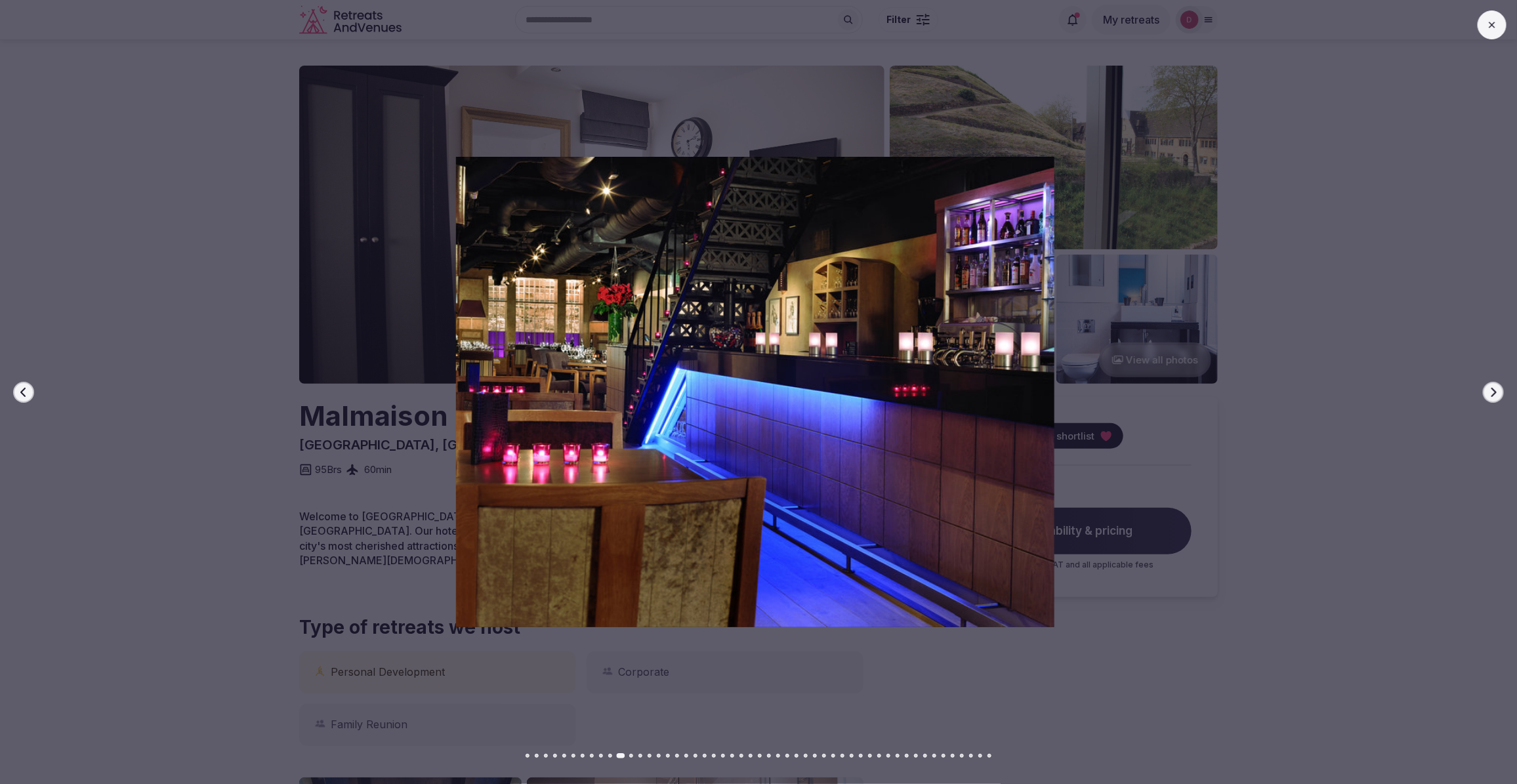
click at [1485, 391] on button "Next slide" at bounding box center [1493, 392] width 21 height 21
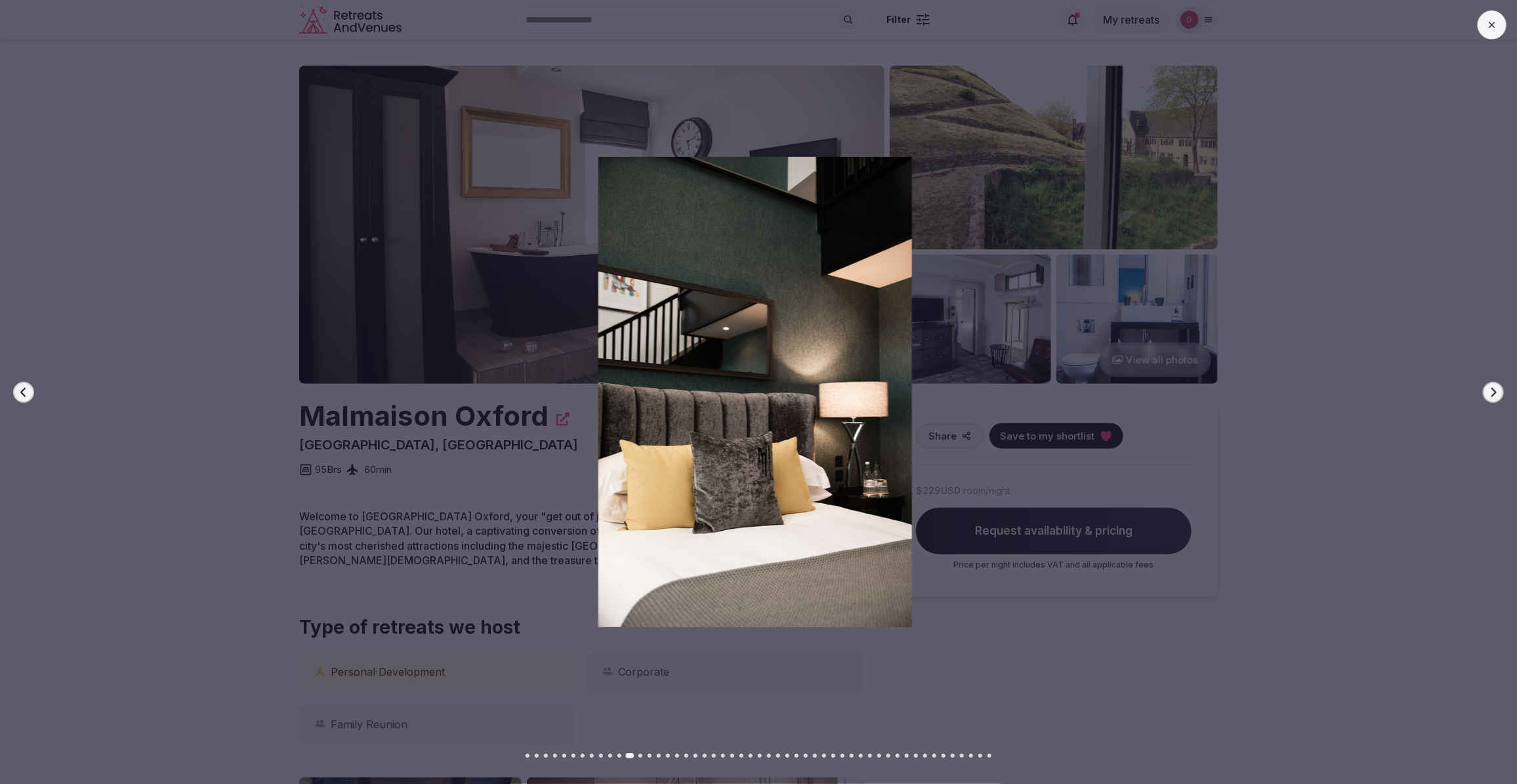
click at [1485, 391] on button "Next slide" at bounding box center [1493, 392] width 21 height 21
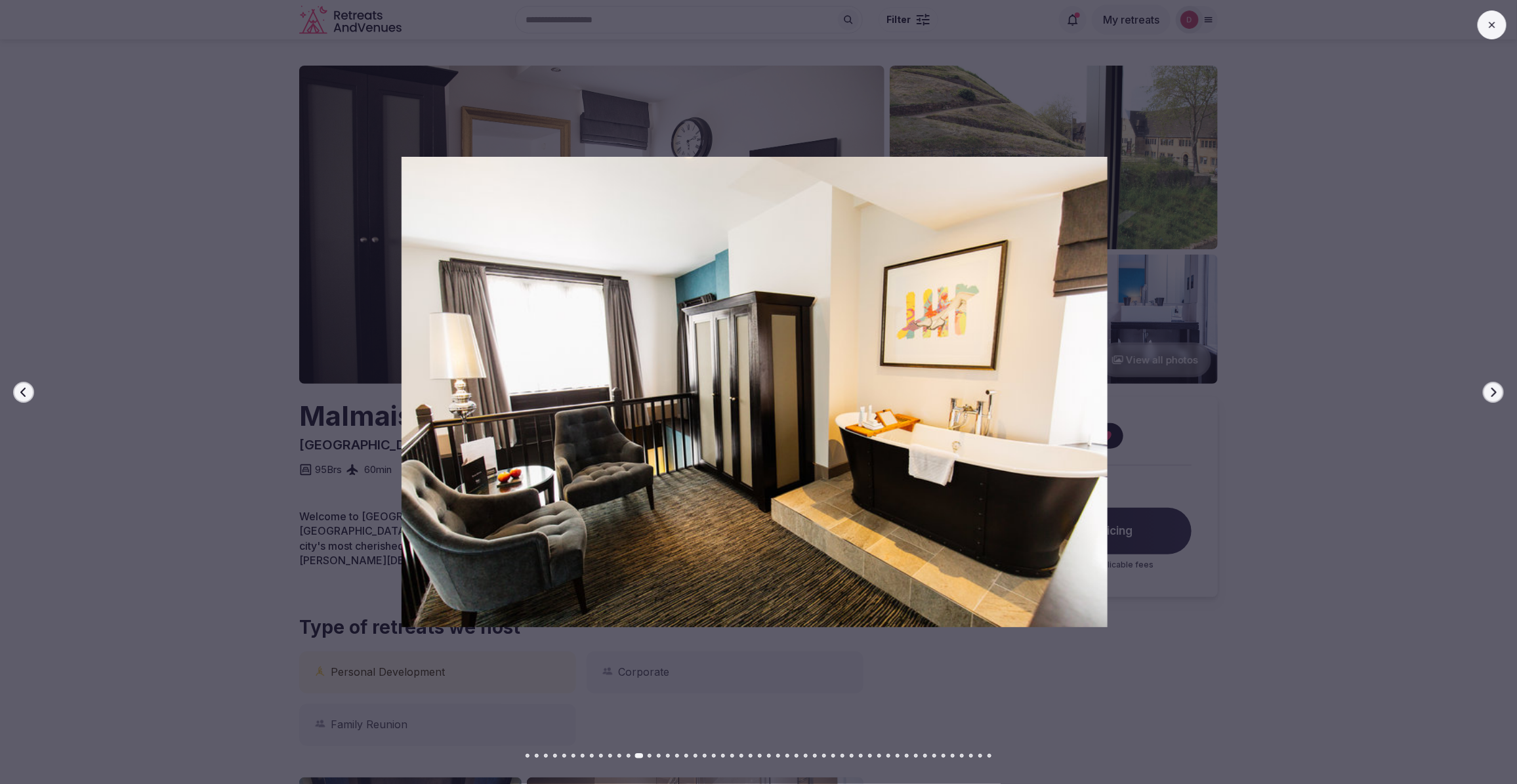
click at [1485, 391] on button "Next slide" at bounding box center [1493, 392] width 21 height 21
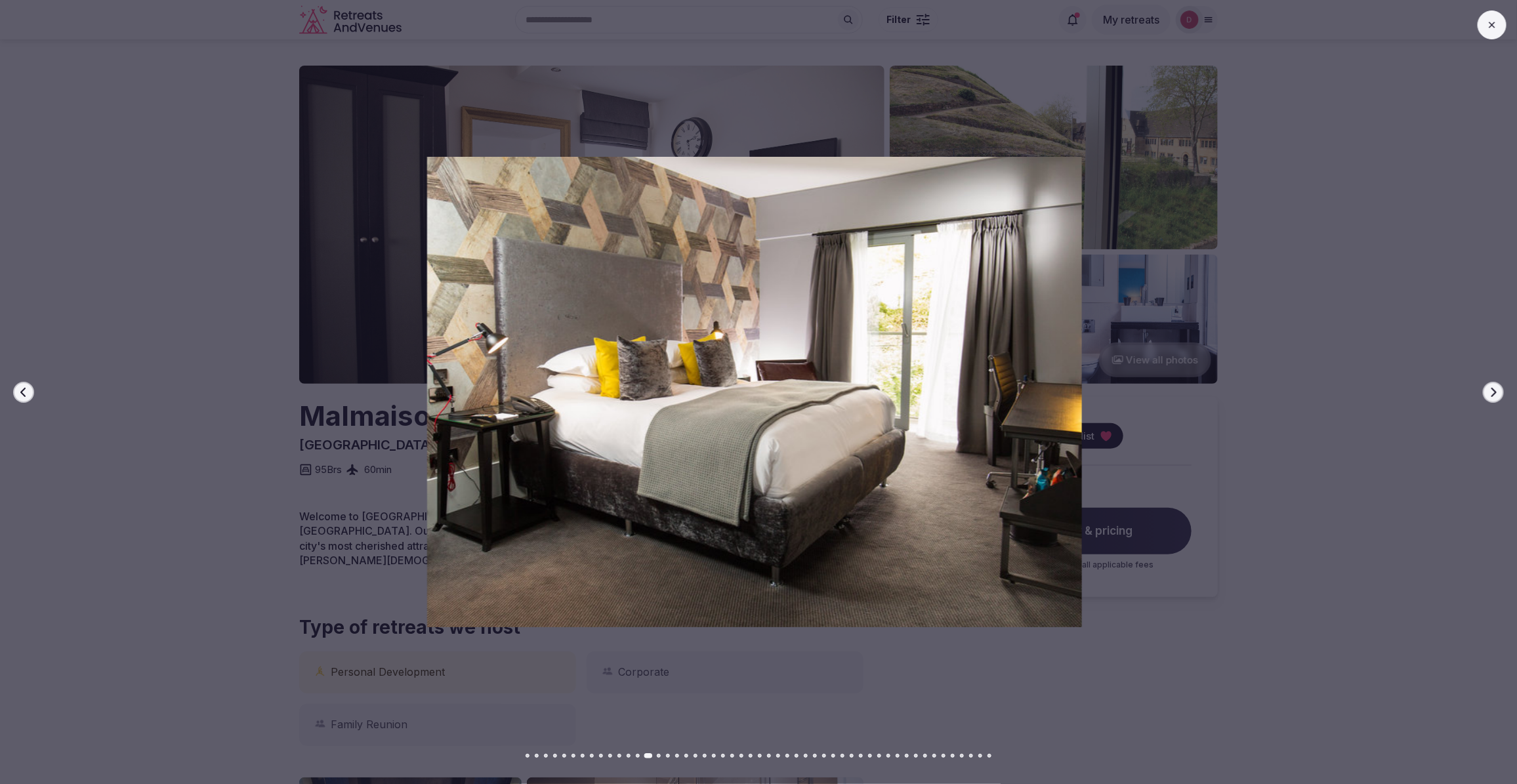
click at [1485, 391] on button "Next slide" at bounding box center [1493, 392] width 21 height 21
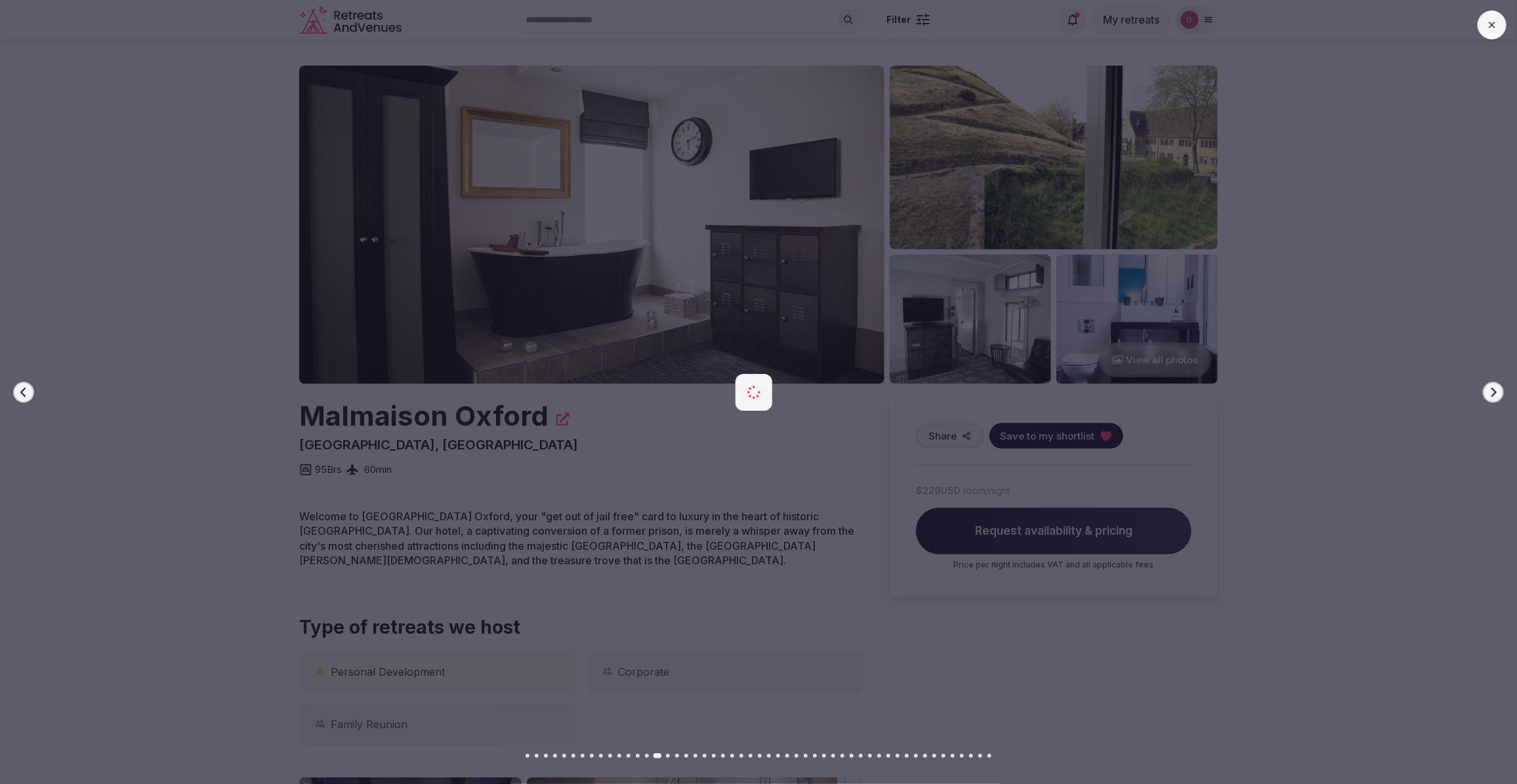
click at [1485, 391] on button "Next slide" at bounding box center [1493, 392] width 21 height 21
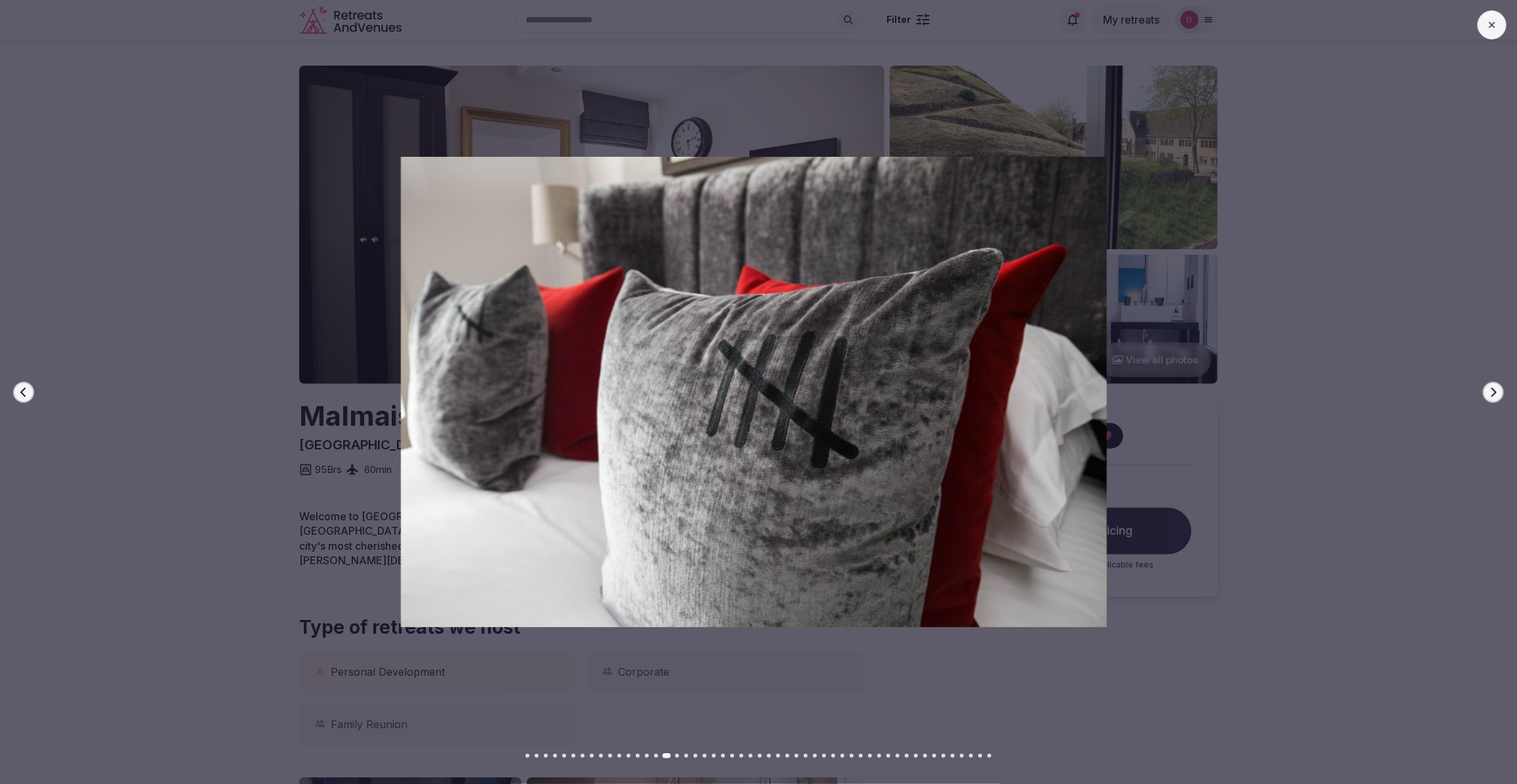
click at [1485, 391] on button "Next slide" at bounding box center [1493, 392] width 21 height 21
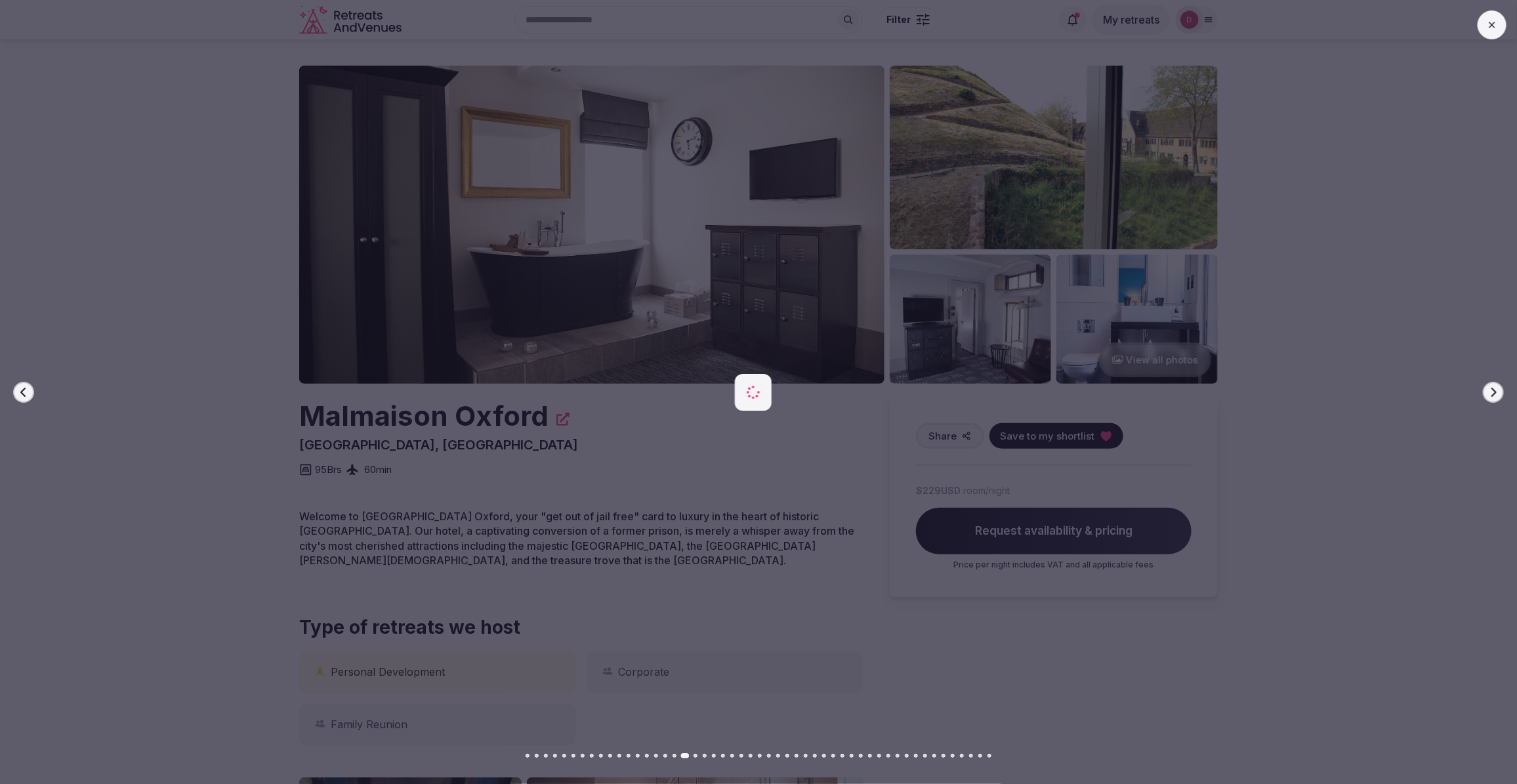
click at [1346, 404] on div at bounding box center [748, 392] width 1527 height 470
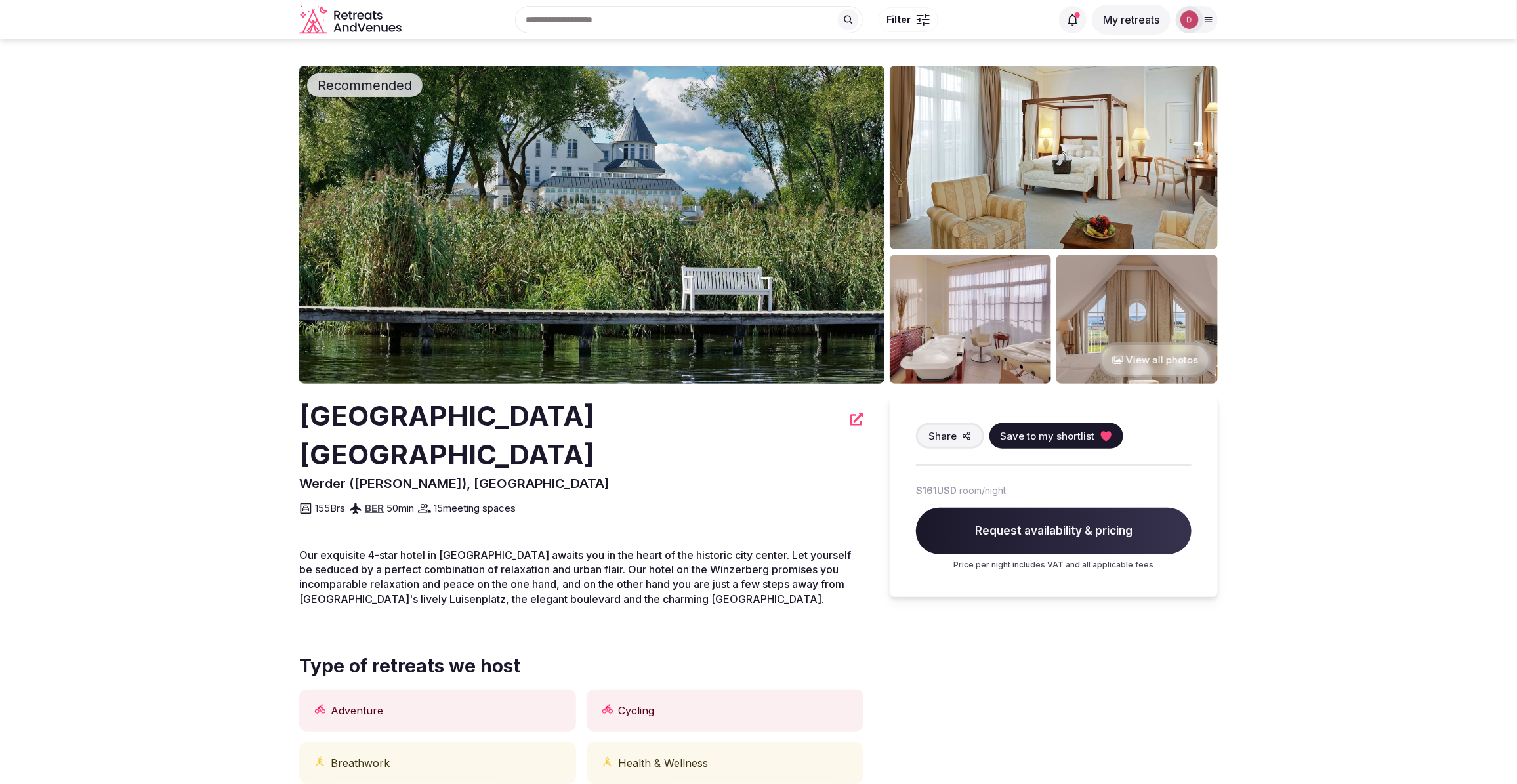
click at [833, 248] on img at bounding box center [591, 225] width 585 height 318
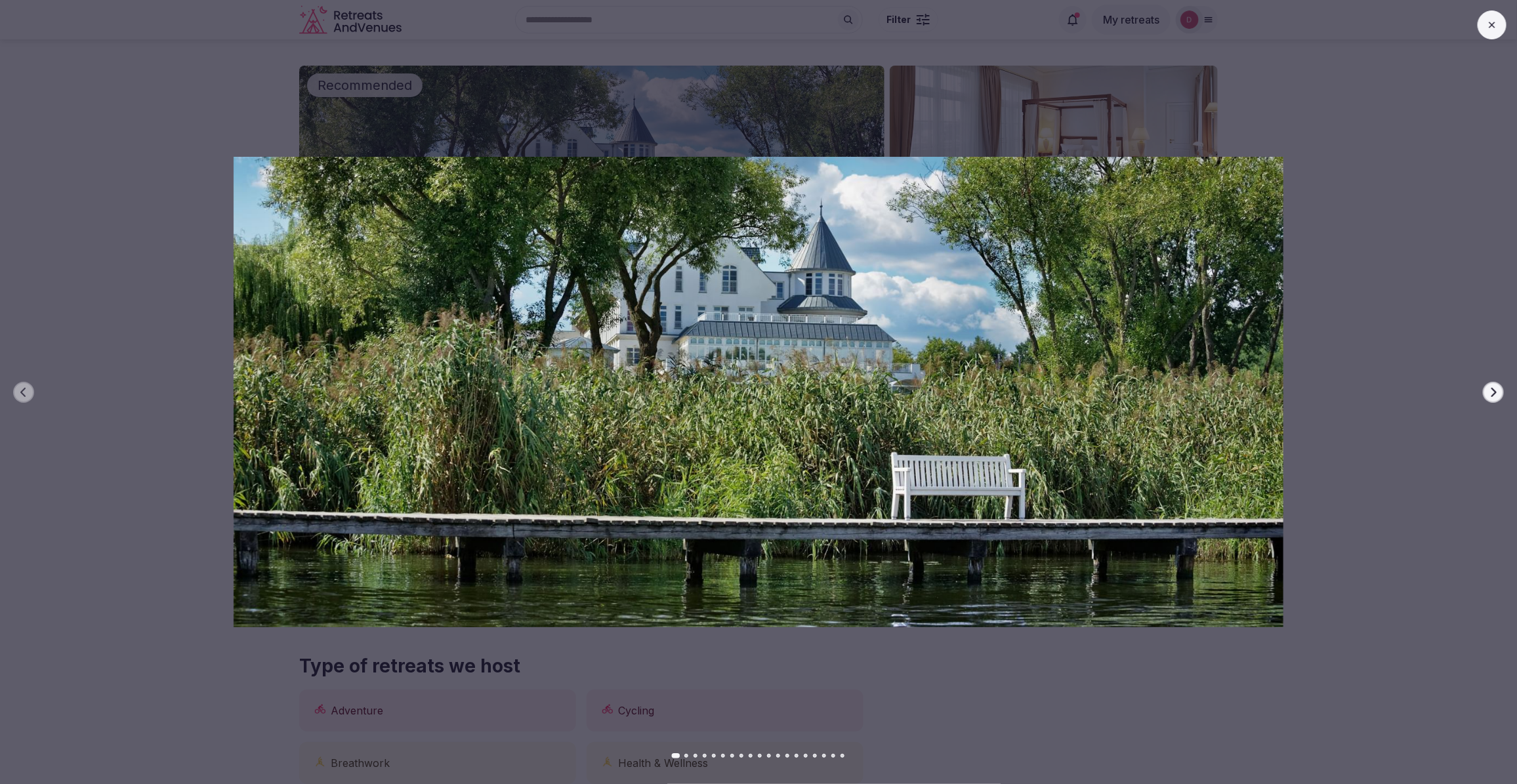
click at [1497, 385] on button "Next slide" at bounding box center [1493, 392] width 21 height 21
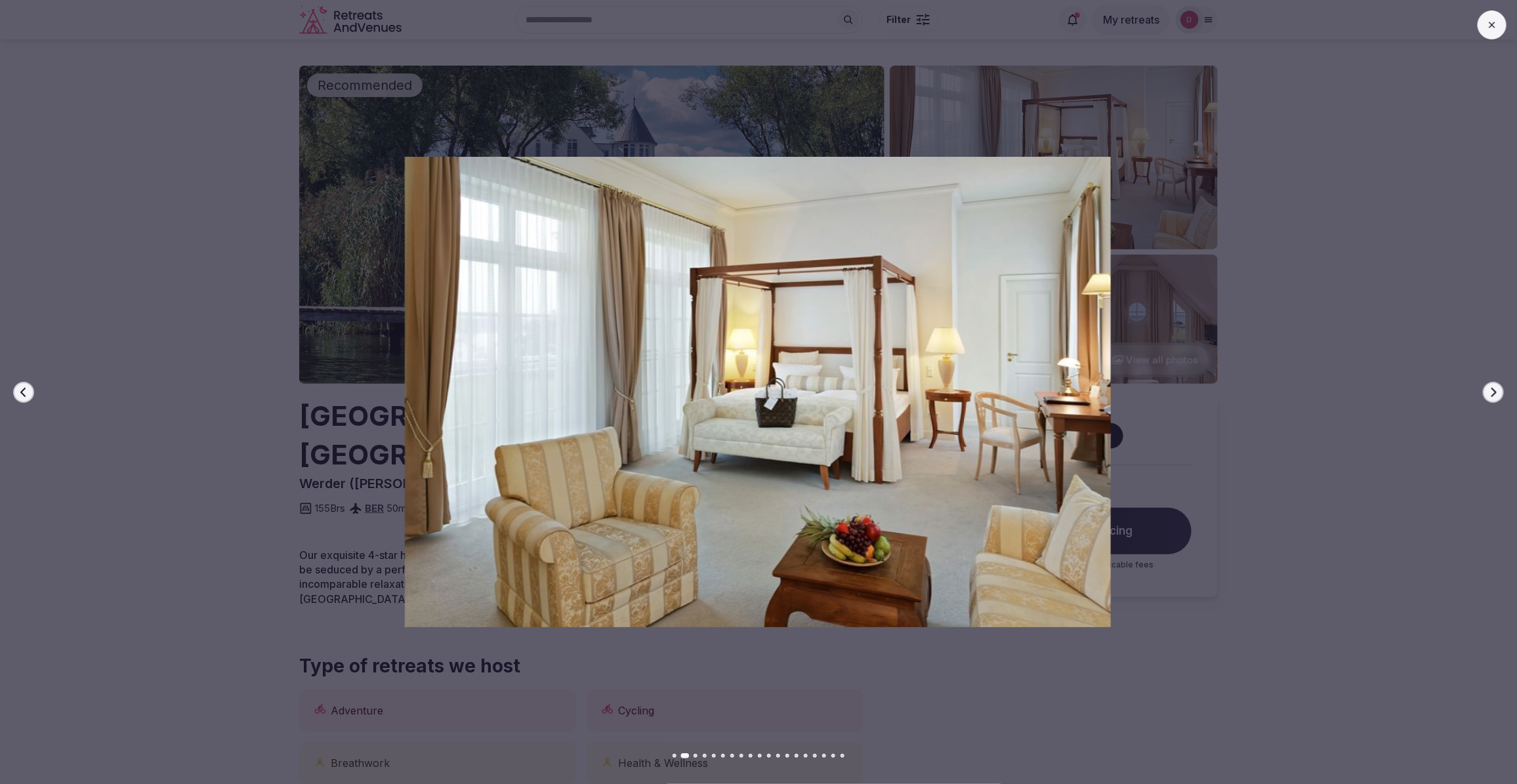
click at [1497, 385] on button "Next slide" at bounding box center [1493, 392] width 21 height 21
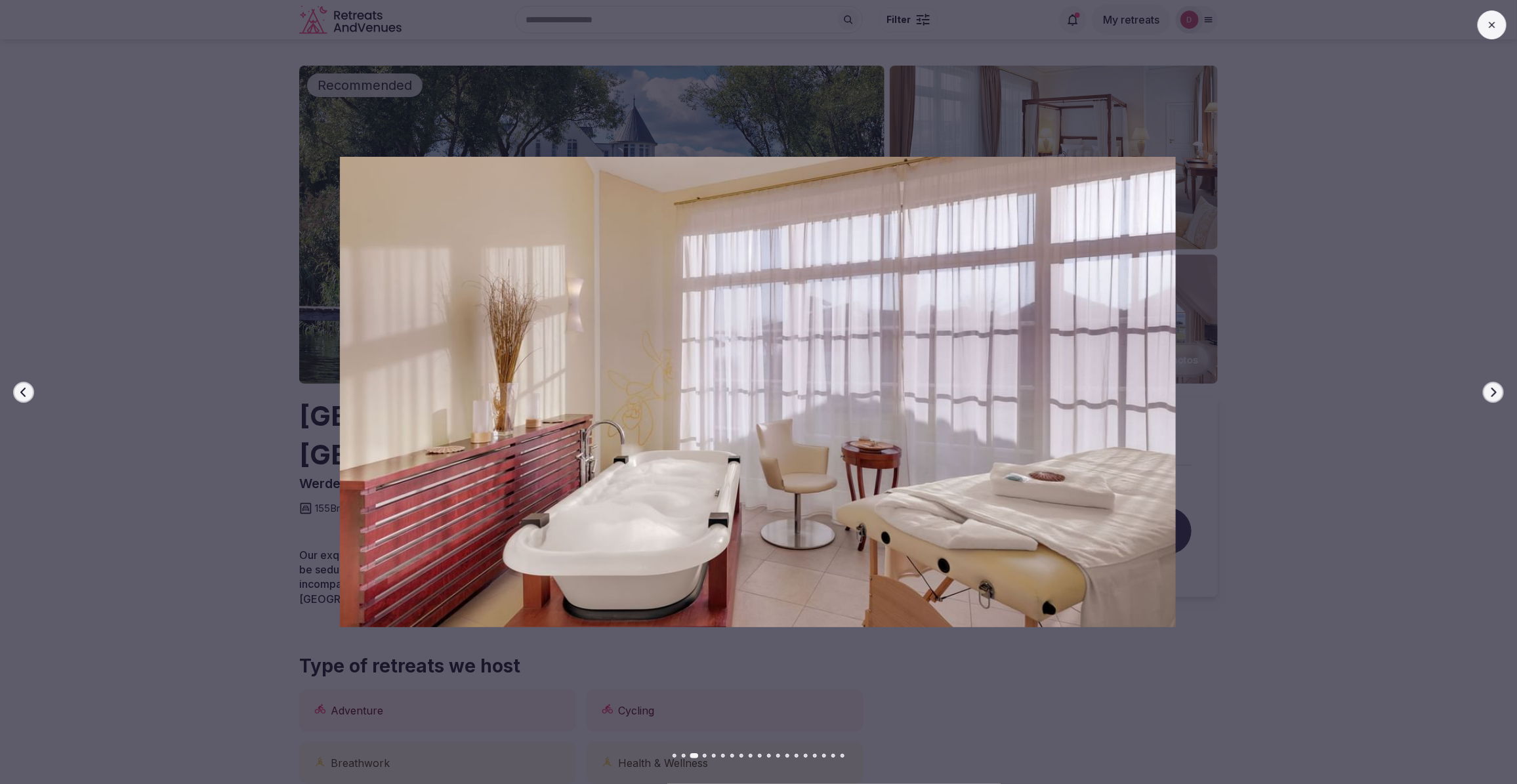
click at [1497, 385] on button "Next slide" at bounding box center [1493, 392] width 21 height 21
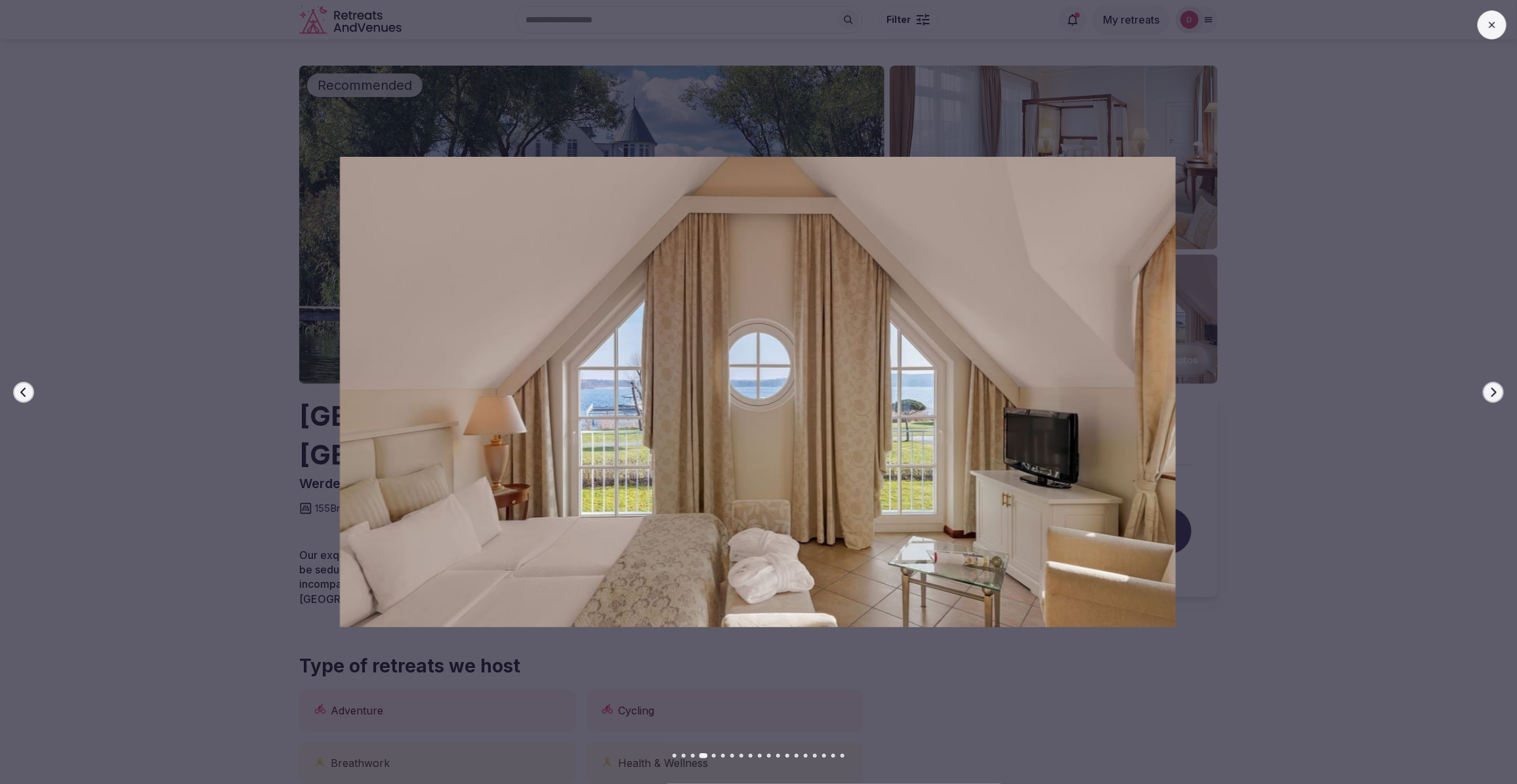
click at [1498, 385] on button "Next slide" at bounding box center [1493, 392] width 21 height 21
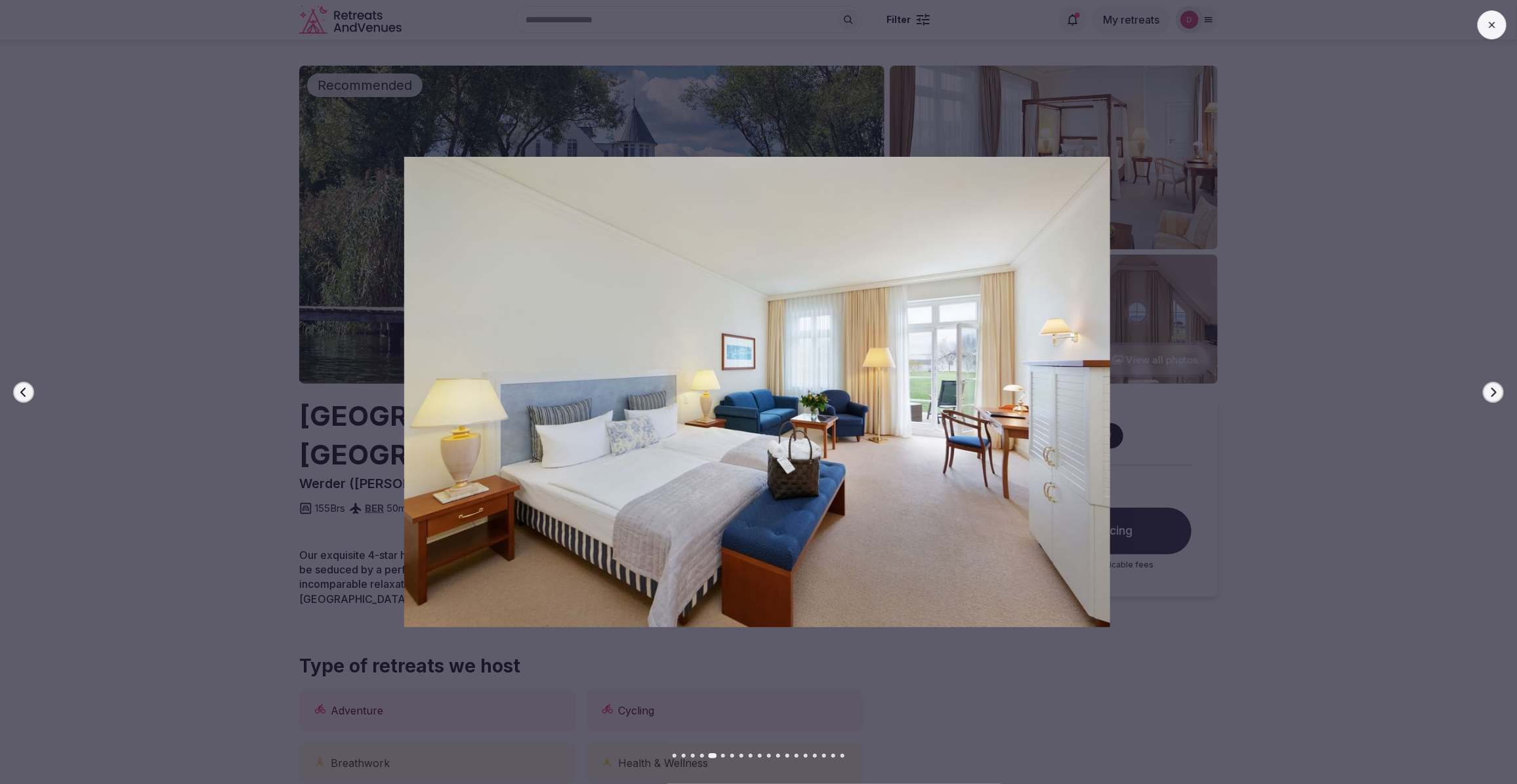
click at [1498, 385] on button "Next slide" at bounding box center [1493, 392] width 21 height 21
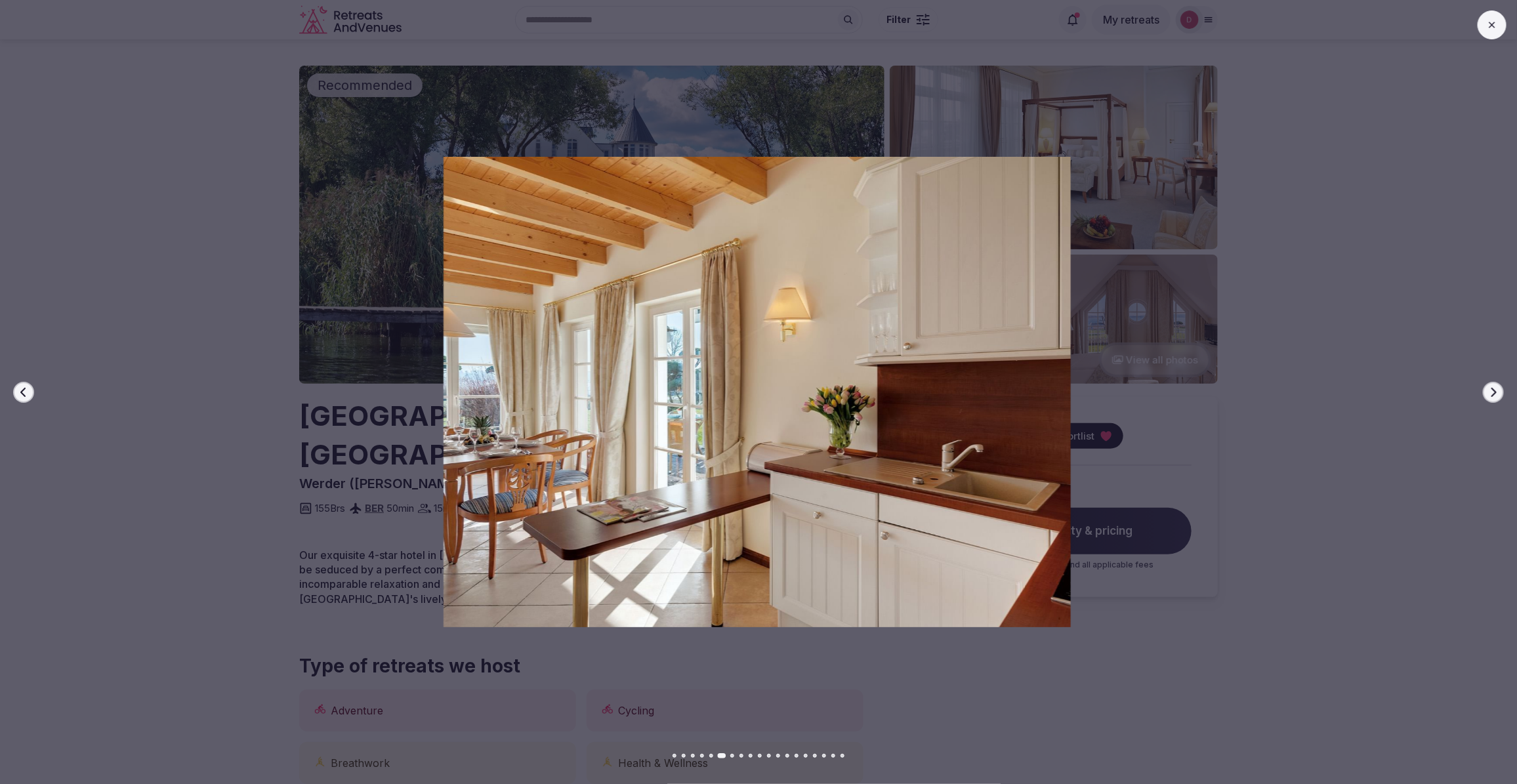
click at [1498, 385] on button "Next slide" at bounding box center [1493, 392] width 21 height 21
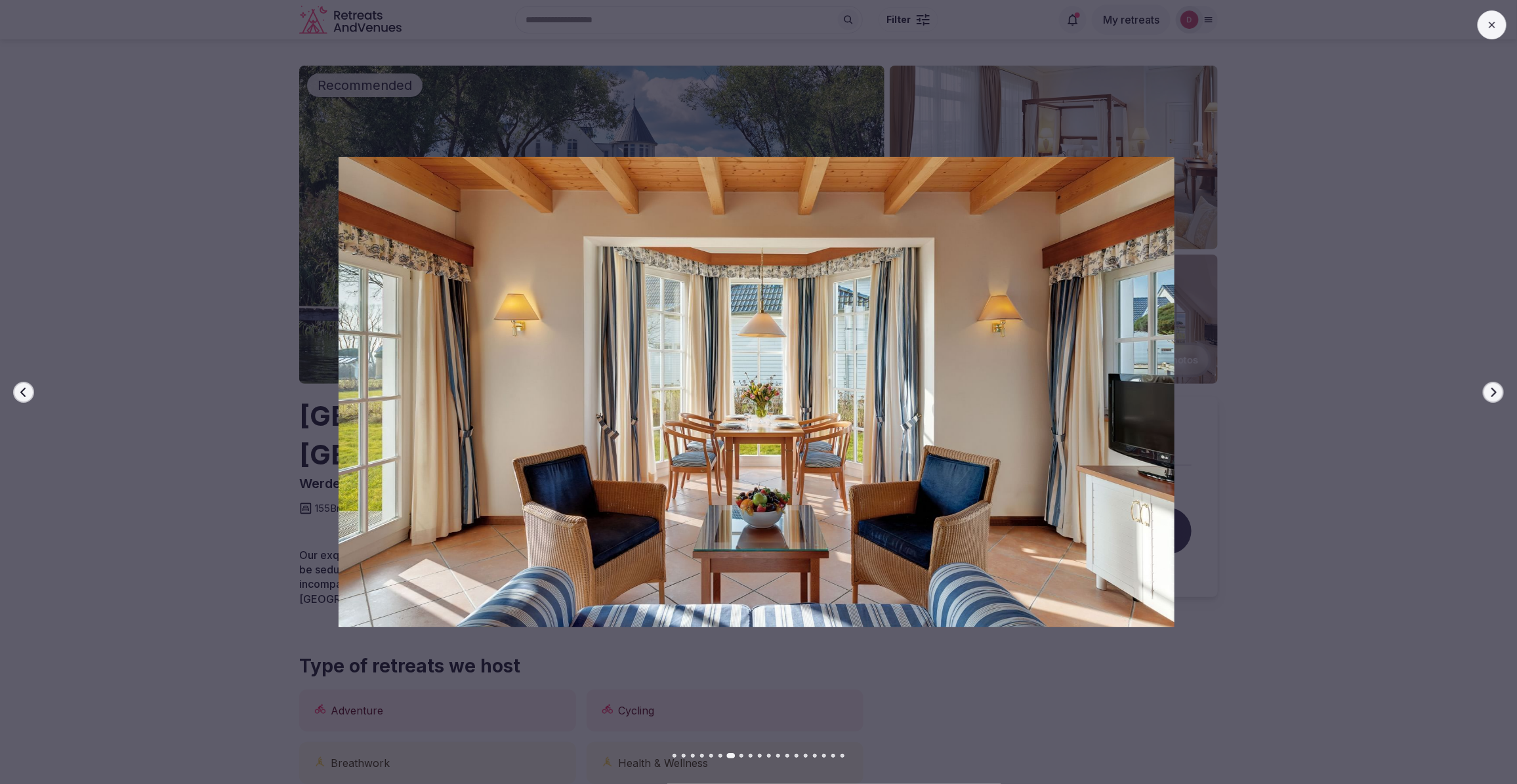
click at [1498, 385] on button "Next slide" at bounding box center [1493, 392] width 21 height 21
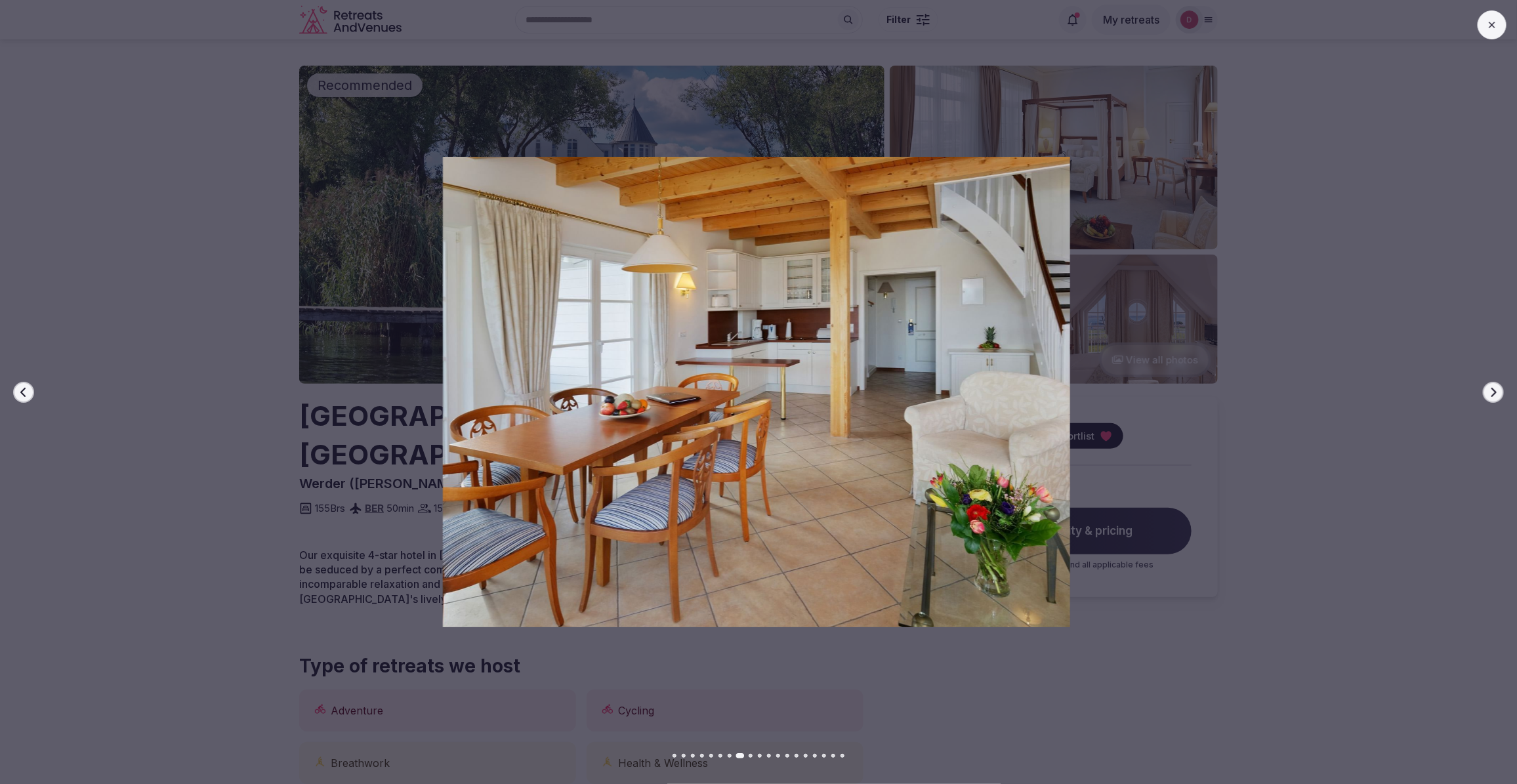
click at [1498, 385] on button "Next slide" at bounding box center [1493, 392] width 21 height 21
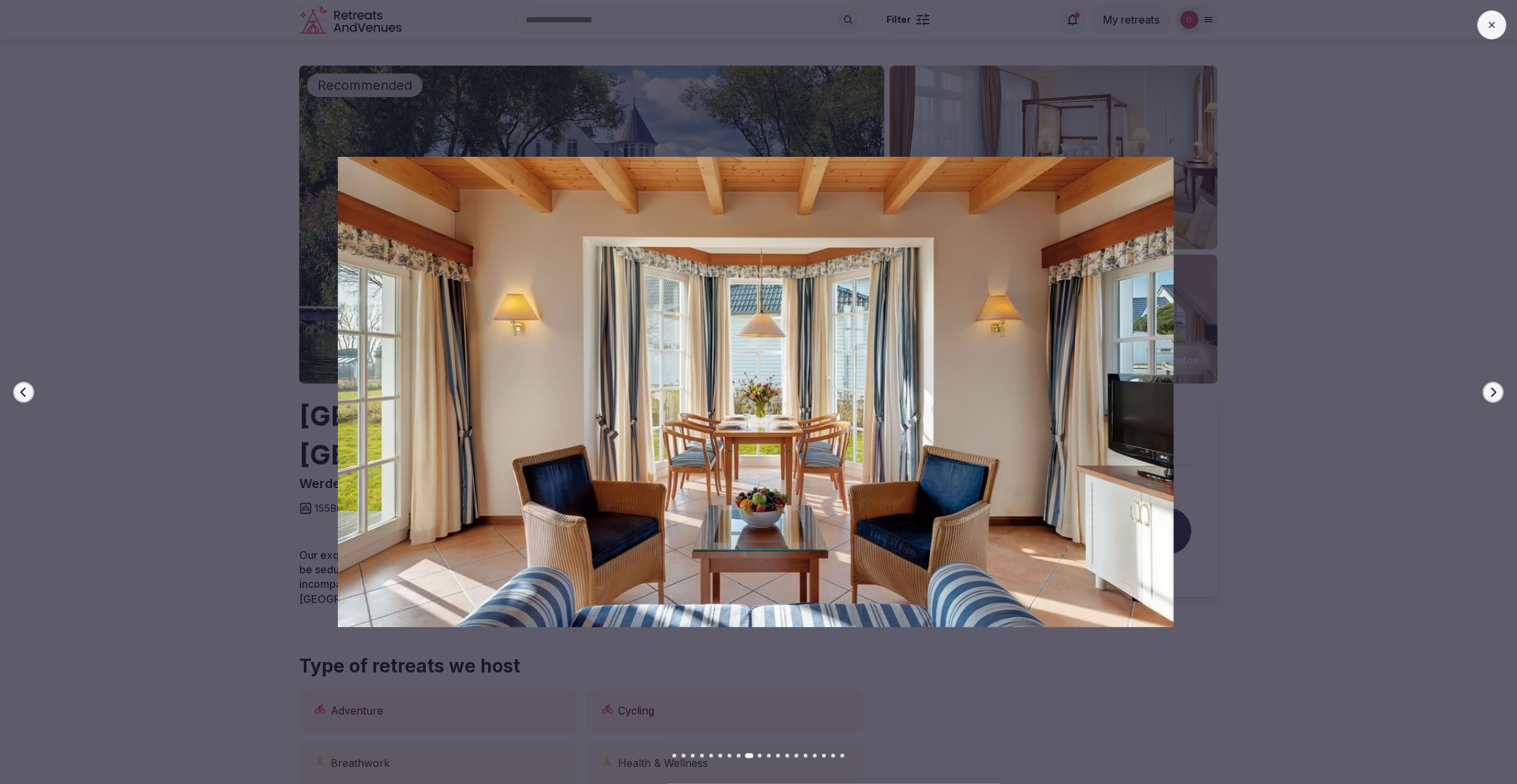
click at [1498, 385] on button "Next slide" at bounding box center [1493, 392] width 21 height 21
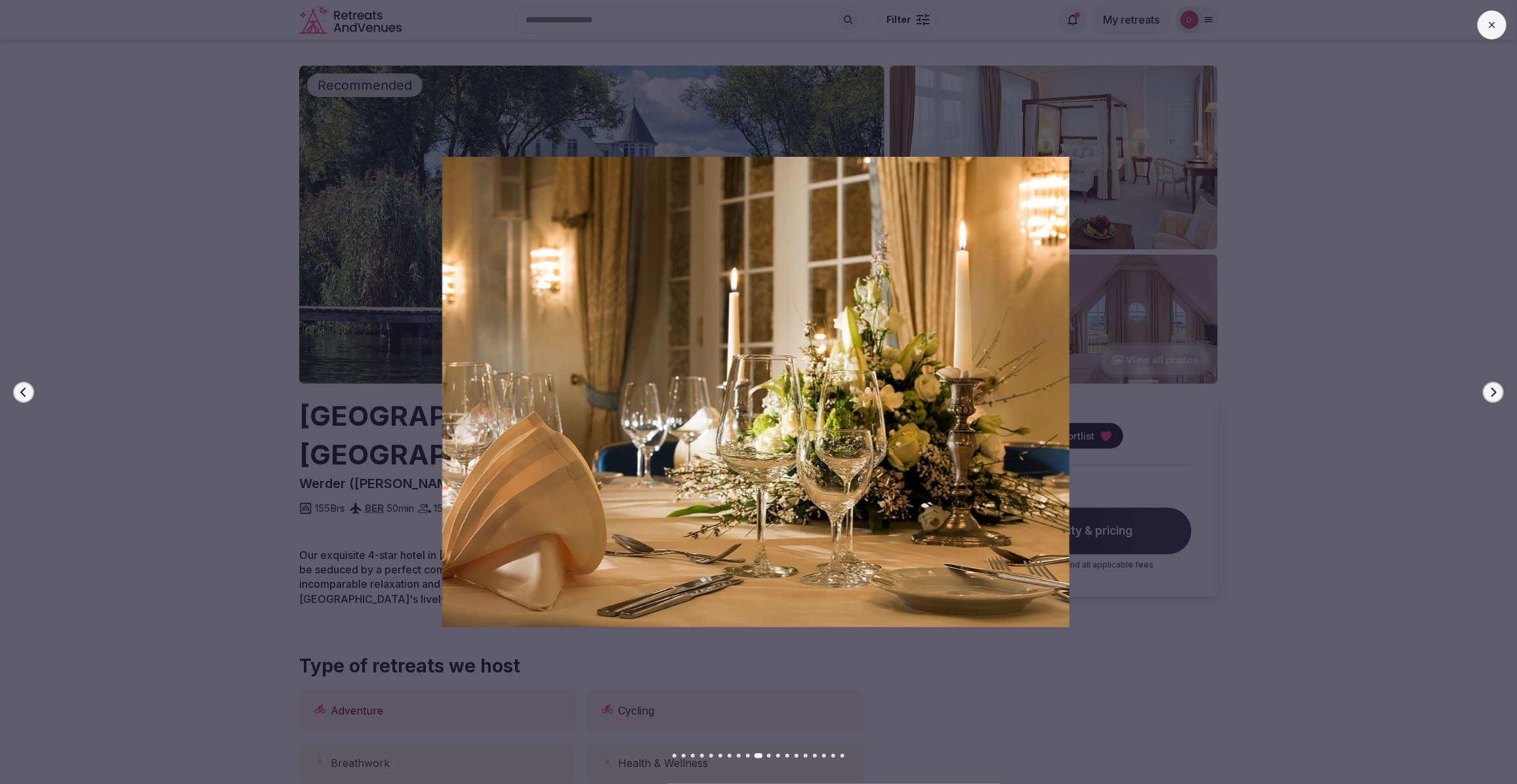
click at [1498, 385] on button "Next slide" at bounding box center [1493, 392] width 21 height 21
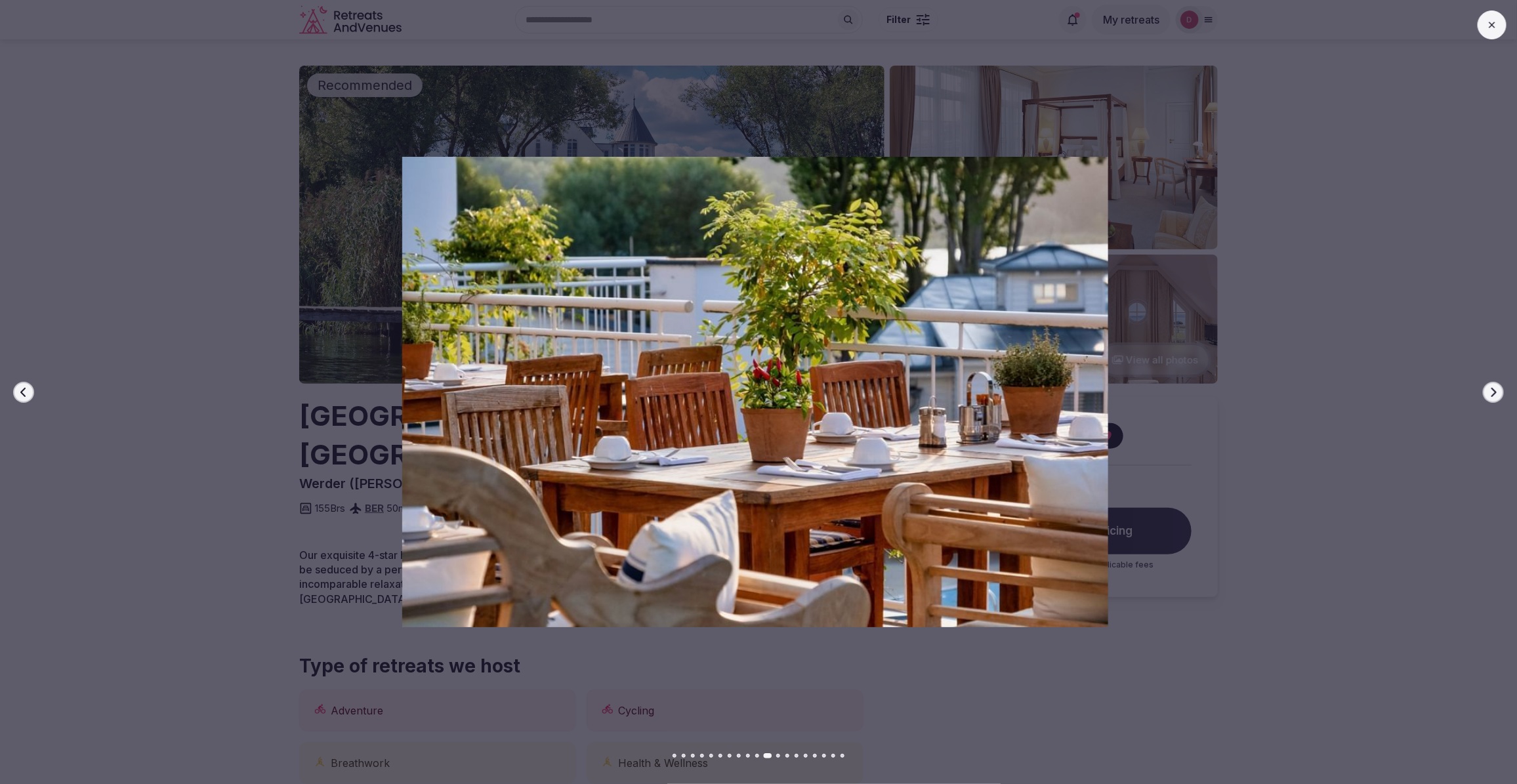
click at [1498, 385] on button "Next slide" at bounding box center [1493, 392] width 21 height 21
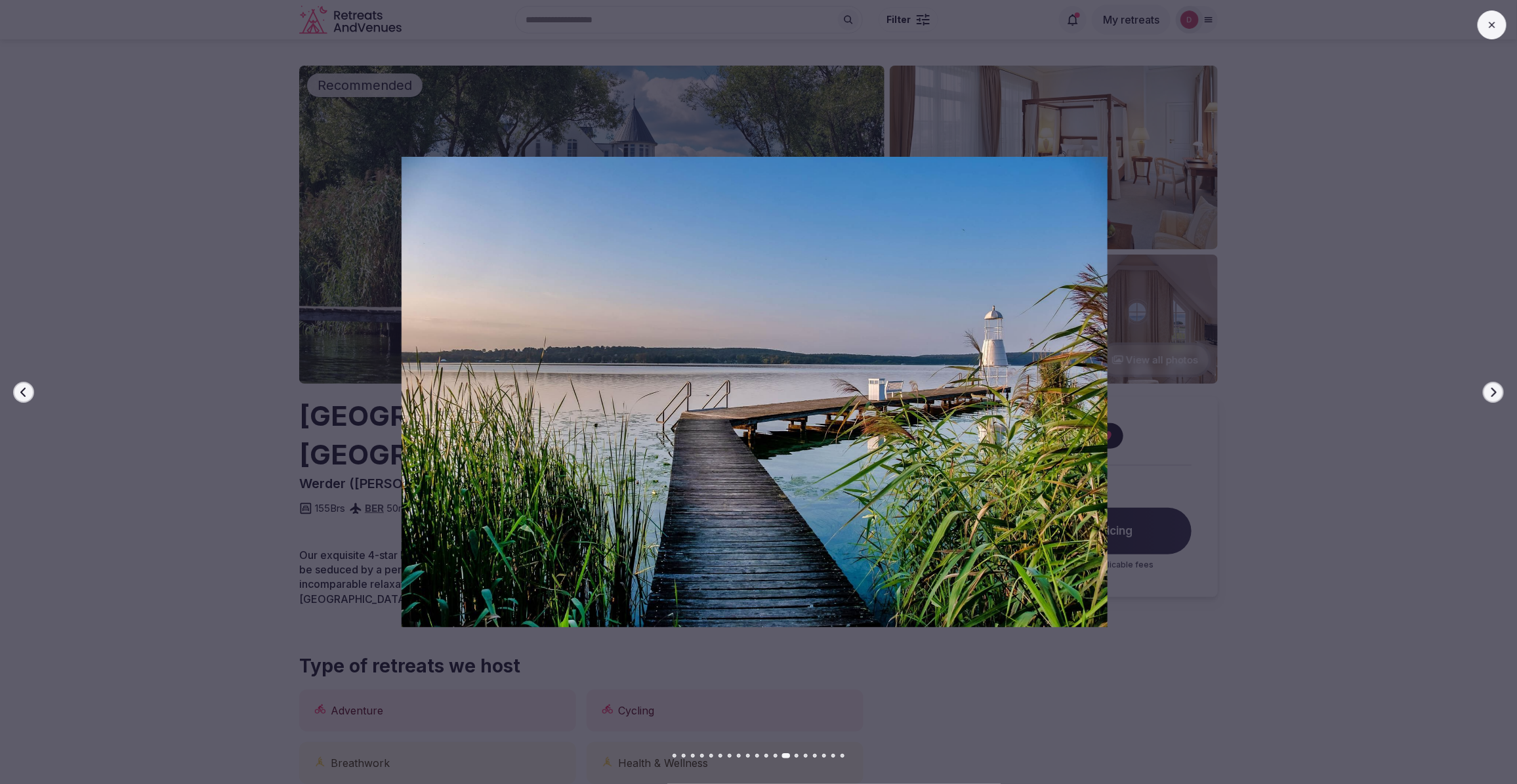
click at [1498, 385] on button "Next slide" at bounding box center [1493, 392] width 21 height 21
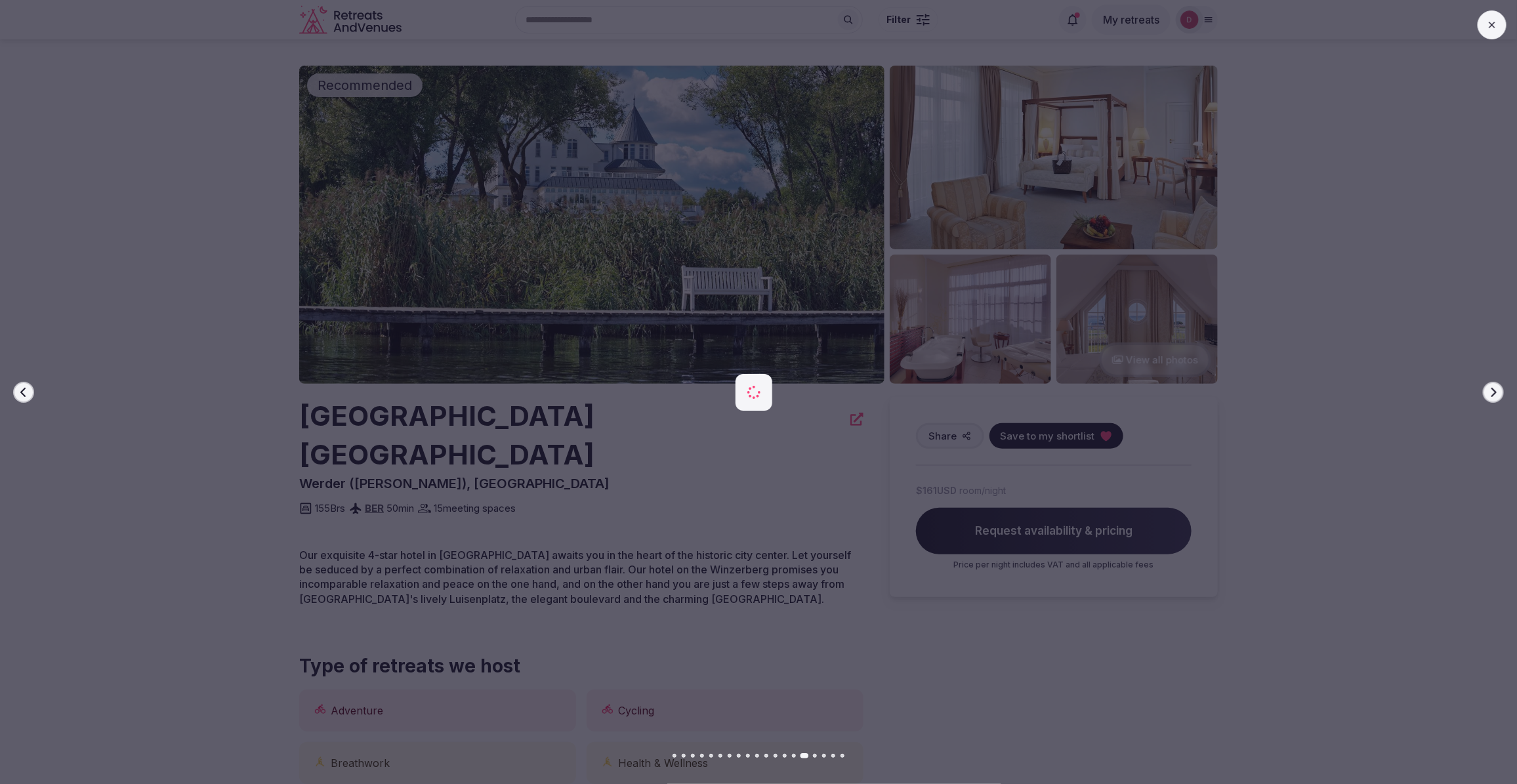
click at [1498, 385] on button "Next slide" at bounding box center [1493, 392] width 21 height 21
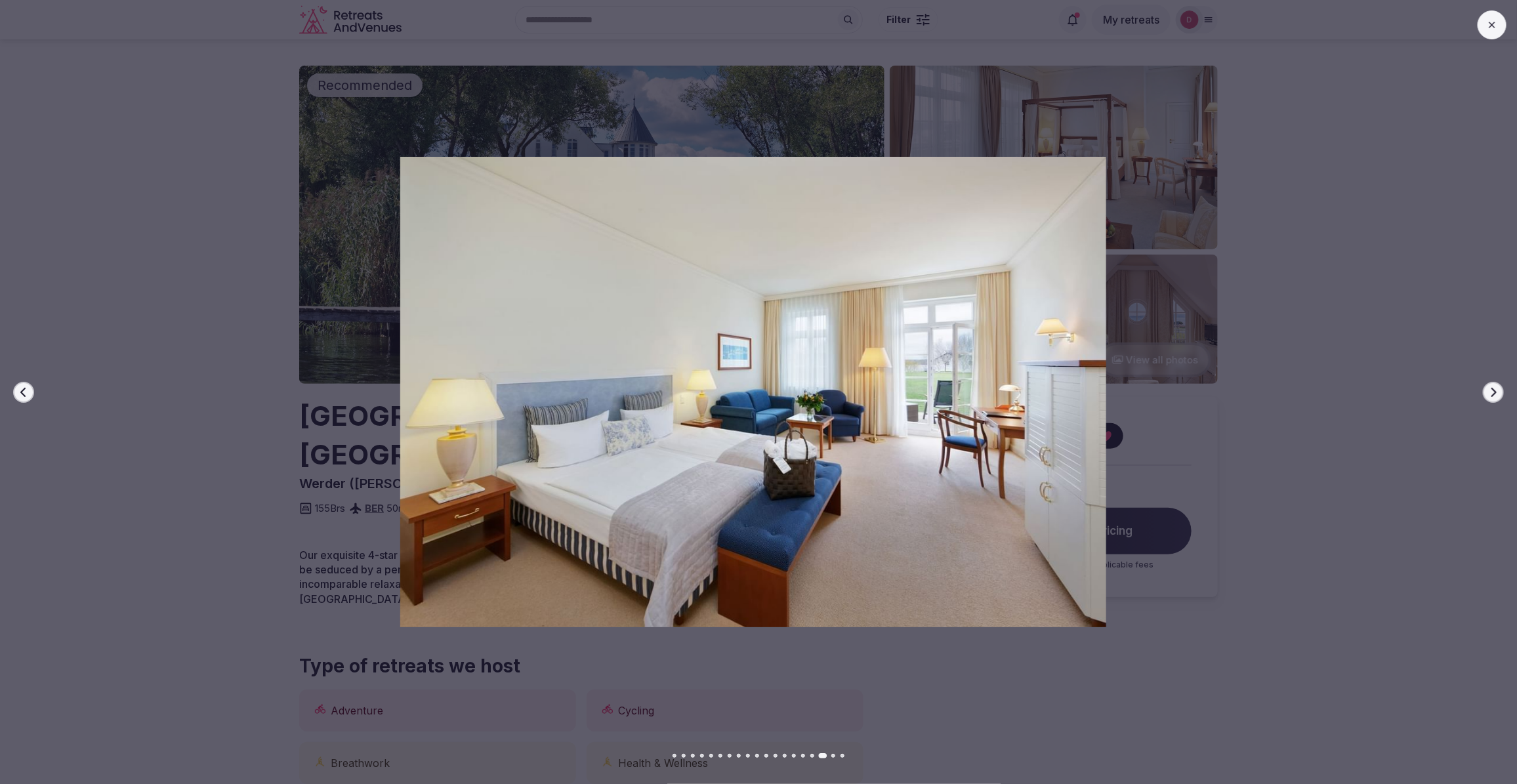
click at [171, 444] on div at bounding box center [748, 392] width 1527 height 470
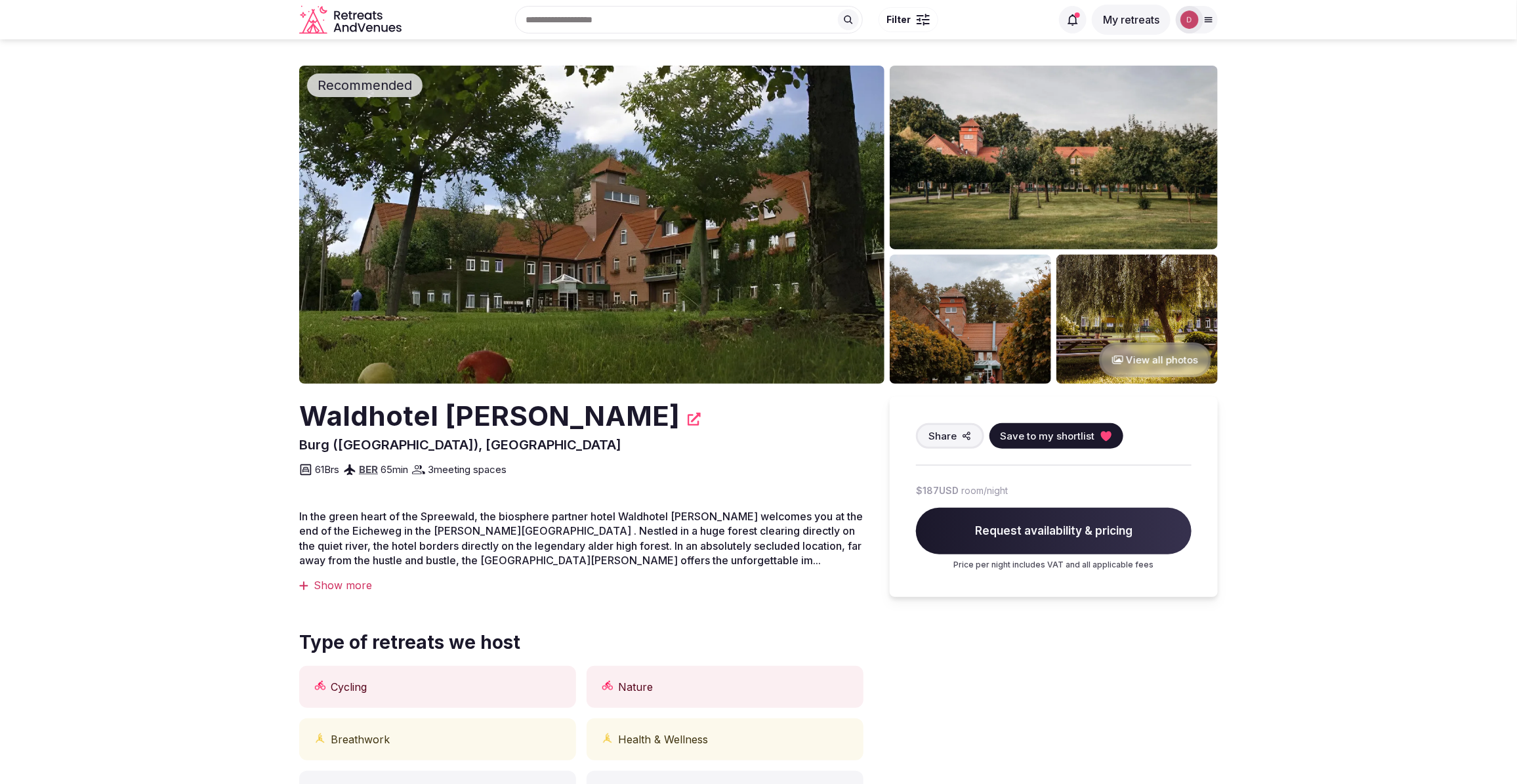
click at [1041, 199] on img at bounding box center [1053, 157] width 328 height 183
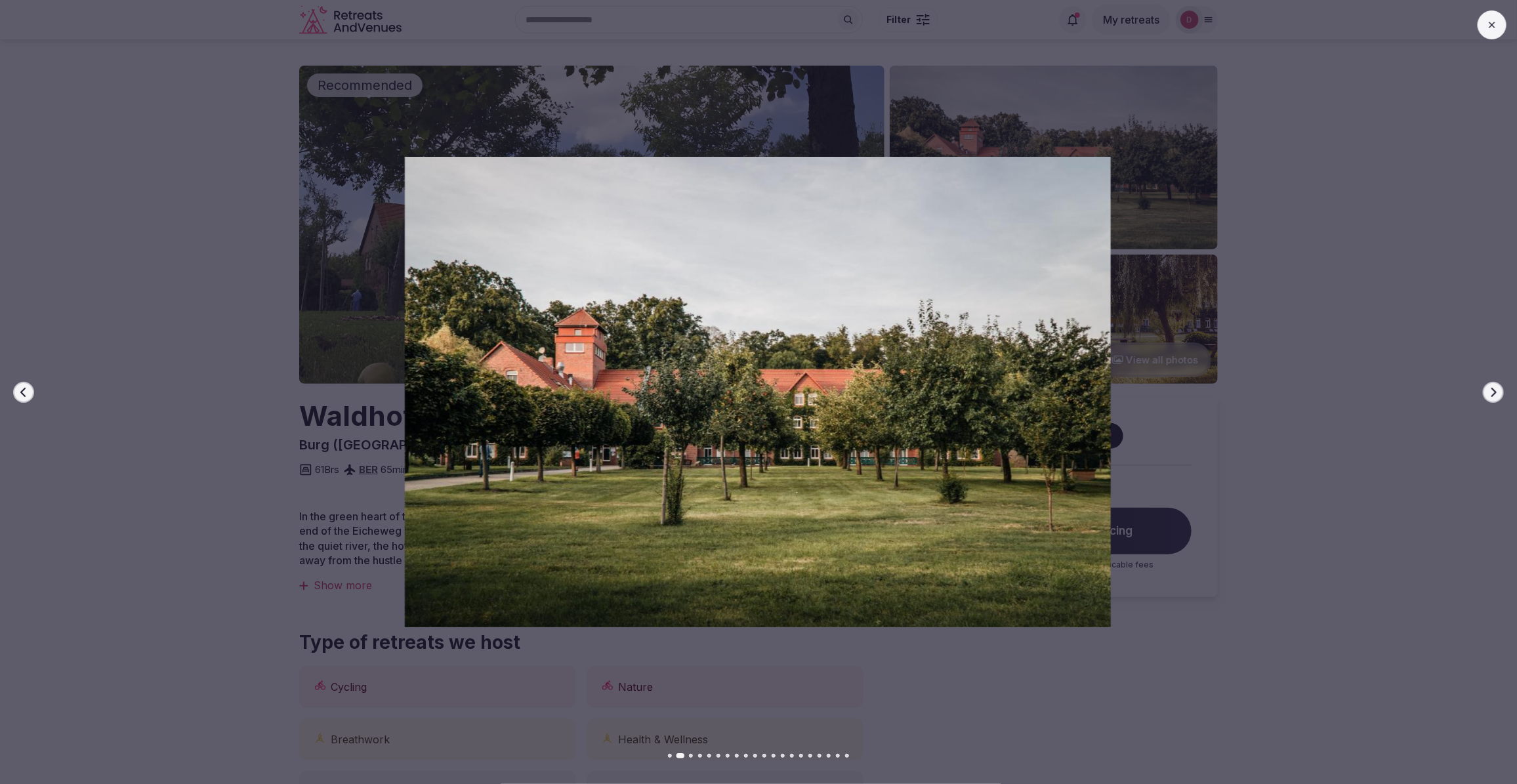
click at [1499, 394] on button "Next slide" at bounding box center [1493, 392] width 21 height 21
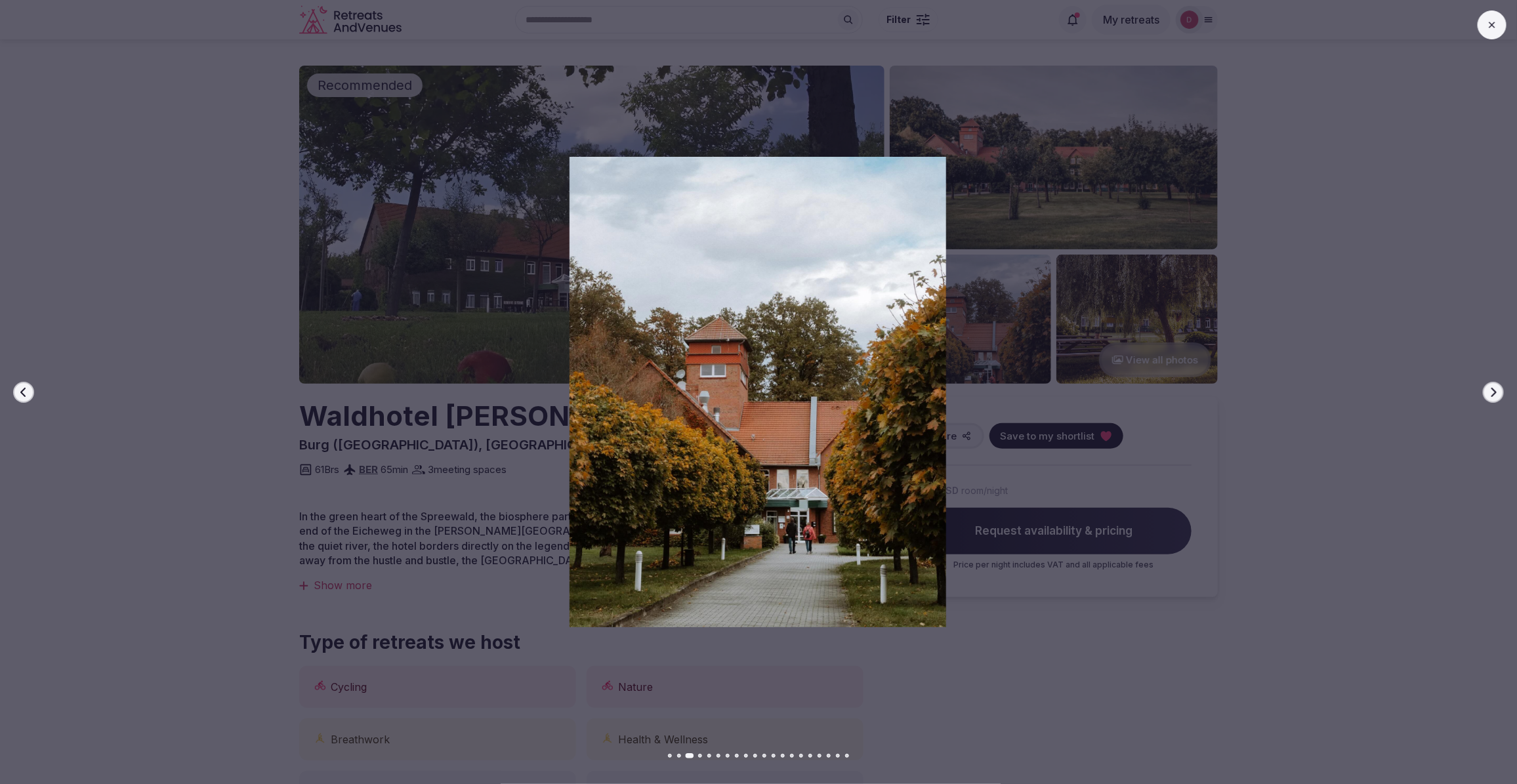
click at [1499, 394] on button "Next slide" at bounding box center [1493, 392] width 21 height 21
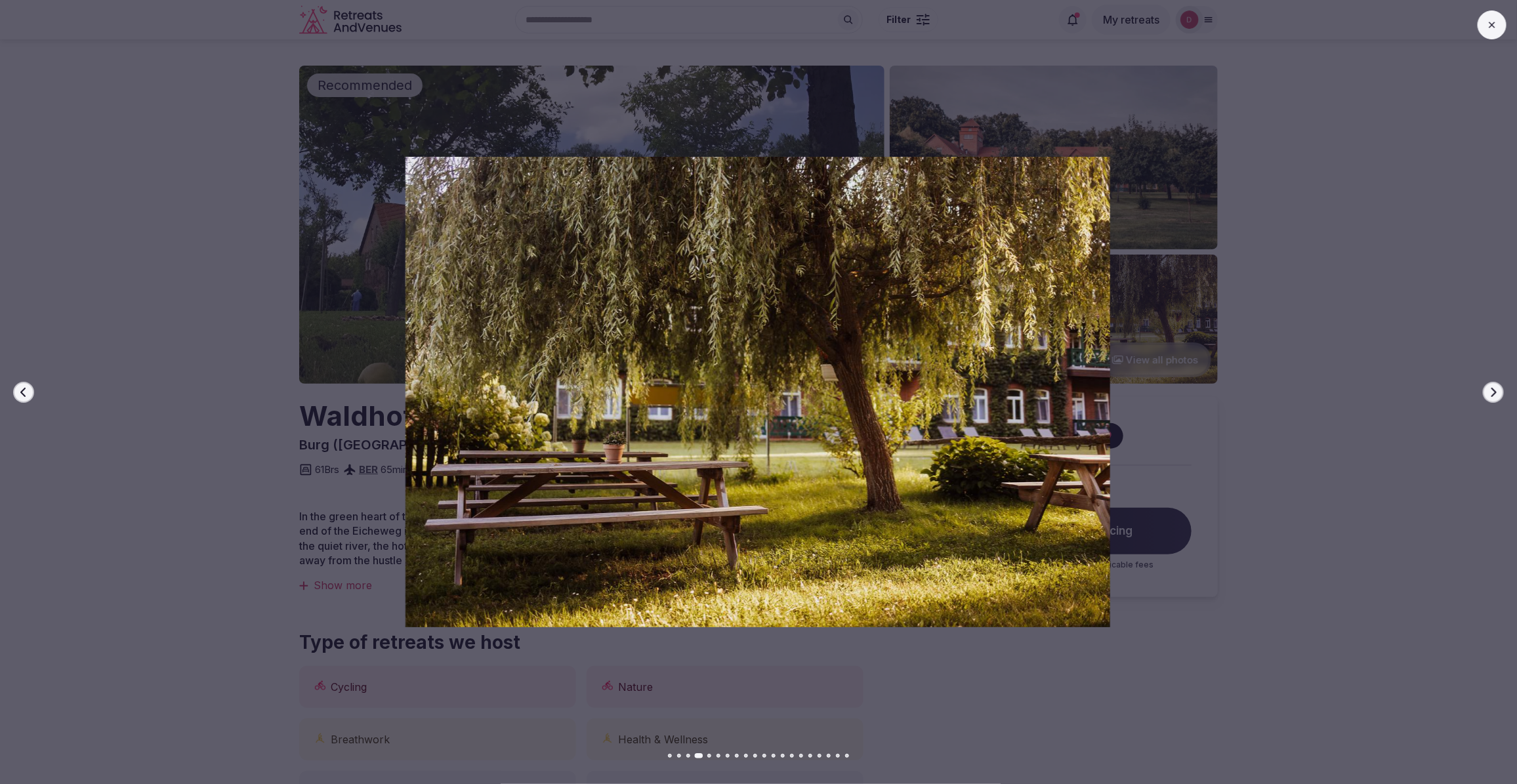
click at [1499, 394] on button "Next slide" at bounding box center [1493, 392] width 21 height 21
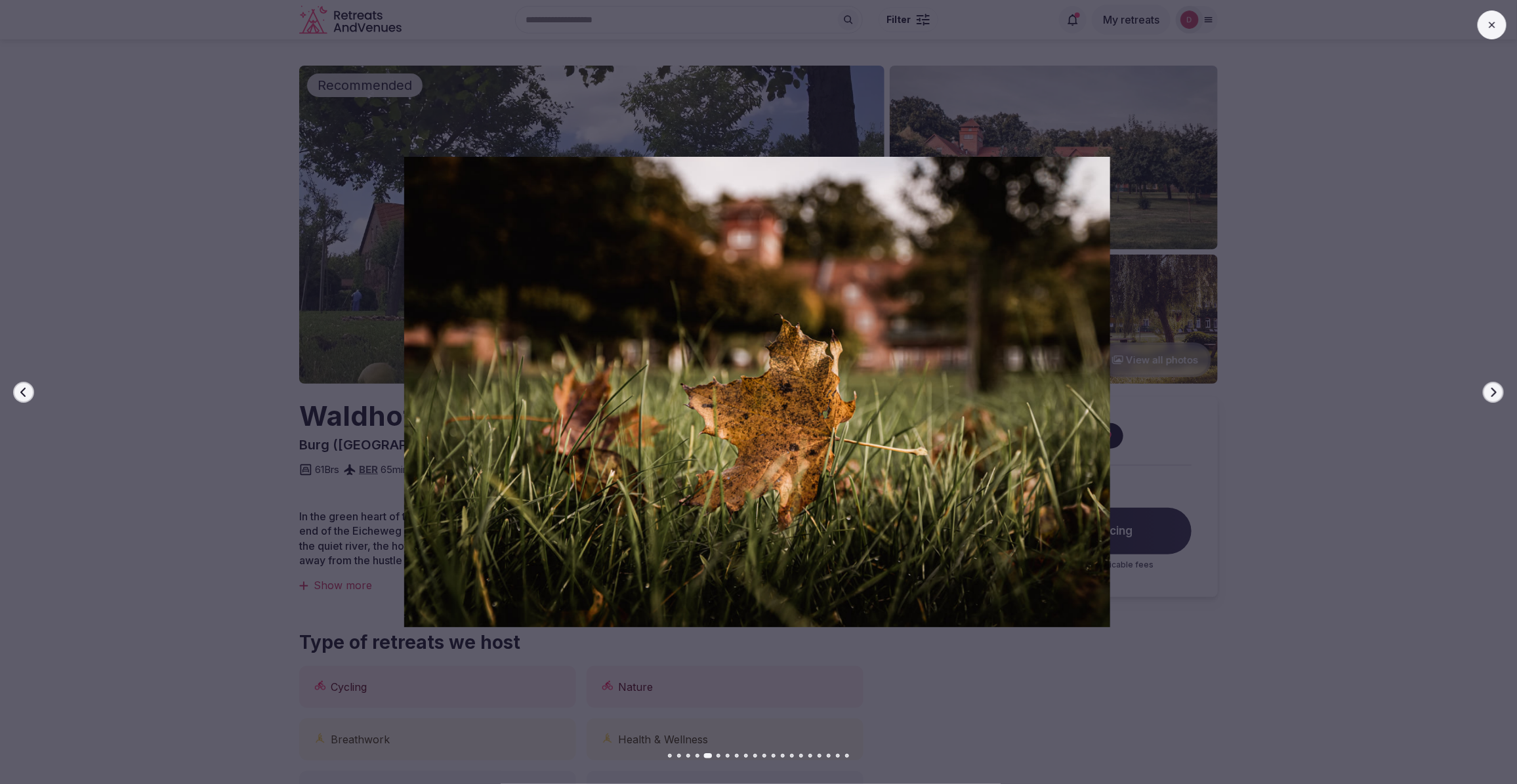
click at [1499, 394] on button "Next slide" at bounding box center [1493, 392] width 21 height 21
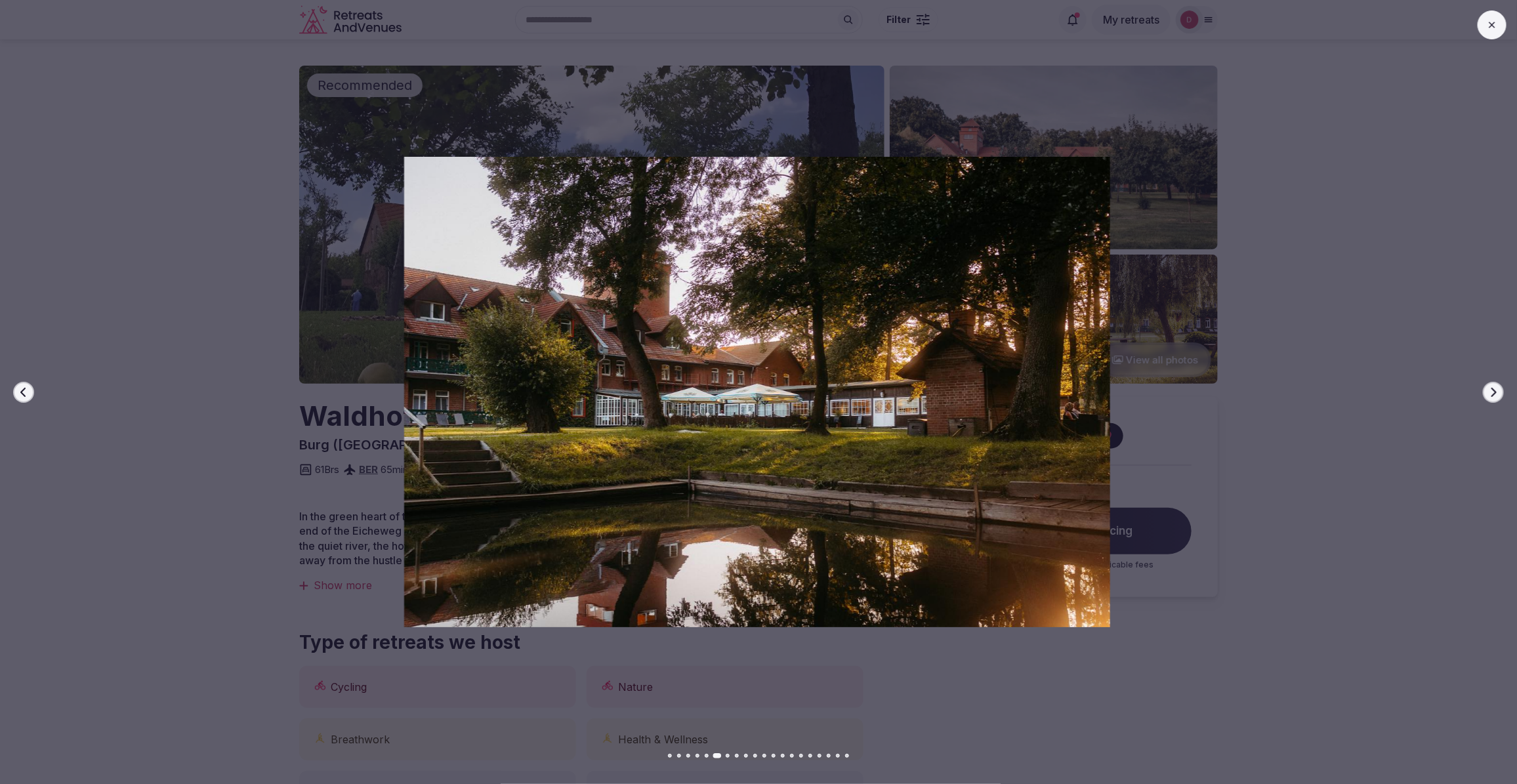
click at [1499, 394] on button "Next slide" at bounding box center [1493, 392] width 21 height 21
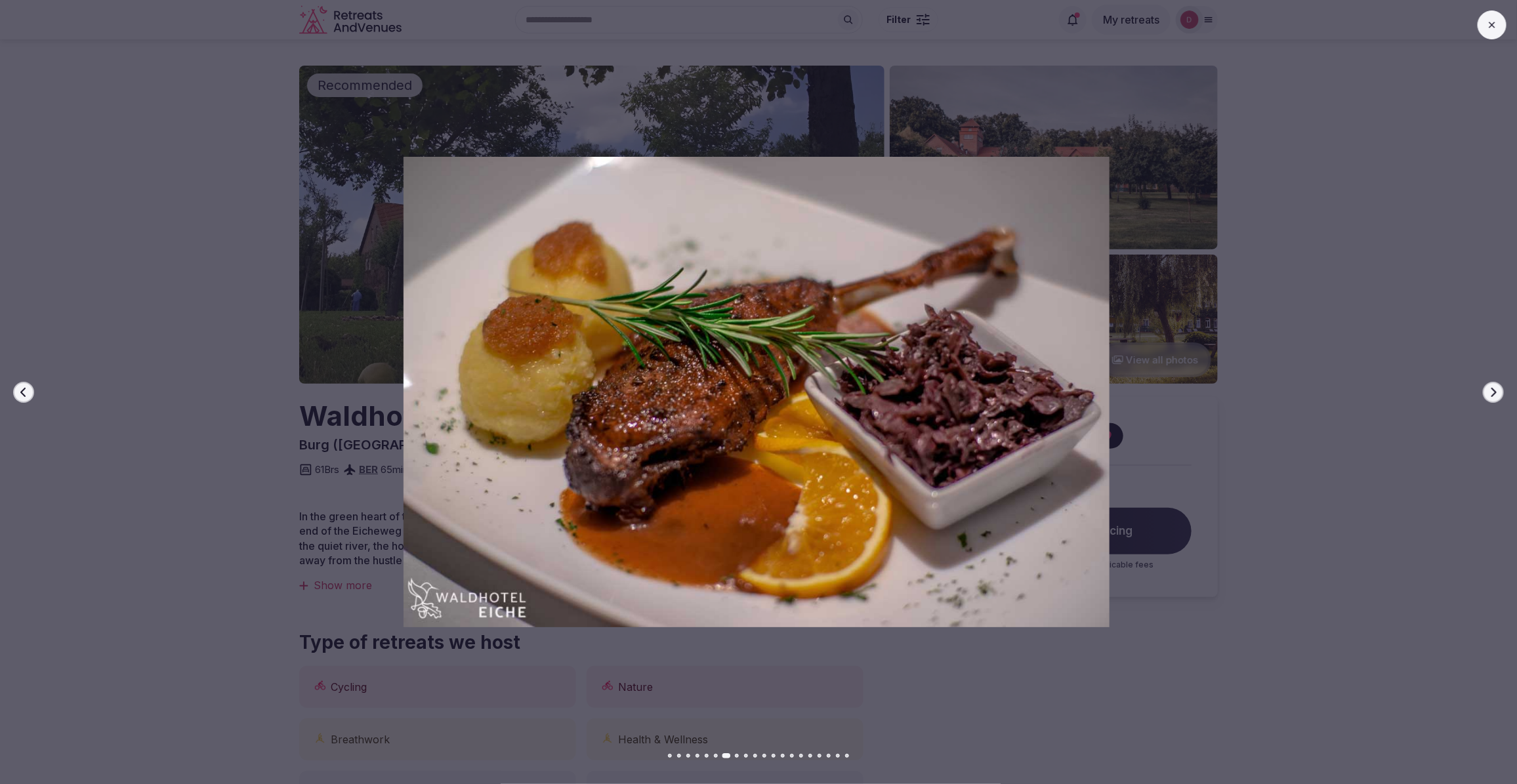
click at [1499, 394] on button "Next slide" at bounding box center [1493, 392] width 21 height 21
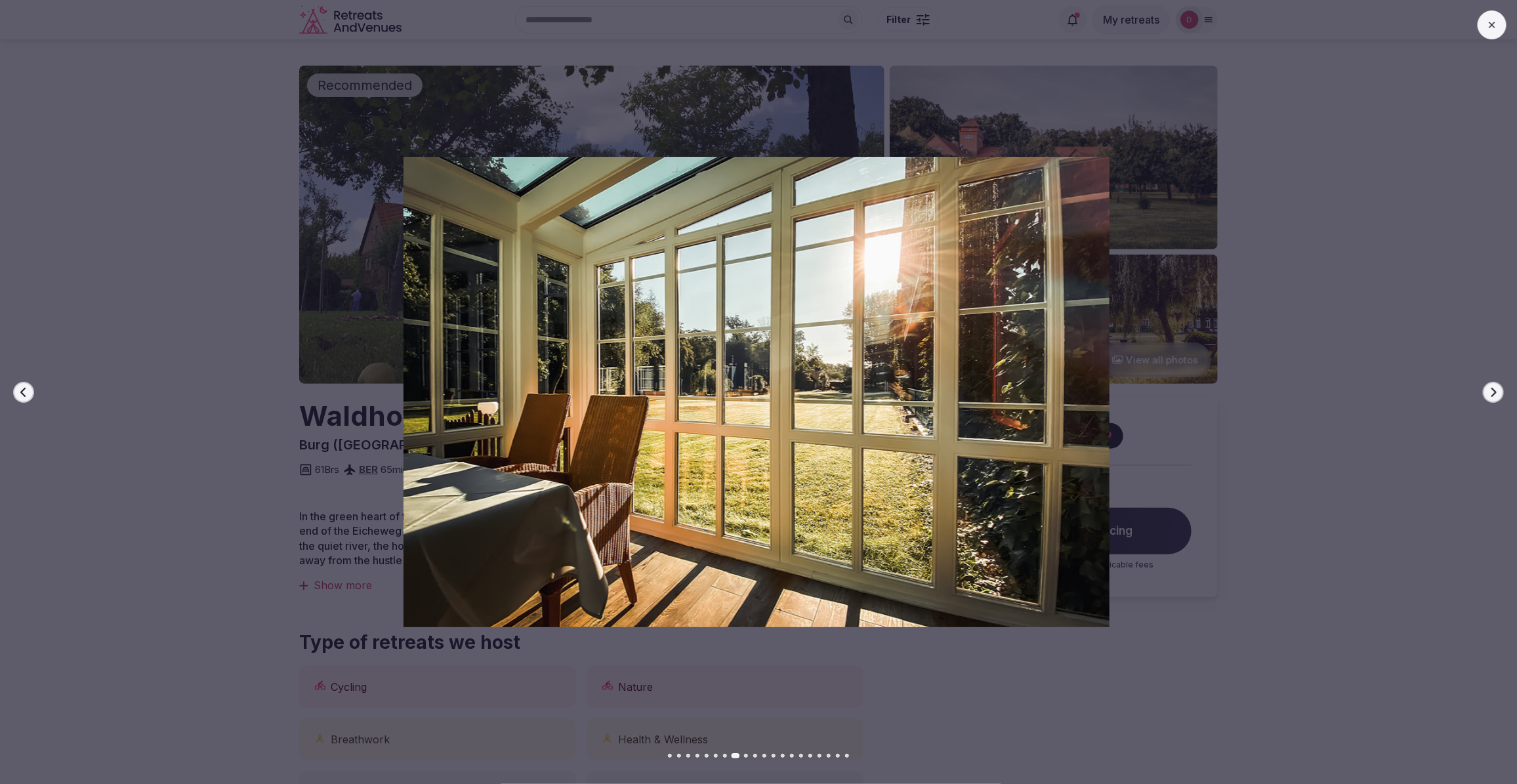
click at [1499, 394] on button "Next slide" at bounding box center [1493, 392] width 21 height 21
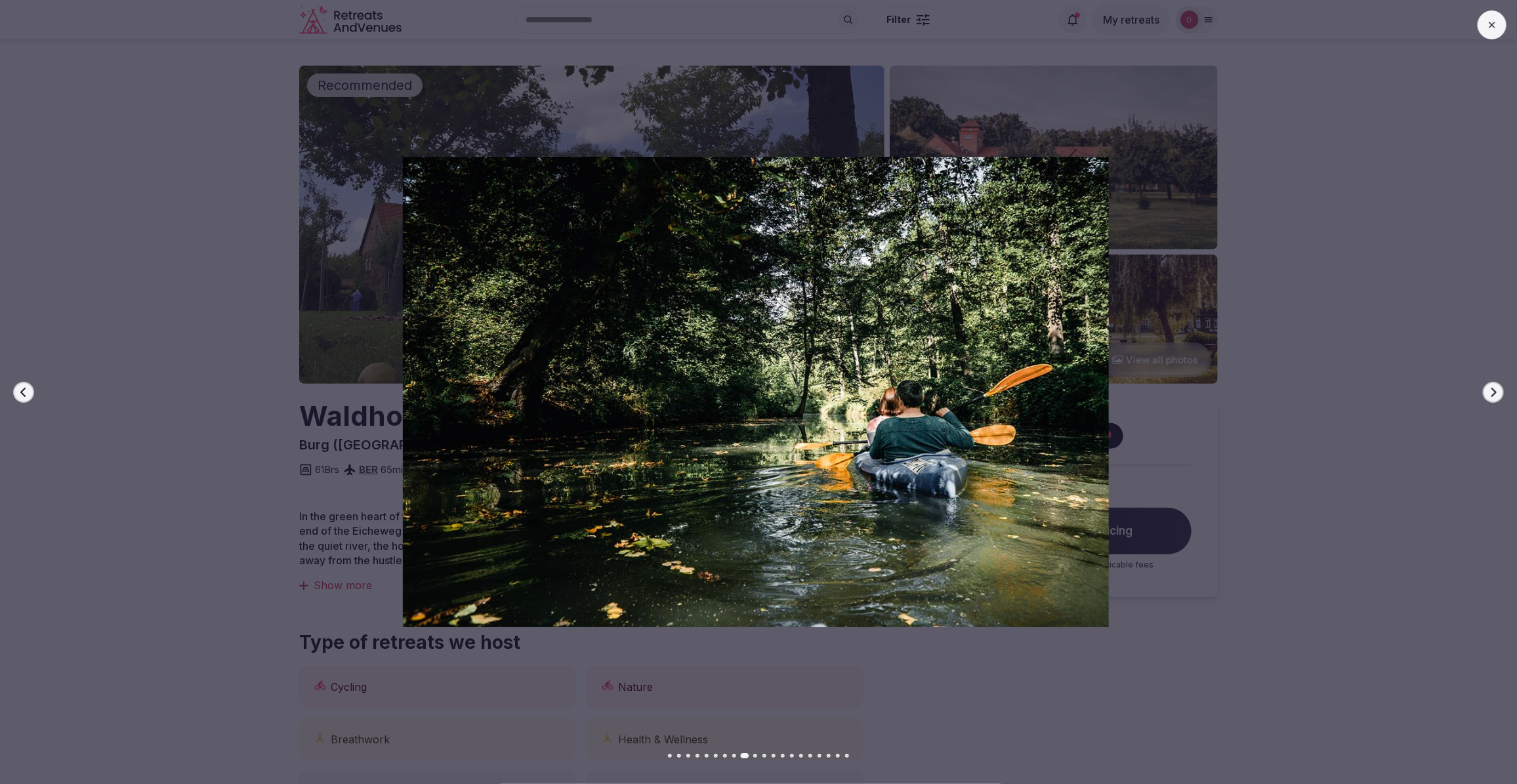
click at [1499, 394] on button "Next slide" at bounding box center [1493, 392] width 21 height 21
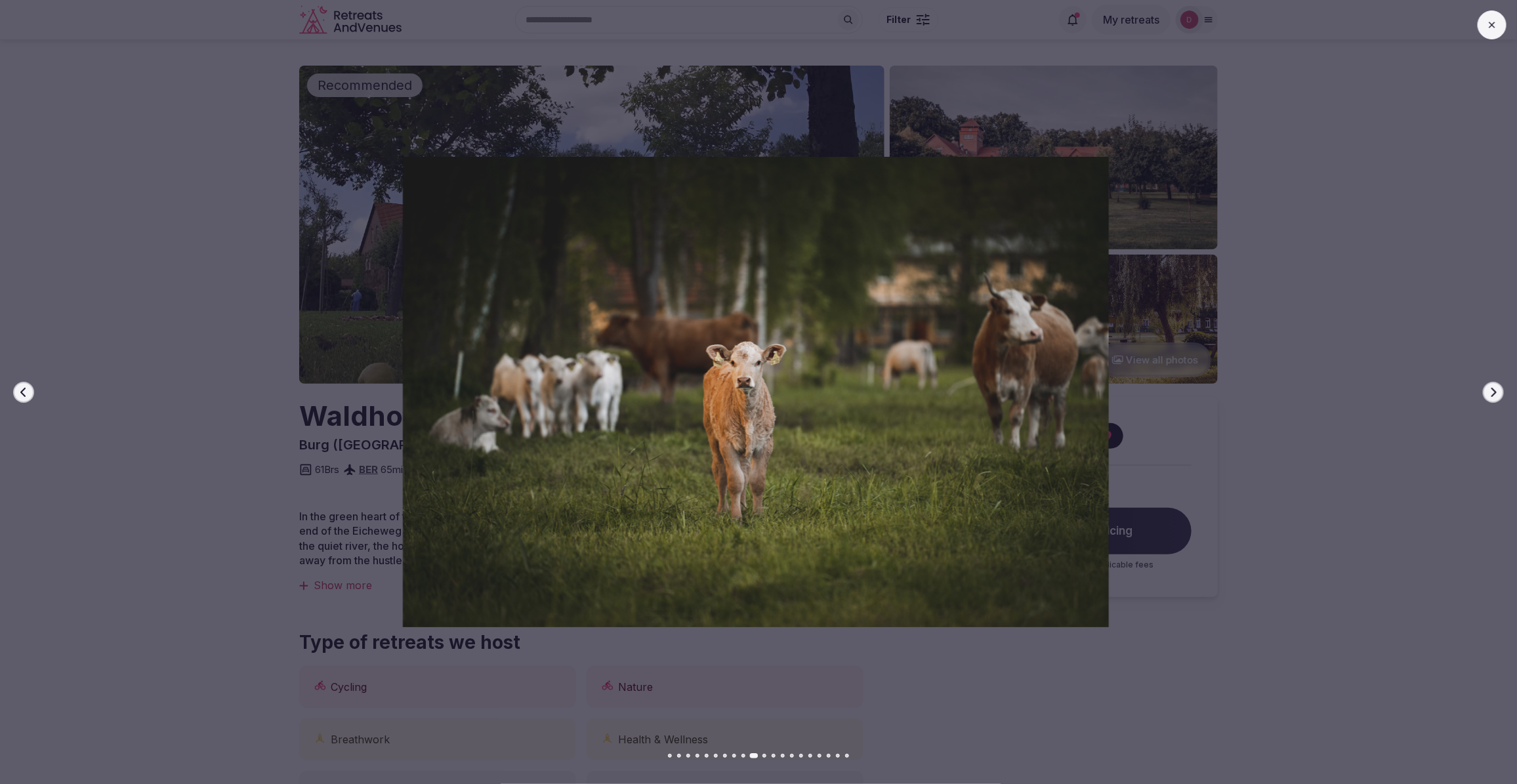
click at [1499, 394] on button "Next slide" at bounding box center [1493, 392] width 21 height 21
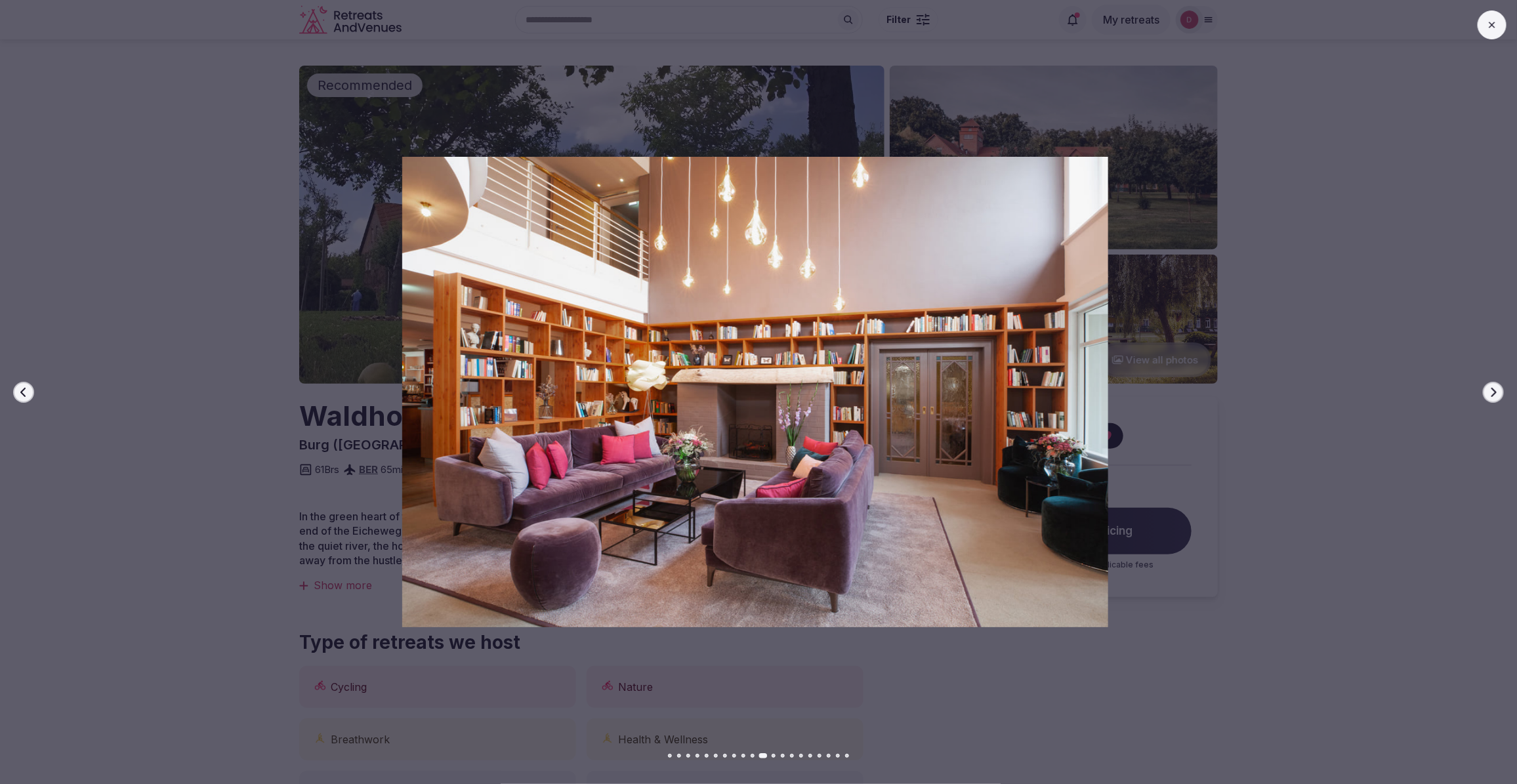
click at [1499, 394] on button "Next slide" at bounding box center [1493, 392] width 21 height 21
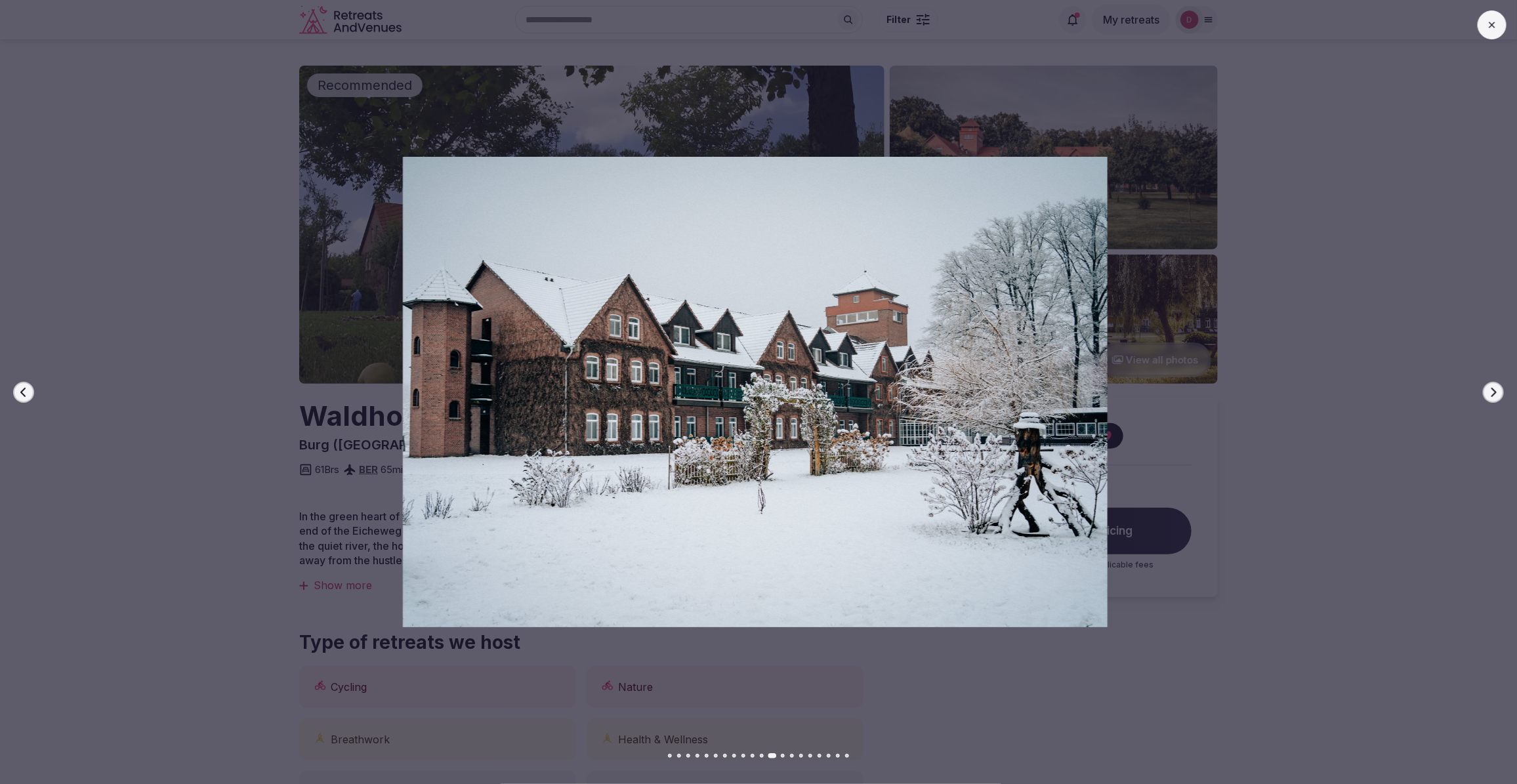
click at [1499, 394] on button "Next slide" at bounding box center [1493, 392] width 21 height 21
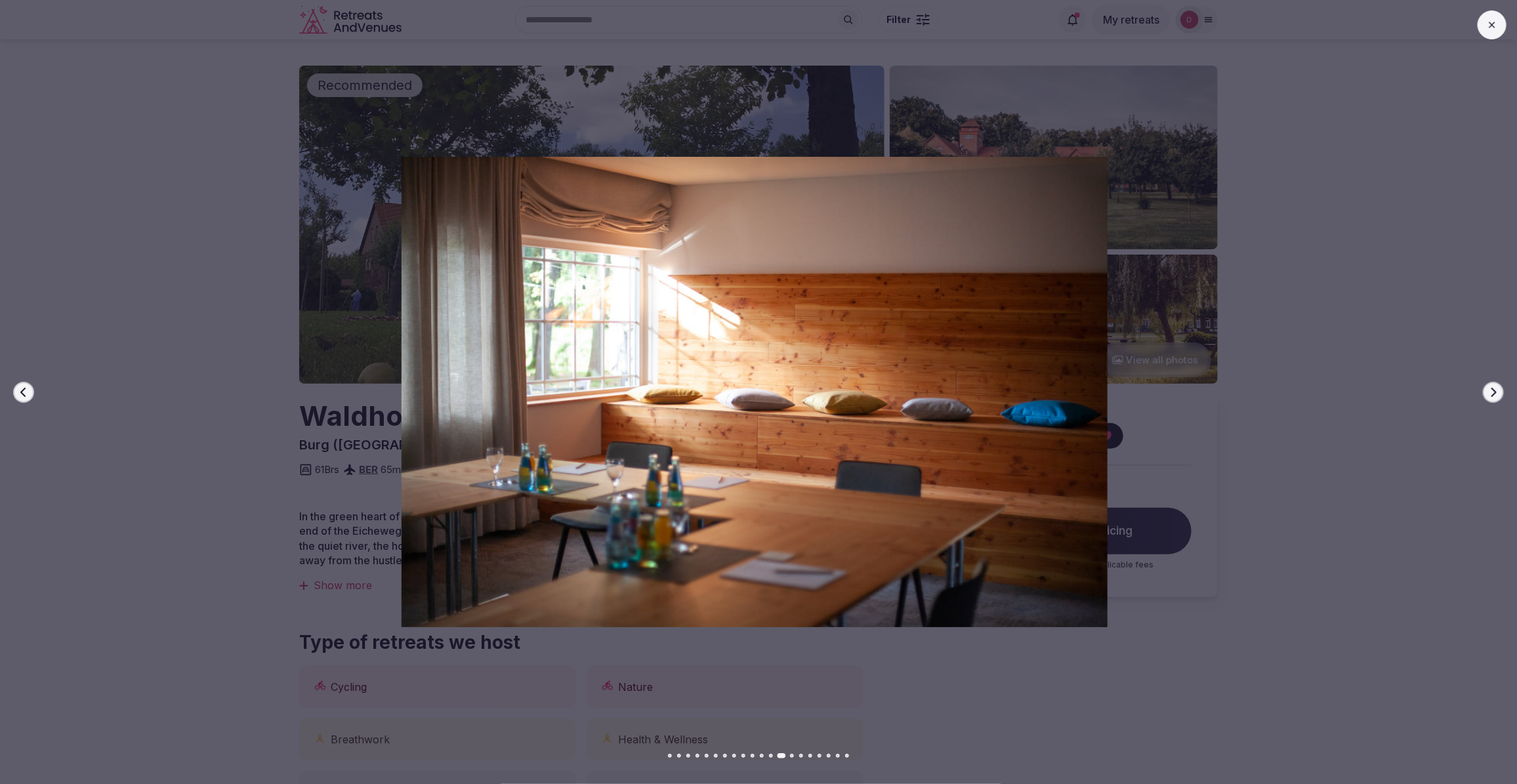
click at [1499, 394] on button "Next slide" at bounding box center [1493, 392] width 21 height 21
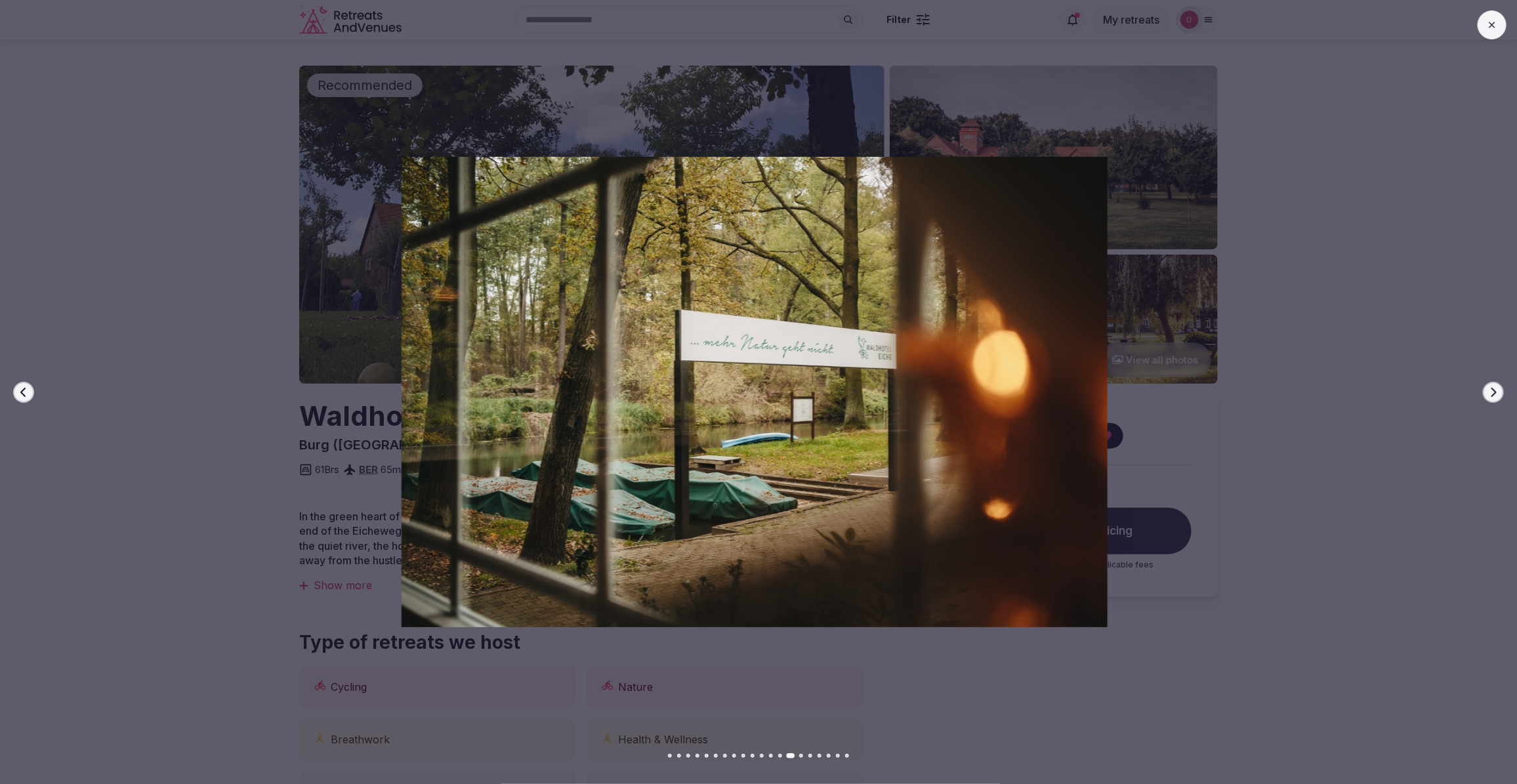
click at [1499, 394] on button "Next slide" at bounding box center [1493, 392] width 21 height 21
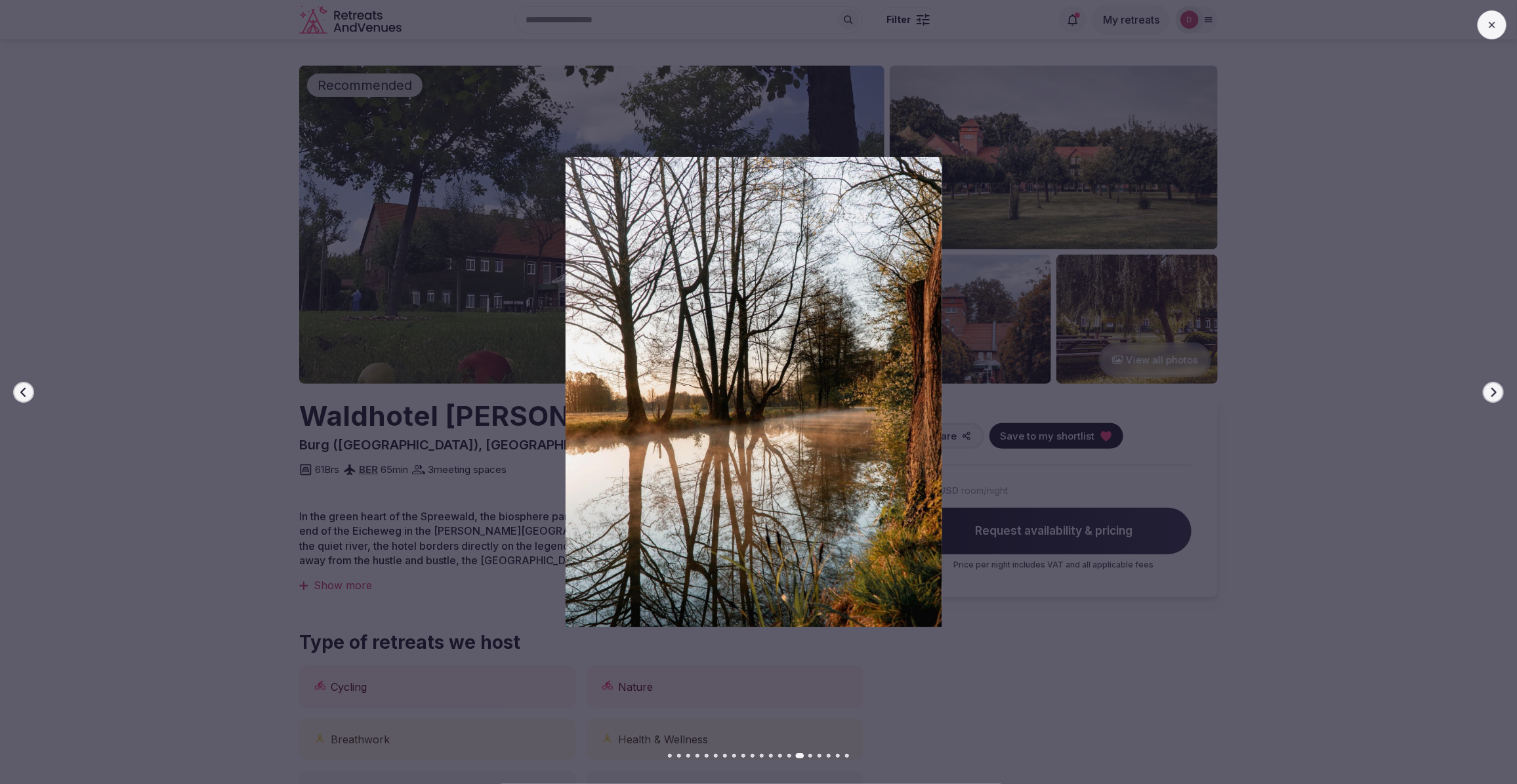
click at [1499, 394] on button "Next slide" at bounding box center [1493, 392] width 21 height 21
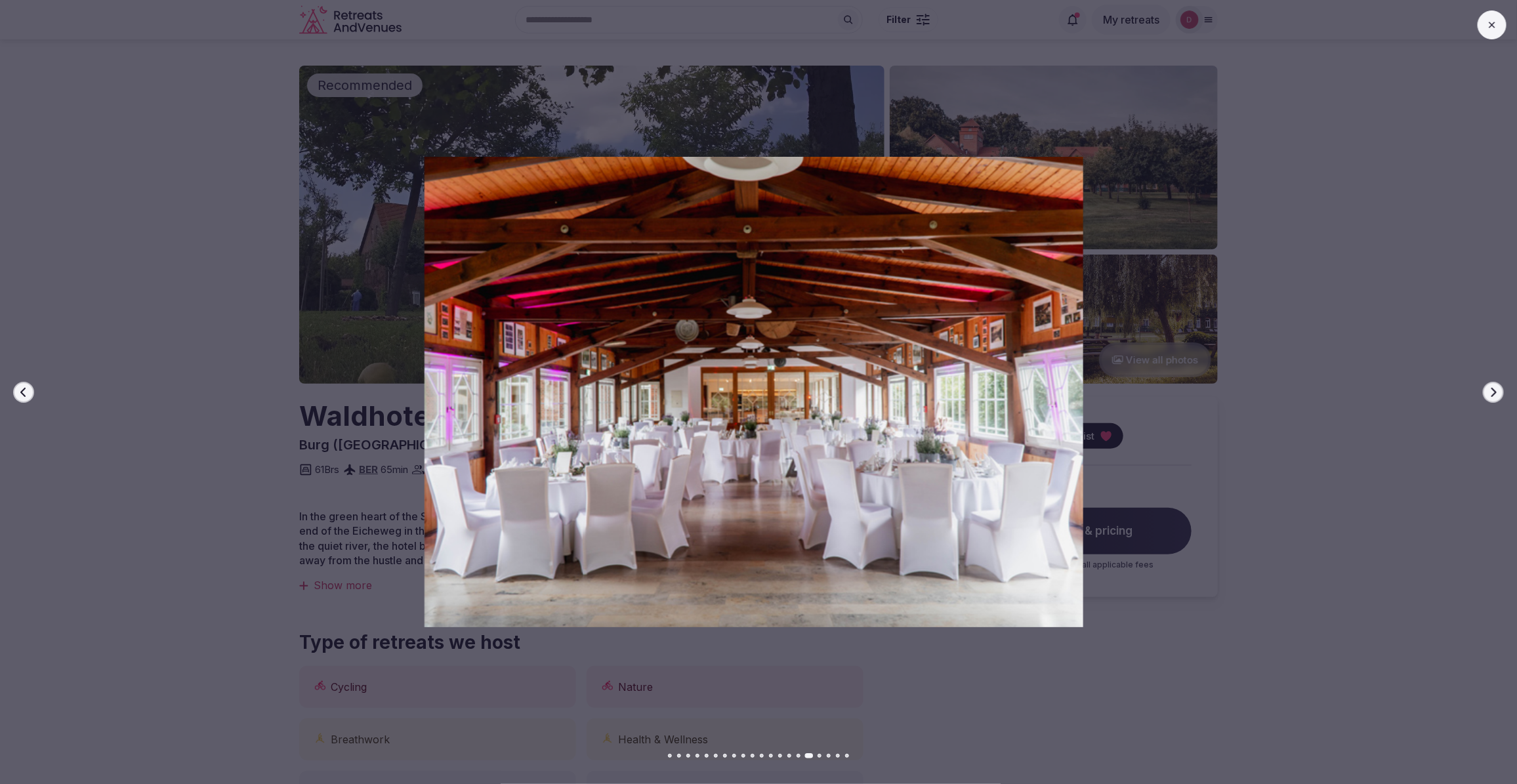
click at [1499, 394] on button "Next slide" at bounding box center [1493, 392] width 21 height 21
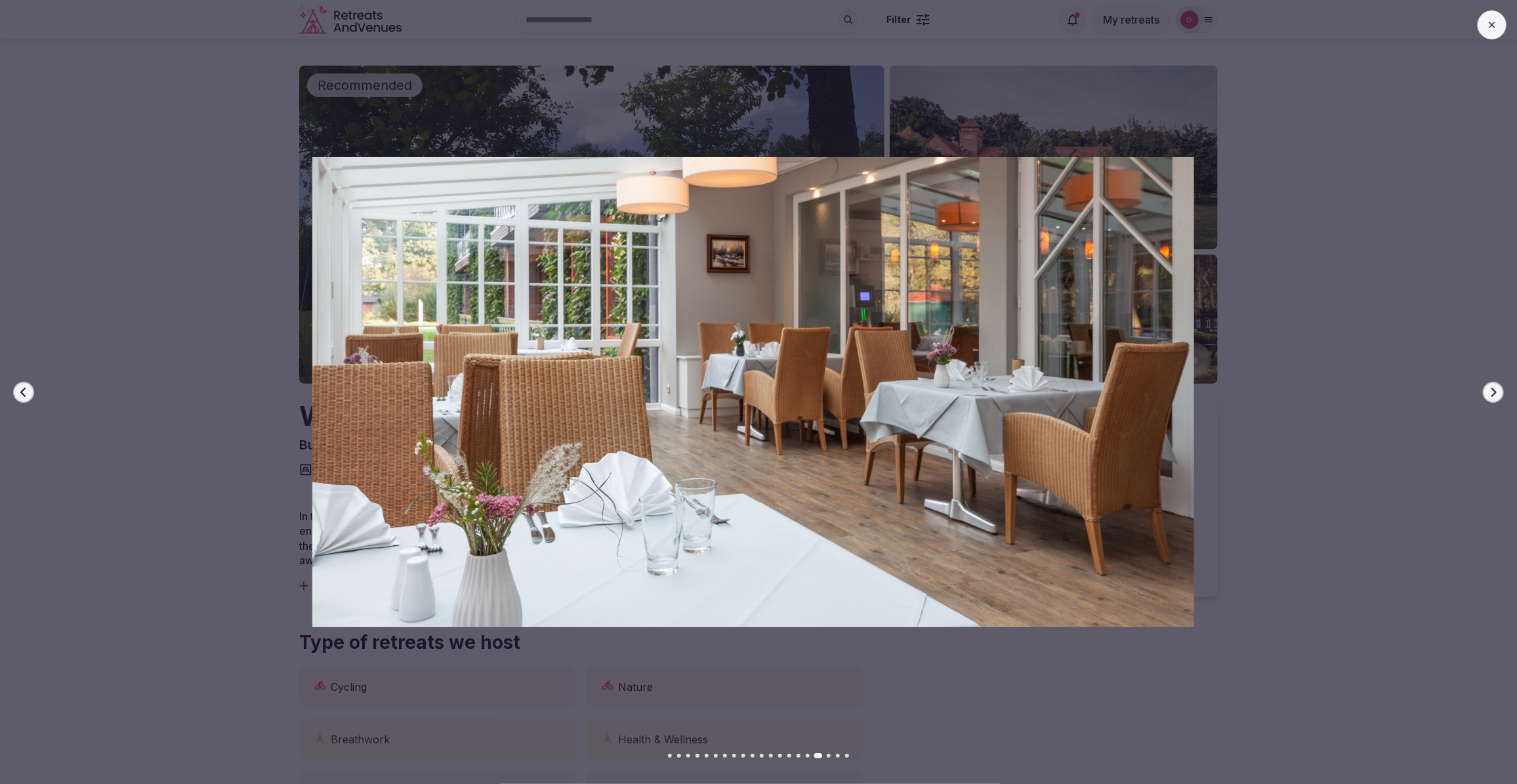
click at [1499, 394] on button "Next slide" at bounding box center [1493, 392] width 21 height 21
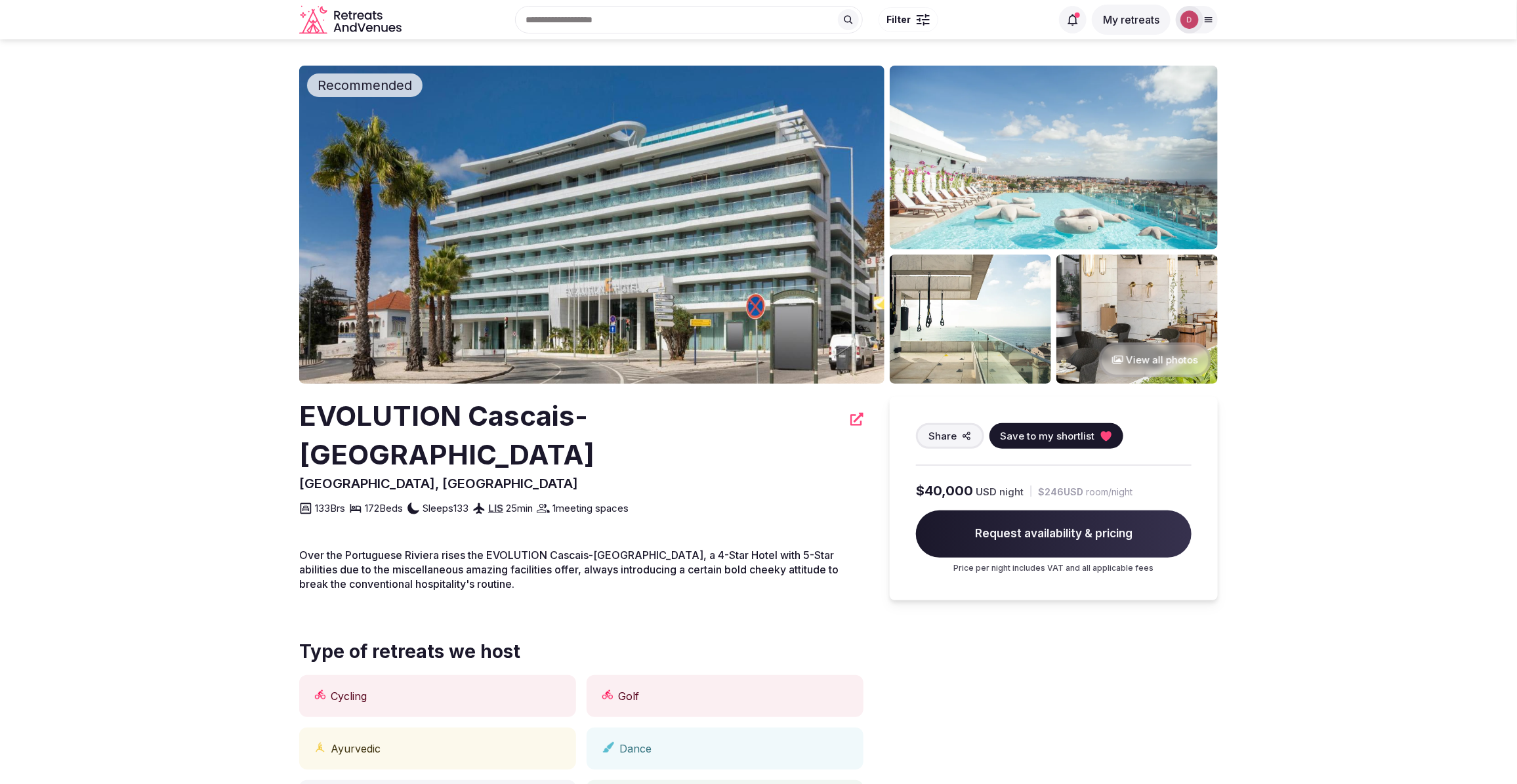
click at [1149, 355] on button "View all photos" at bounding box center [1155, 360] width 112 height 35
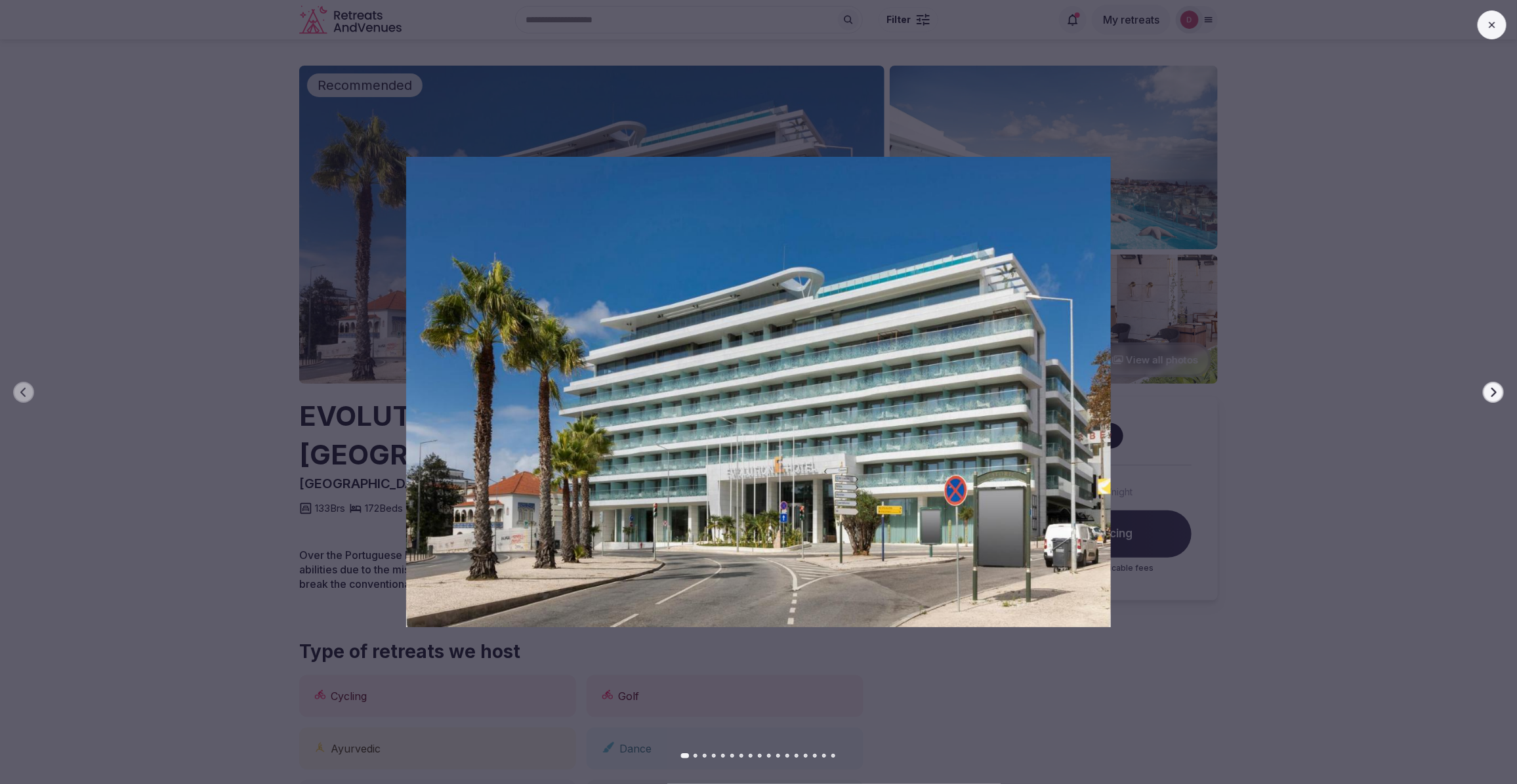
click at [1485, 392] on button "Next slide" at bounding box center [1493, 392] width 21 height 21
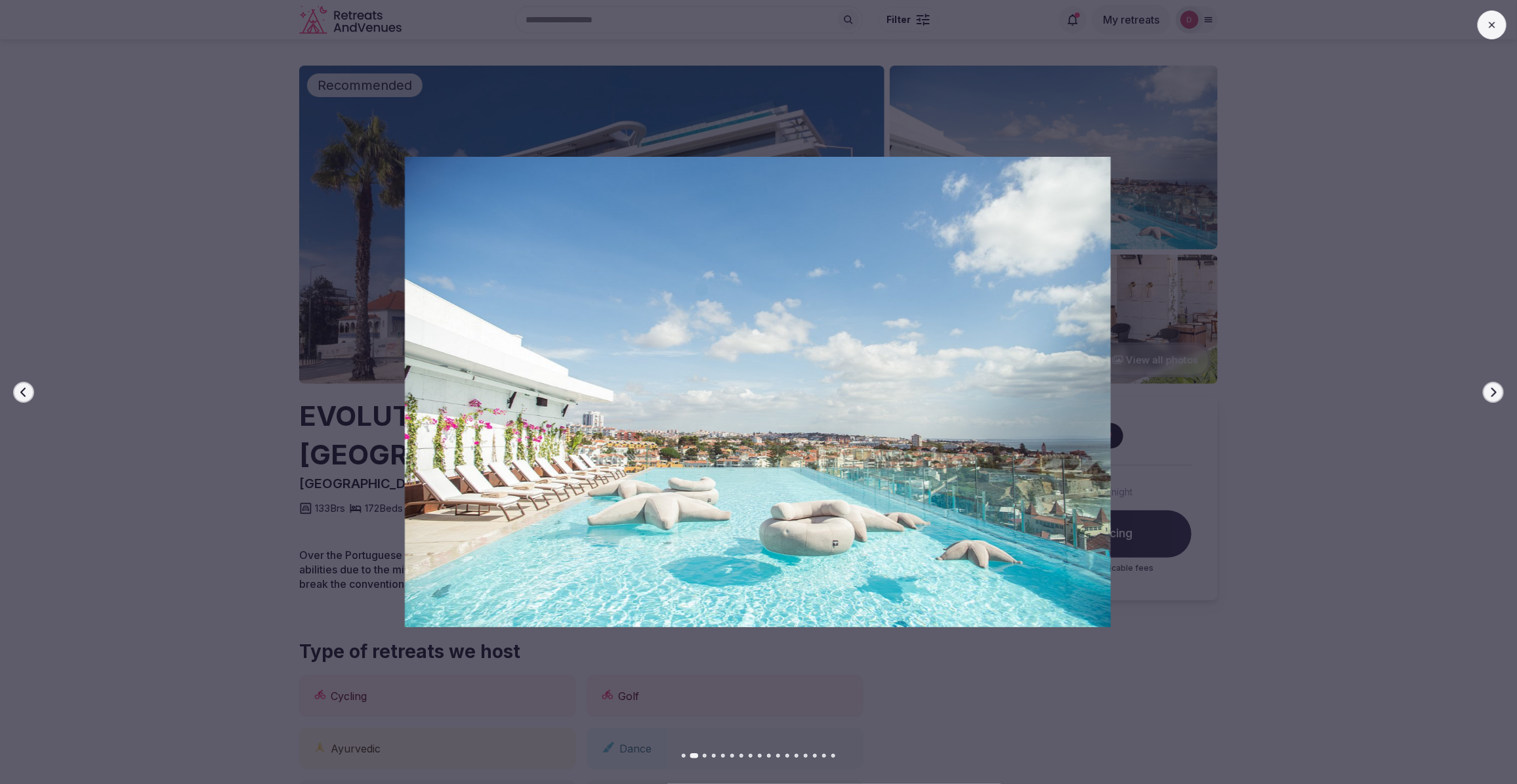
click at [1485, 392] on button "Next slide" at bounding box center [1493, 392] width 21 height 21
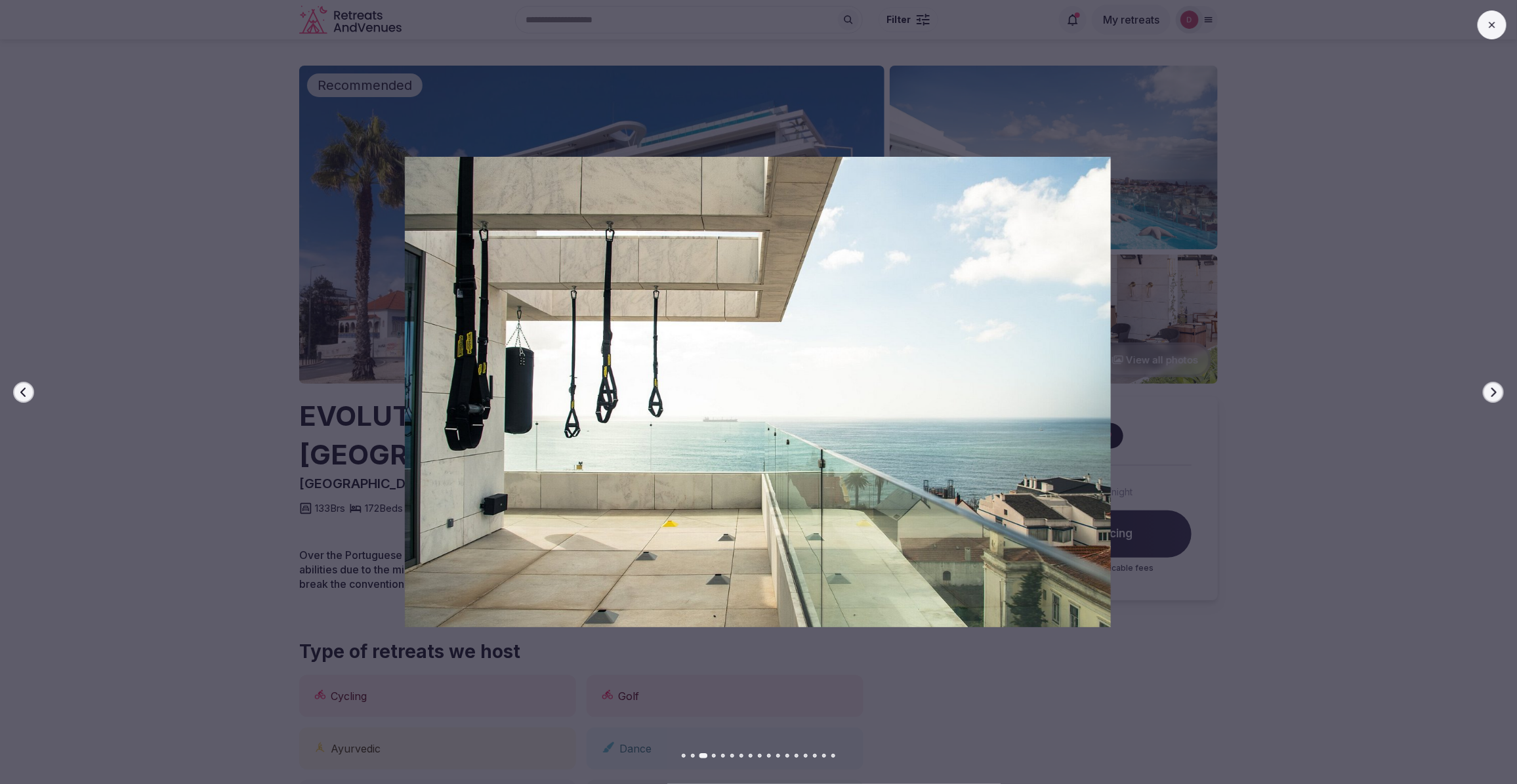
click at [1485, 392] on button "Next slide" at bounding box center [1493, 392] width 21 height 21
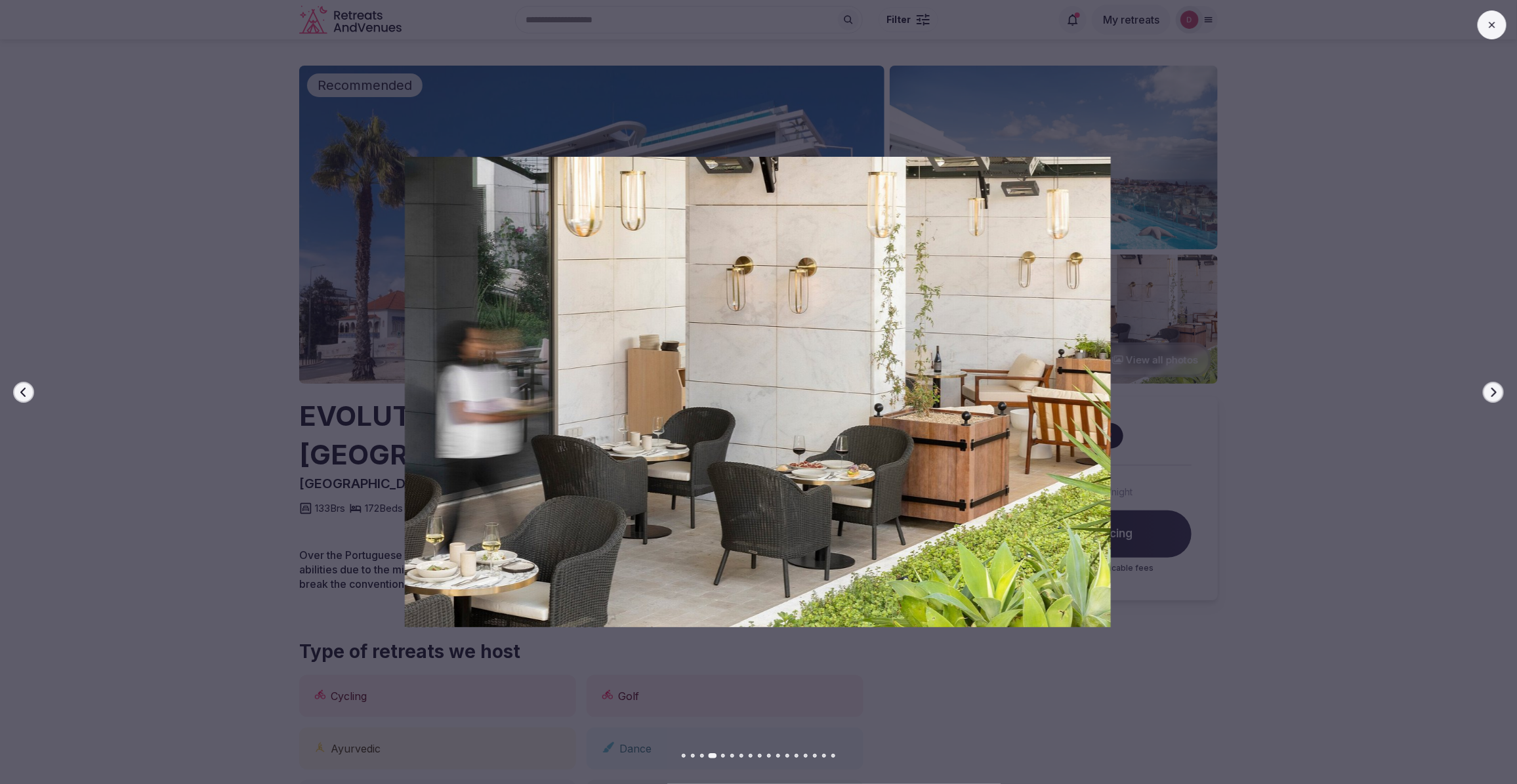
click at [1486, 392] on button "Next slide" at bounding box center [1493, 392] width 21 height 21
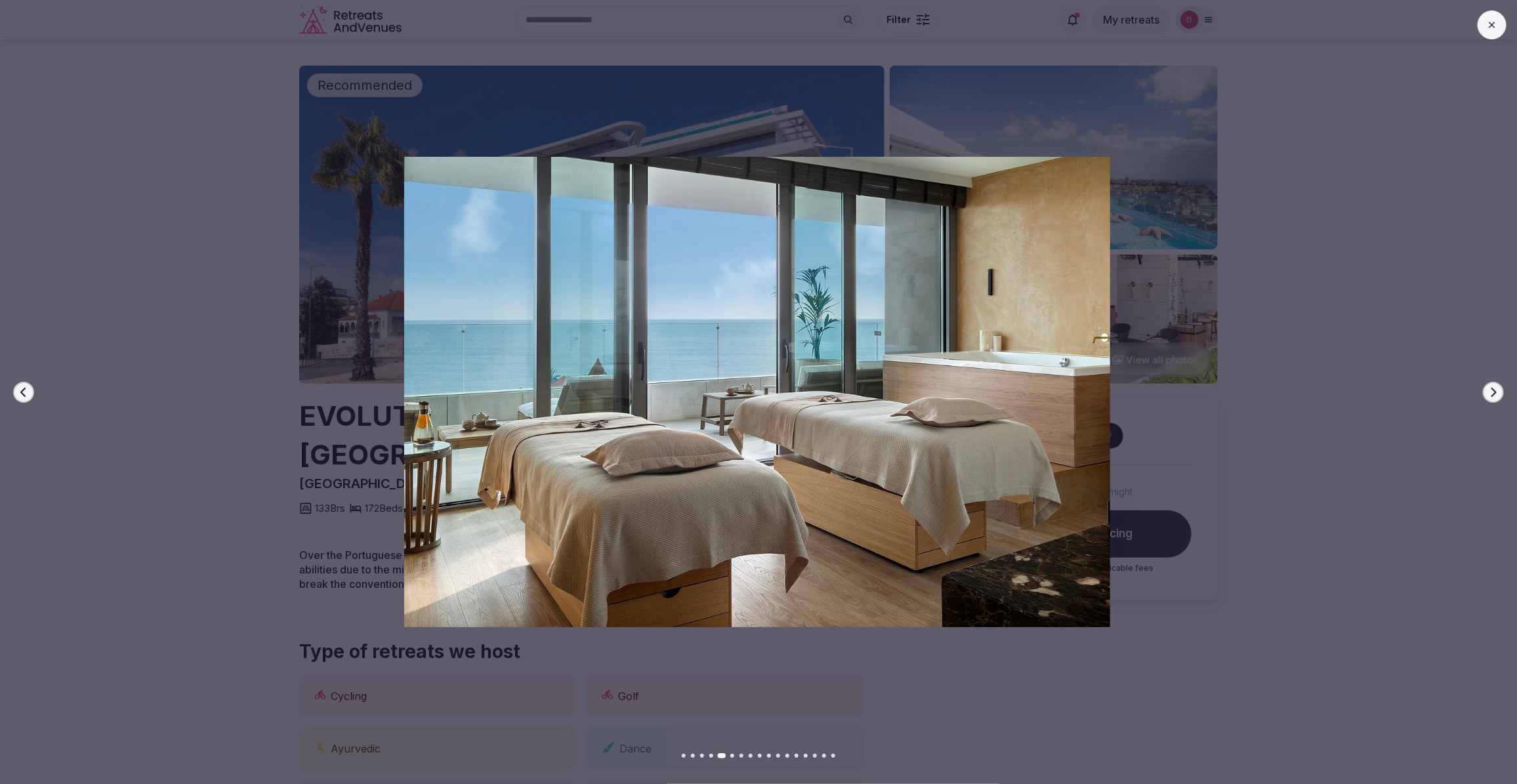
click at [1486, 392] on button "Next slide" at bounding box center [1493, 392] width 21 height 21
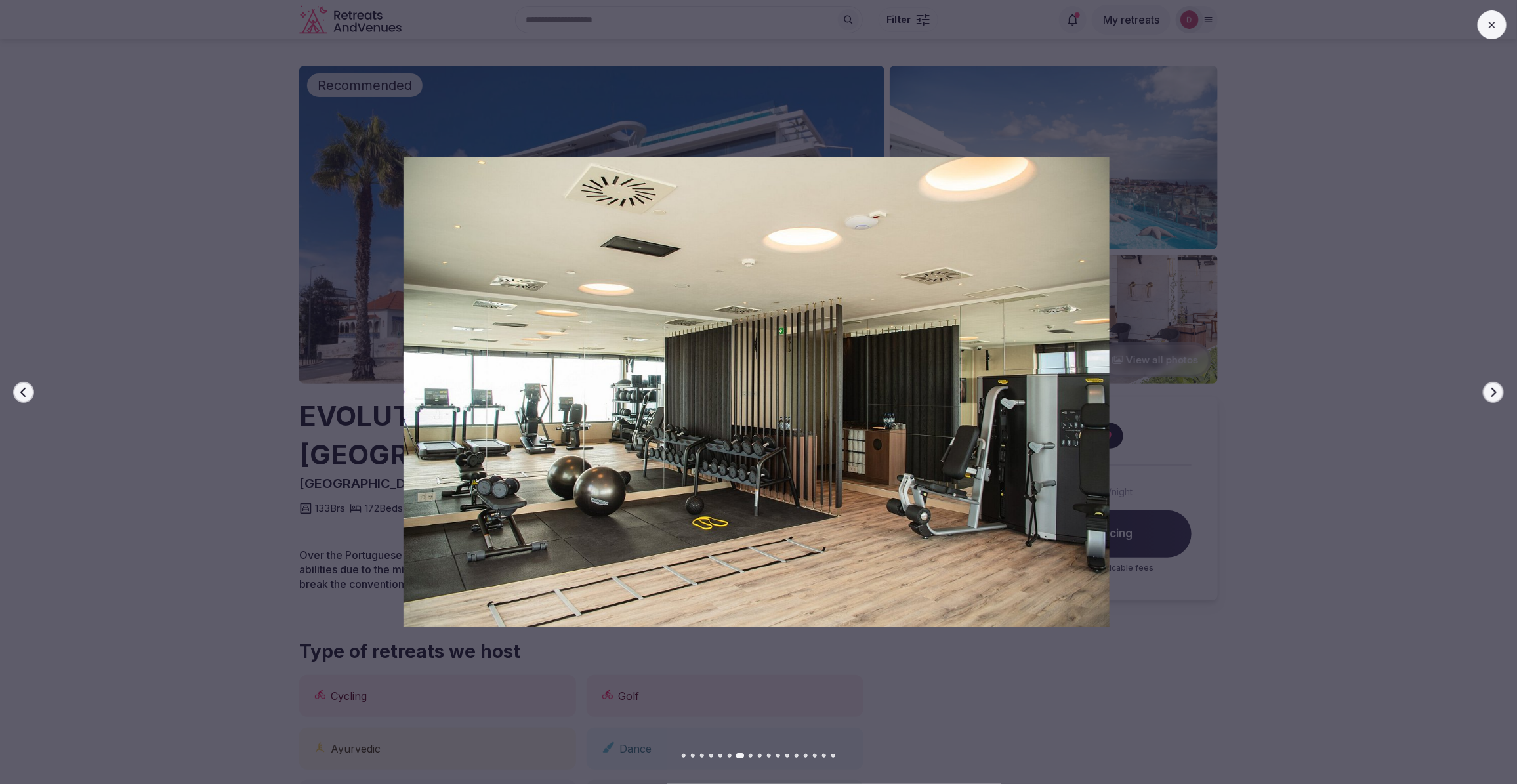
click at [1486, 392] on button "Next slide" at bounding box center [1493, 392] width 21 height 21
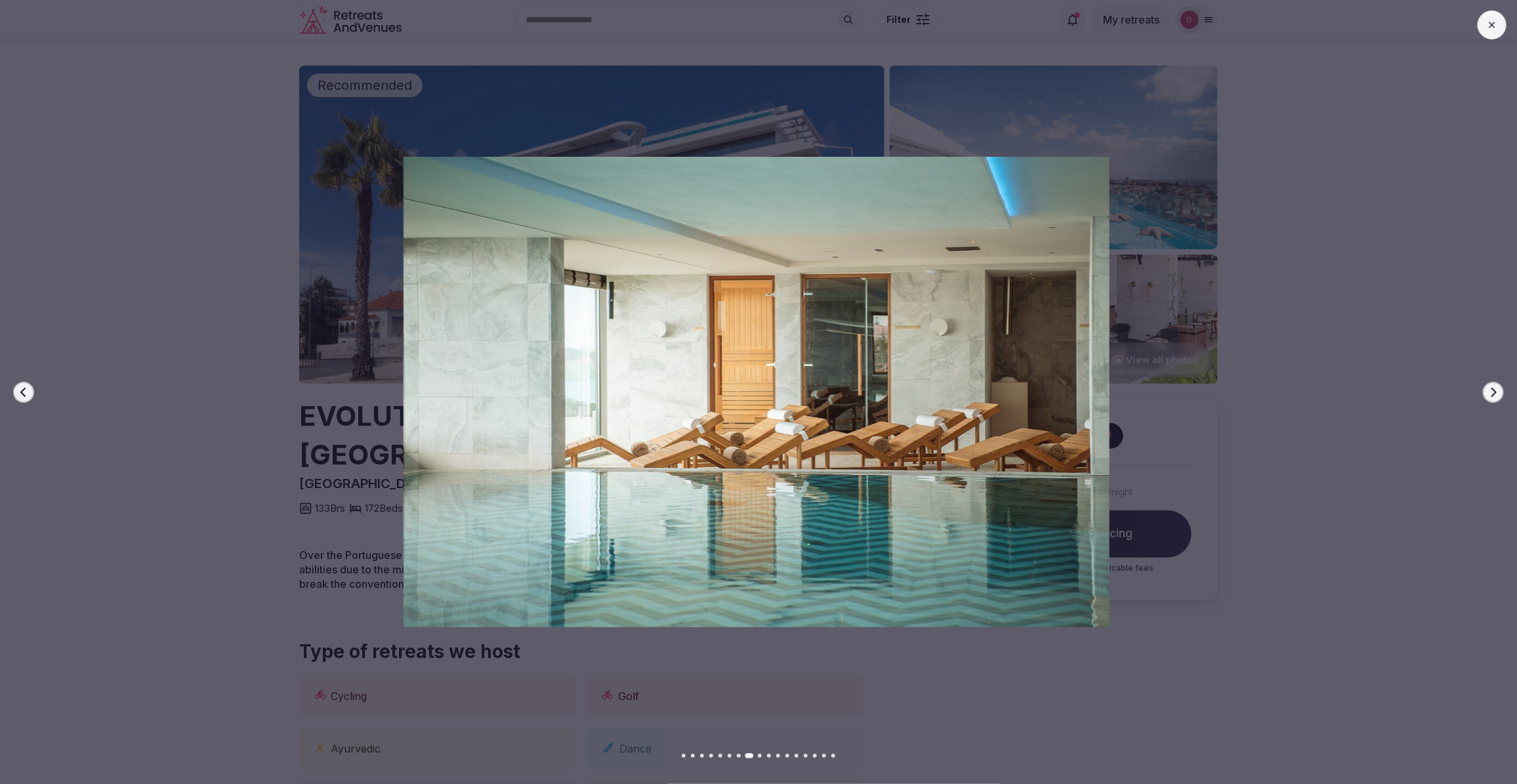
click at [1486, 392] on button "Next slide" at bounding box center [1493, 392] width 21 height 21
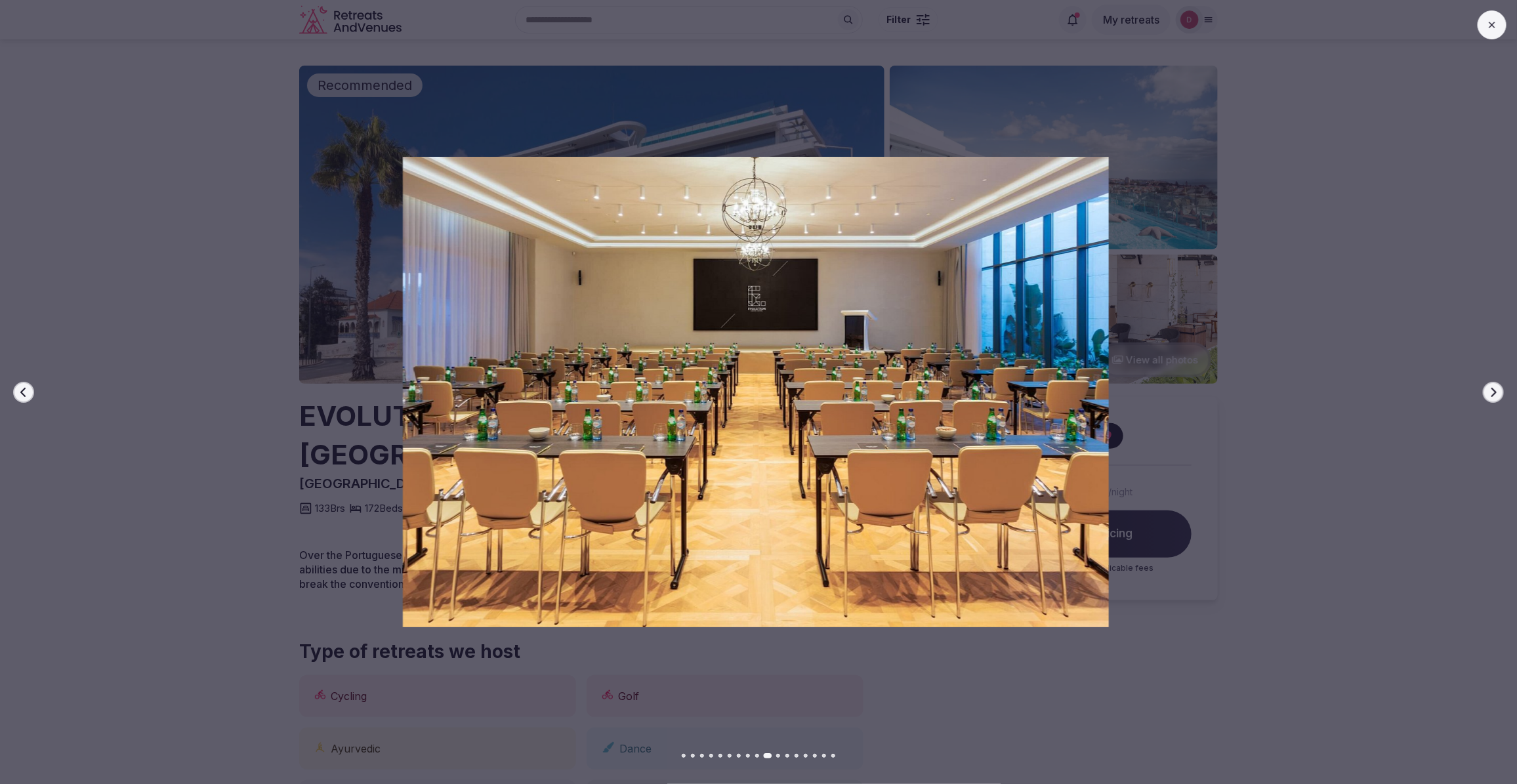
click at [1486, 392] on button "Next slide" at bounding box center [1493, 392] width 21 height 21
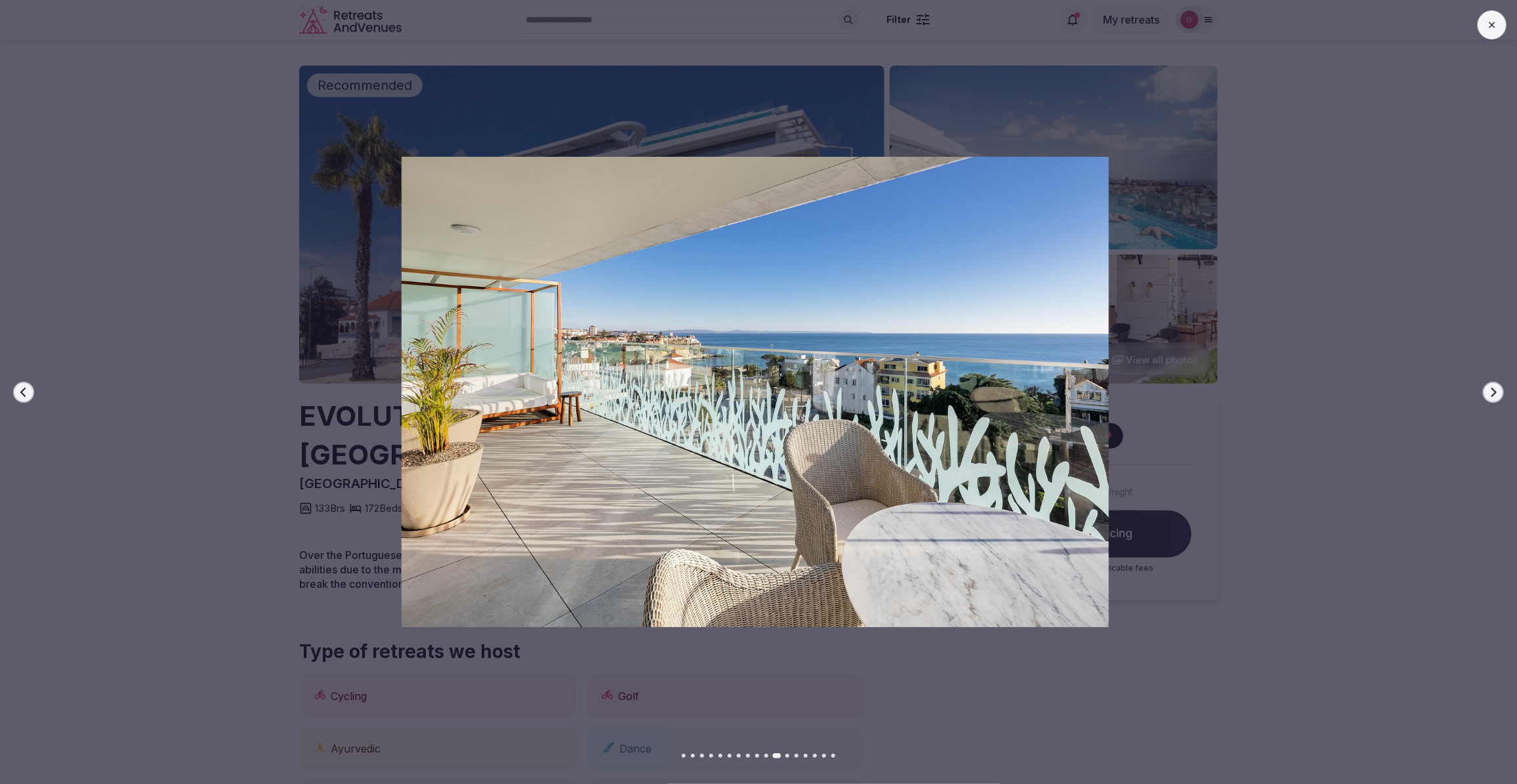
click at [1484, 392] on button "Next slide" at bounding box center [1493, 392] width 21 height 21
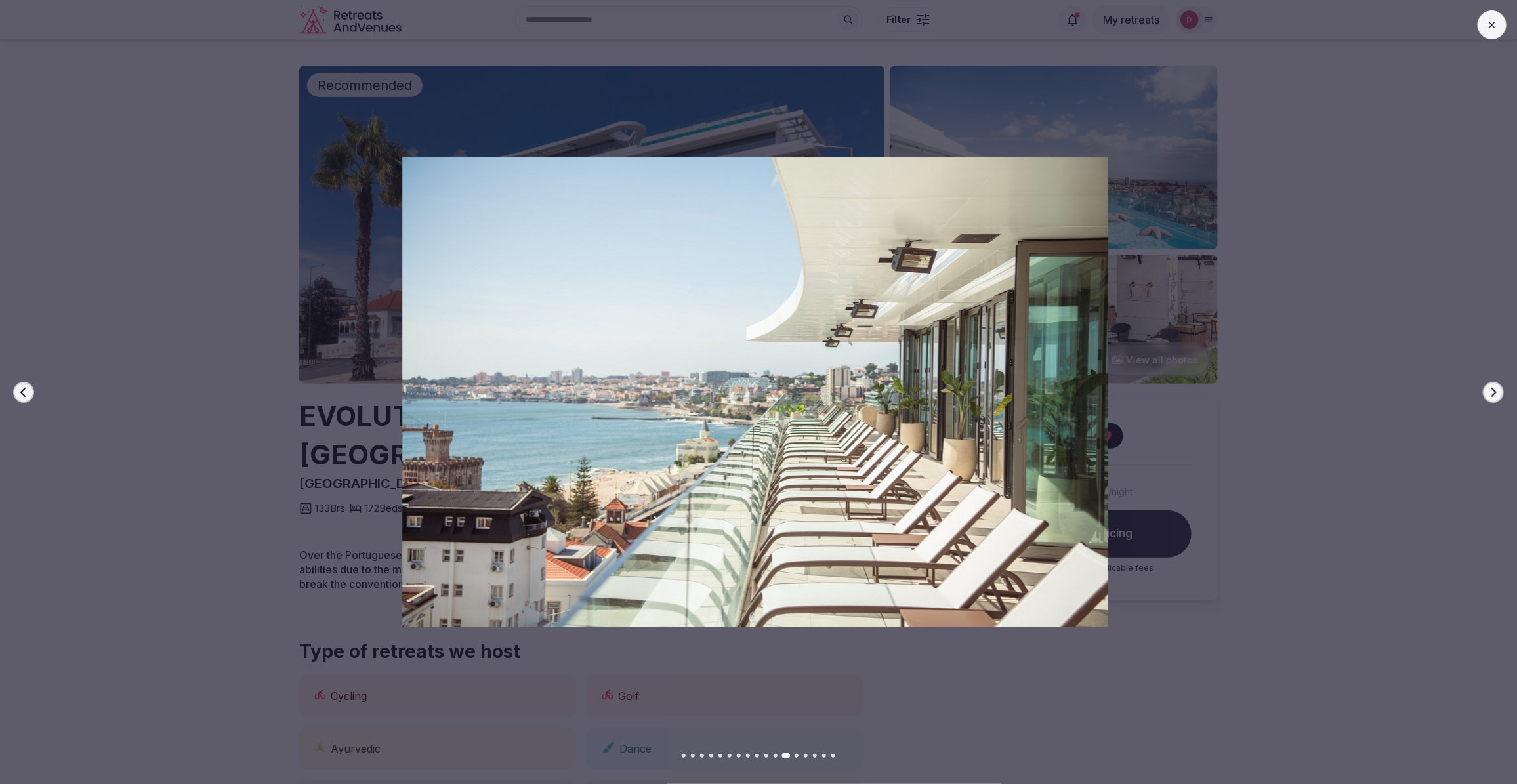
click at [1399, 421] on div at bounding box center [749, 392] width 1527 height 470
click at [1491, 20] on icon at bounding box center [1492, 25] width 11 height 11
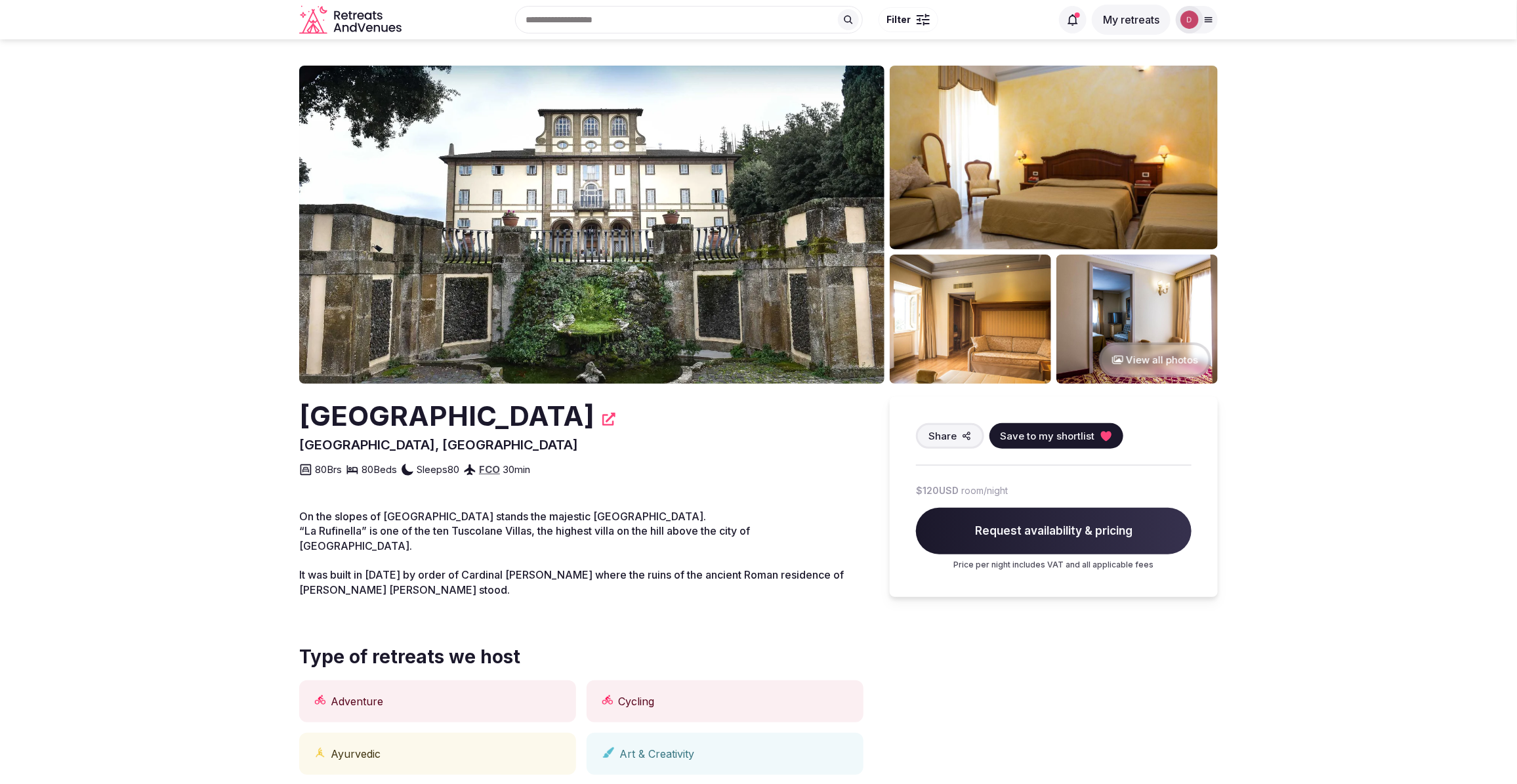
click at [1156, 355] on button "View all photos" at bounding box center [1155, 360] width 112 height 35
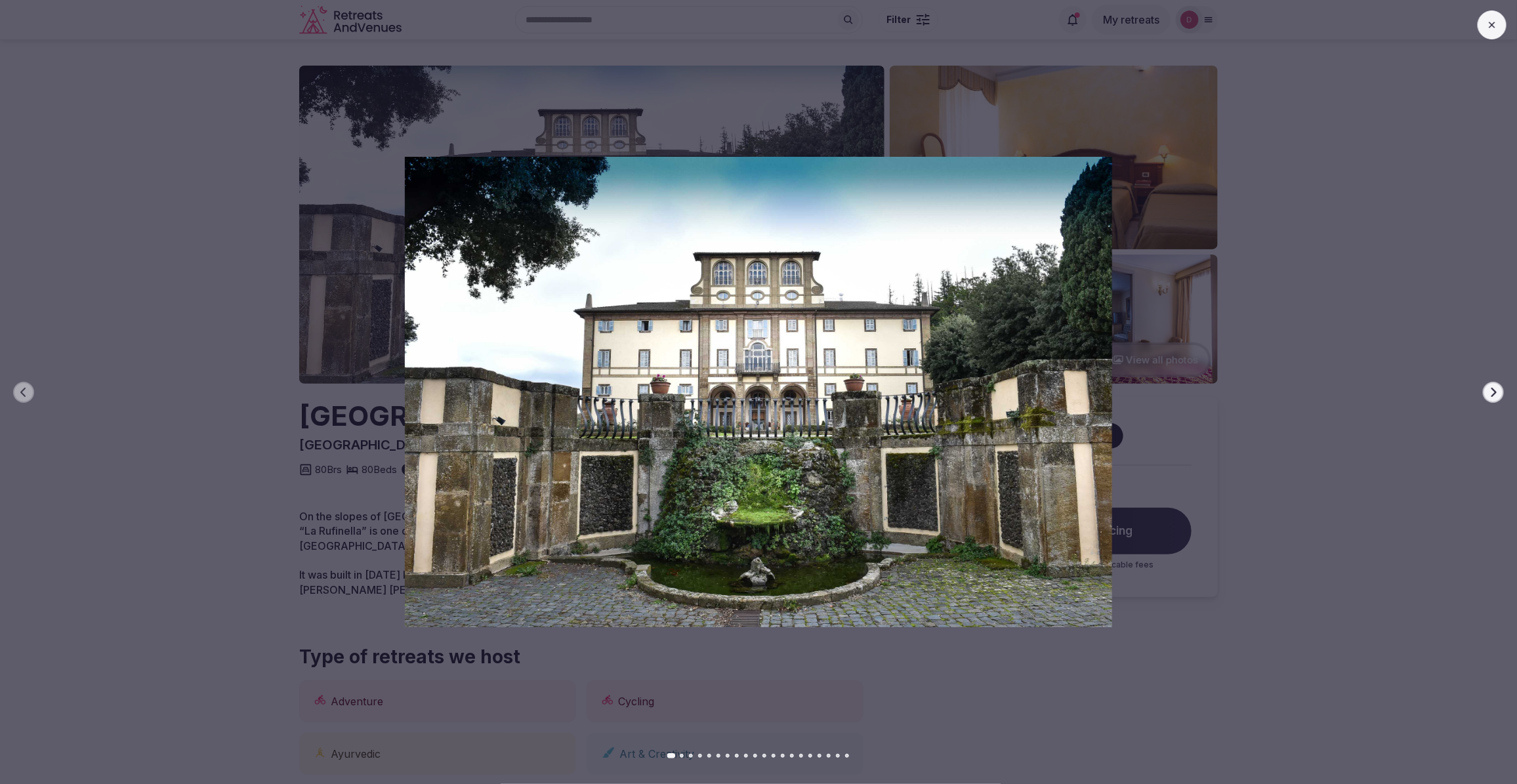
click at [1491, 391] on icon "button" at bounding box center [1493, 392] width 11 height 11
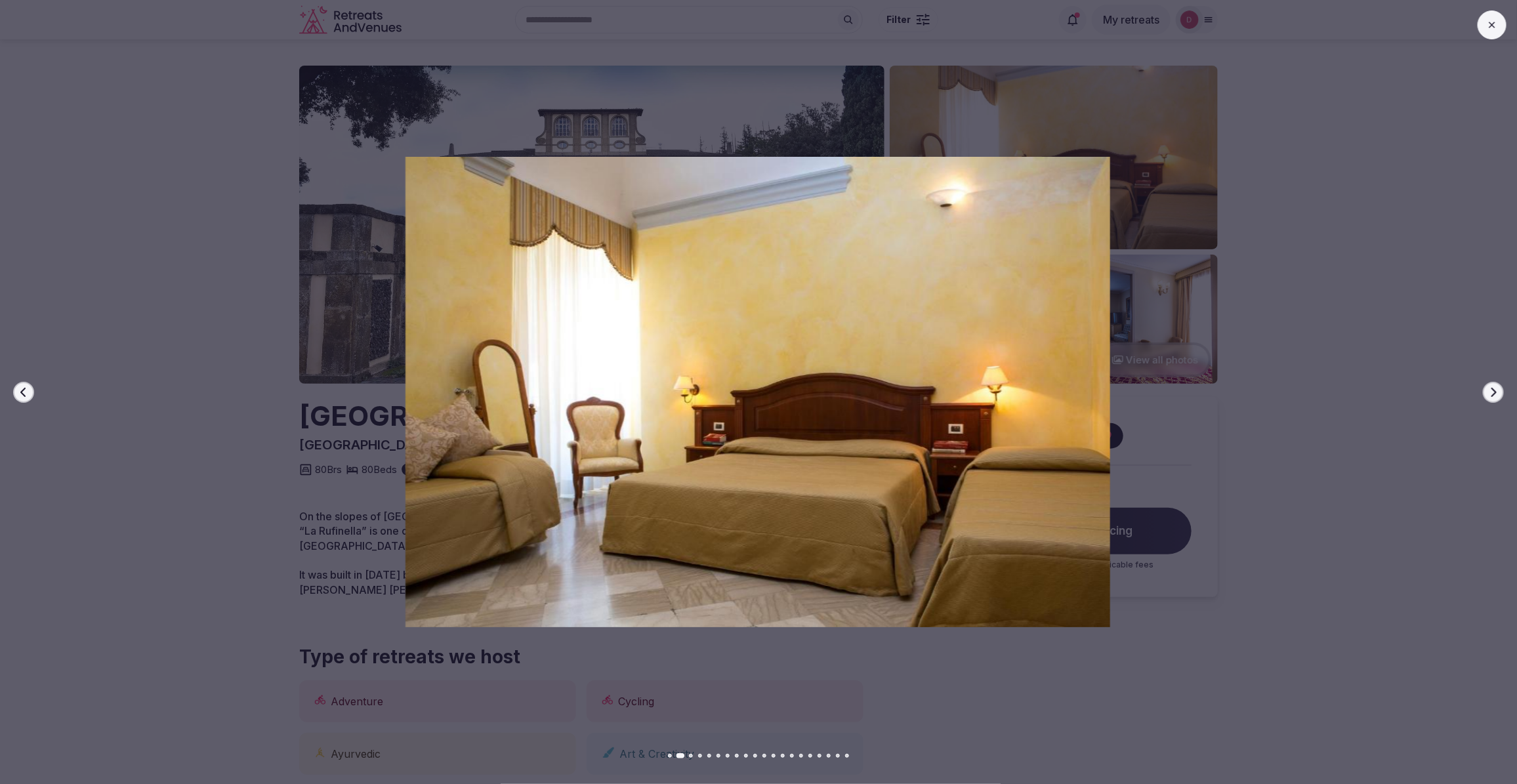
click at [1491, 391] on icon "button" at bounding box center [1493, 392] width 11 height 11
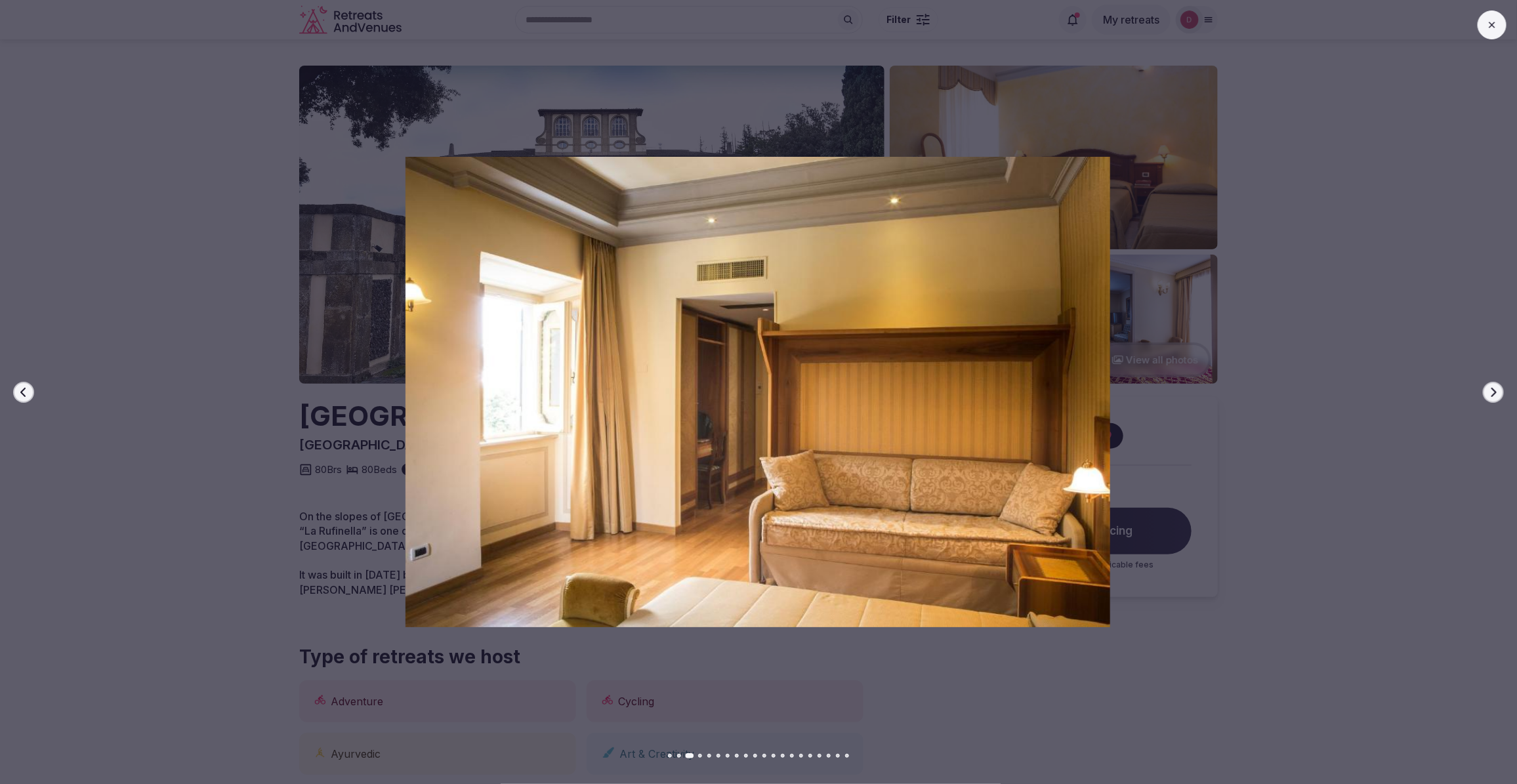
click at [1491, 391] on icon "button" at bounding box center [1493, 392] width 11 height 11
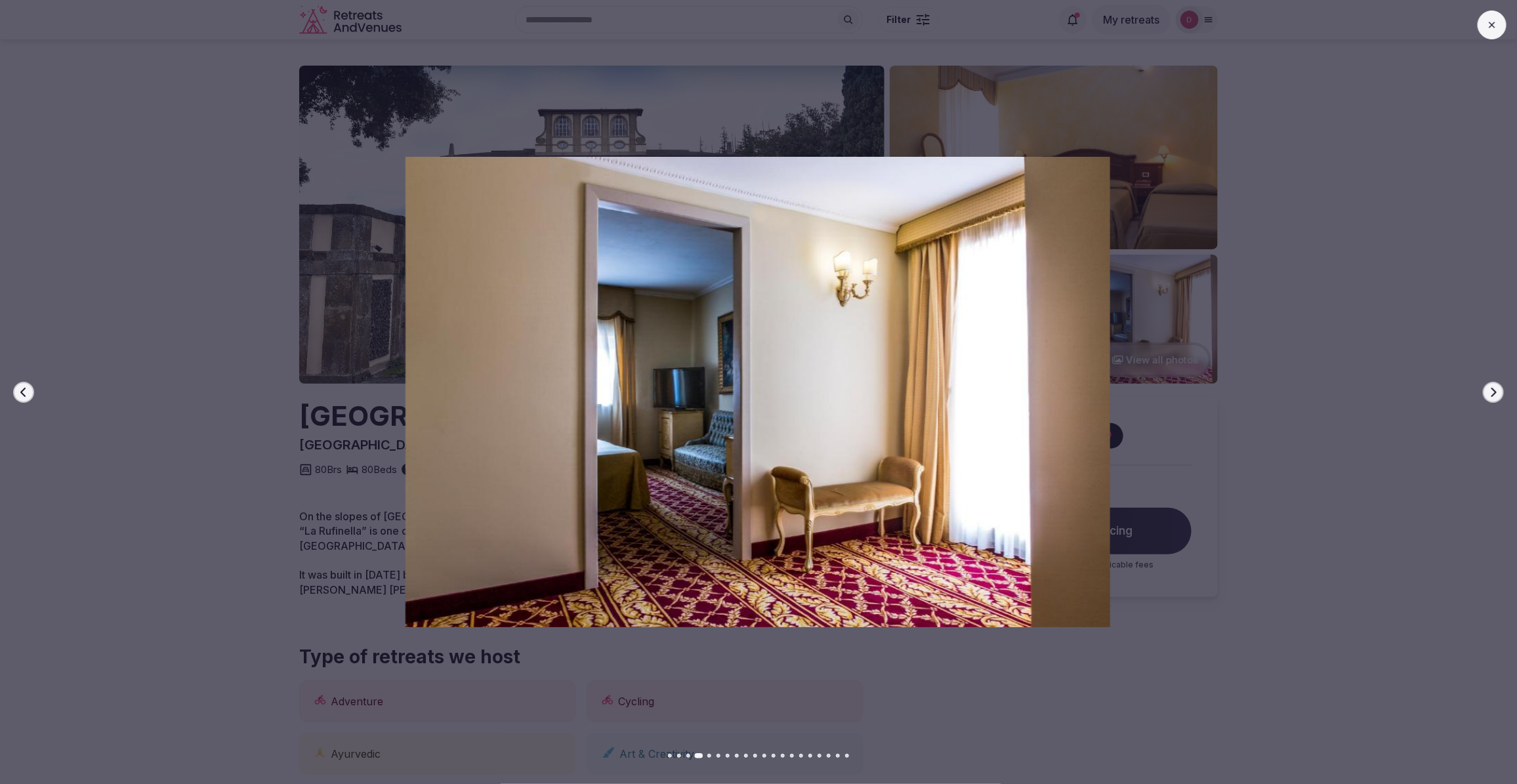
click at [1491, 391] on icon "button" at bounding box center [1493, 392] width 11 height 11
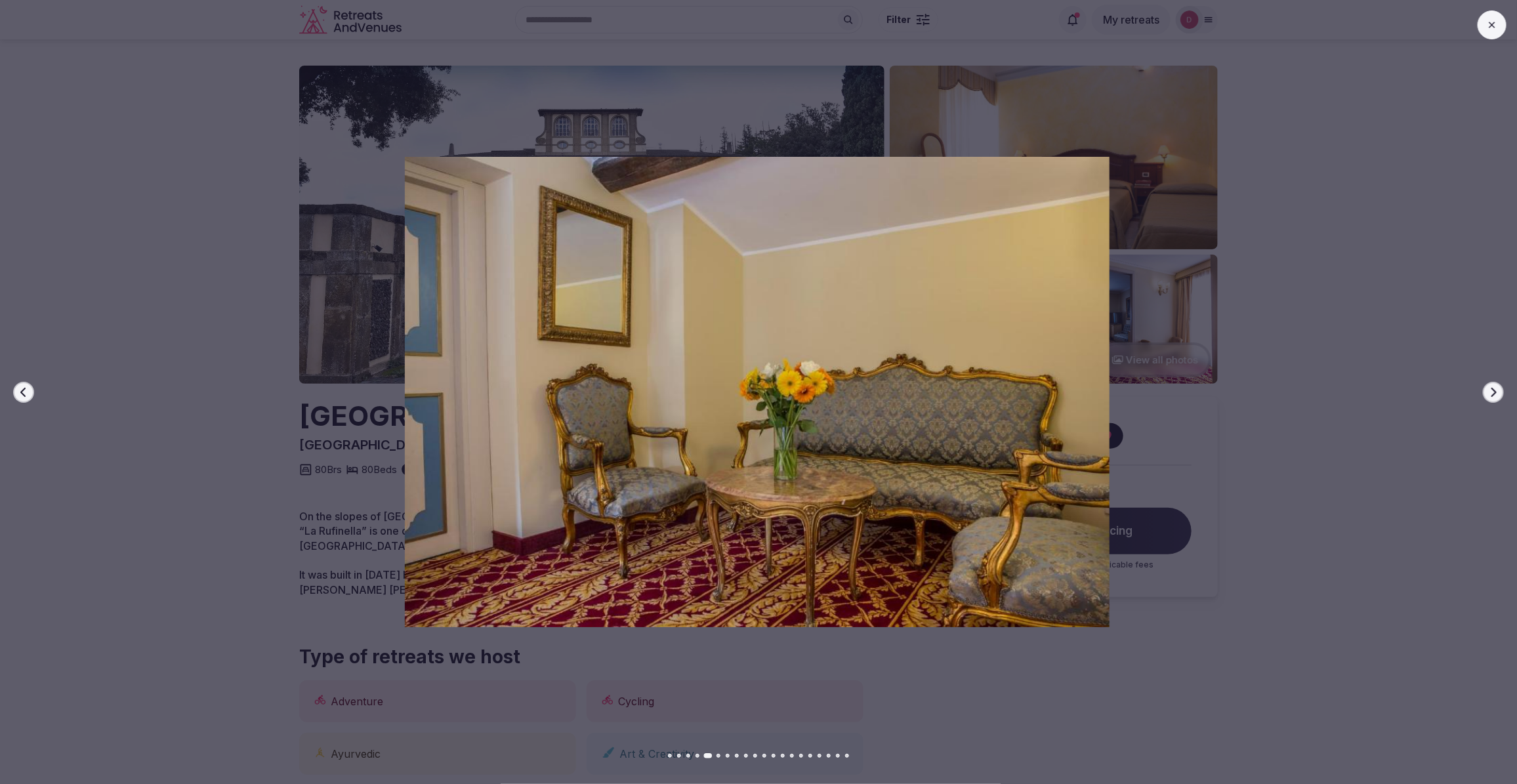
click at [1491, 391] on icon "button" at bounding box center [1493, 392] width 11 height 11
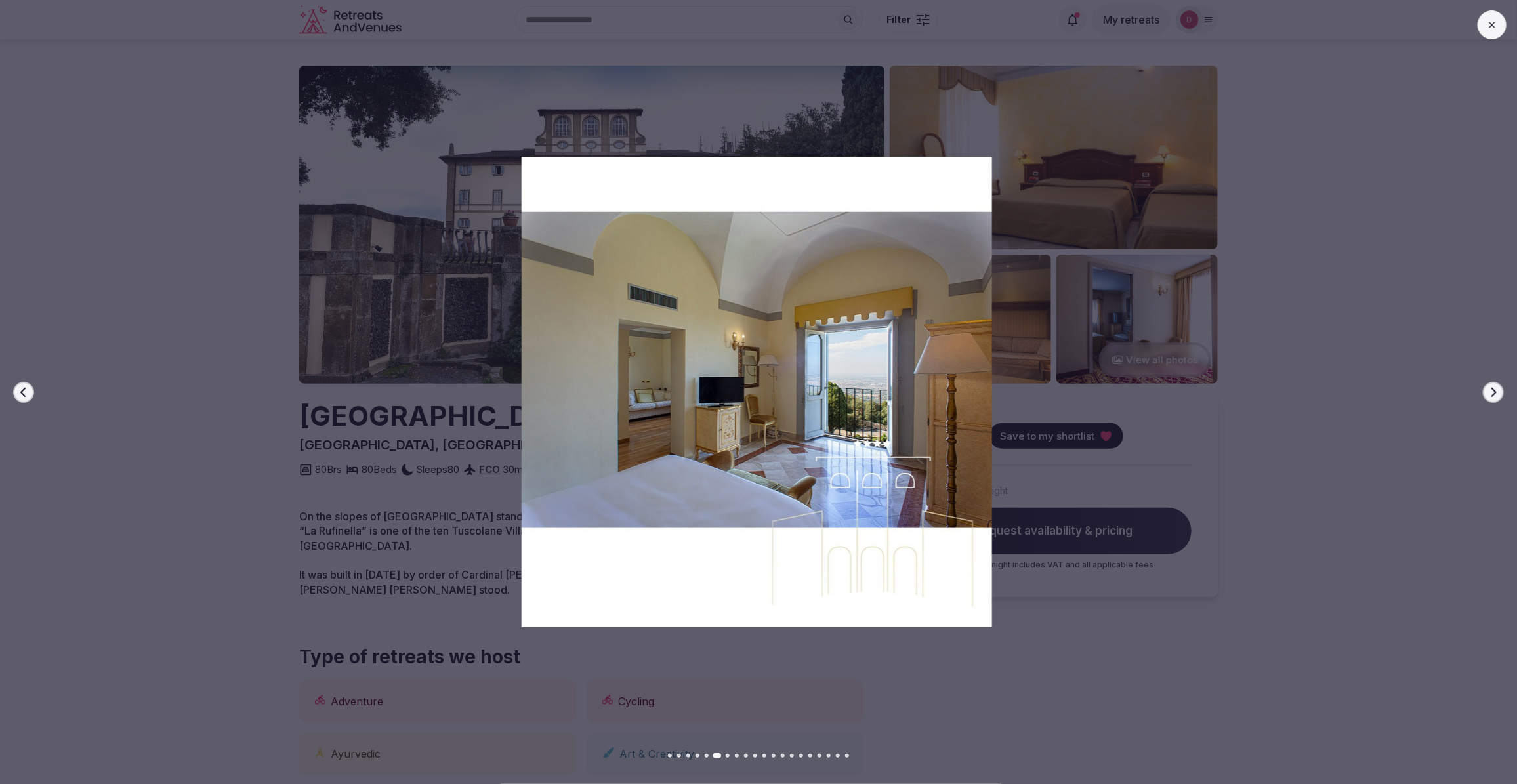
click at [1491, 391] on icon "button" at bounding box center [1493, 392] width 11 height 11
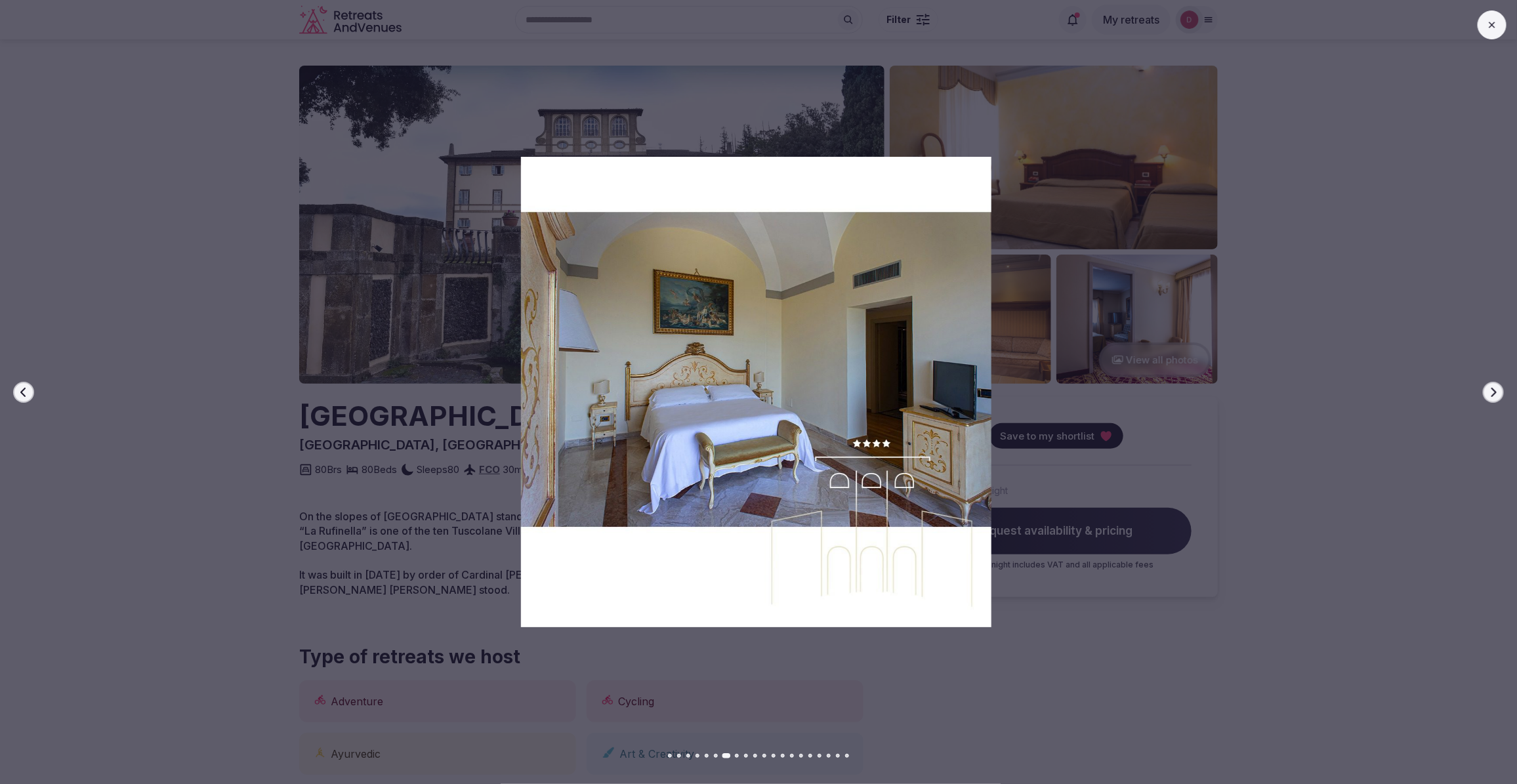
click at [1491, 391] on icon "button" at bounding box center [1493, 392] width 11 height 11
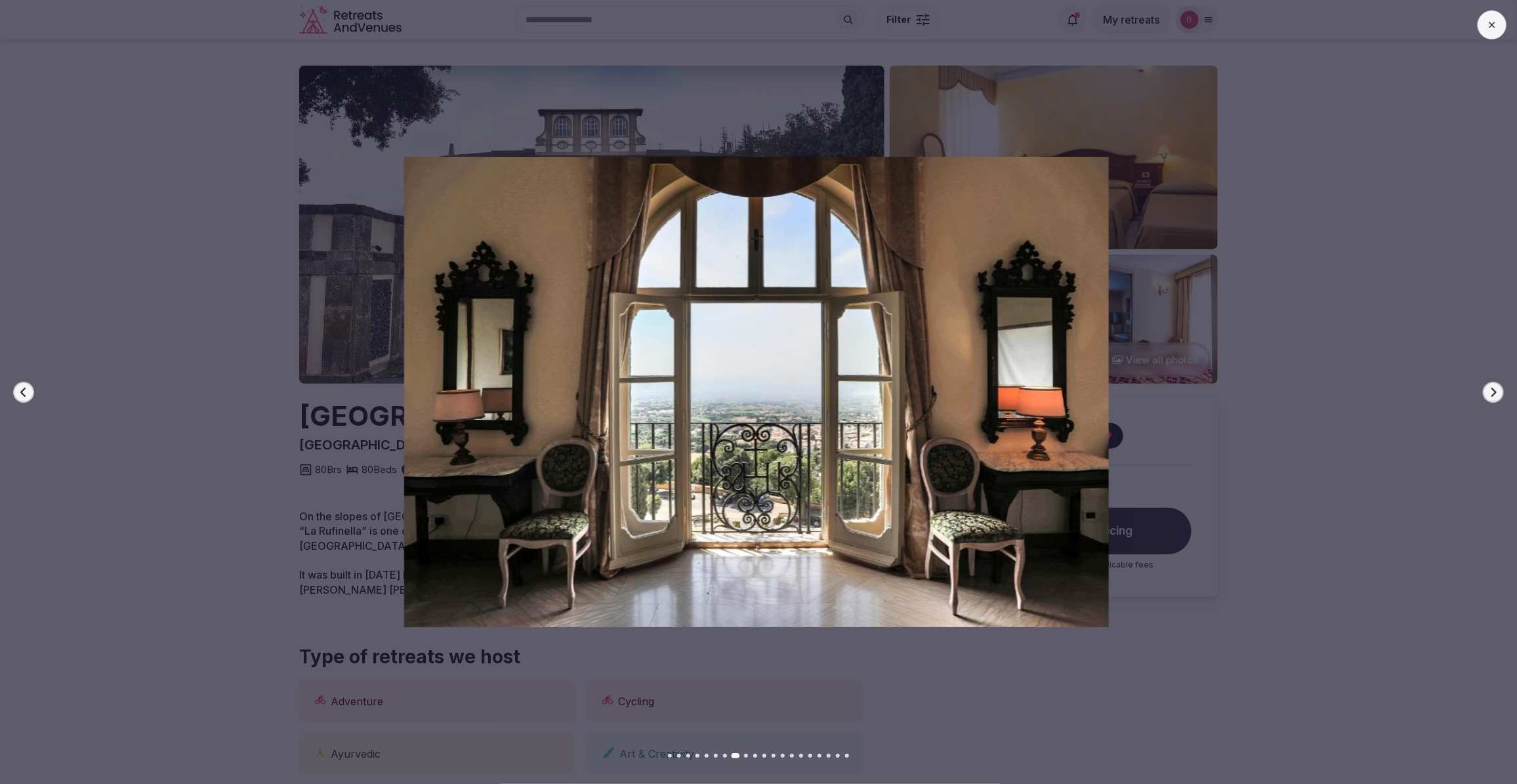
click at [1491, 391] on icon "button" at bounding box center [1493, 392] width 11 height 11
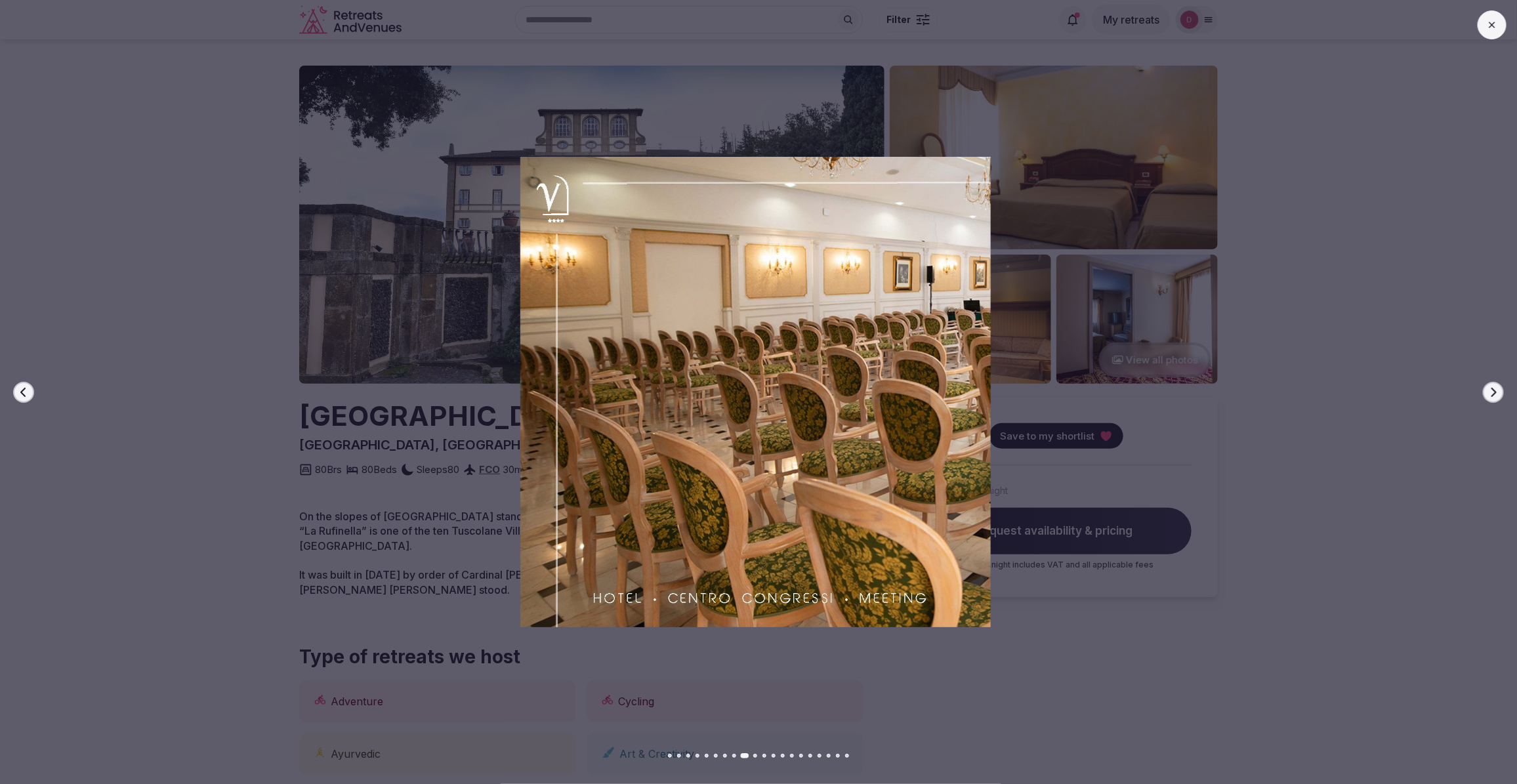
click at [1491, 391] on icon "button" at bounding box center [1493, 392] width 11 height 11
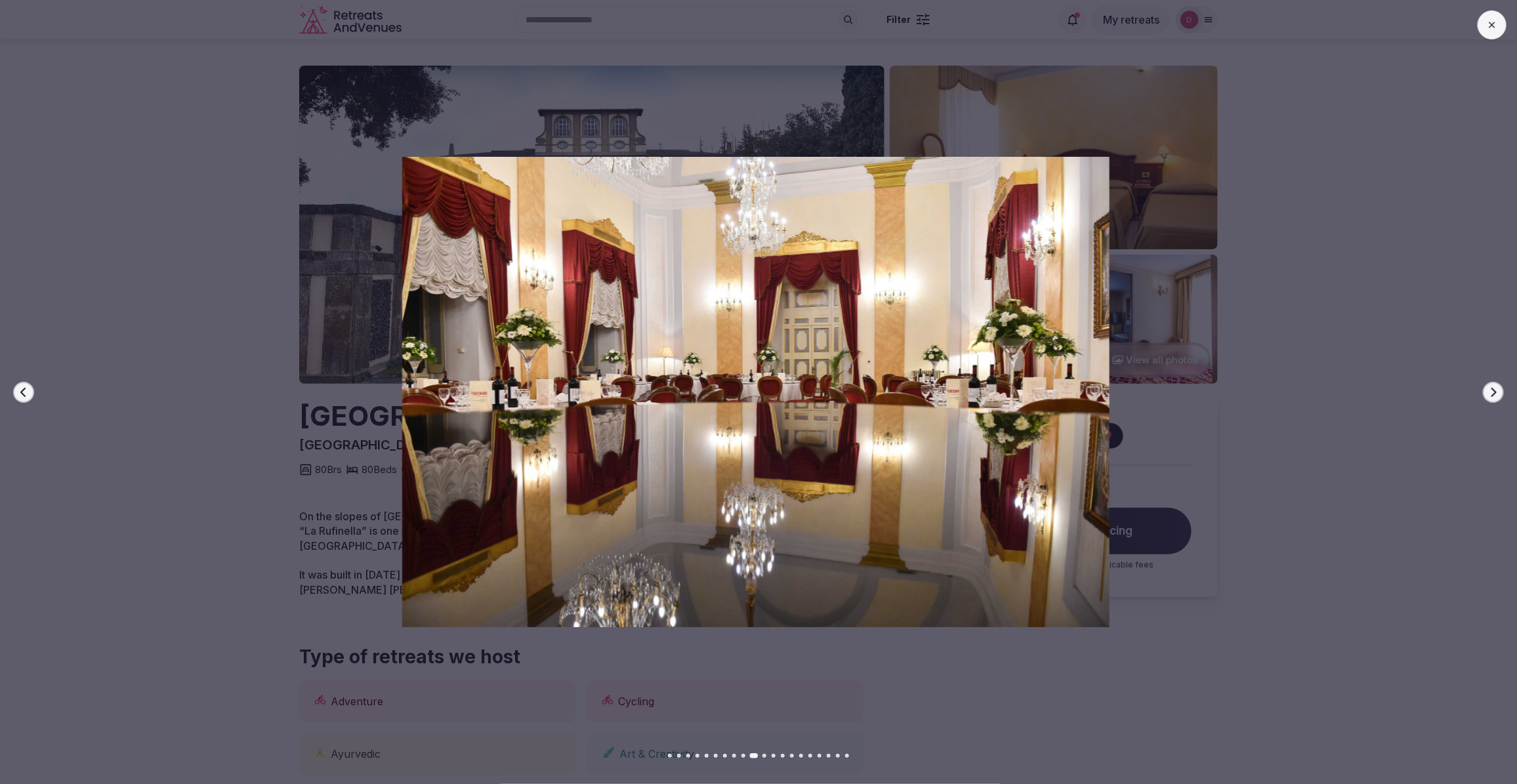
click at [1491, 391] on icon "button" at bounding box center [1493, 392] width 11 height 11
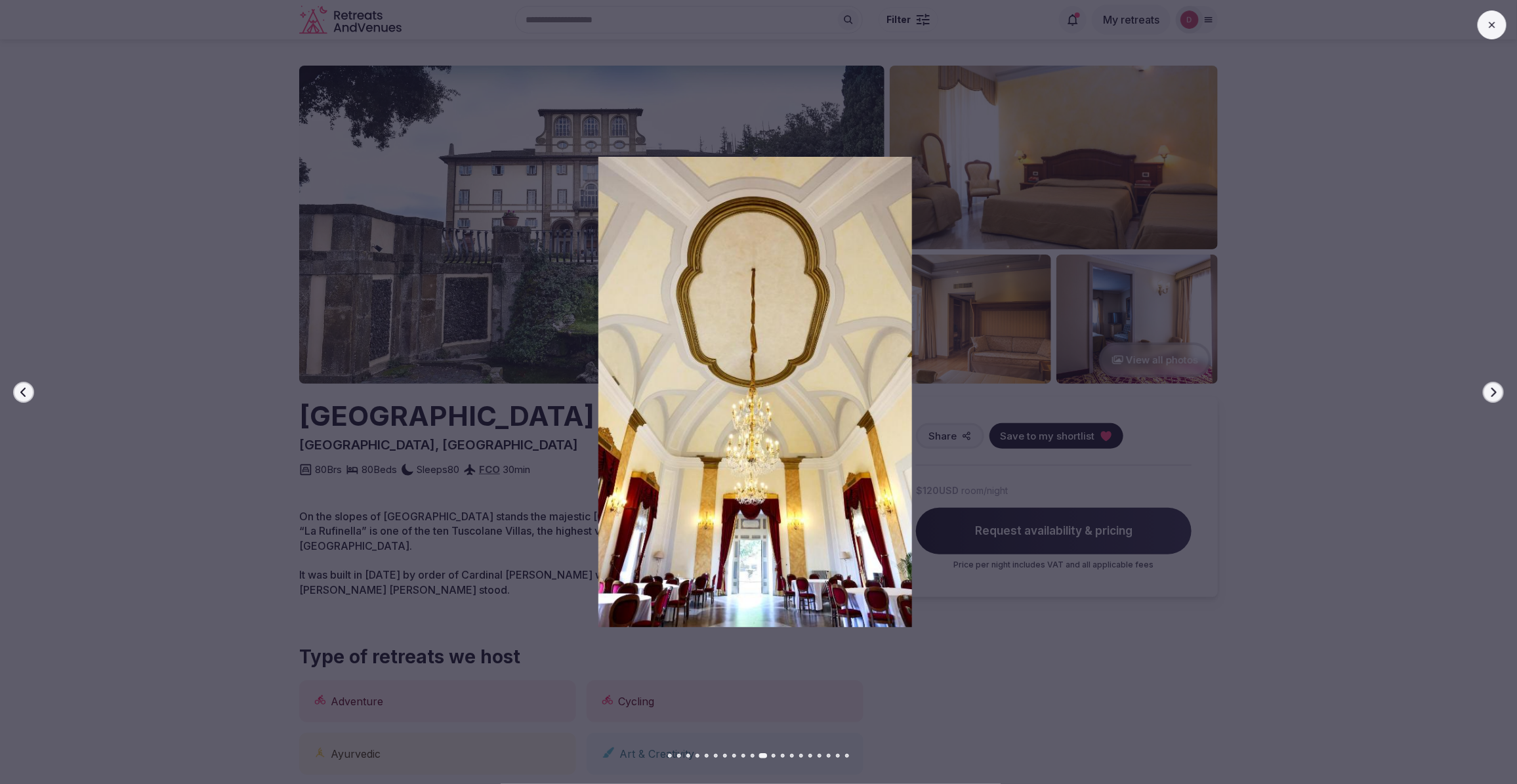
click at [1491, 391] on icon "button" at bounding box center [1493, 392] width 11 height 11
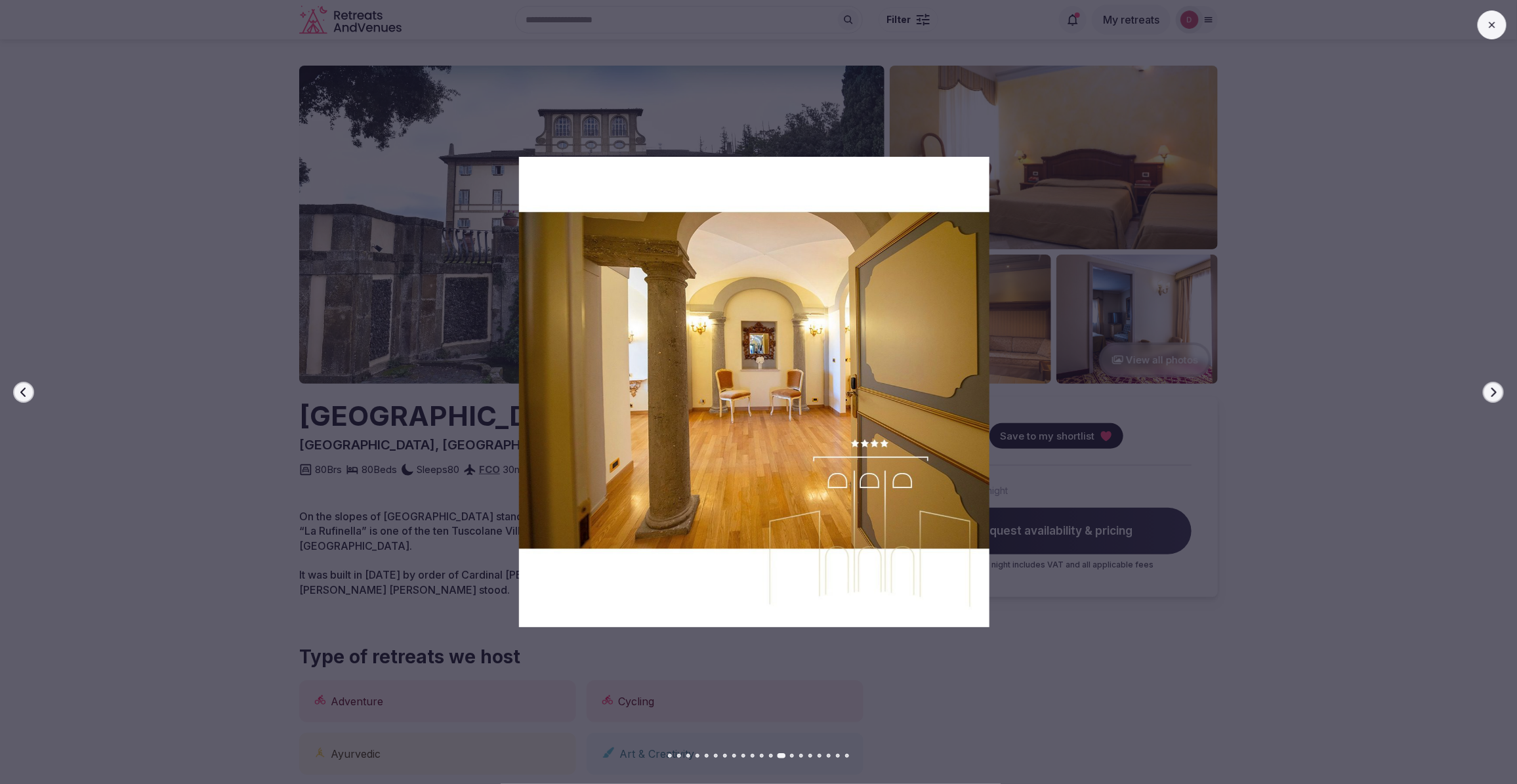
click at [1491, 391] on icon "button" at bounding box center [1493, 392] width 11 height 11
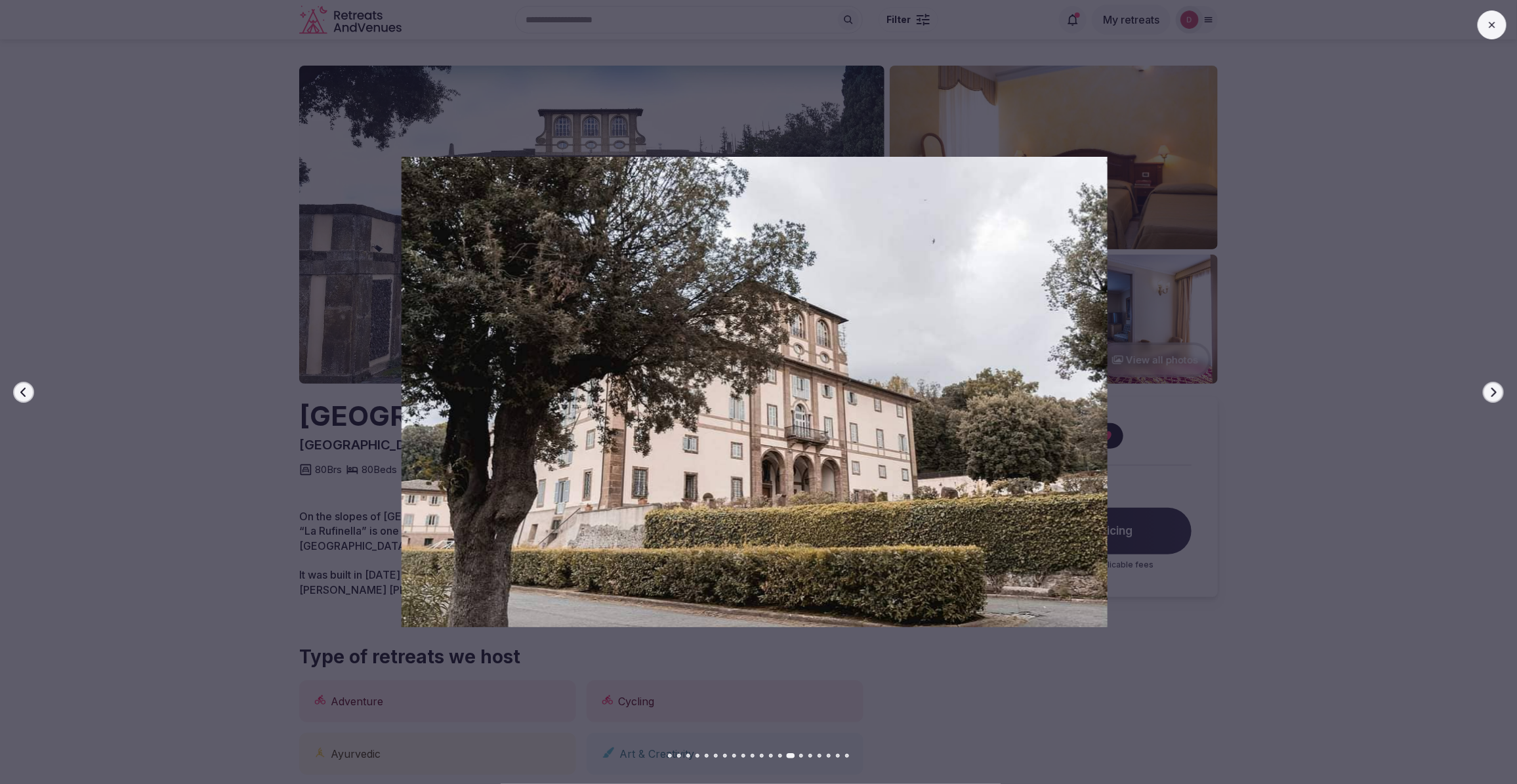
click at [1491, 391] on icon "button" at bounding box center [1493, 392] width 11 height 11
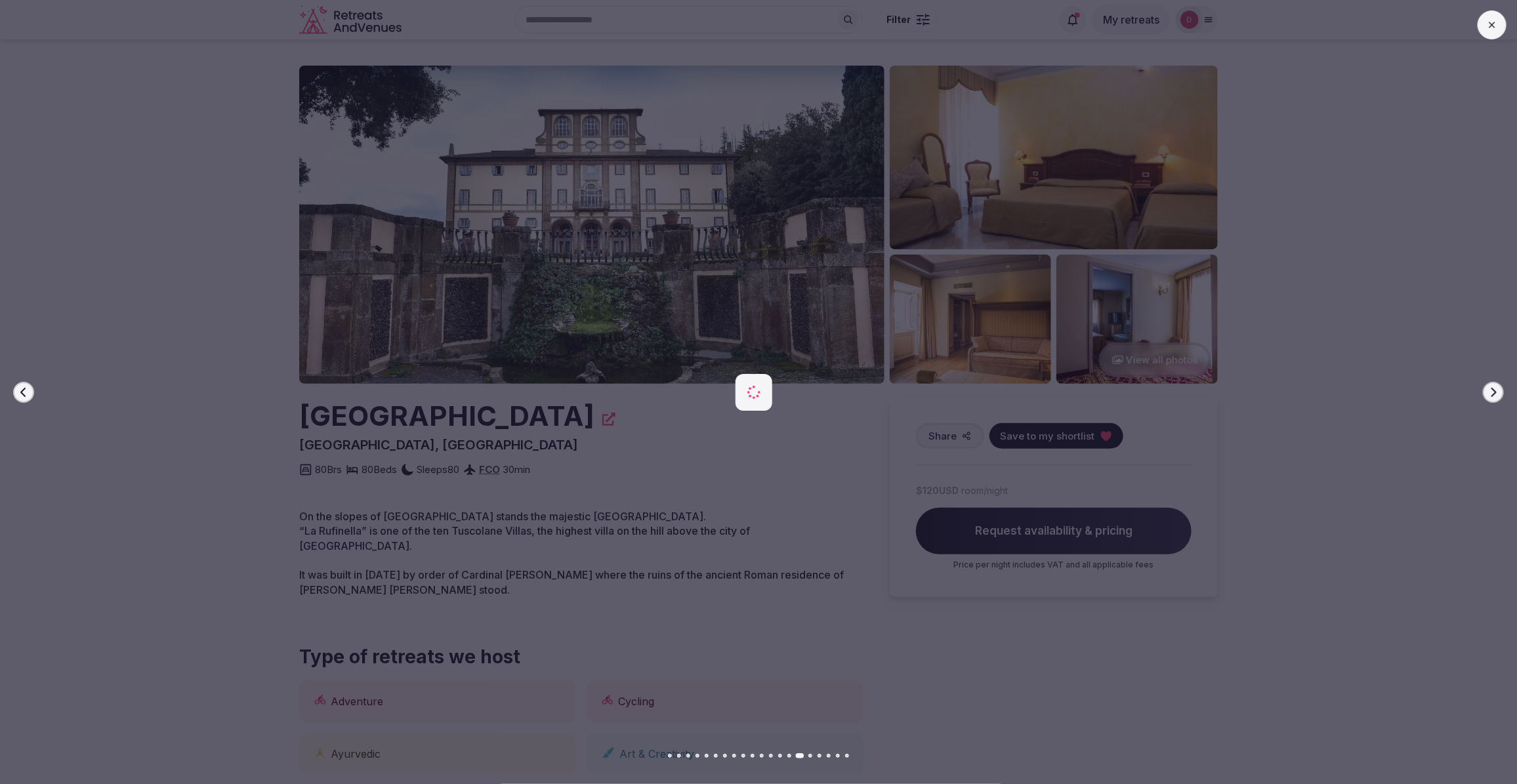
click at [1491, 391] on icon "button" at bounding box center [1493, 392] width 11 height 11
click at [1491, 390] on icon "button" at bounding box center [1493, 392] width 11 height 11
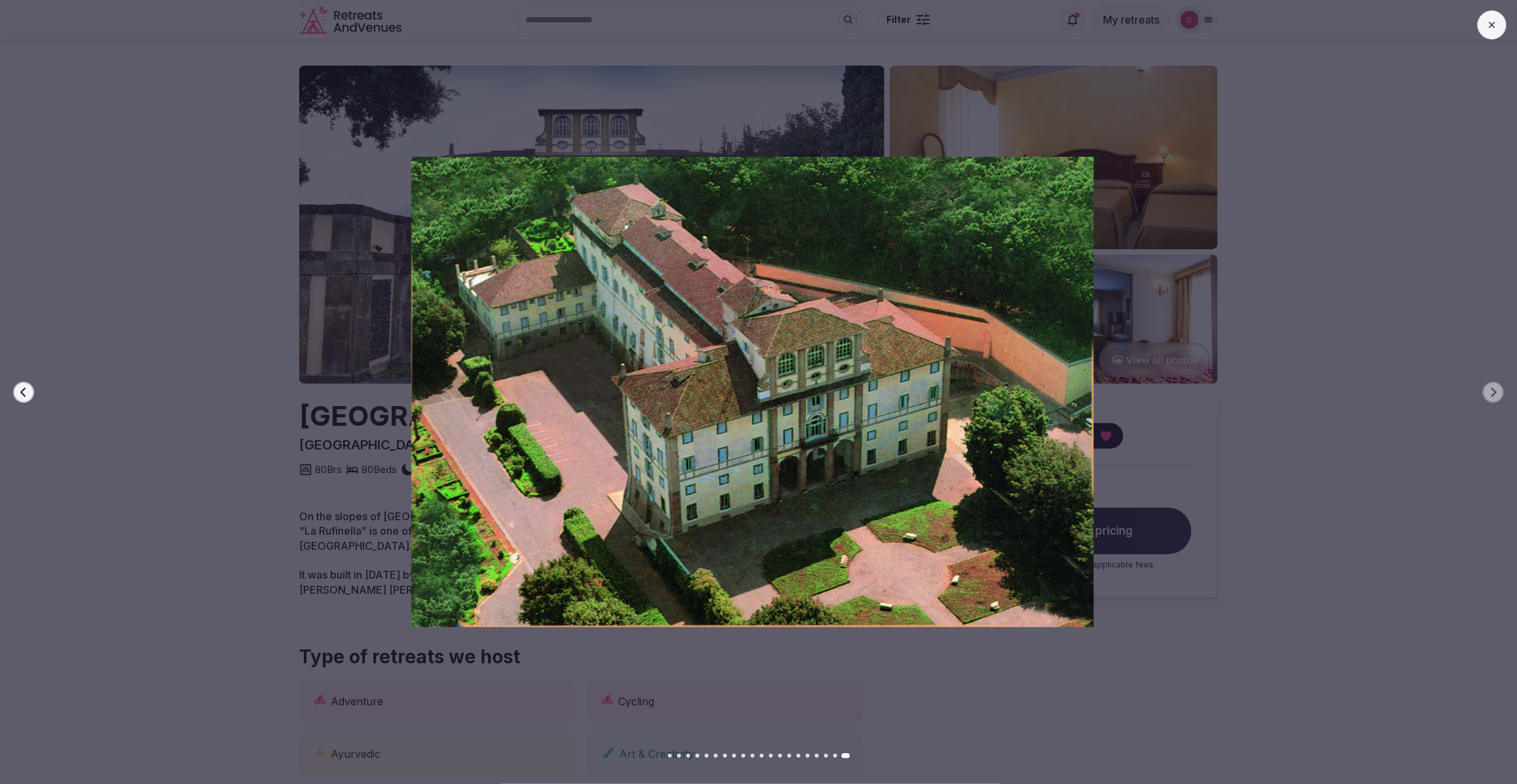
click at [1503, 25] on button at bounding box center [1491, 25] width 29 height 29
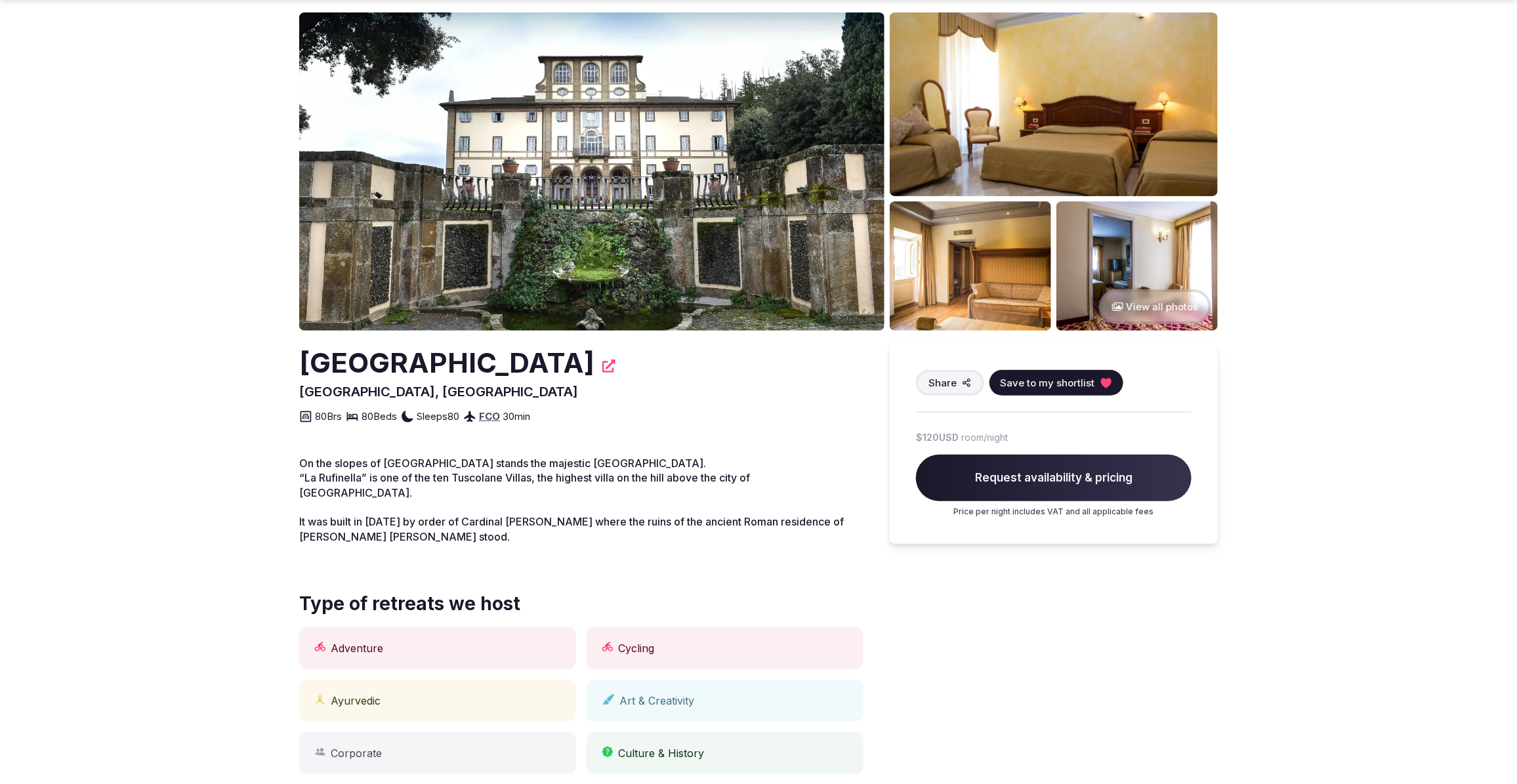
scroll to position [82, 0]
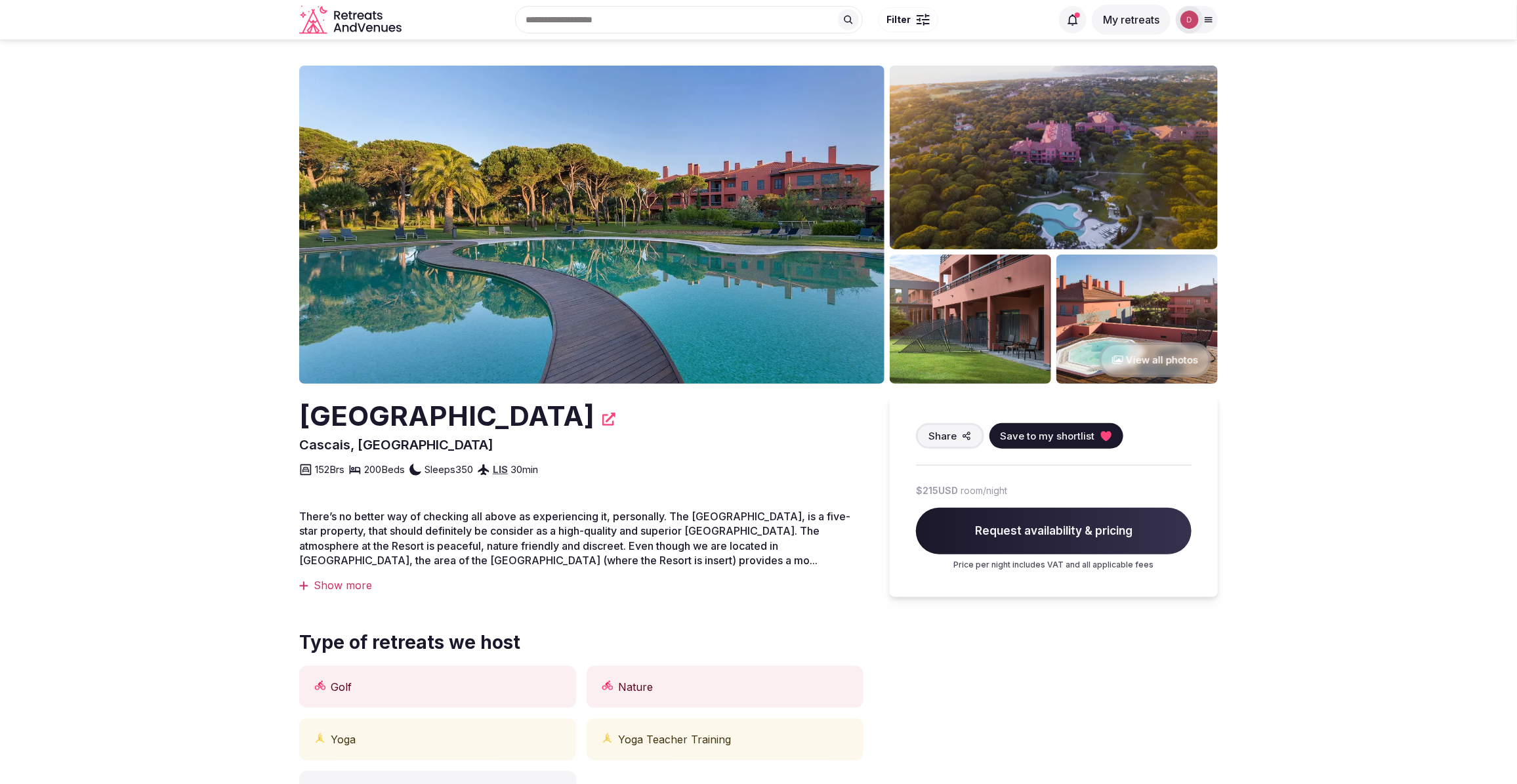
click at [1173, 220] on img at bounding box center [1053, 157] width 328 height 183
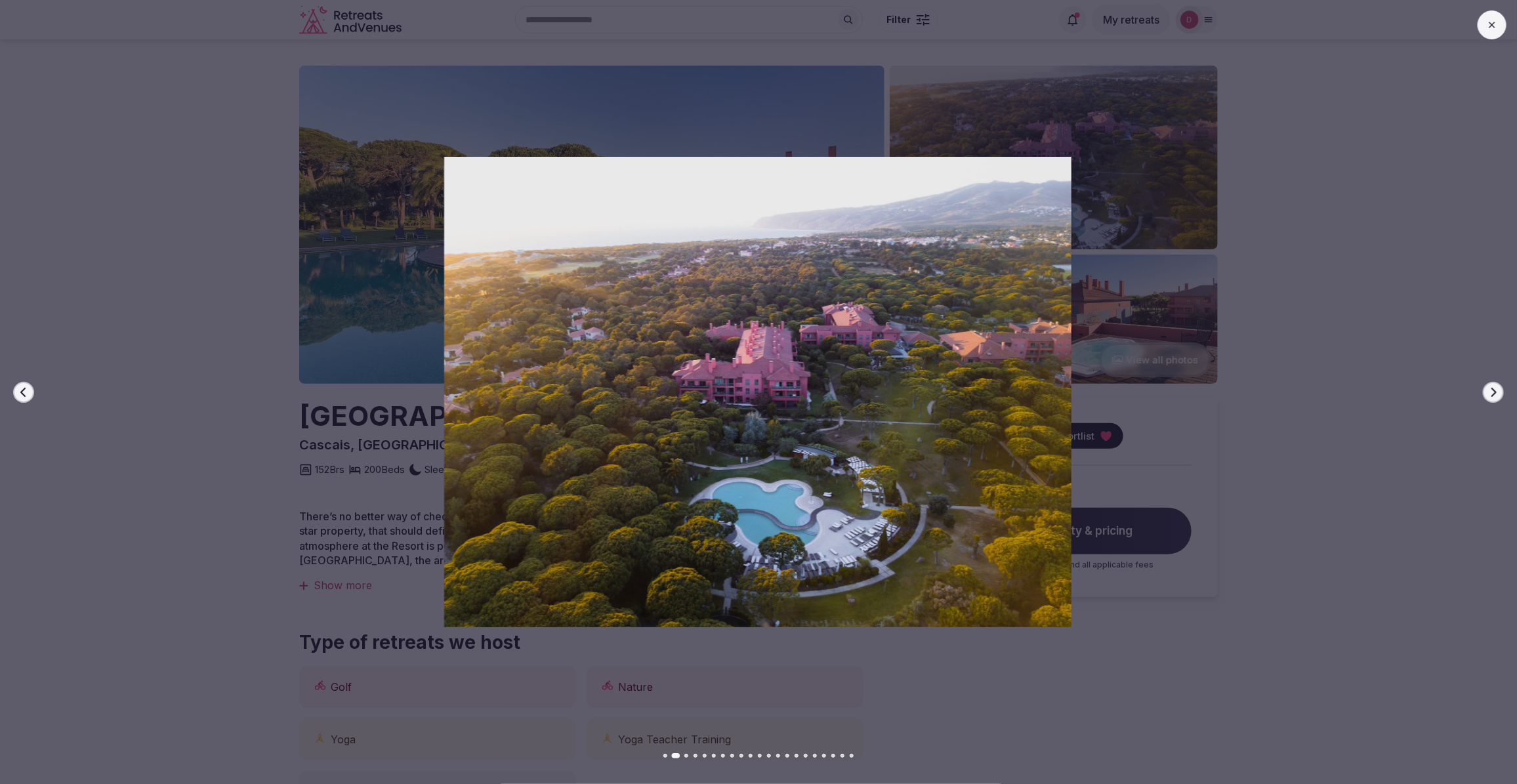
click at [123, 322] on div at bounding box center [752, 392] width 1527 height 470
click at [1491, 23] on icon at bounding box center [1492, 25] width 11 height 11
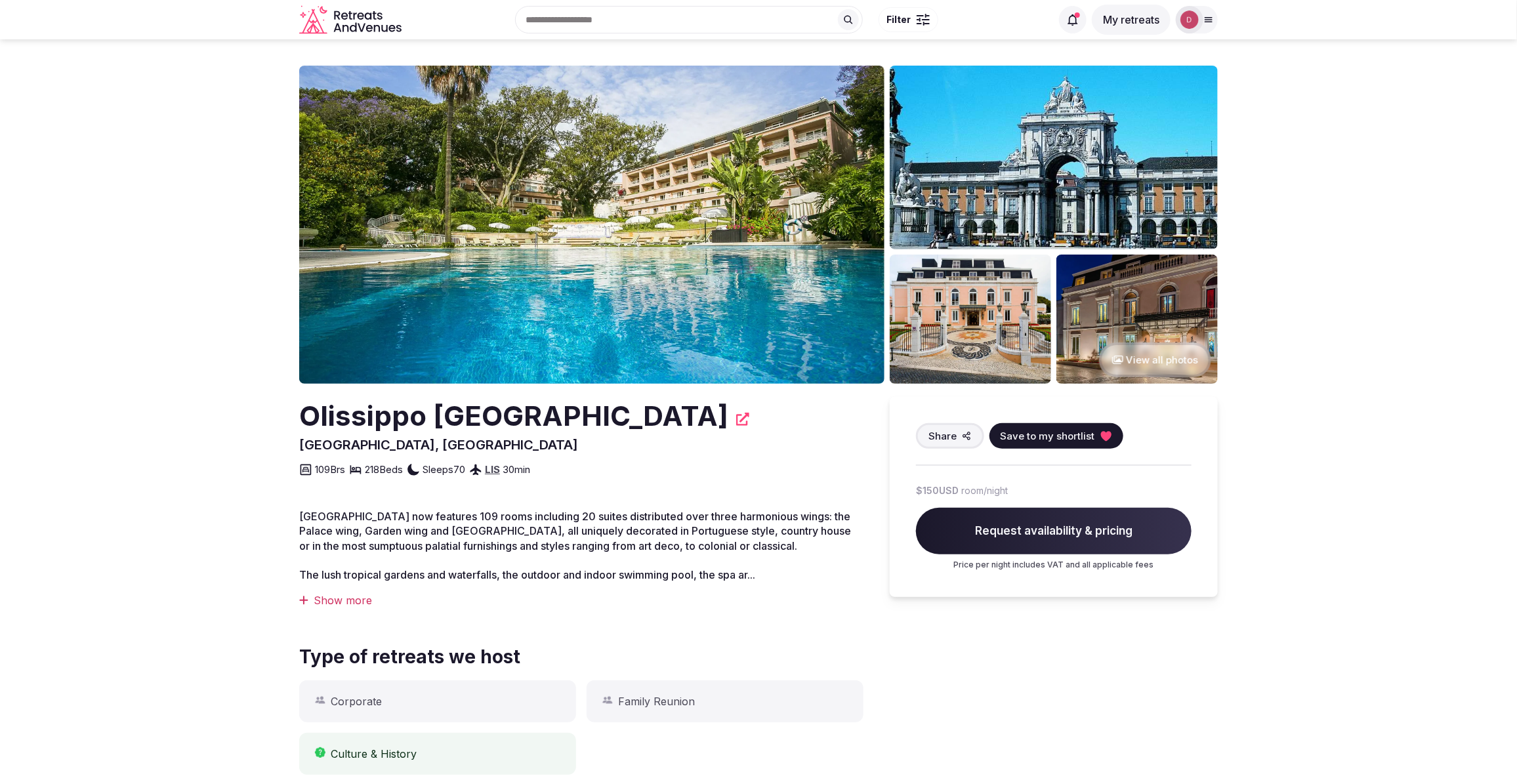
click at [1149, 356] on button "View all photos" at bounding box center [1155, 360] width 112 height 35
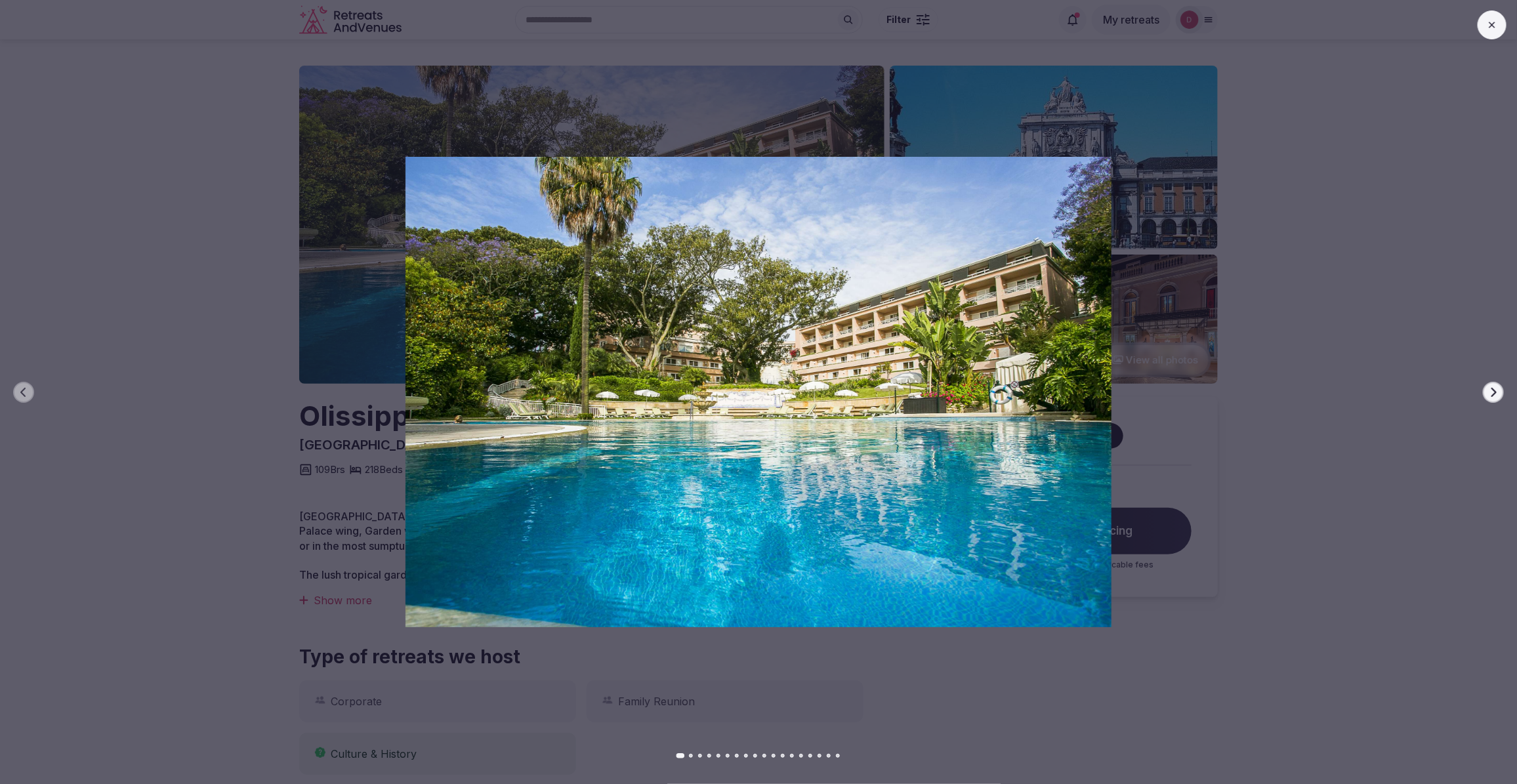
click at [1360, 408] on div at bounding box center [752, 392] width 1527 height 470
click at [266, 425] on img at bounding box center [758, 392] width 1061 height 470
click at [1494, 24] on icon at bounding box center [1492, 25] width 11 height 11
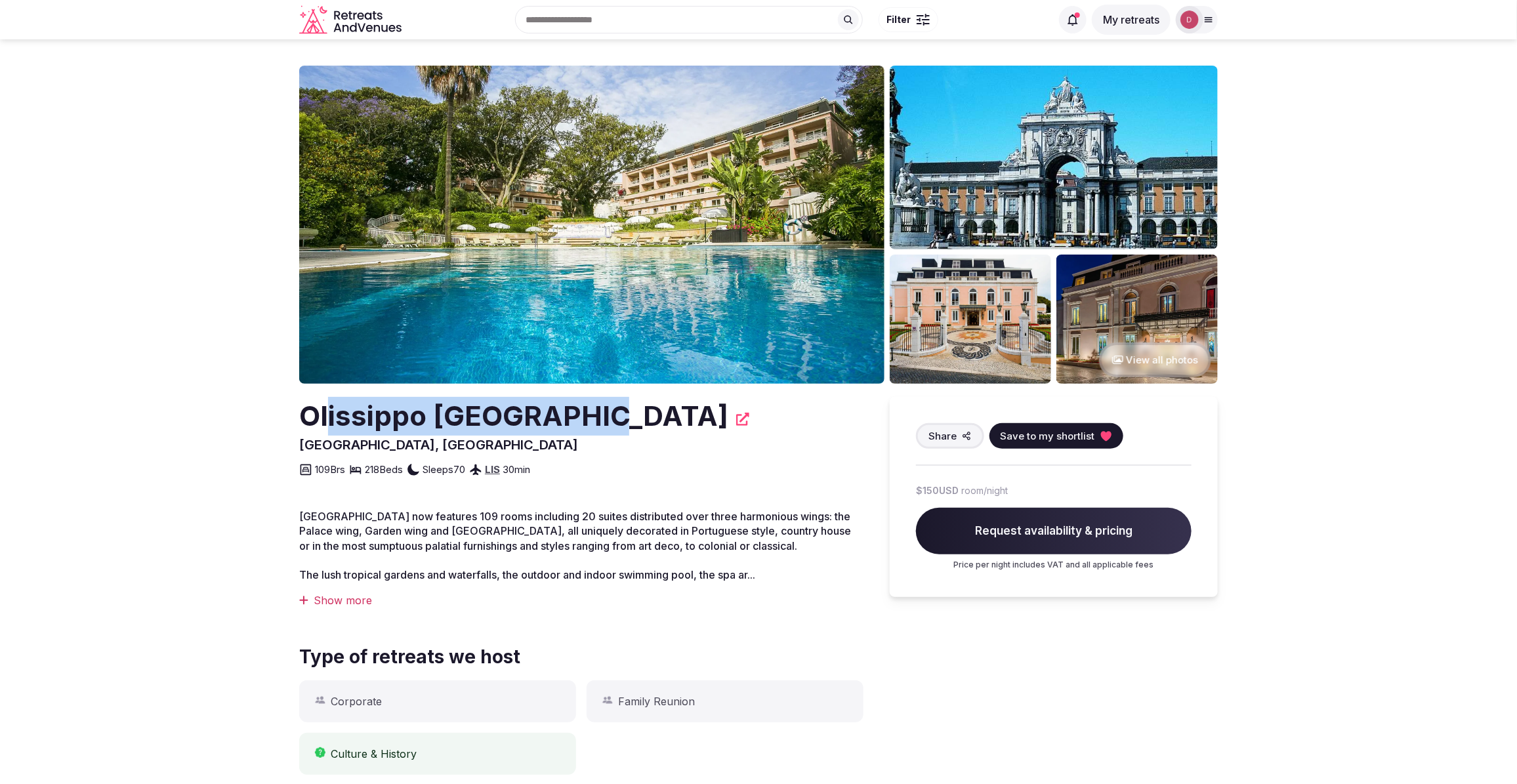
drag, startPoint x: 587, startPoint y: 419, endPoint x: 329, endPoint y: 415, distance: 258.0
click at [329, 415] on h2 "Olissippo Lapa Palace" at bounding box center [513, 417] width 429 height 39
click at [329, 412] on h2 "Olissippo Lapa Palace" at bounding box center [513, 417] width 429 height 39
drag, startPoint x: 302, startPoint y: 415, endPoint x: 599, endPoint y: 421, distance: 297.1
click at [599, 421] on div "Olissippo Lapa Palace" at bounding box center [581, 417] width 564 height 39
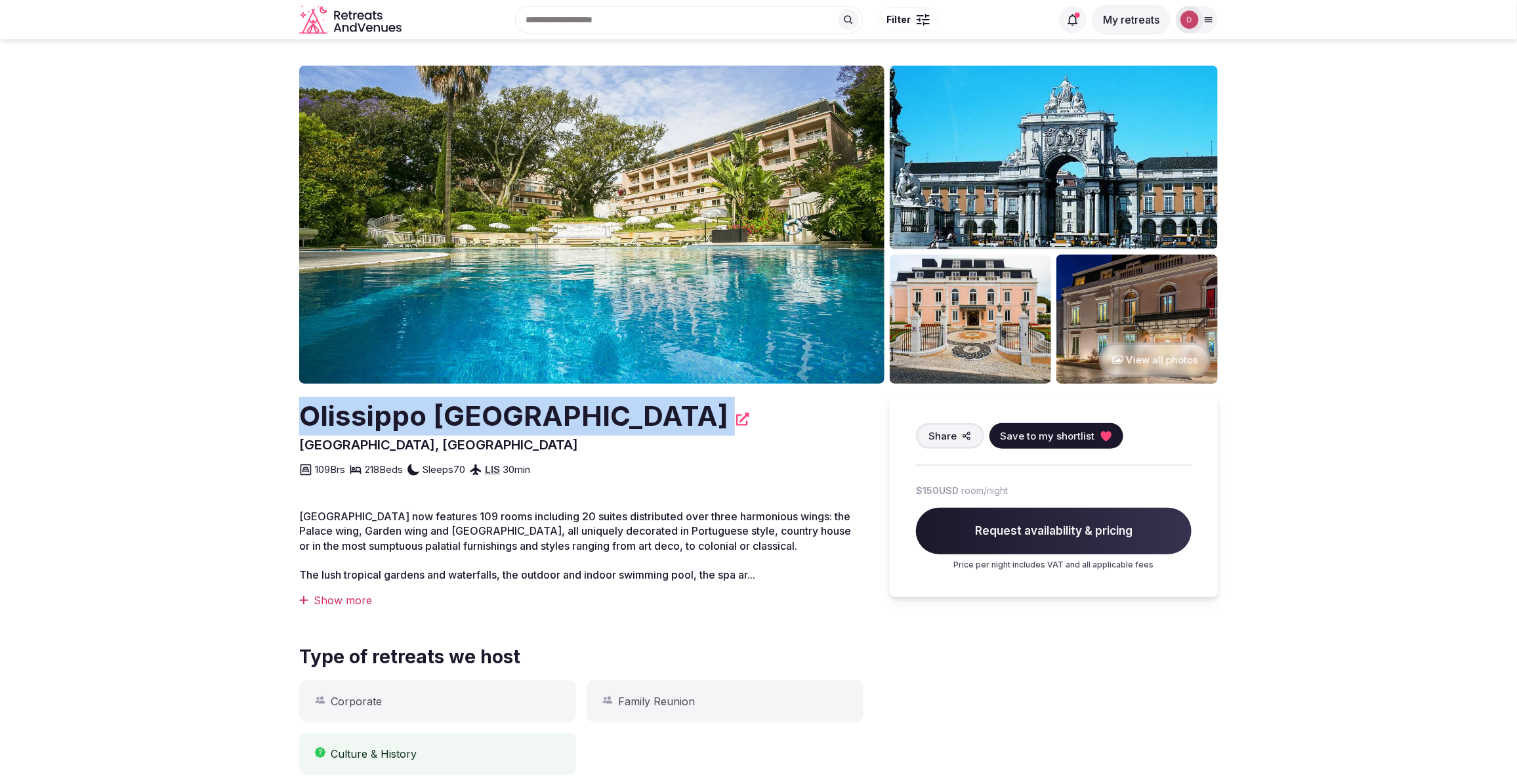
copy div "Olissippo Lapa Palace"
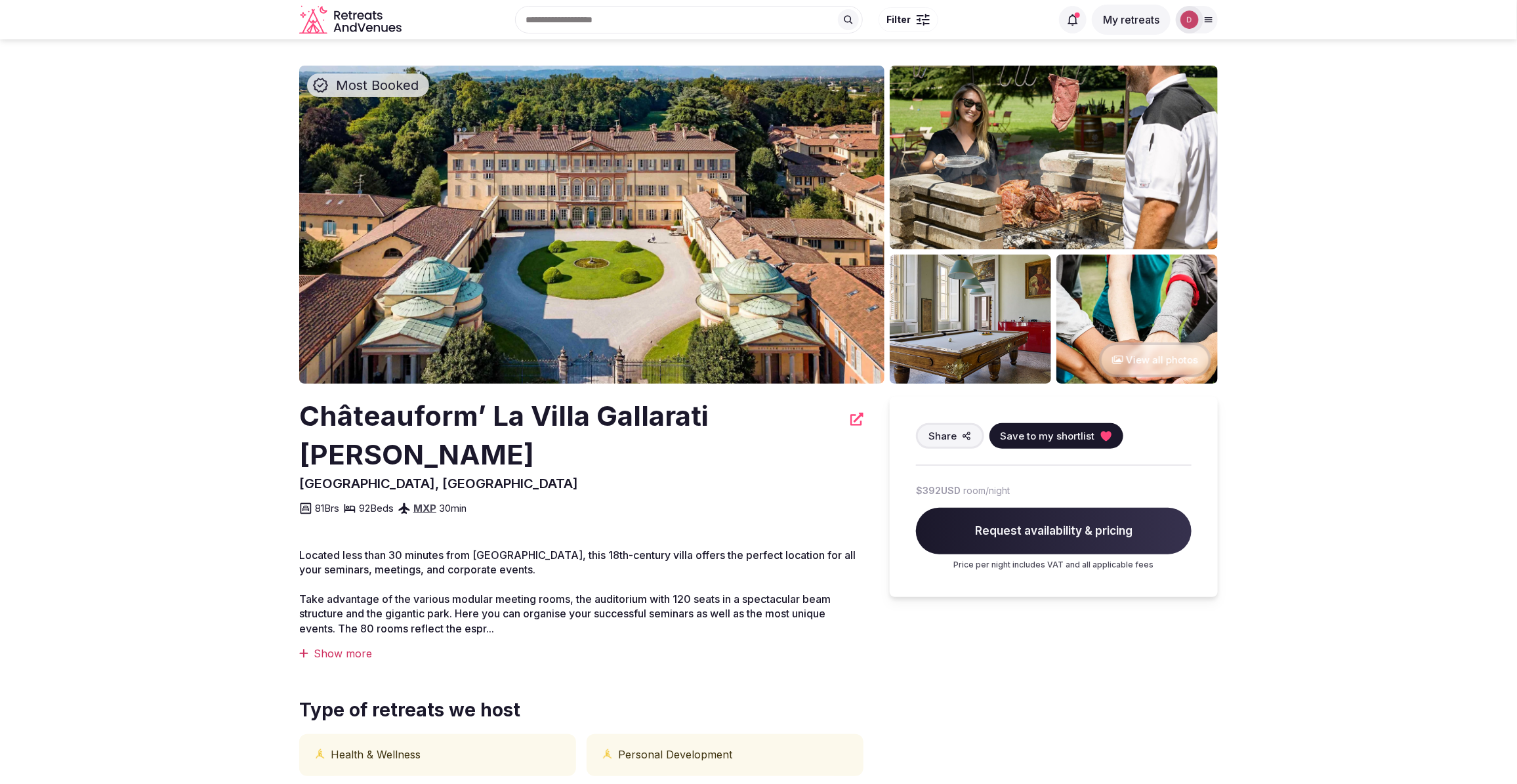
click at [1188, 362] on button "View all photos" at bounding box center [1155, 360] width 112 height 35
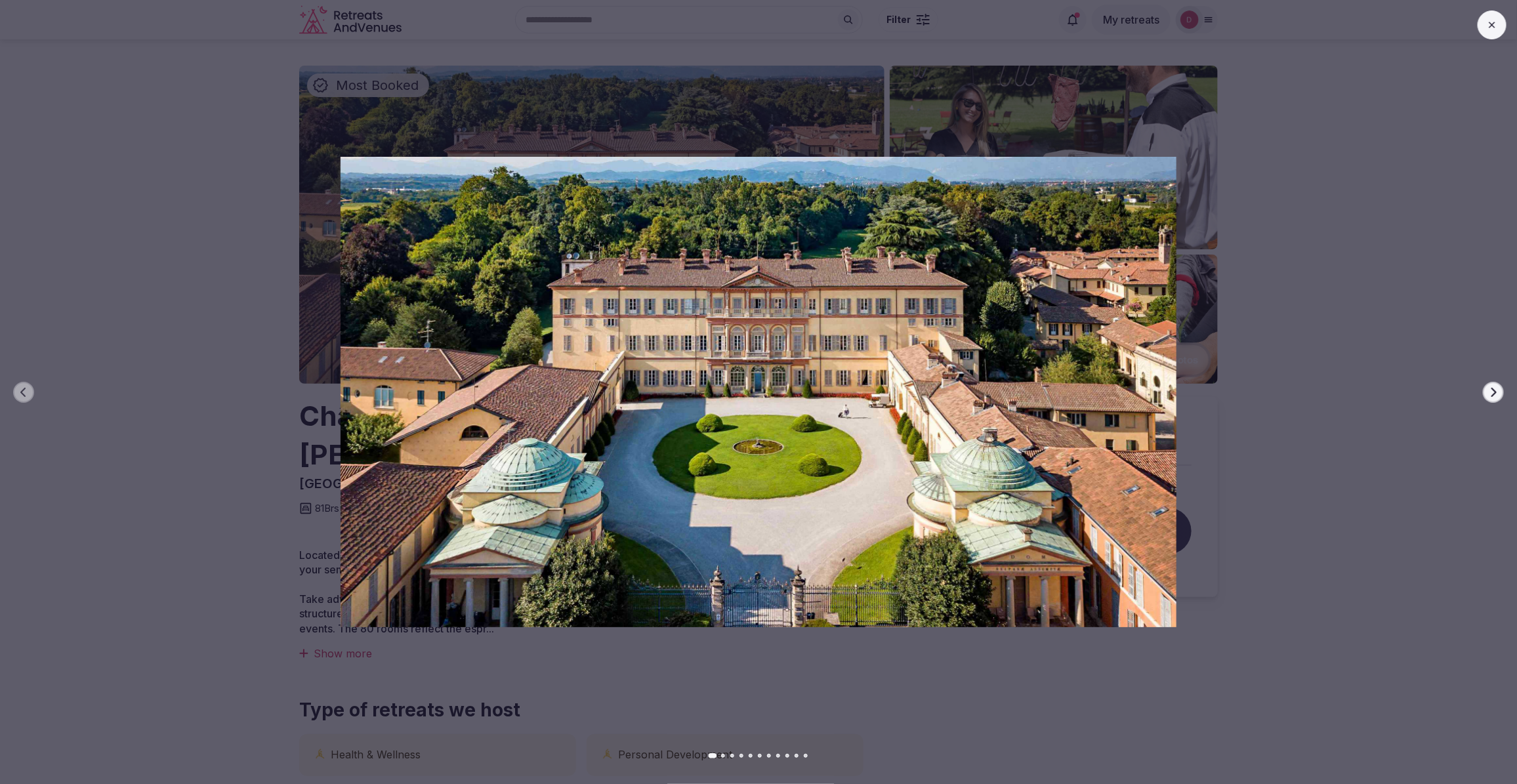
click at [1483, 390] on button "Next slide" at bounding box center [1493, 392] width 21 height 21
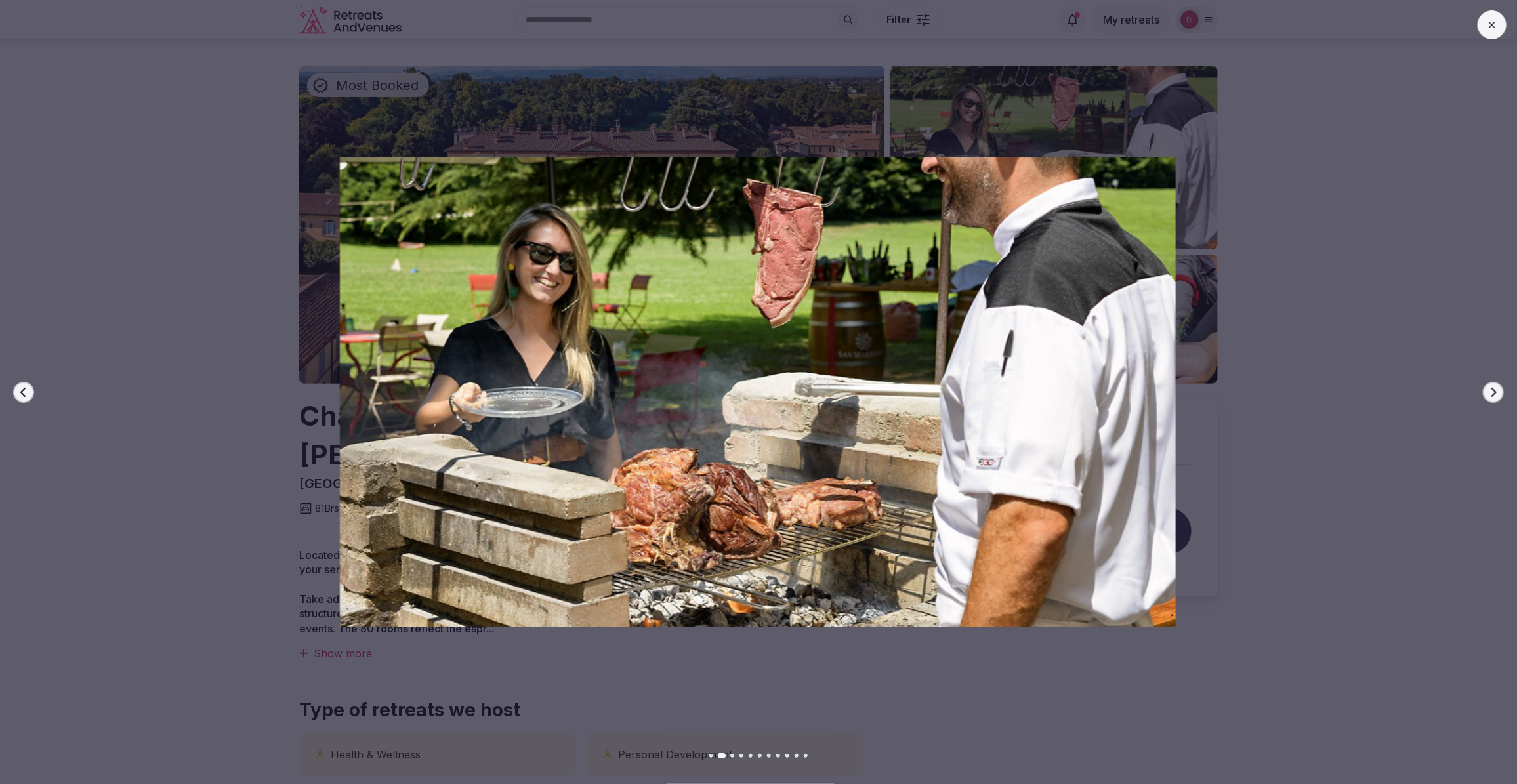
click at [1483, 390] on button "Next slide" at bounding box center [1493, 392] width 21 height 21
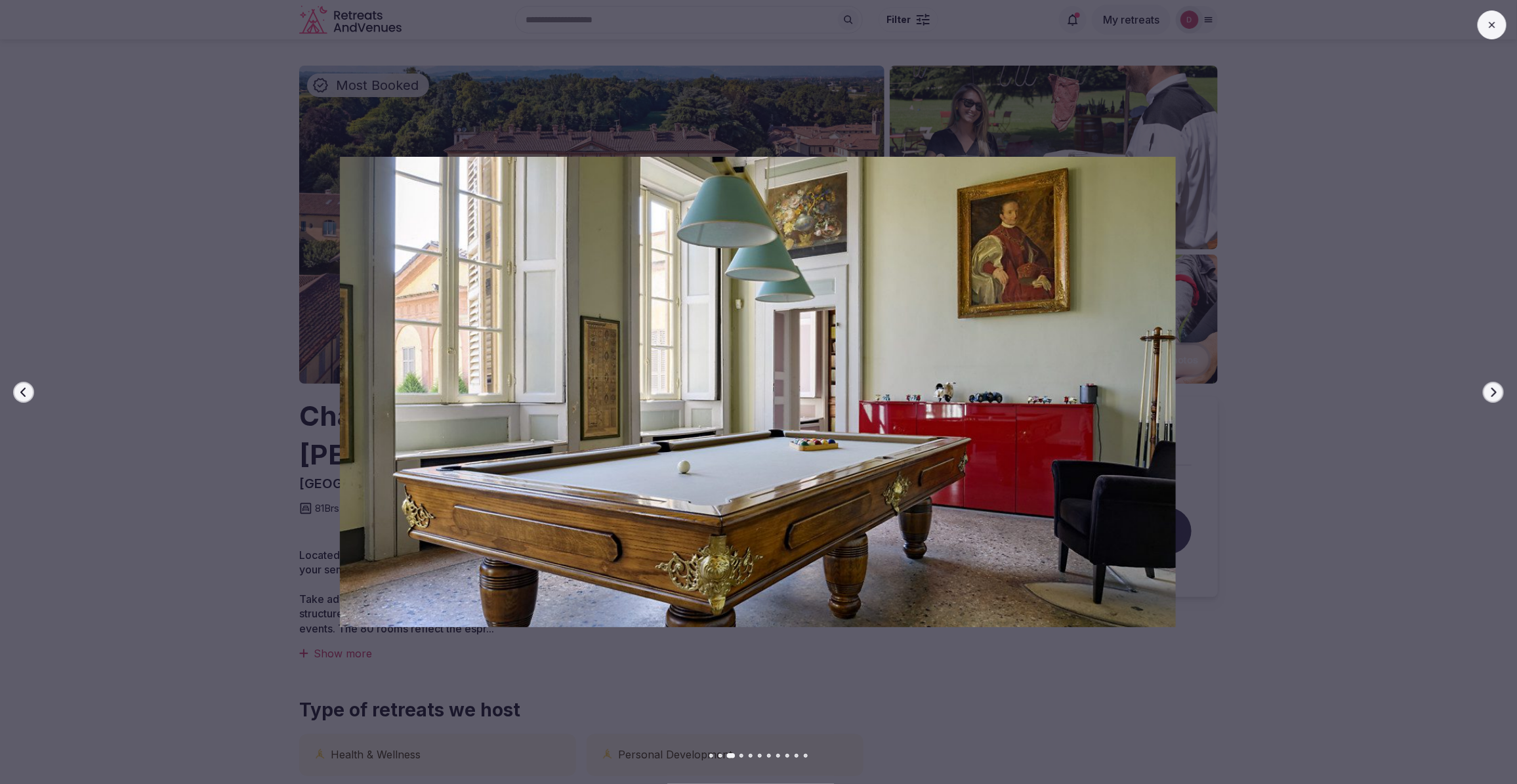
click at [1483, 390] on button "Next slide" at bounding box center [1493, 392] width 21 height 21
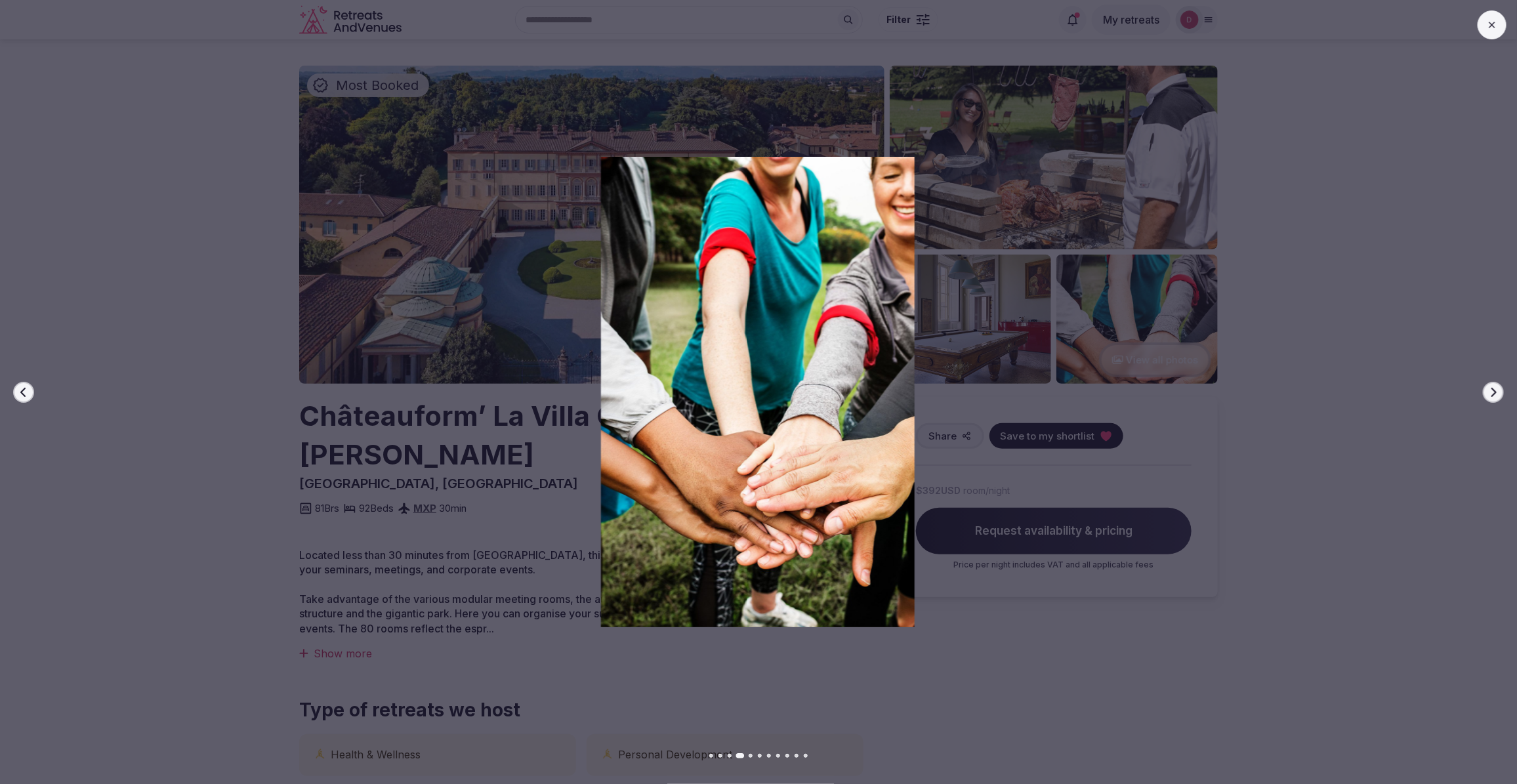
click at [1483, 390] on button "Next slide" at bounding box center [1493, 392] width 21 height 21
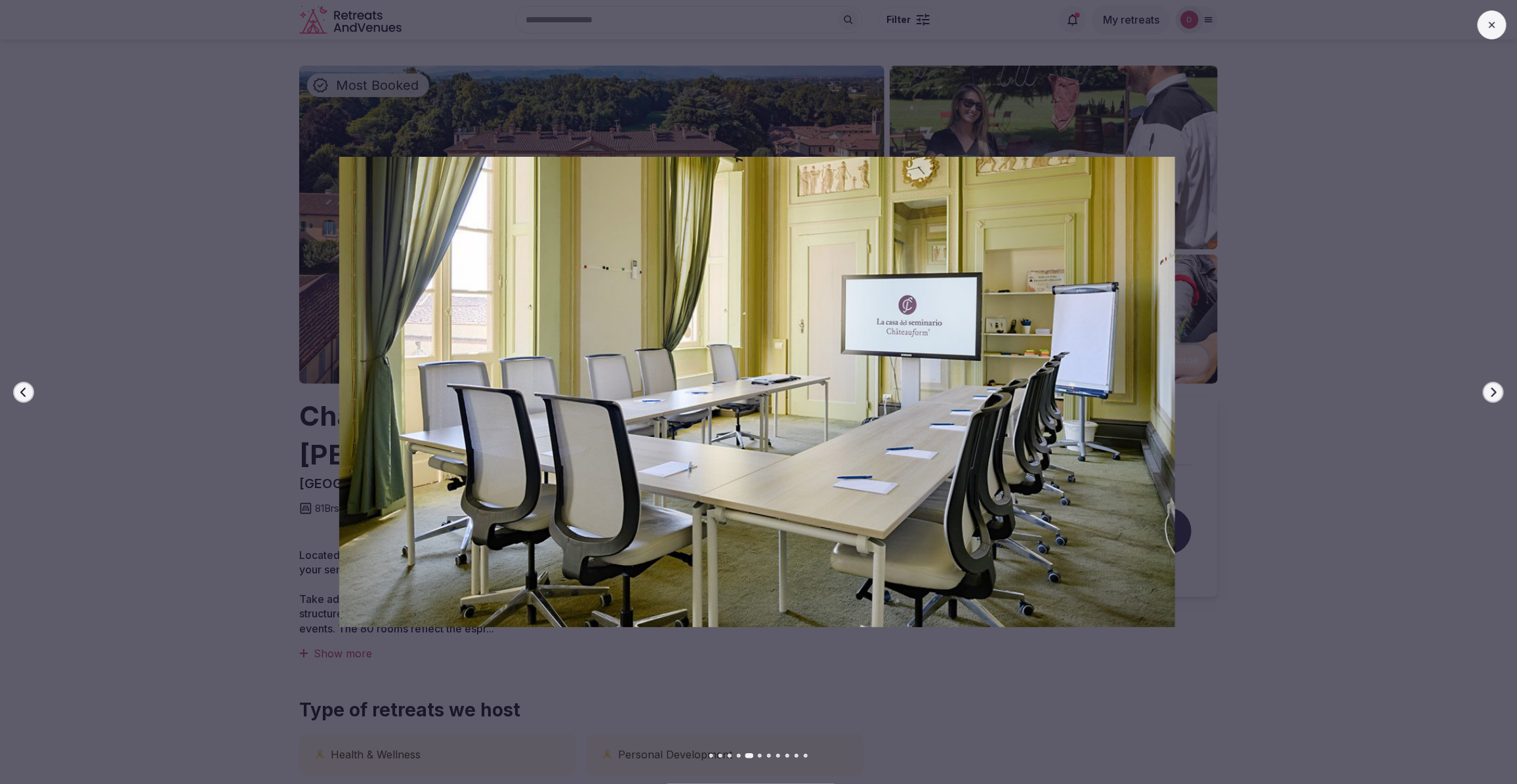
click at [1483, 390] on button "Next slide" at bounding box center [1493, 392] width 21 height 21
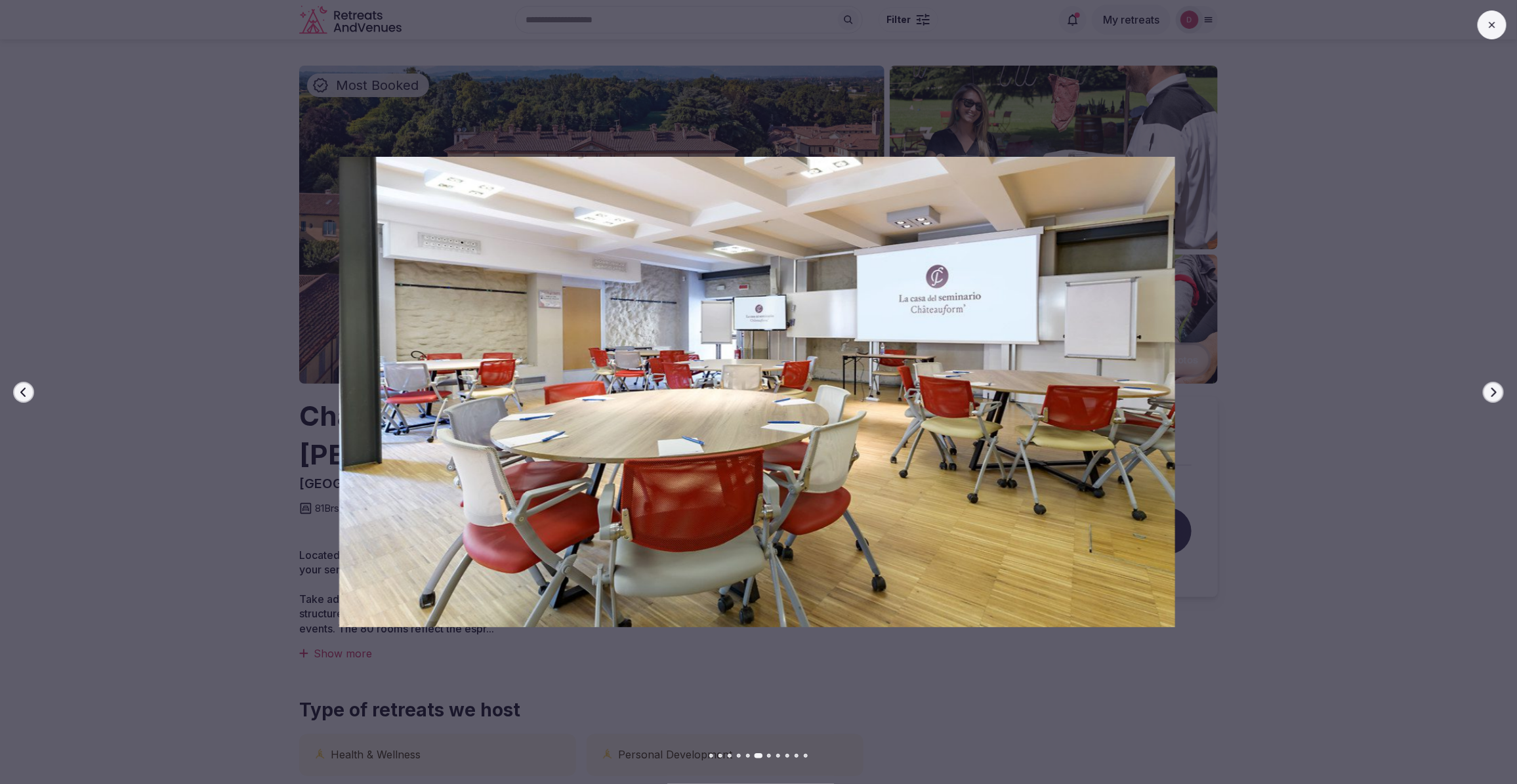
click at [1483, 390] on button "Next slide" at bounding box center [1493, 392] width 21 height 21
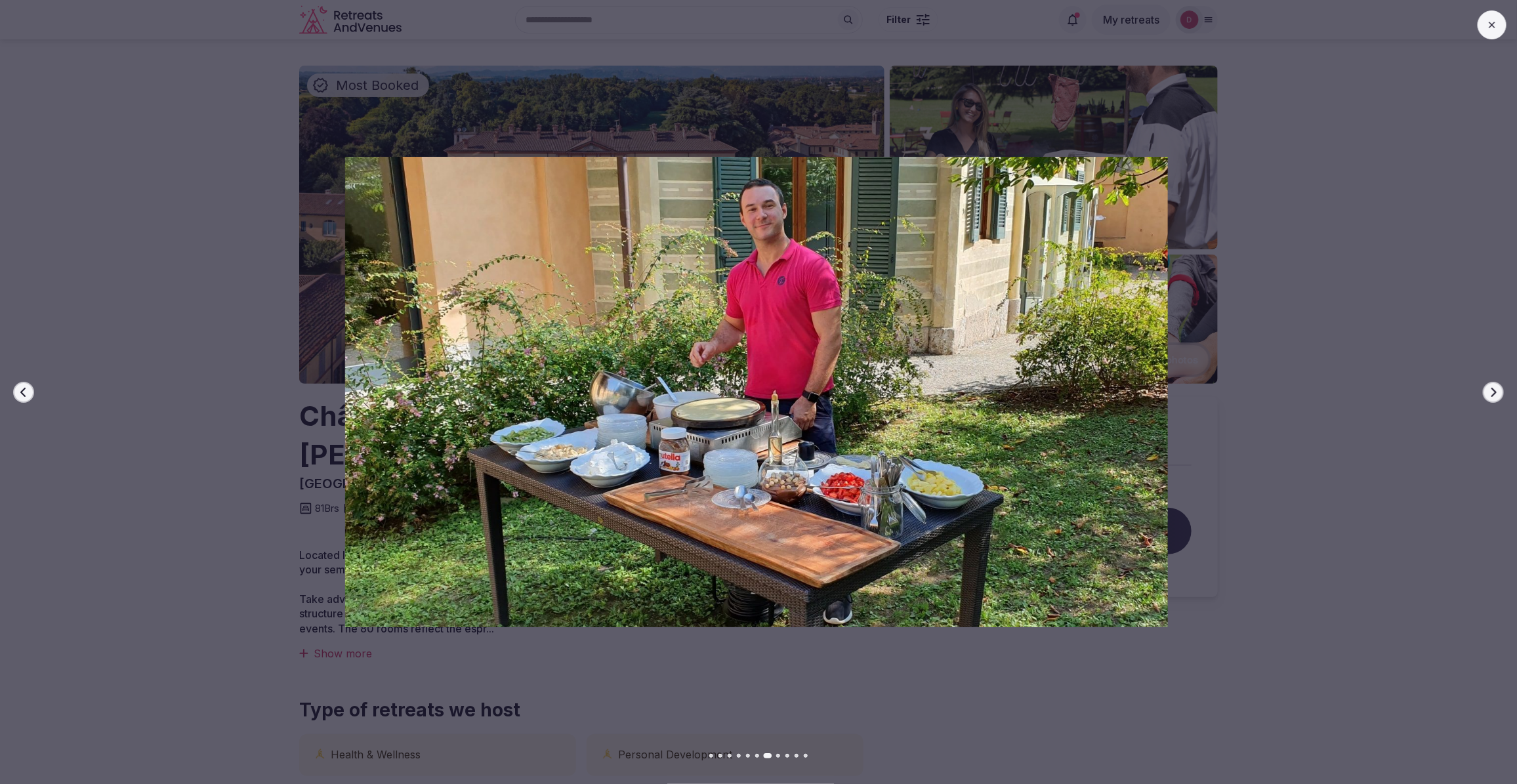
click at [1483, 390] on button "Next slide" at bounding box center [1493, 392] width 21 height 21
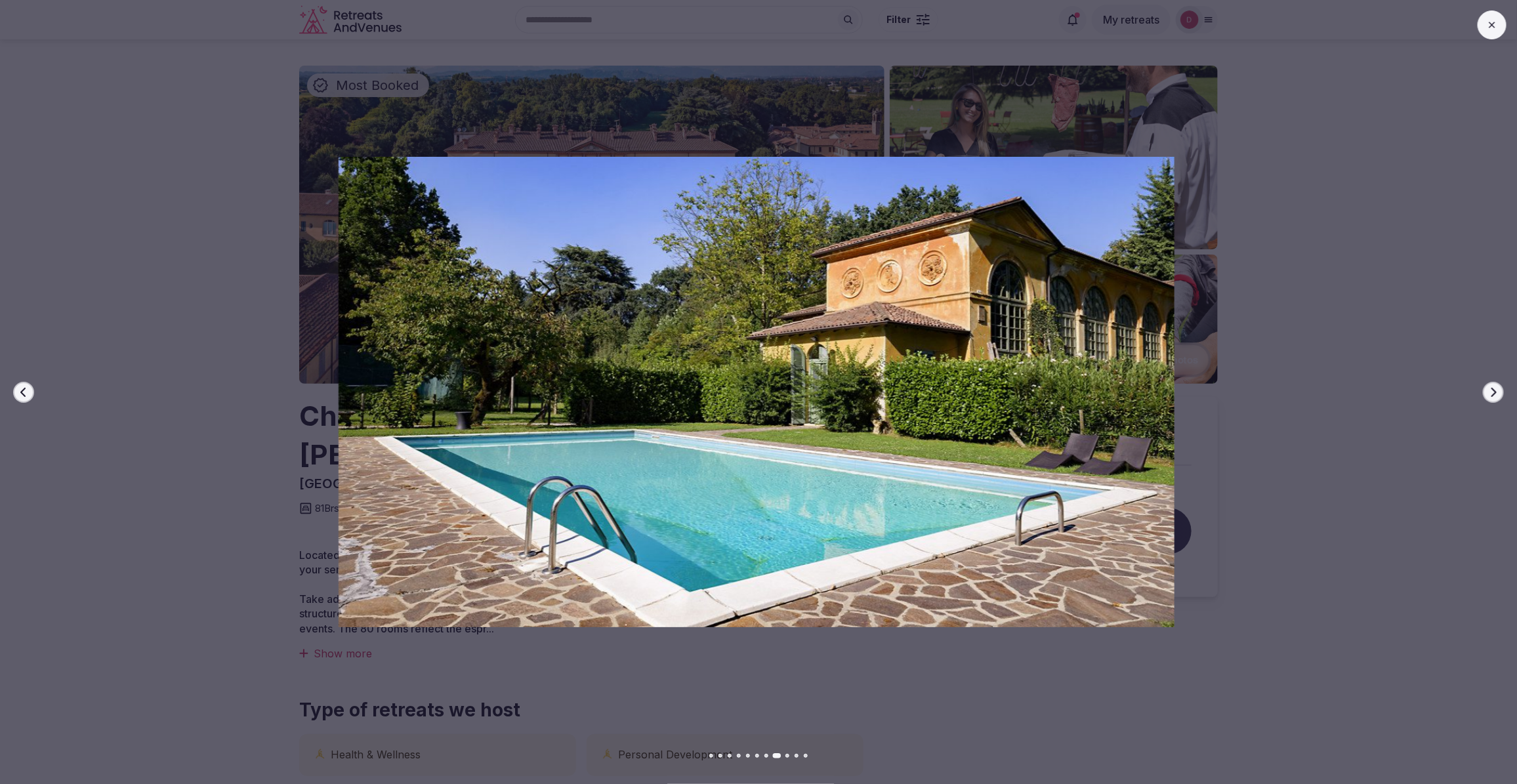
click at [1483, 390] on button "Next slide" at bounding box center [1493, 392] width 21 height 21
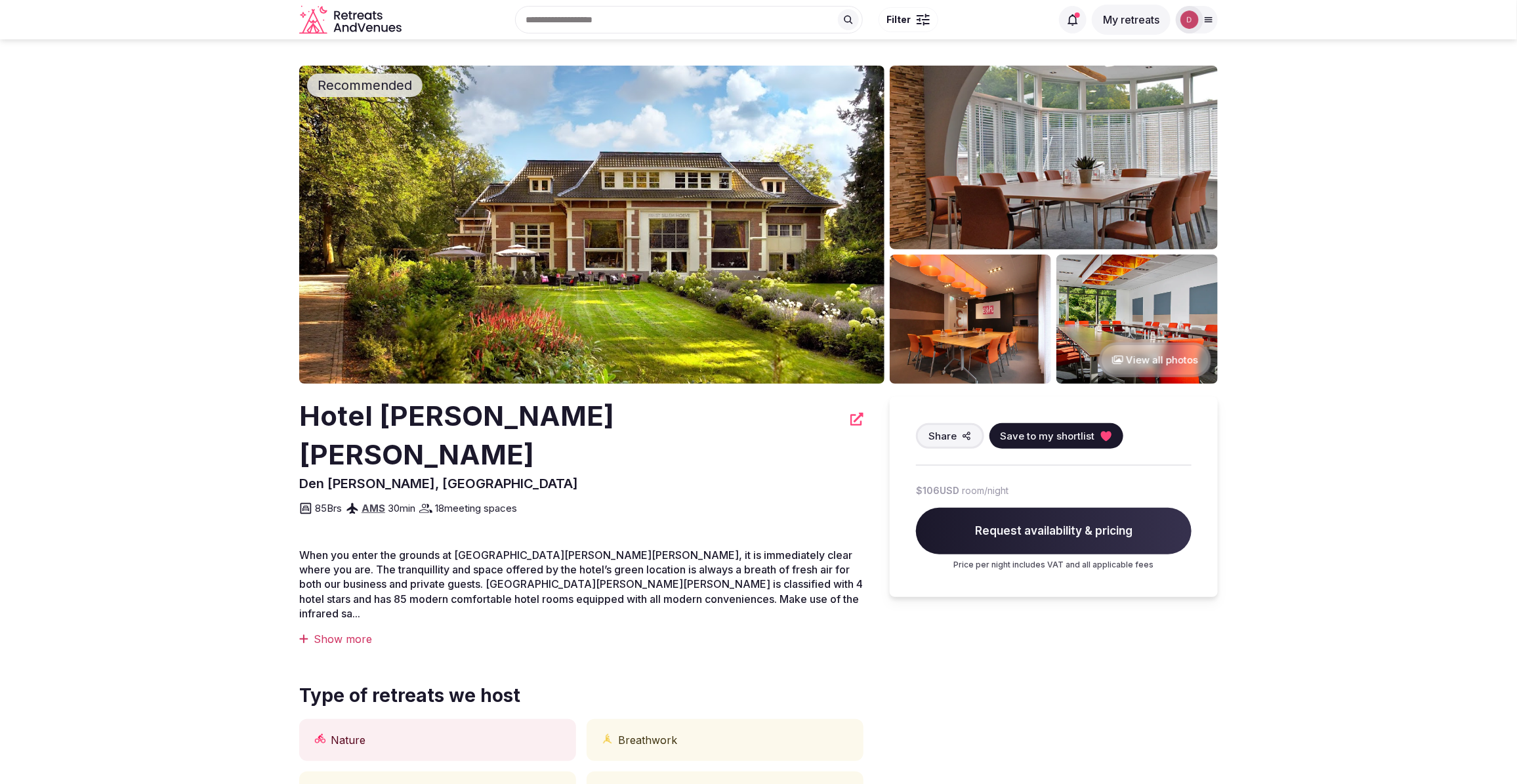
click at [1182, 364] on button "View all photos" at bounding box center [1155, 360] width 112 height 35
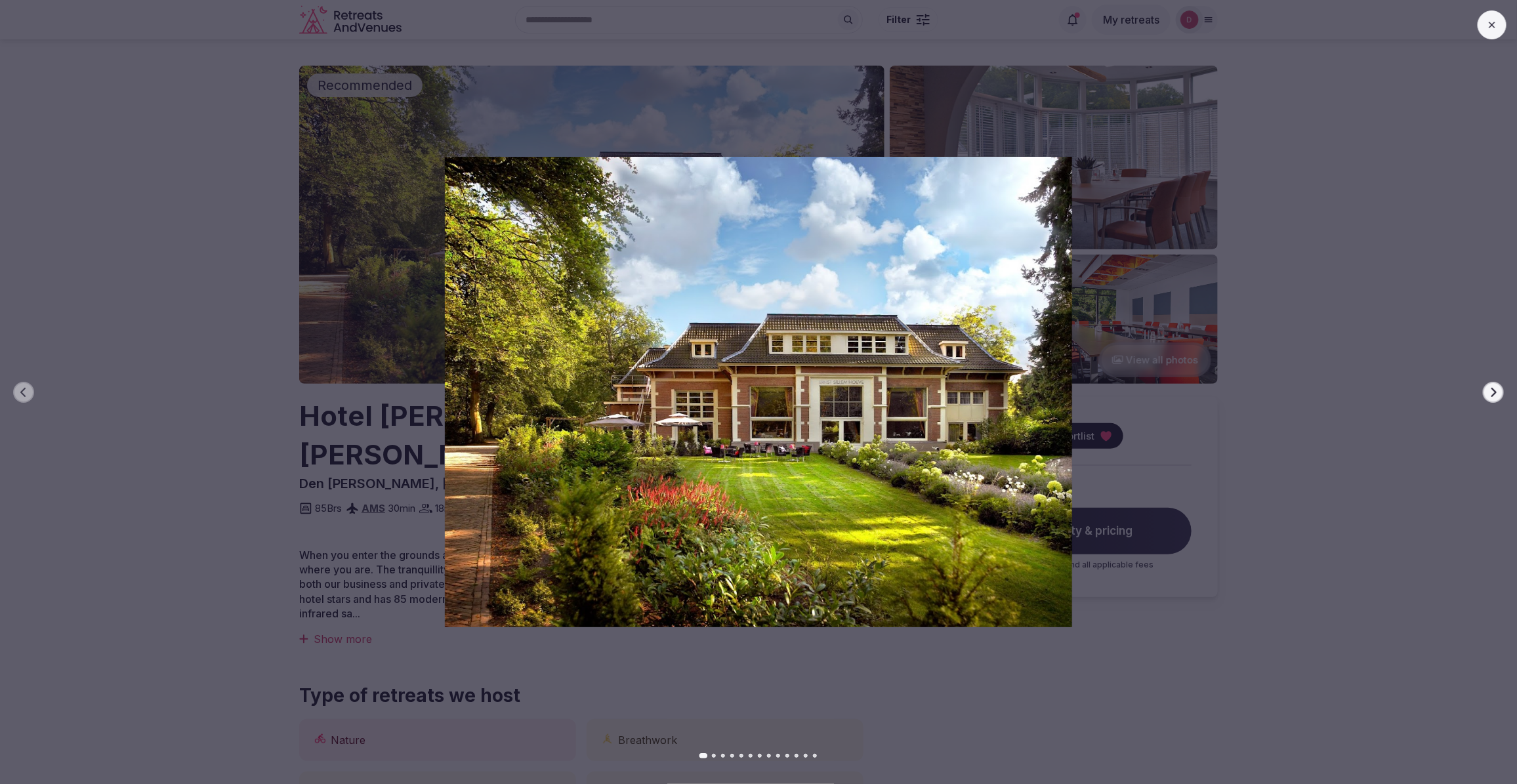
click at [1496, 382] on button "Next slide" at bounding box center [1493, 392] width 21 height 21
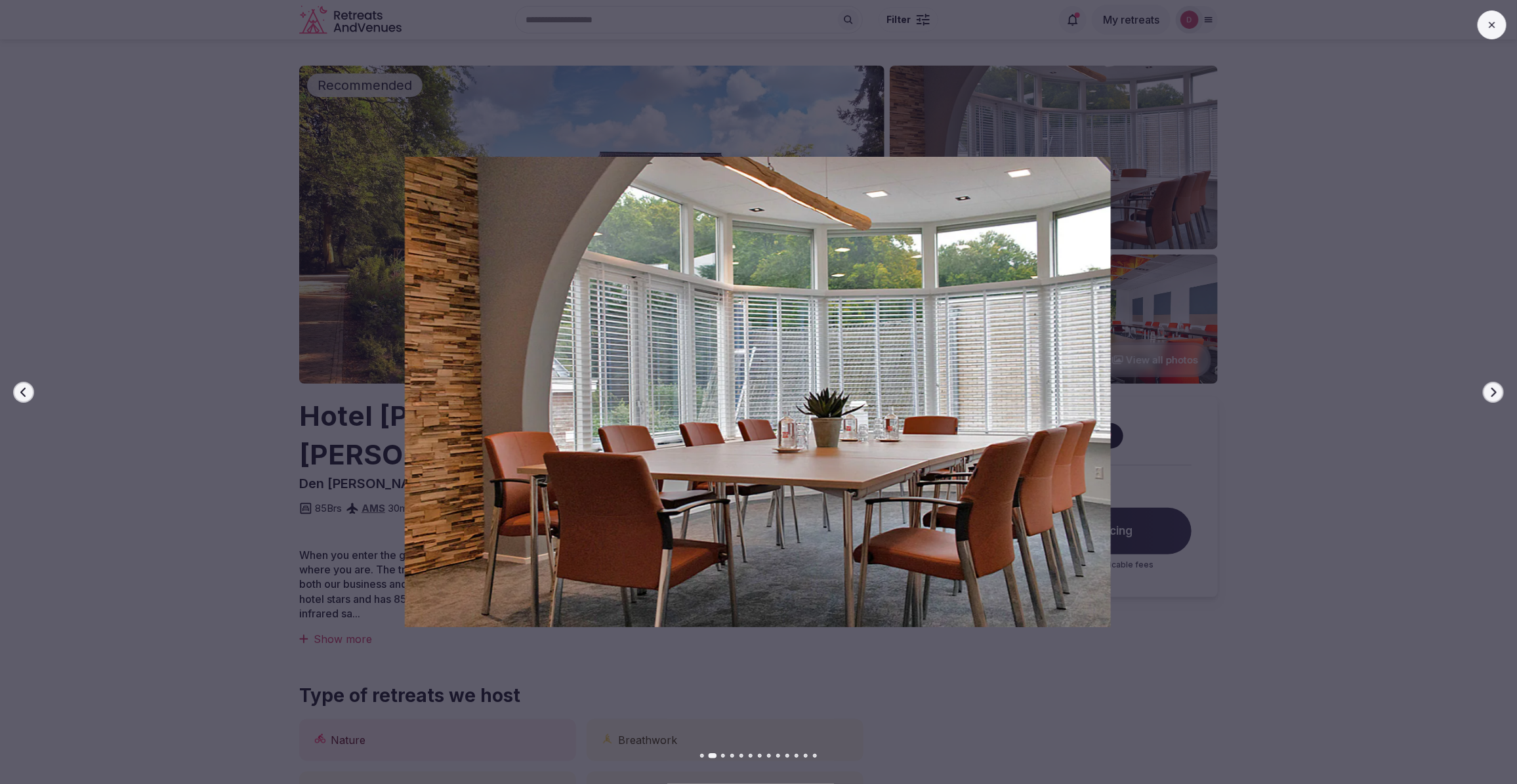
click at [1496, 385] on button "Next slide" at bounding box center [1493, 392] width 21 height 21
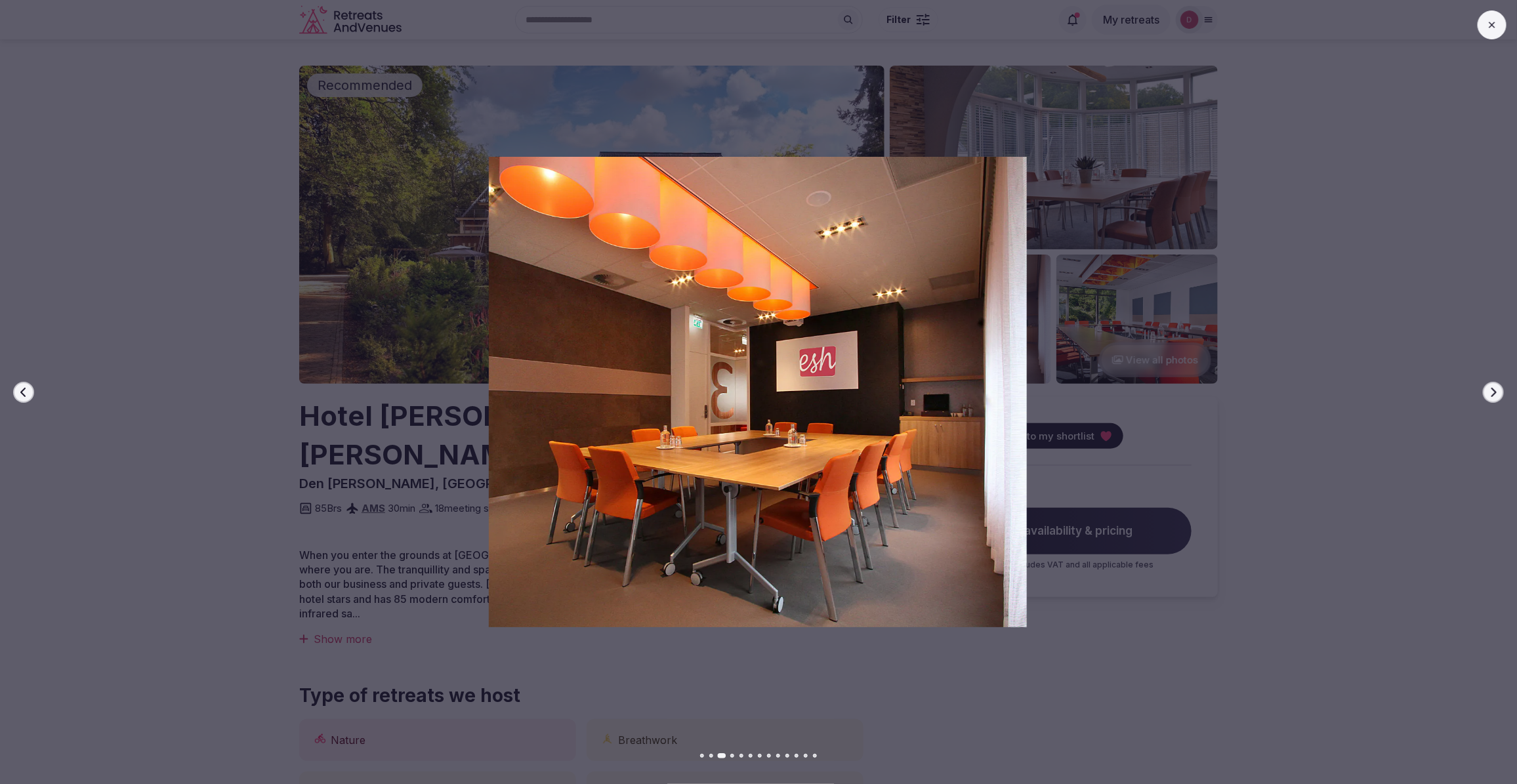
click at [1496, 385] on button "Next slide" at bounding box center [1493, 392] width 21 height 21
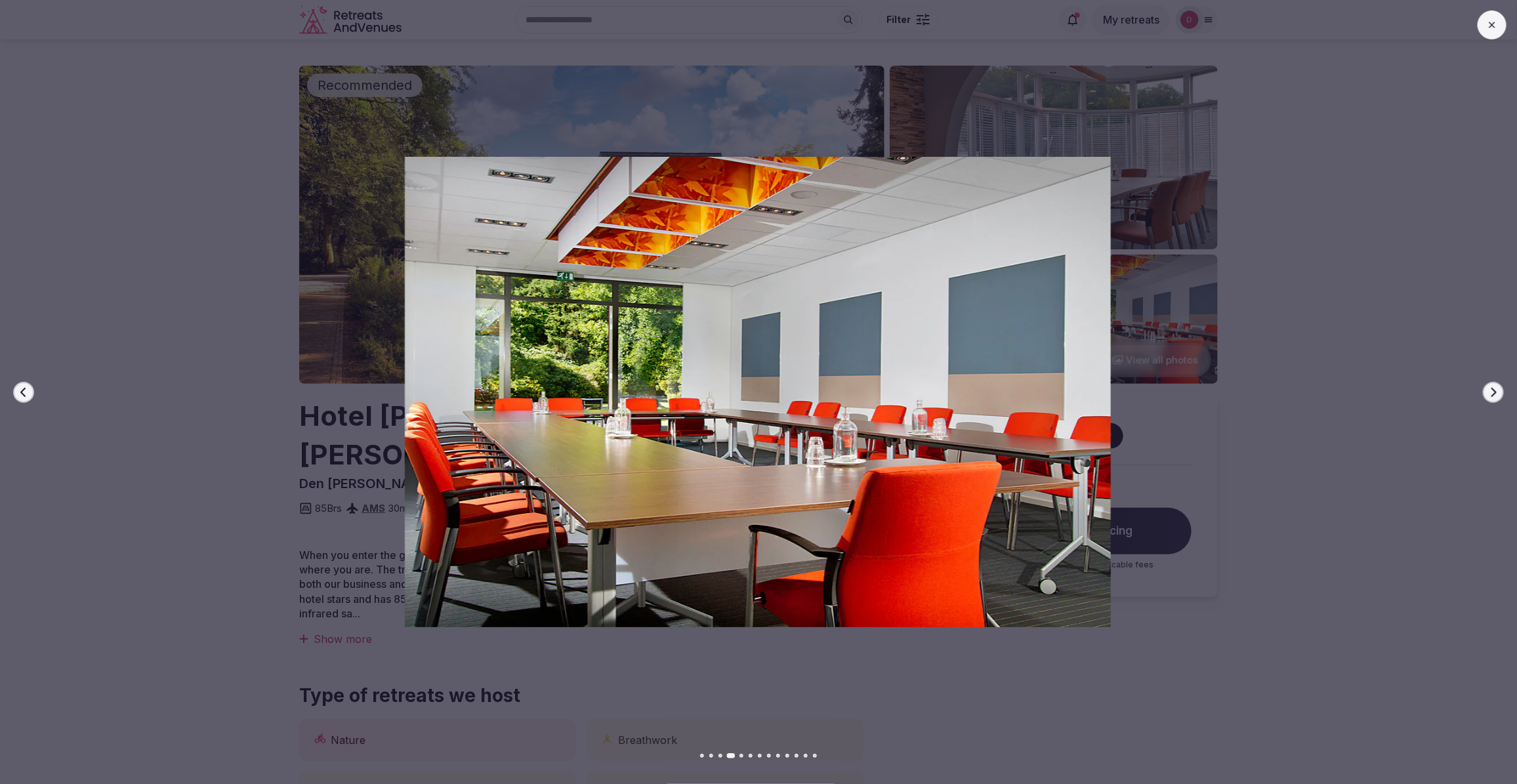
click at [1496, 385] on button "Next slide" at bounding box center [1493, 392] width 21 height 21
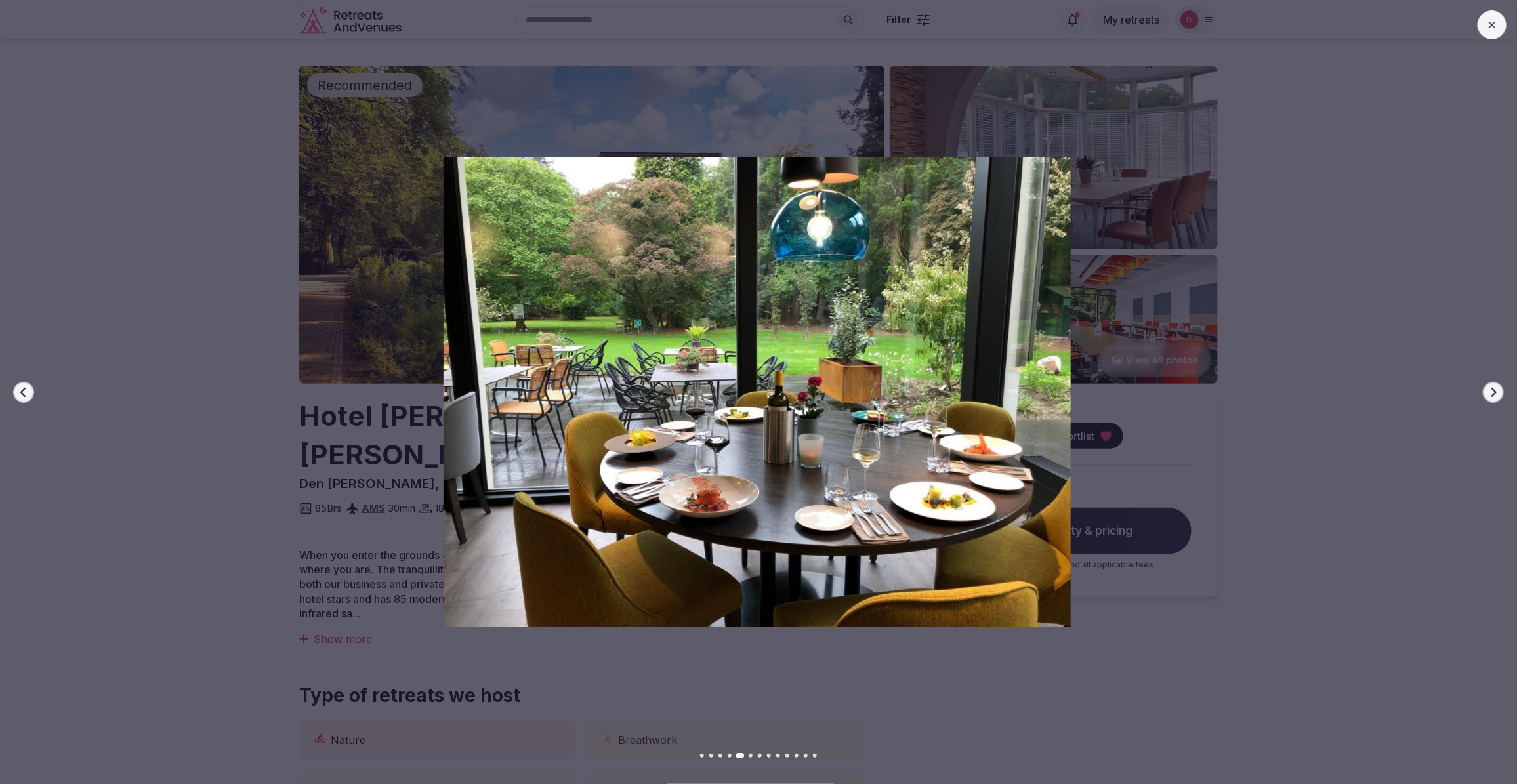
click at [1496, 385] on button "Next slide" at bounding box center [1493, 392] width 21 height 21
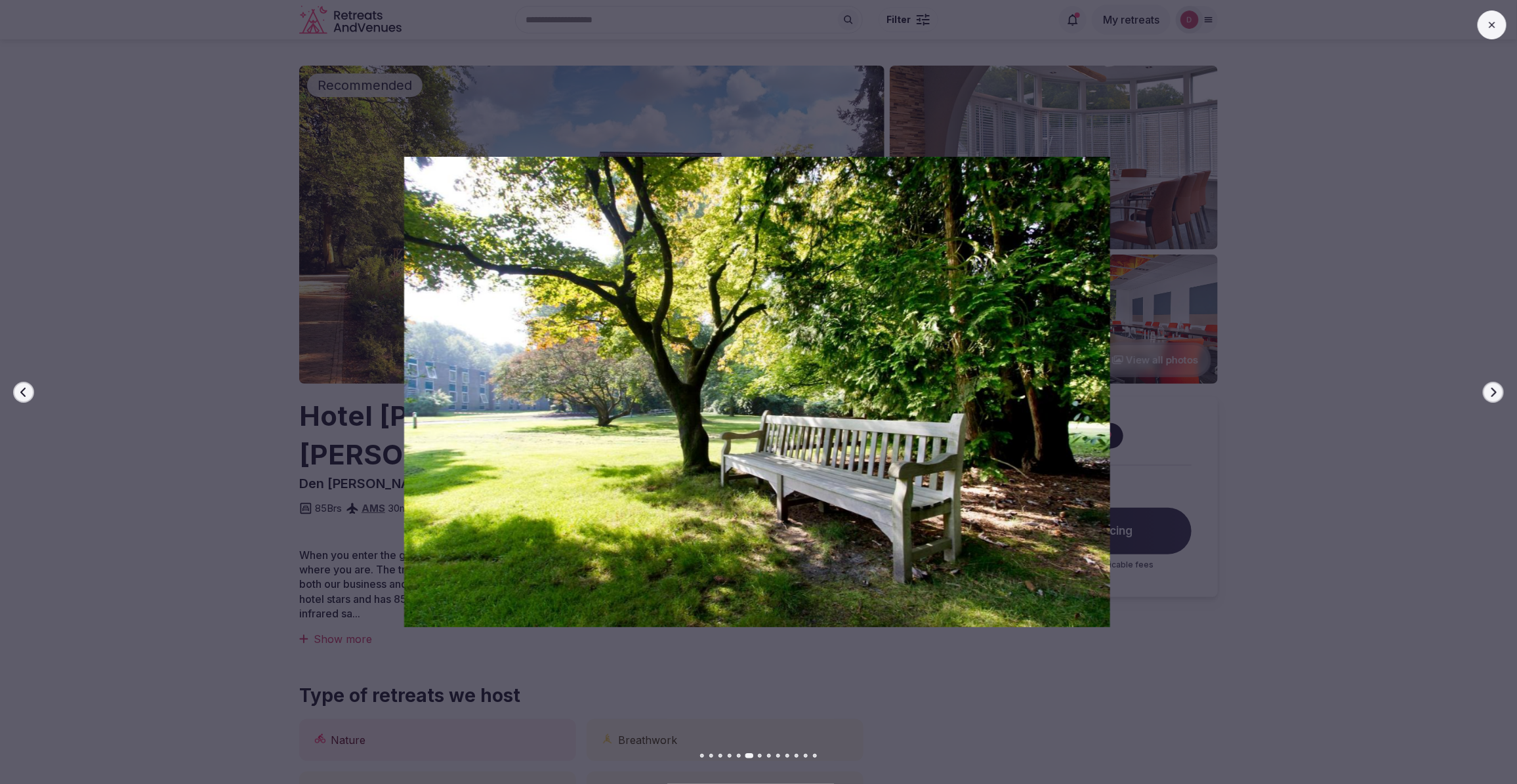
click at [1496, 385] on button "Next slide" at bounding box center [1493, 392] width 21 height 21
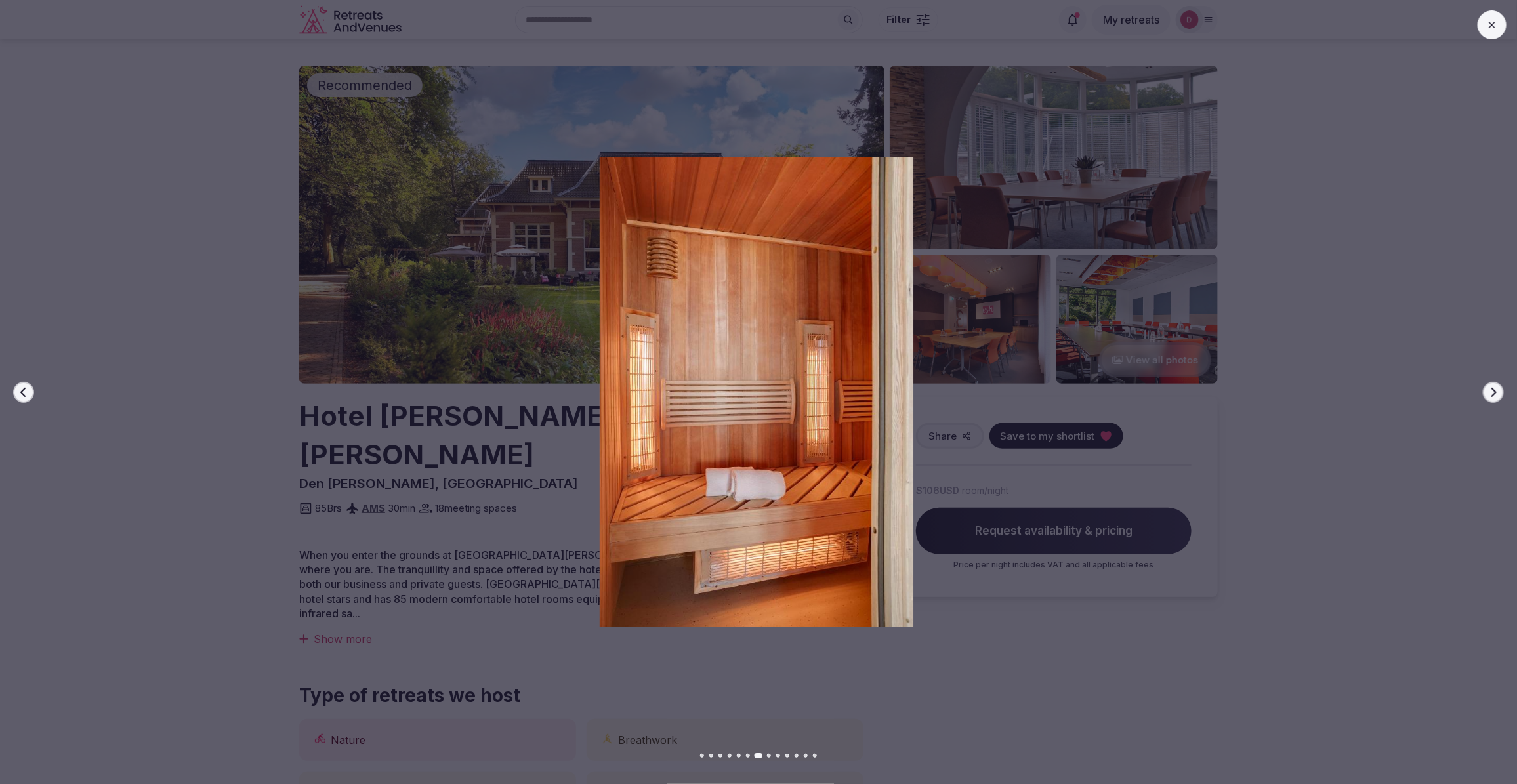
click at [1496, 385] on button "Next slide" at bounding box center [1493, 392] width 21 height 21
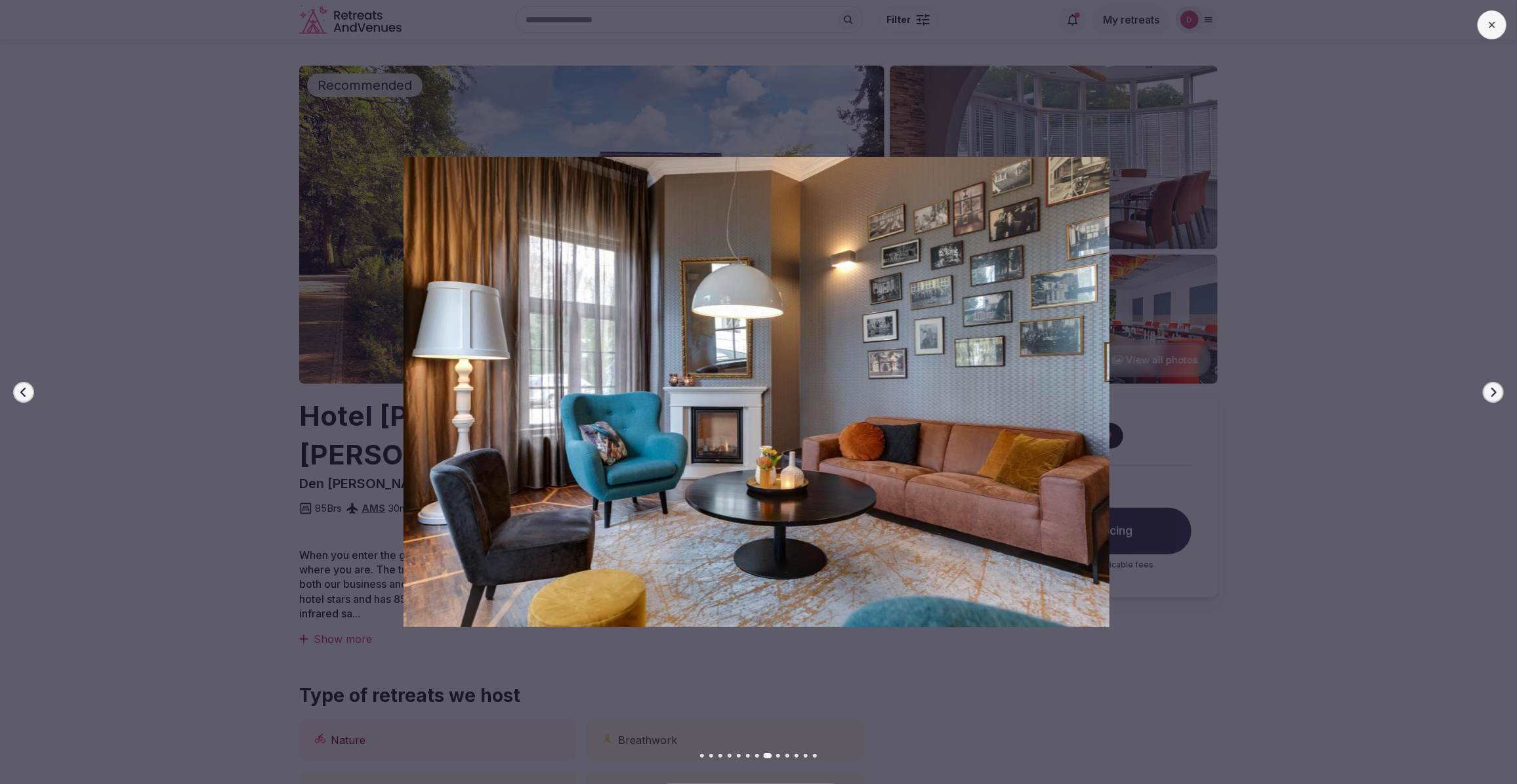
click at [1496, 387] on icon "button" at bounding box center [1493, 392] width 11 height 11
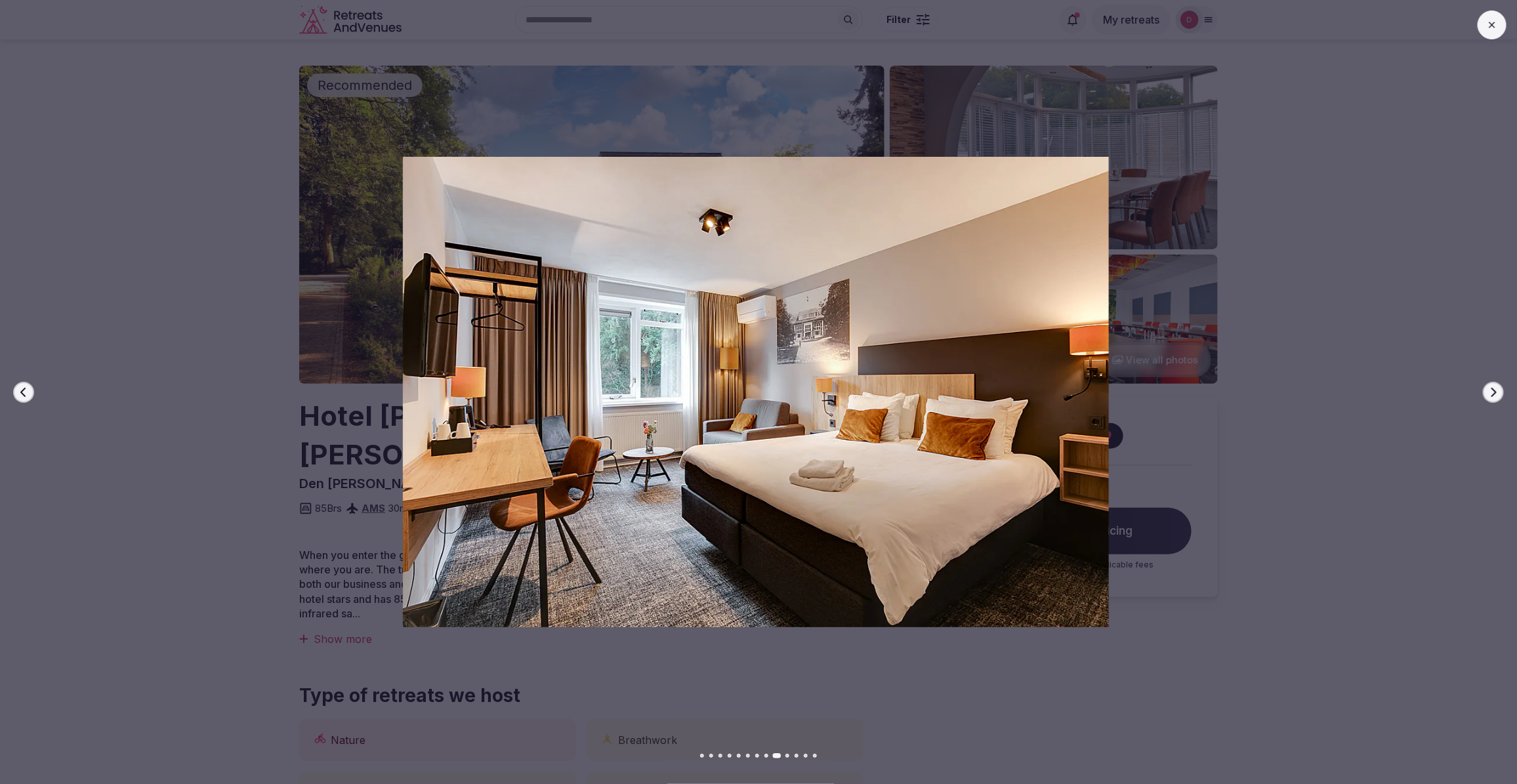
click at [1496, 387] on icon "button" at bounding box center [1493, 392] width 11 height 11
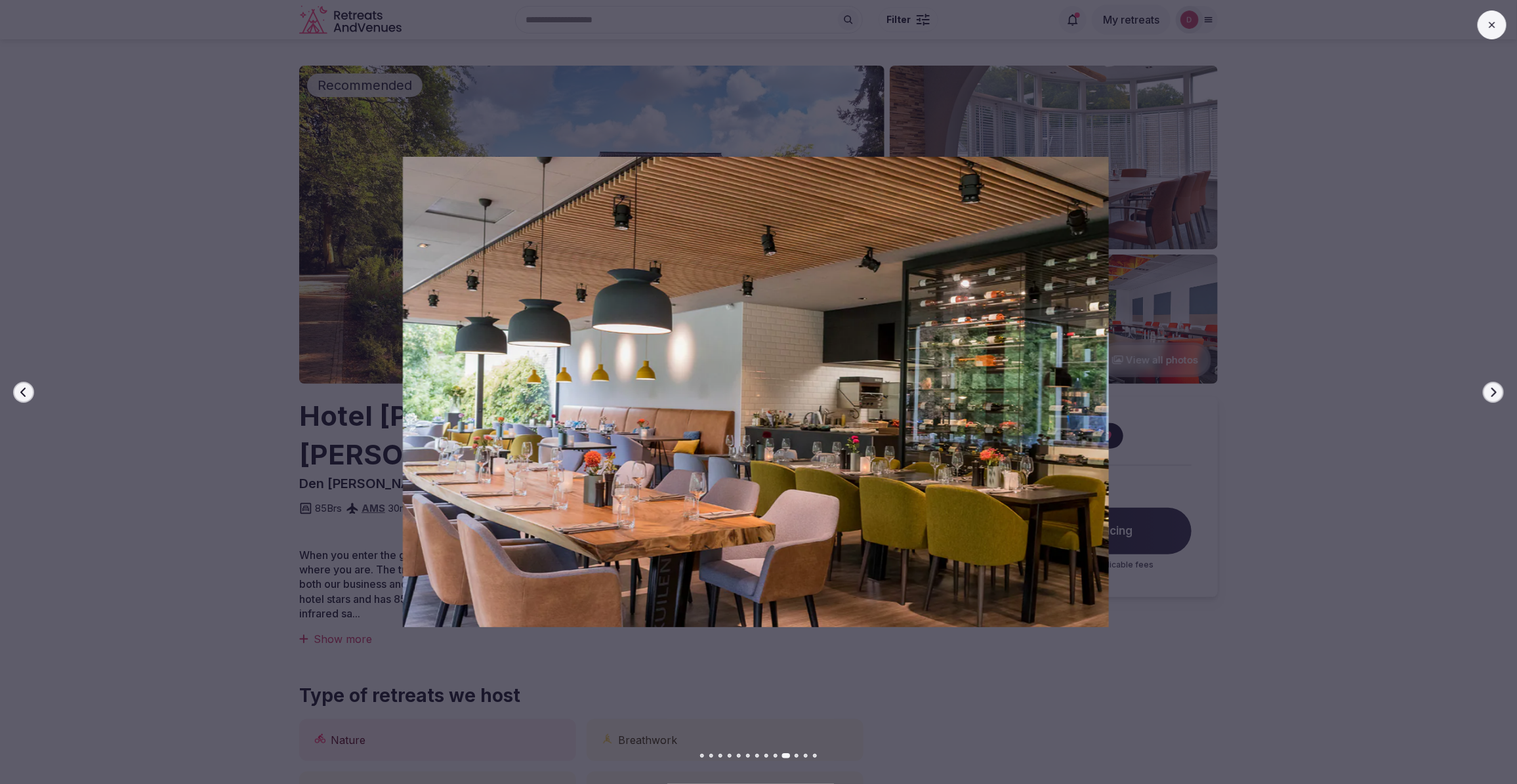
click at [1496, 387] on icon "button" at bounding box center [1493, 392] width 11 height 11
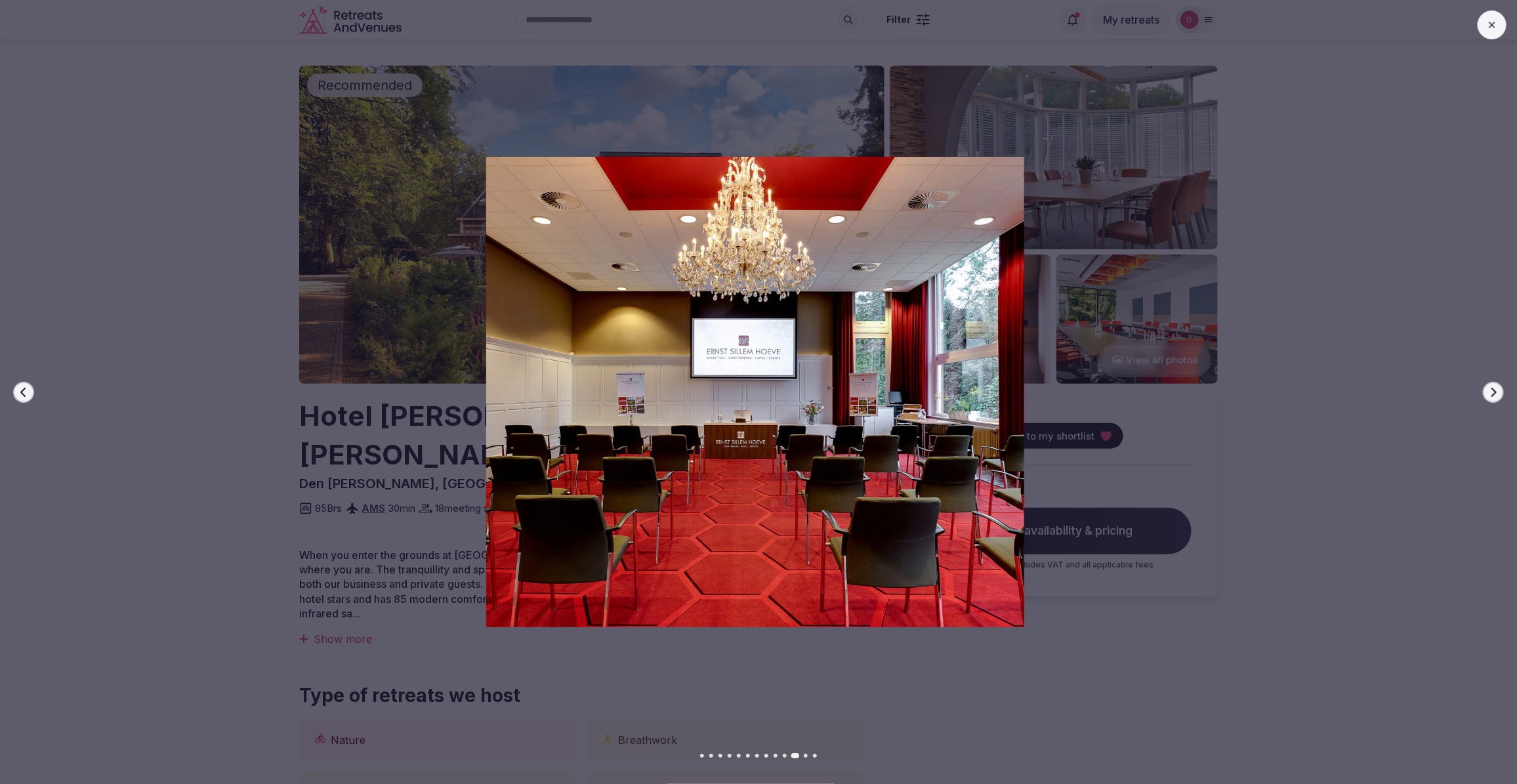
click at [1496, 387] on icon "button" at bounding box center [1493, 392] width 11 height 11
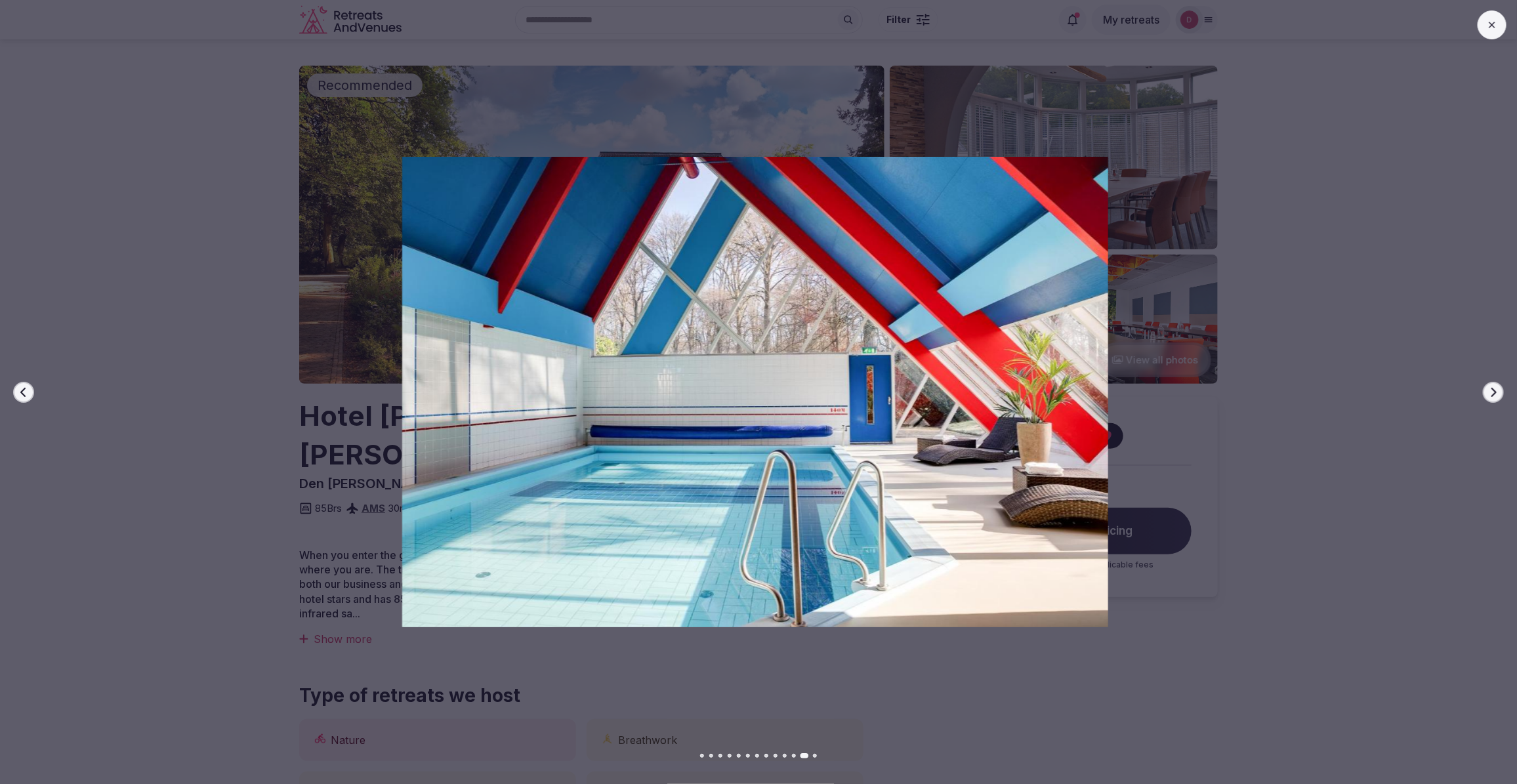
click at [1496, 387] on icon "button" at bounding box center [1493, 392] width 11 height 11
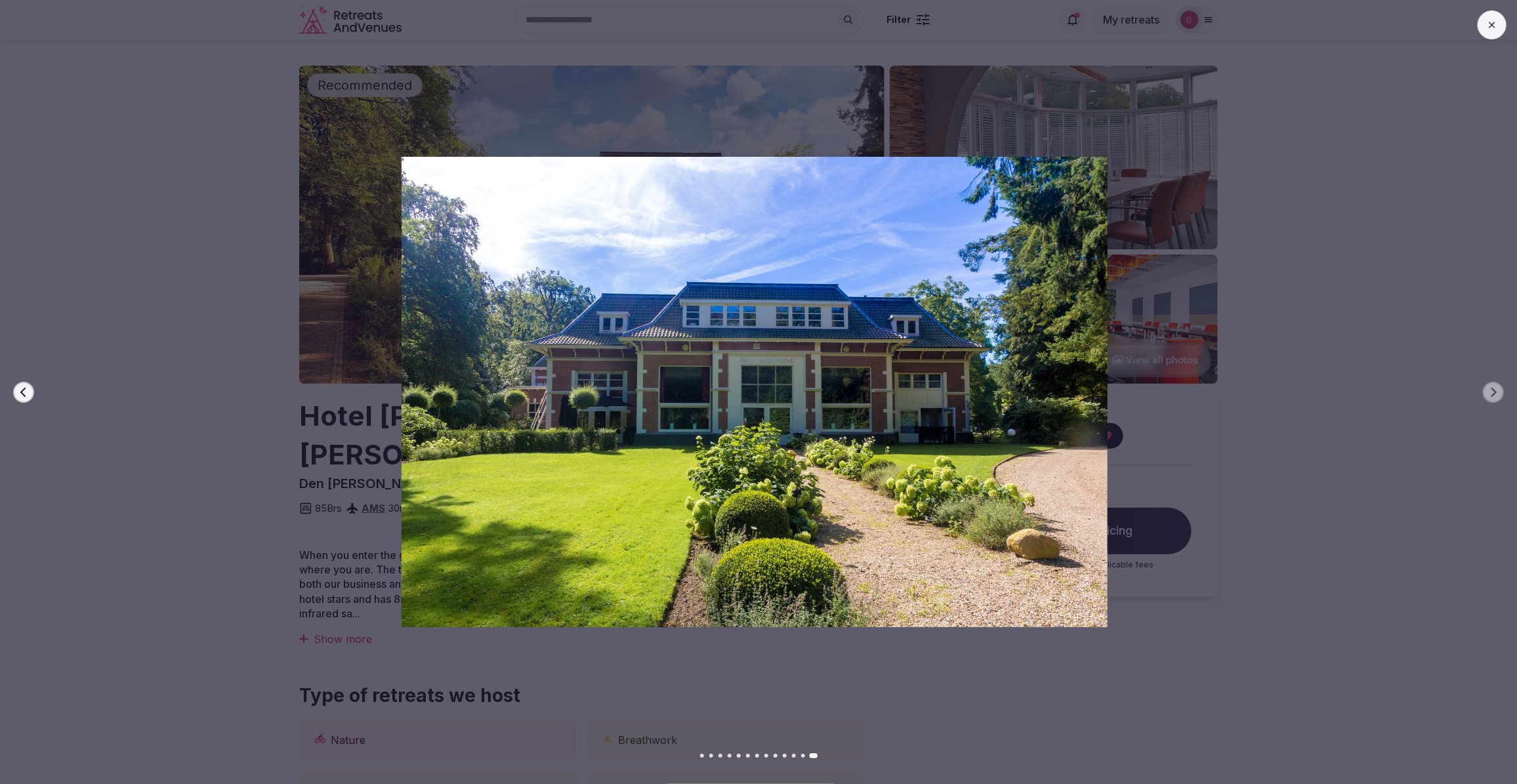
click at [1504, 24] on button at bounding box center [1491, 25] width 29 height 29
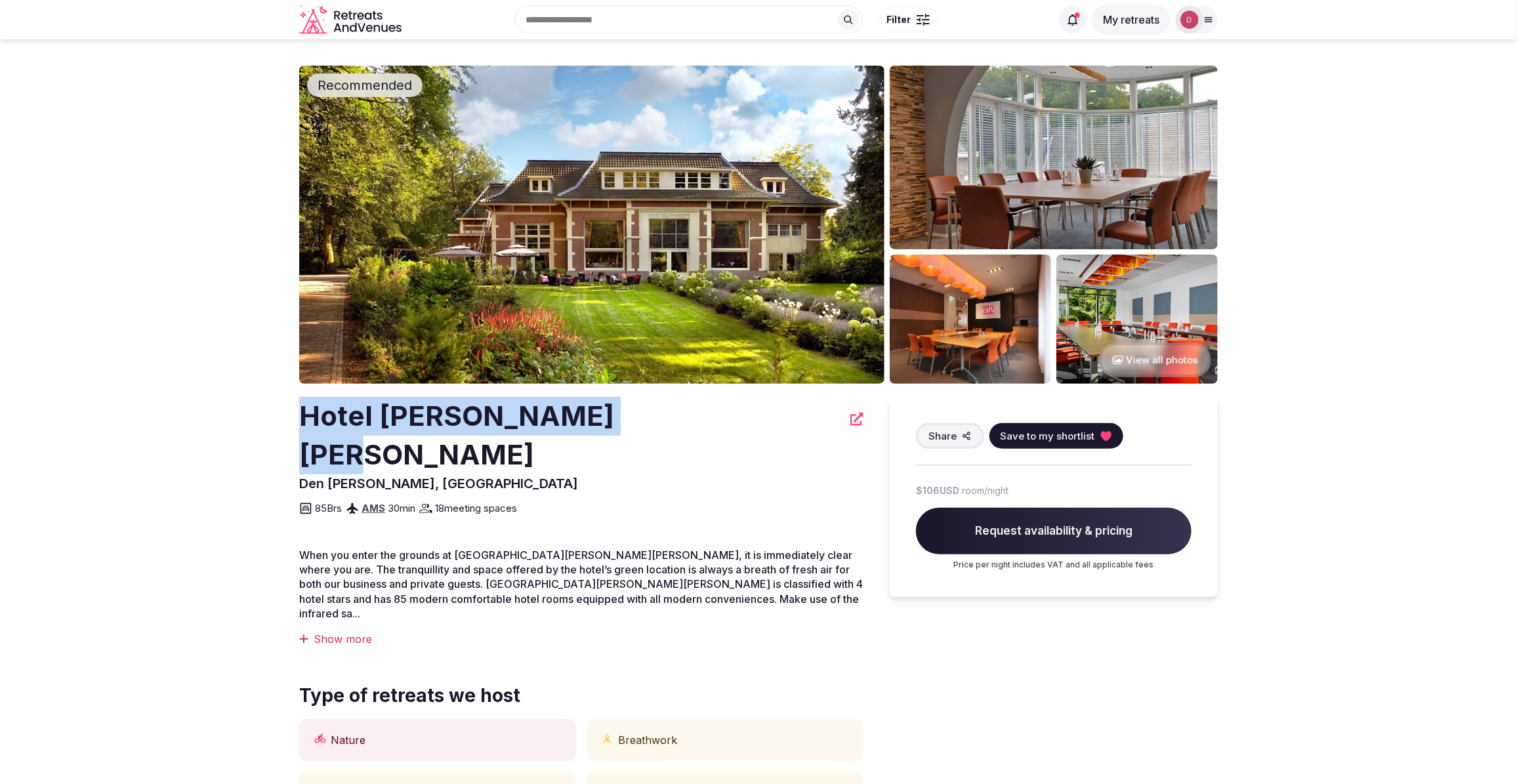
drag, startPoint x: 627, startPoint y: 419, endPoint x: 280, endPoint y: 419, distance: 347.0
copy h2 "Hotel Ernst Sillem Hoeve"
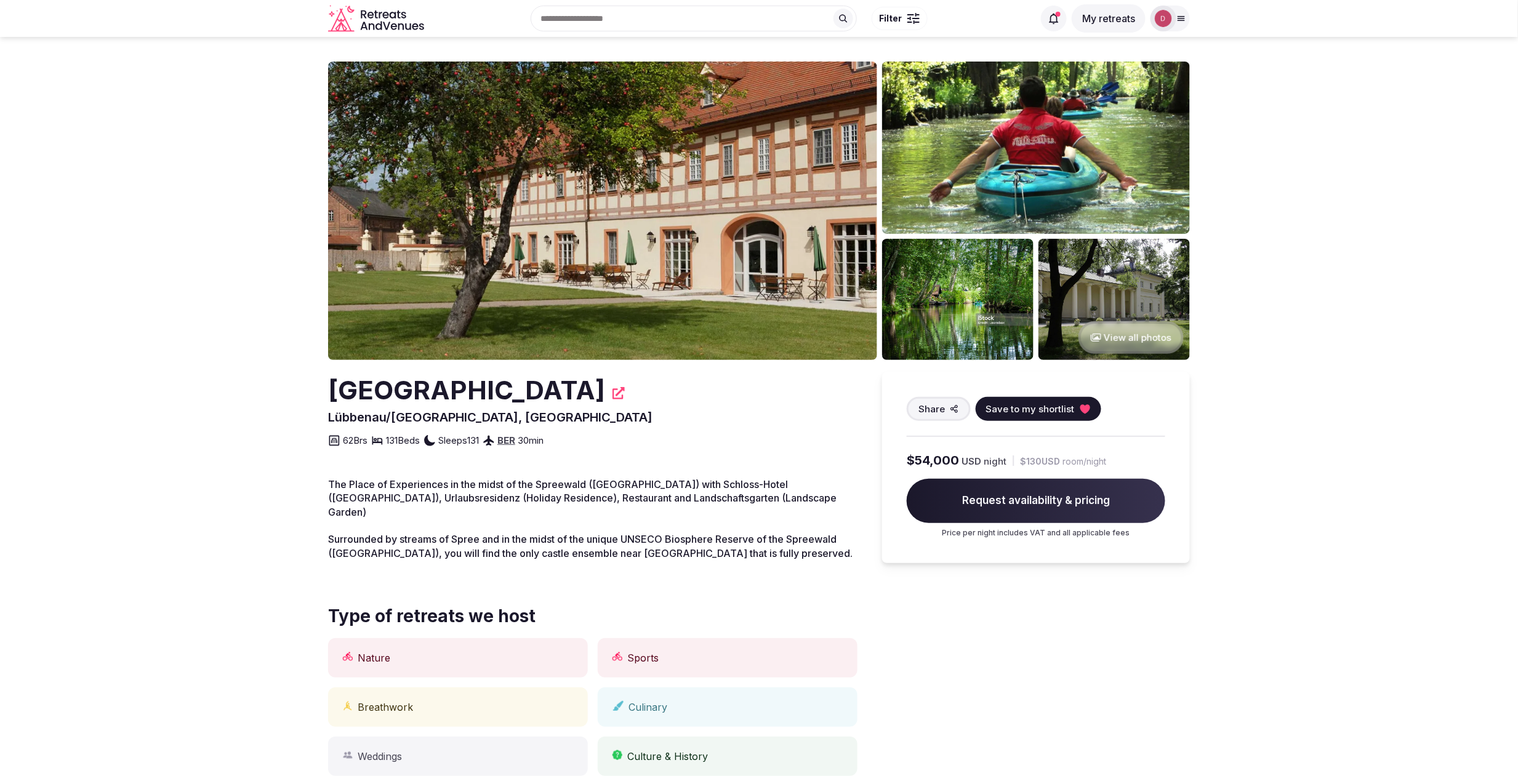
click at [1111, 335] on button "View all photos" at bounding box center [1131, 338] width 105 height 33
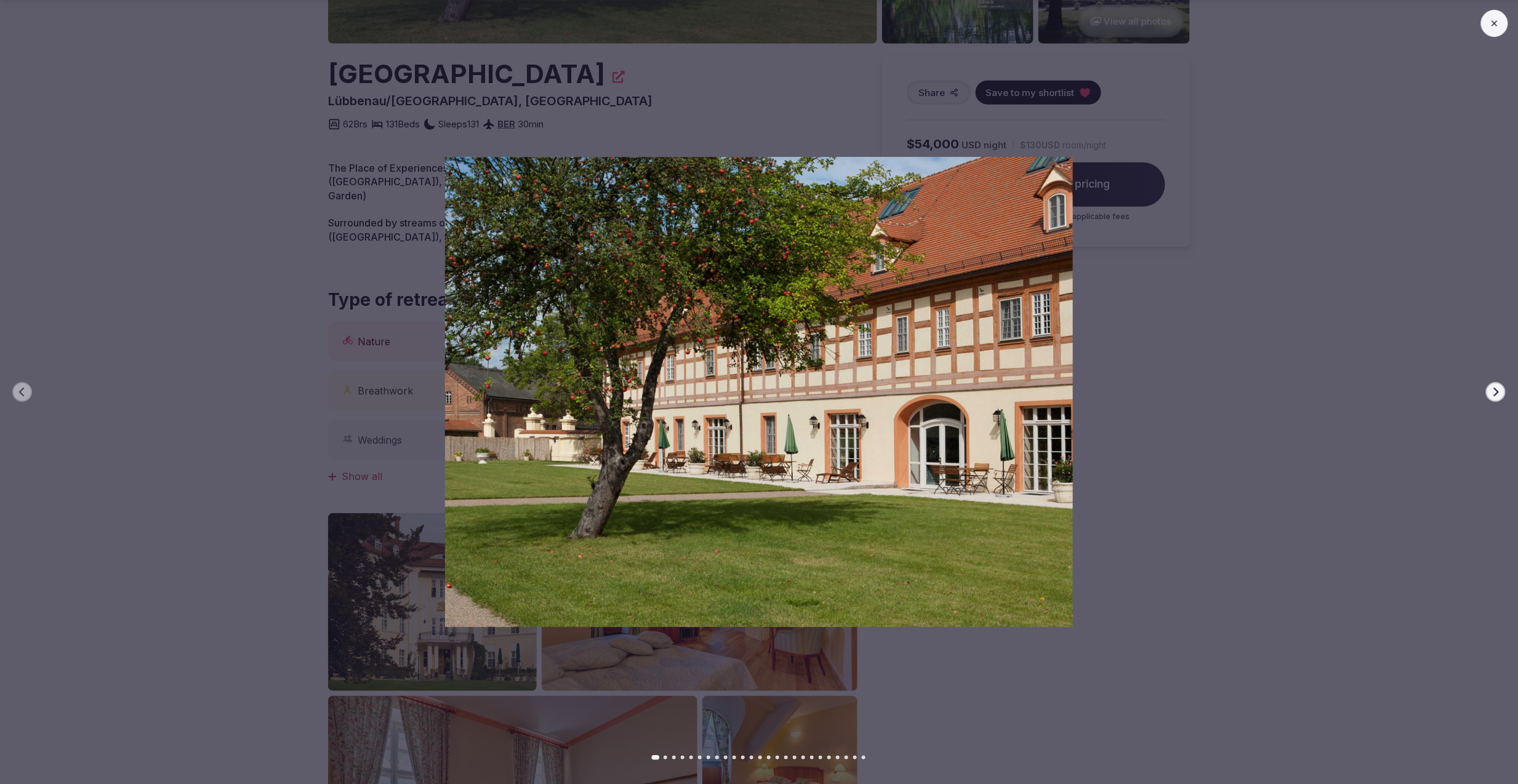
scroll to position [328, 0]
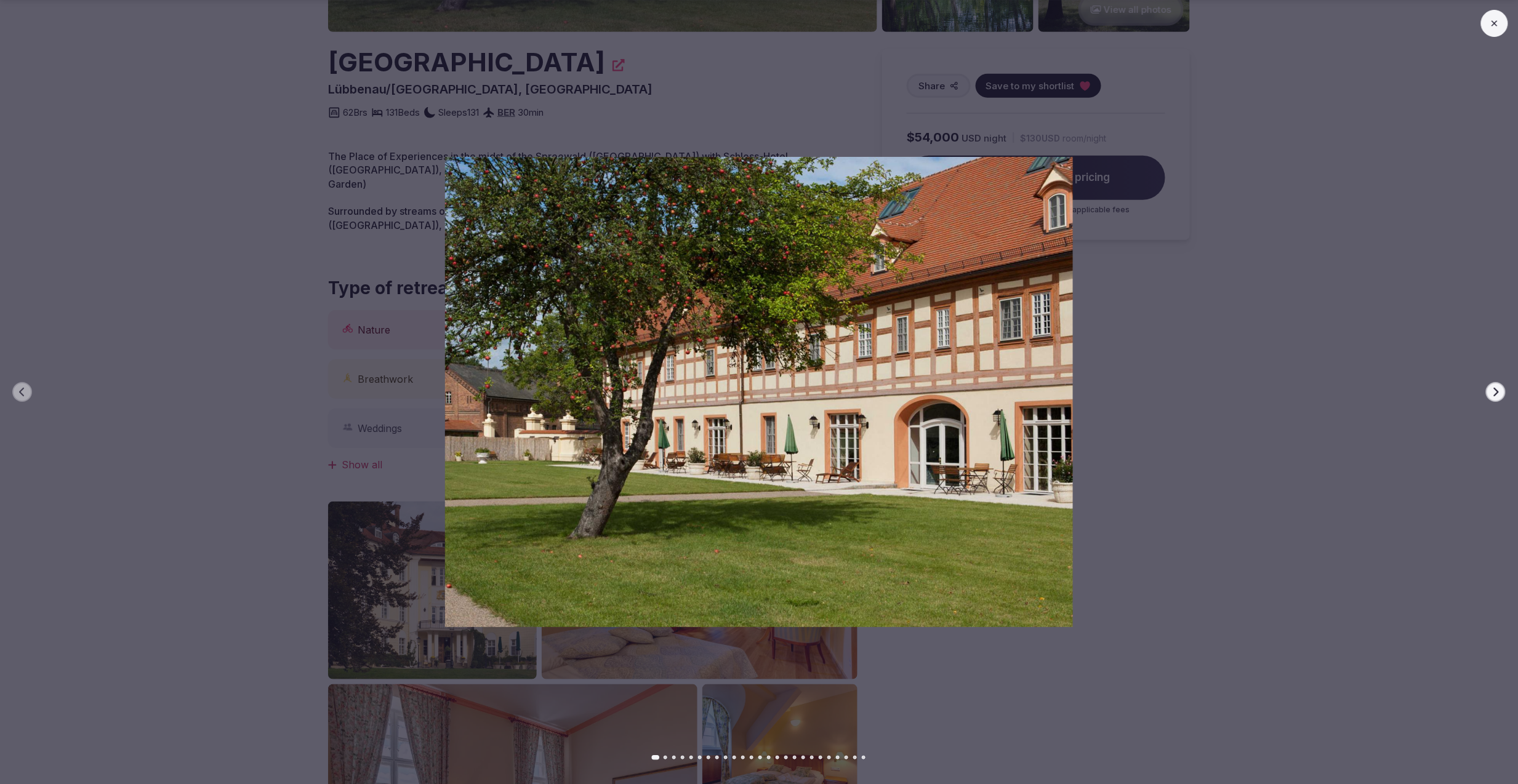
click at [1493, 382] on button "Next slide" at bounding box center [1495, 391] width 20 height 20
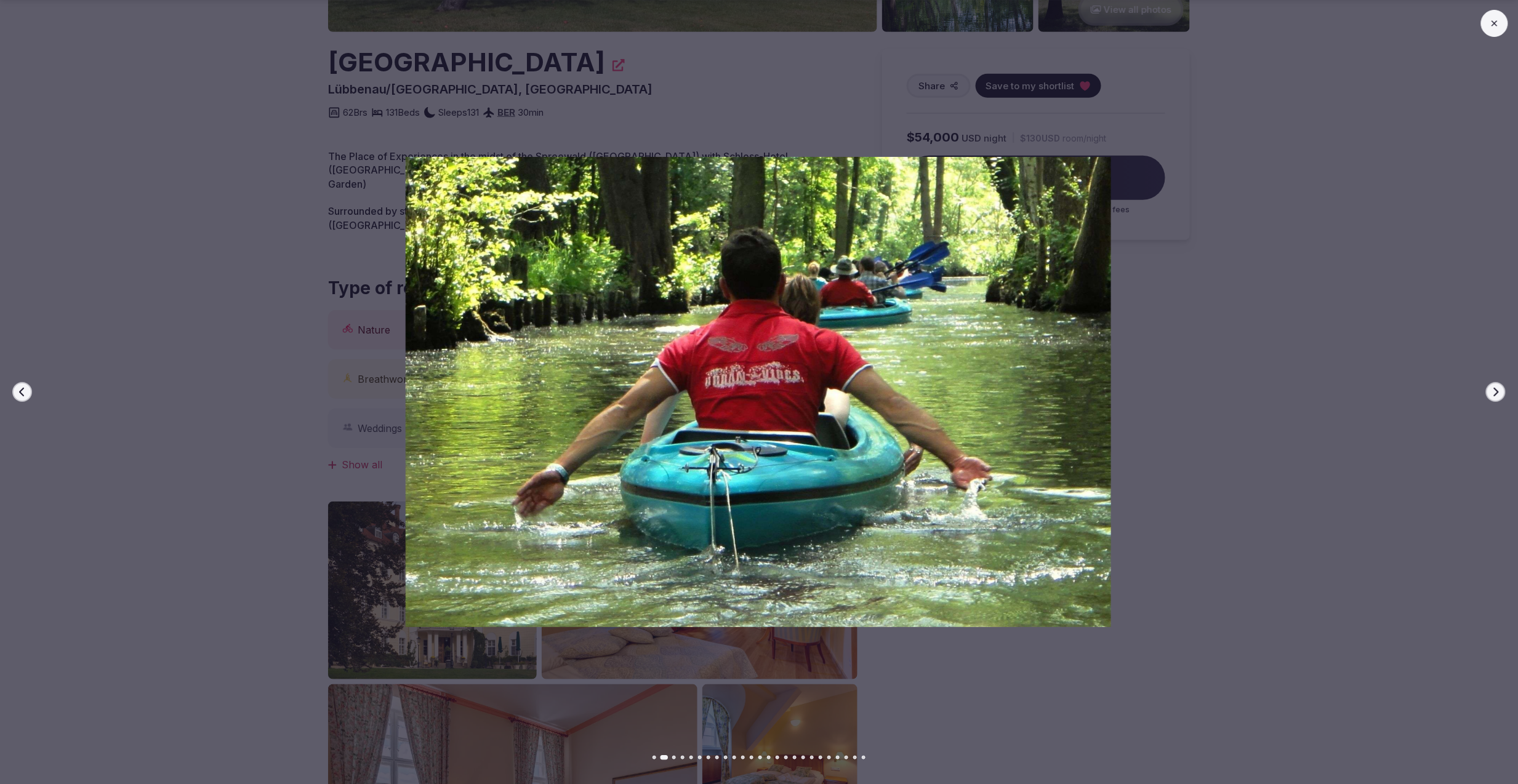
click at [1493, 382] on button "Next slide" at bounding box center [1495, 391] width 20 height 20
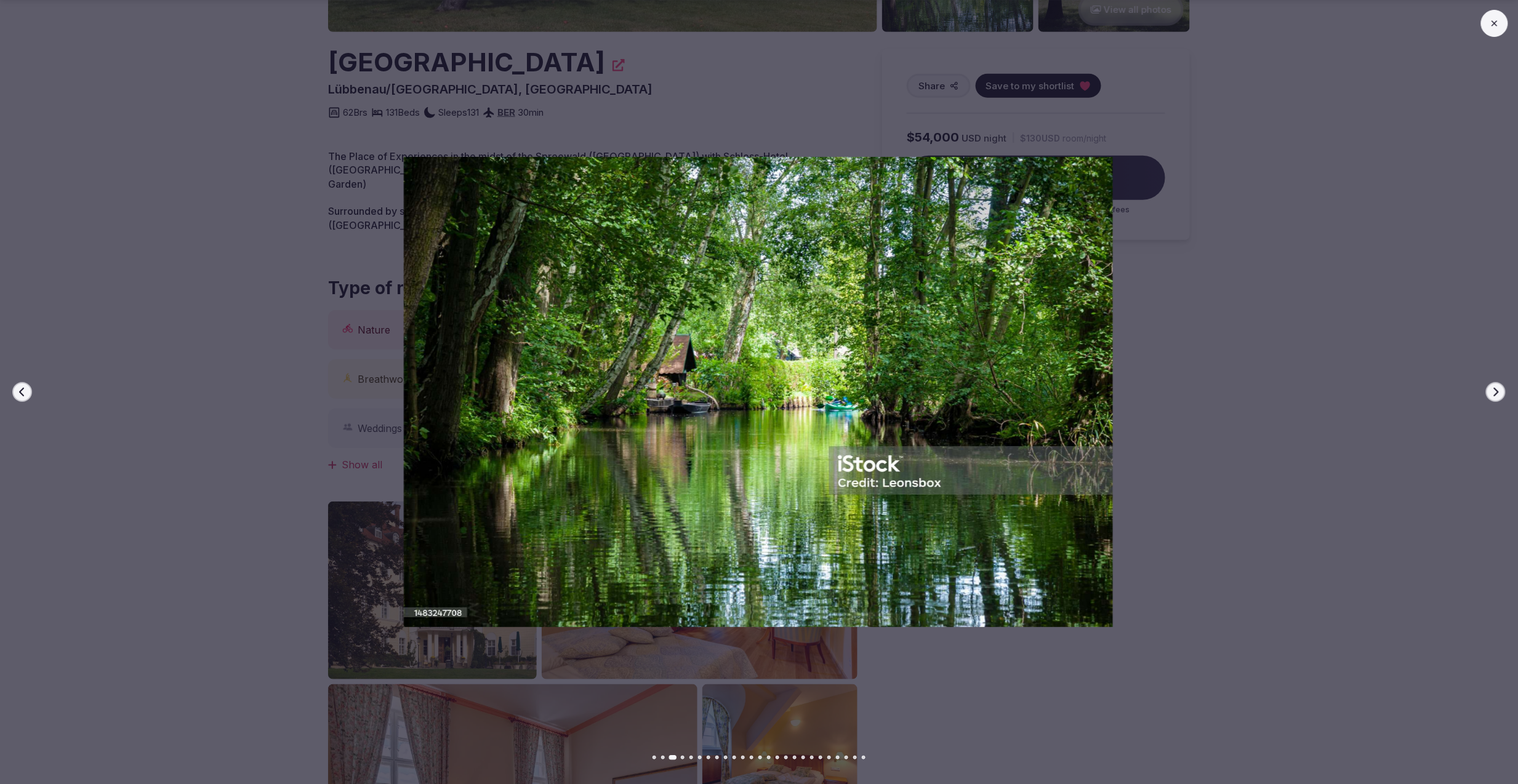
click at [1493, 382] on button "Next slide" at bounding box center [1495, 391] width 20 height 20
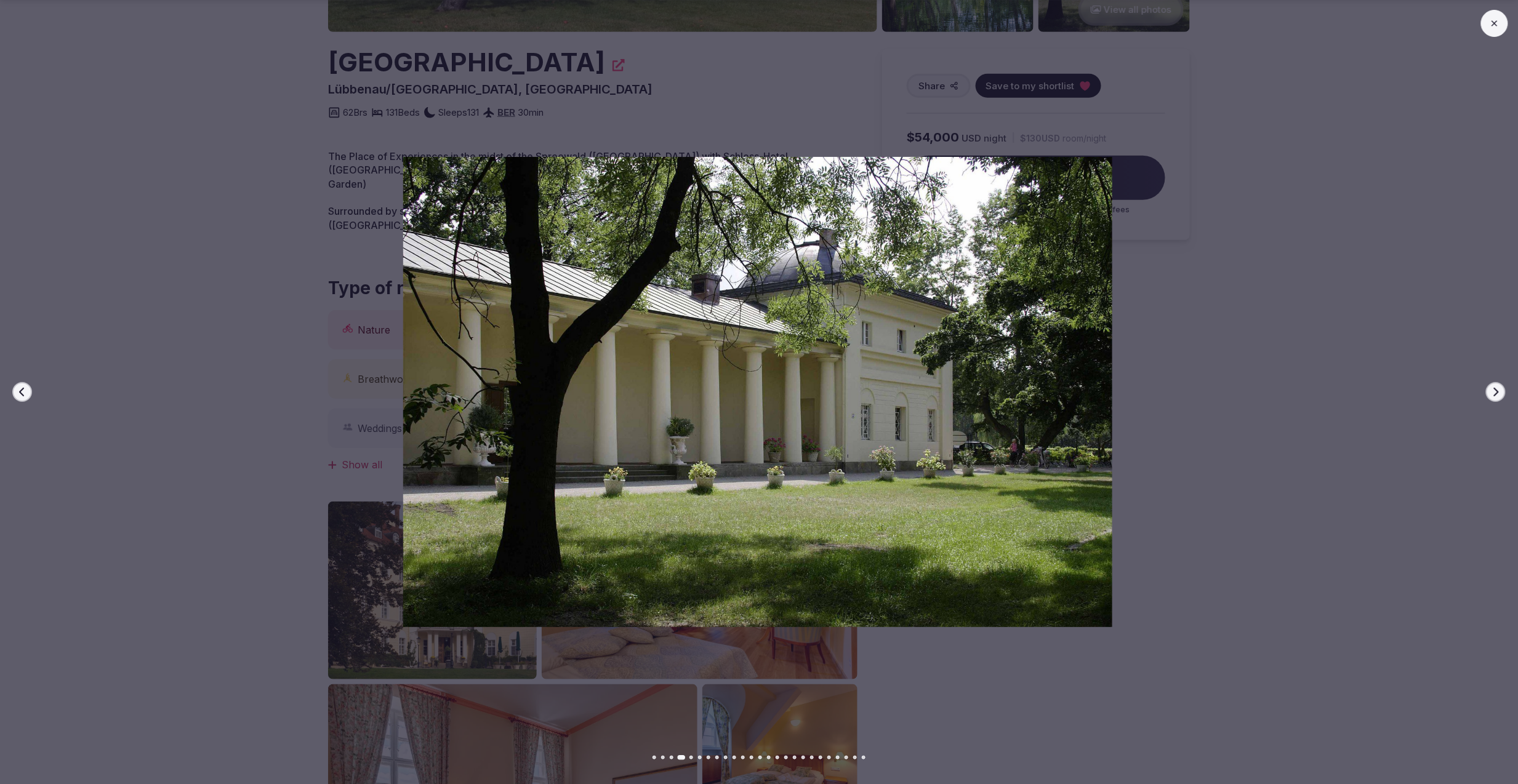
click at [1490, 393] on button "Next slide" at bounding box center [1495, 391] width 20 height 20
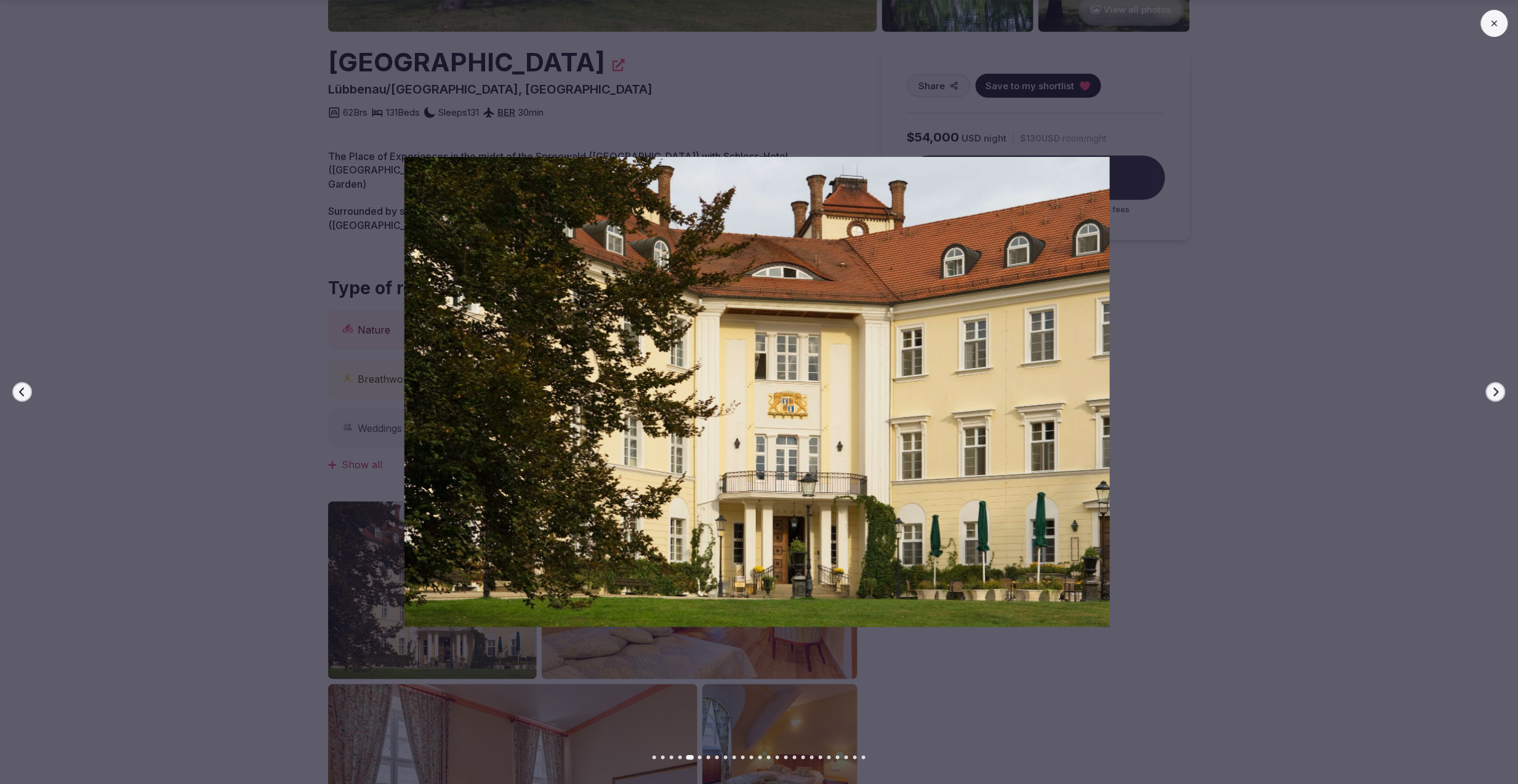
click at [1490, 393] on button "Next slide" at bounding box center [1495, 391] width 20 height 20
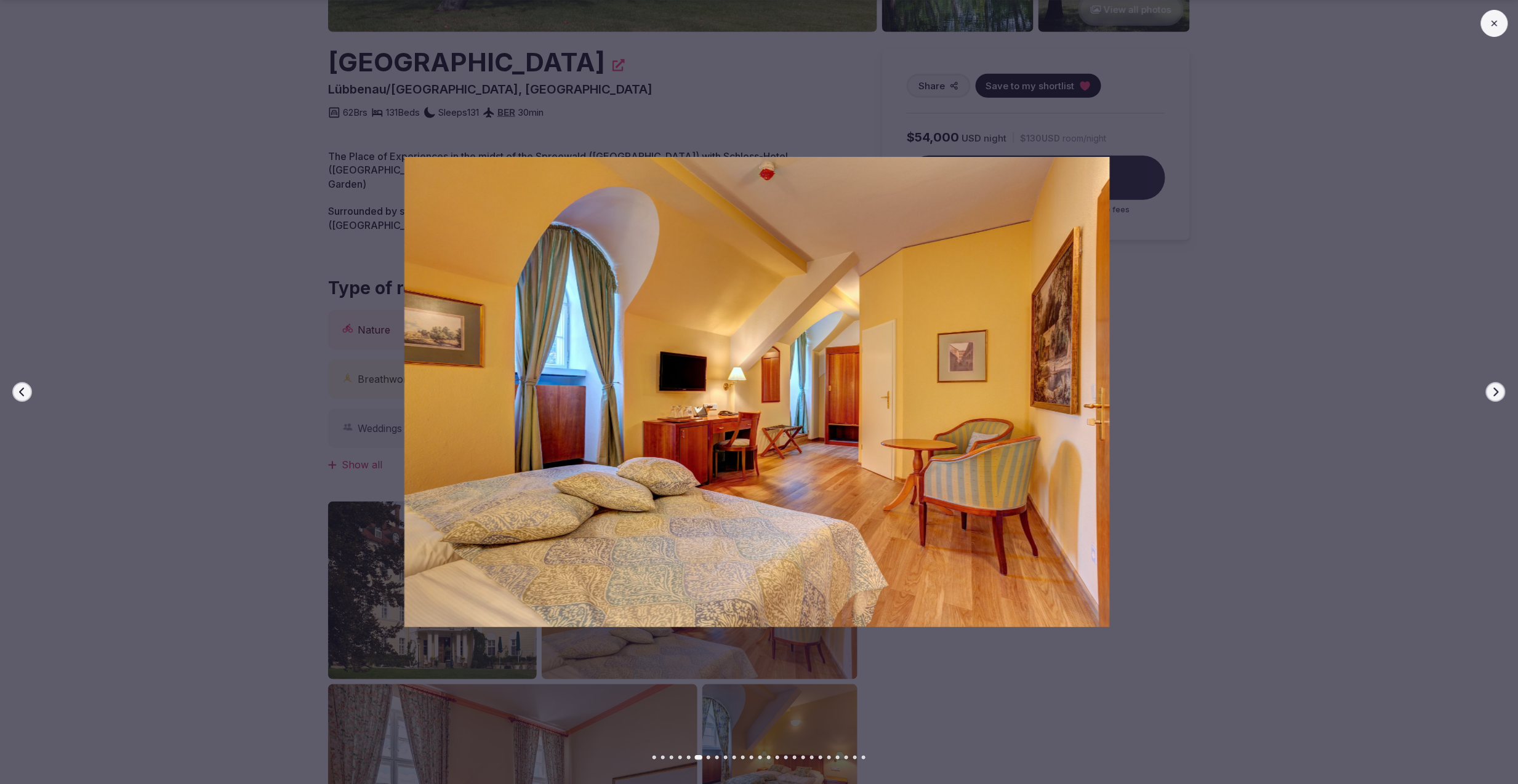
click at [1490, 393] on button "Next slide" at bounding box center [1495, 391] width 20 height 20
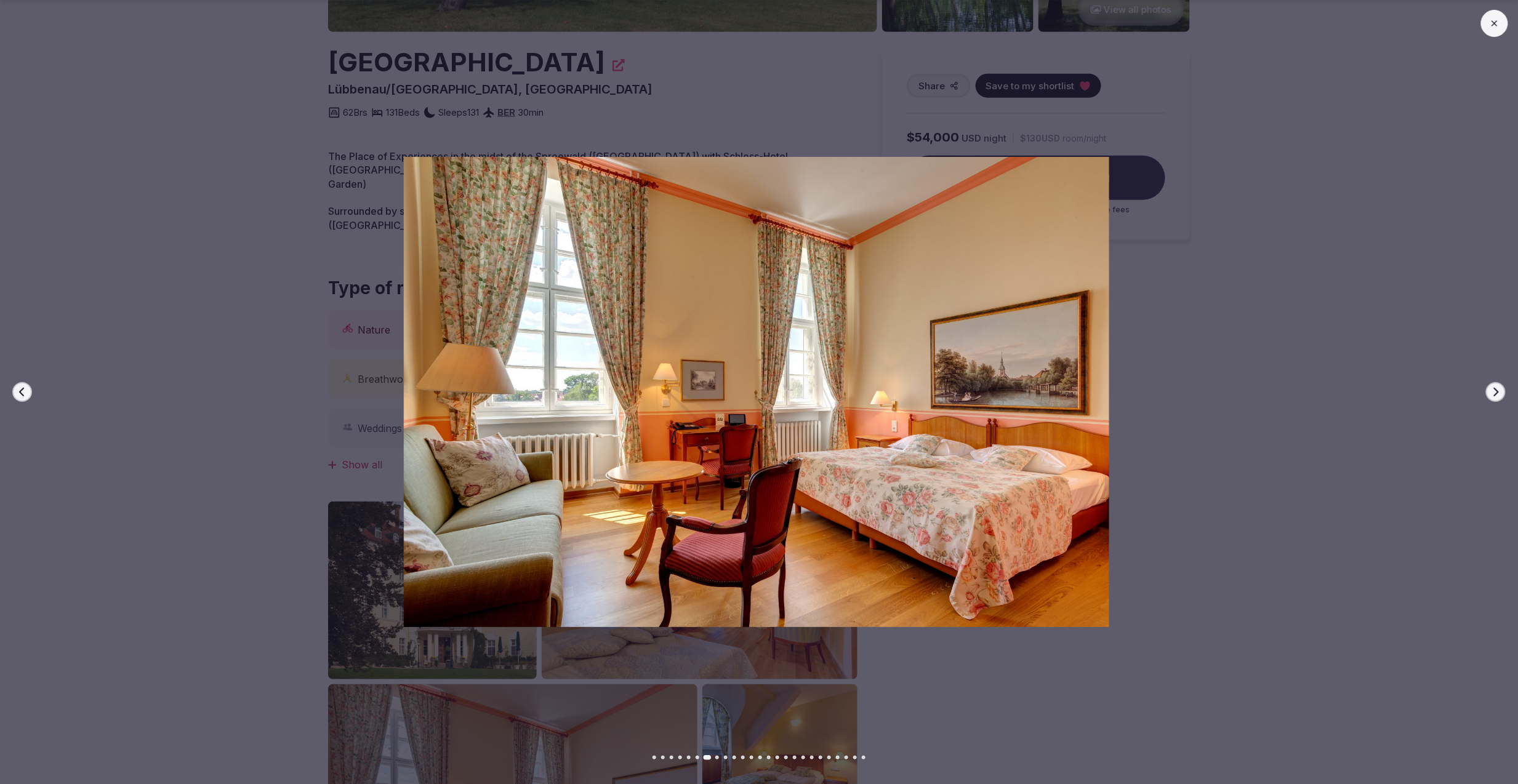
click at [1490, 393] on button "Next slide" at bounding box center [1495, 391] width 20 height 20
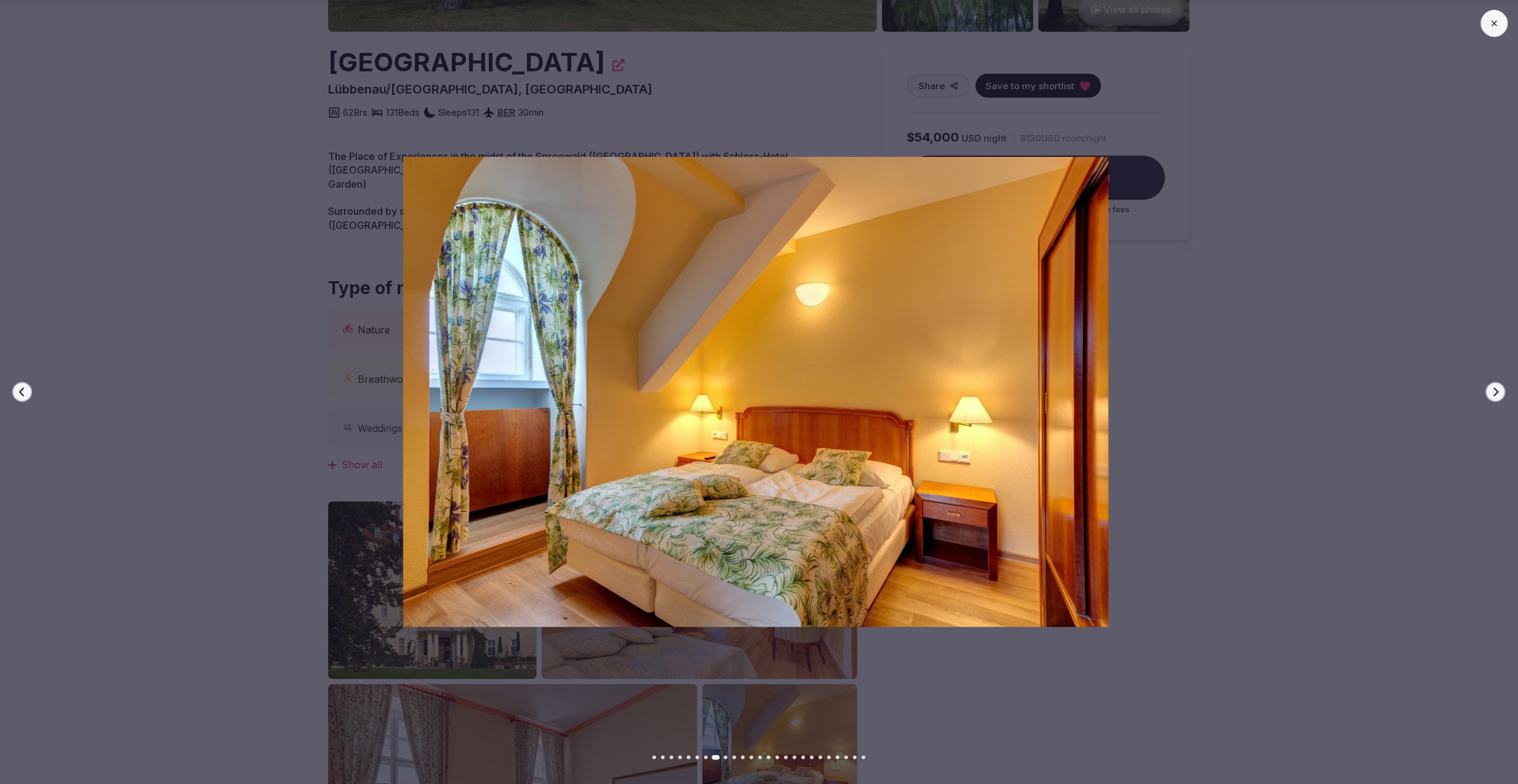
click at [1490, 393] on button "Next slide" at bounding box center [1495, 391] width 20 height 20
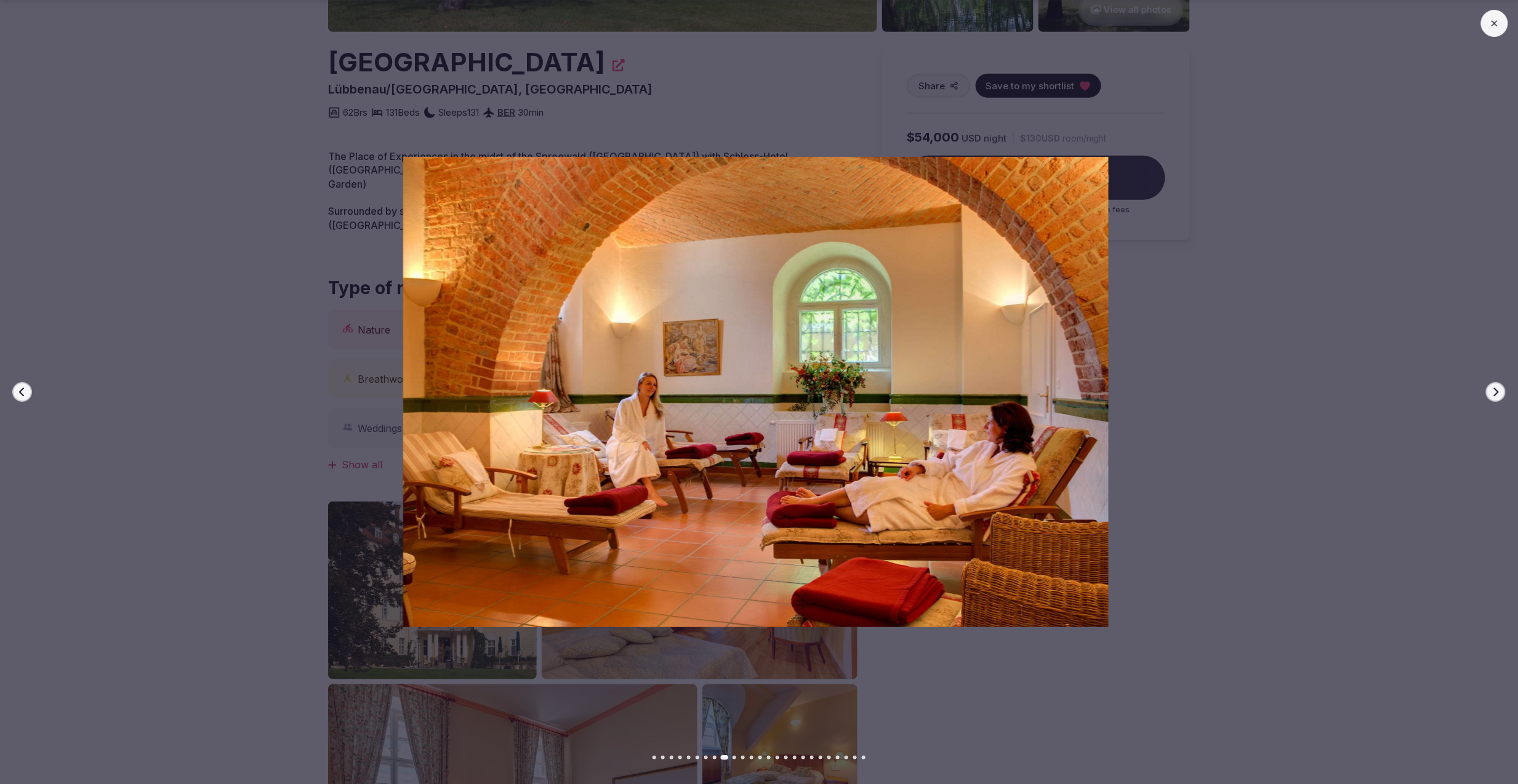
click at [1490, 390] on button "Next slide" at bounding box center [1495, 391] width 20 height 20
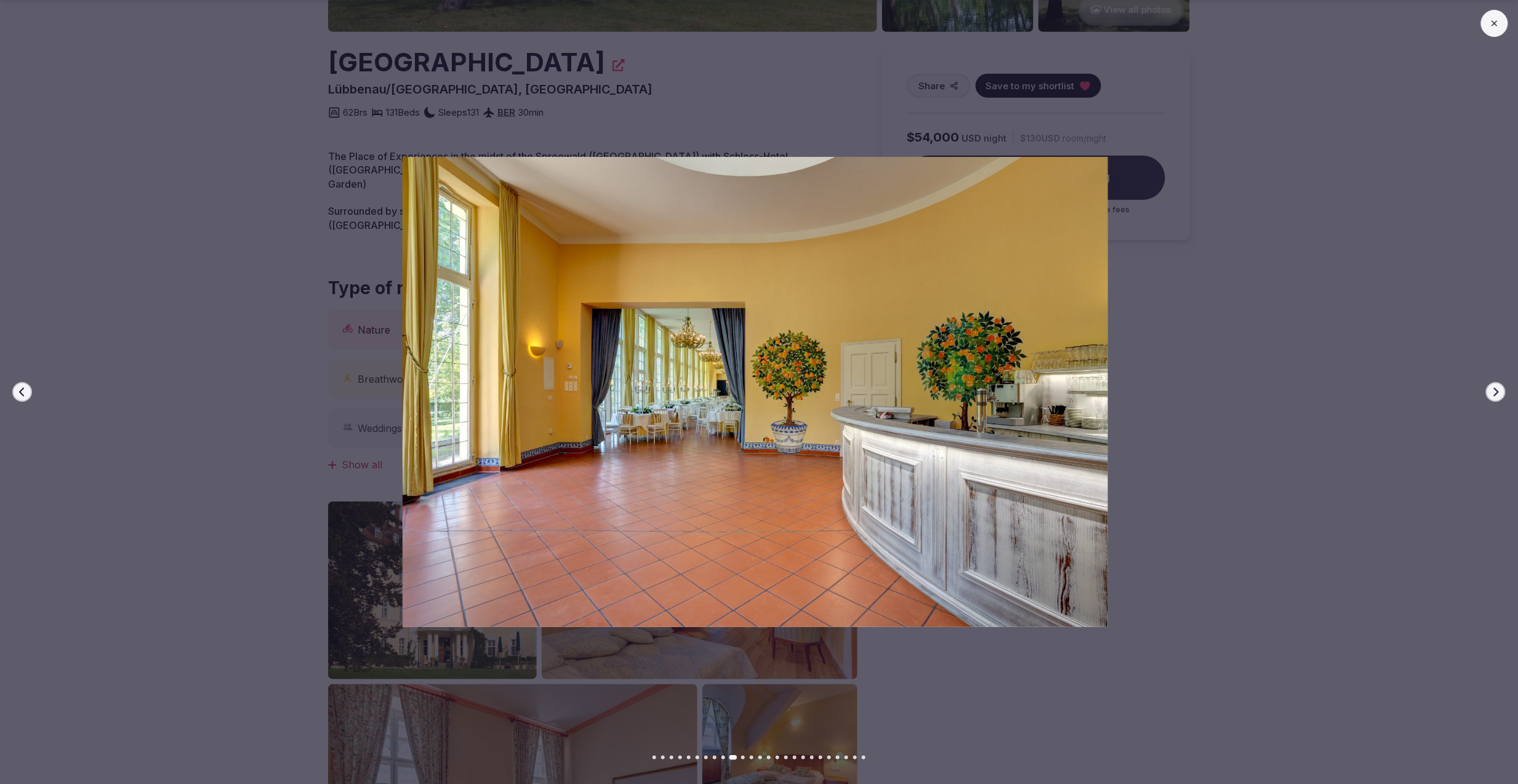
click at [1490, 390] on button "Next slide" at bounding box center [1495, 391] width 20 height 20
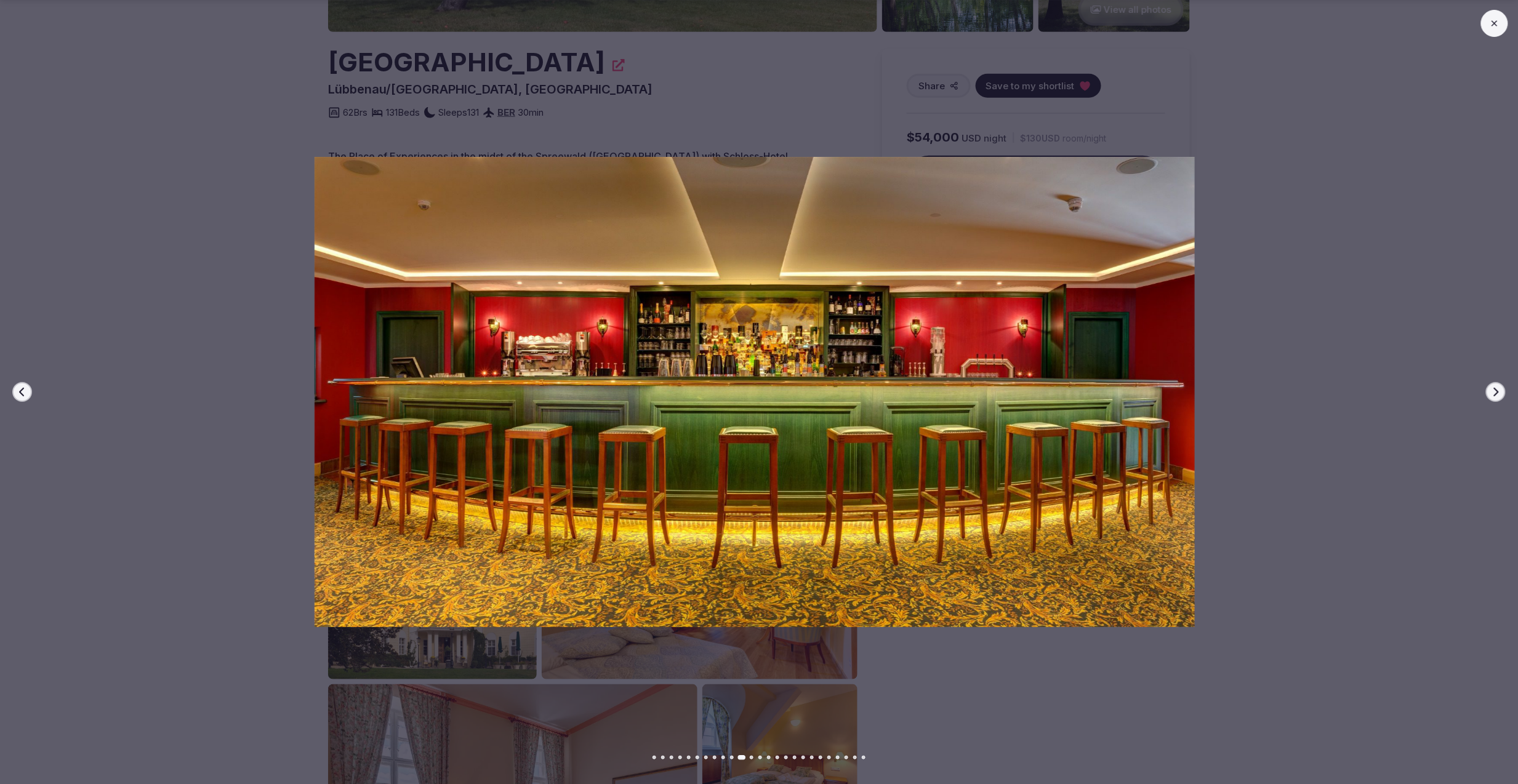
click at [1497, 30] on button at bounding box center [1495, 23] width 27 height 27
